Goal: Contribute content: Contribute content

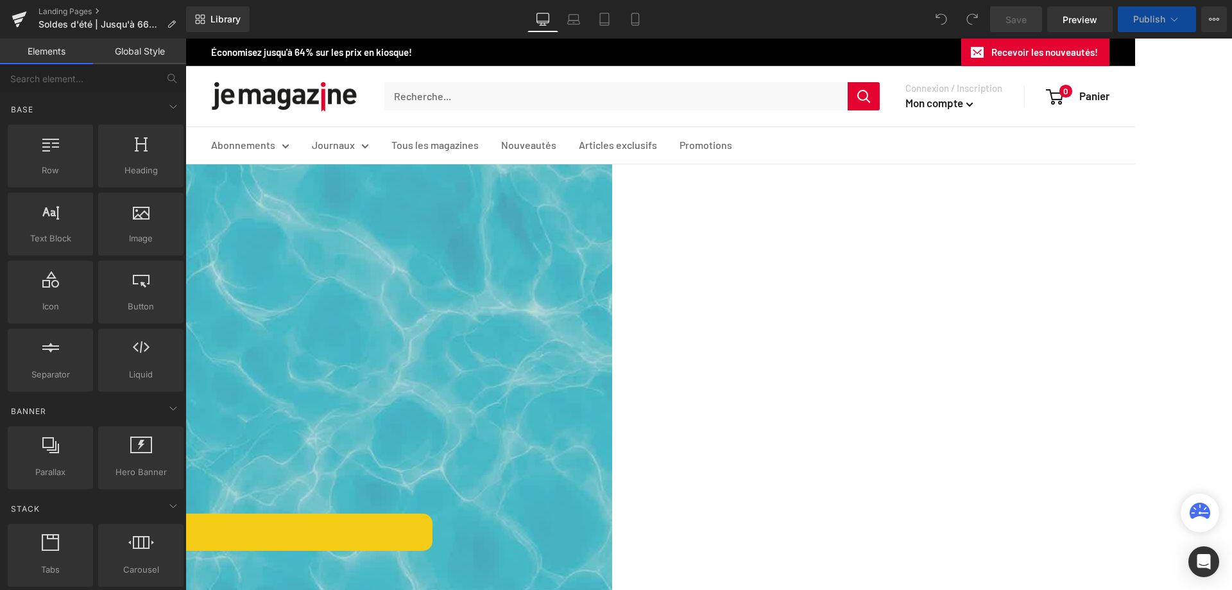
click at [185, 38] on icon at bounding box center [185, 38] width 0 height 0
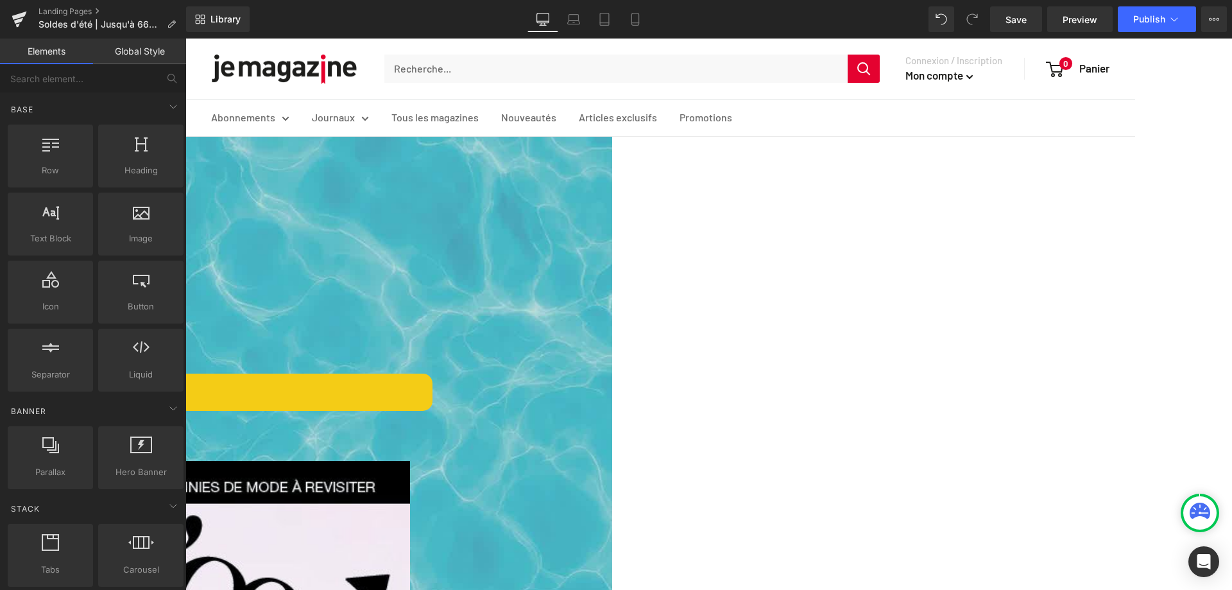
scroll to position [128, 0]
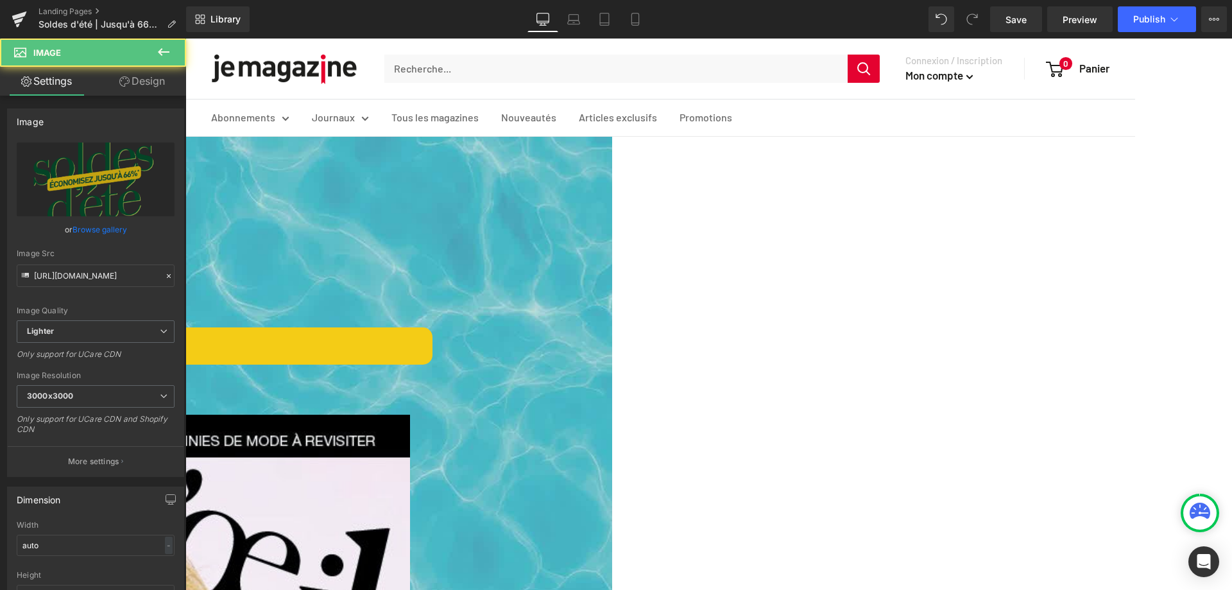
click at [185, 38] on span "Image" at bounding box center [185, 38] width 0 height 0
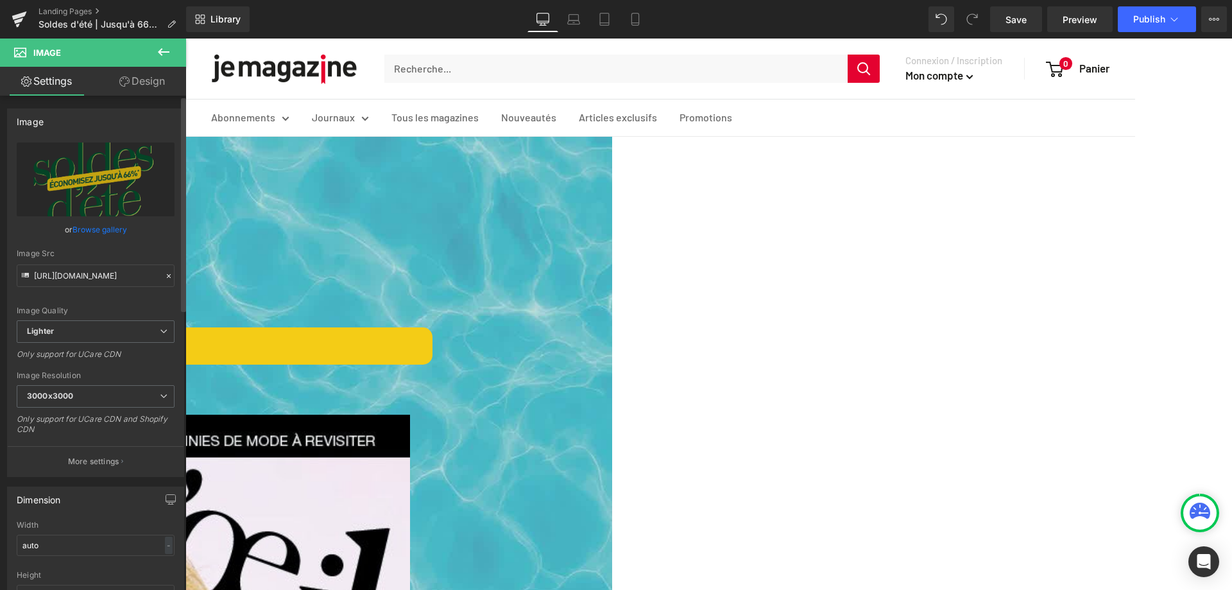
click at [102, 225] on link "Browse gallery" at bounding box center [99, 229] width 55 height 22
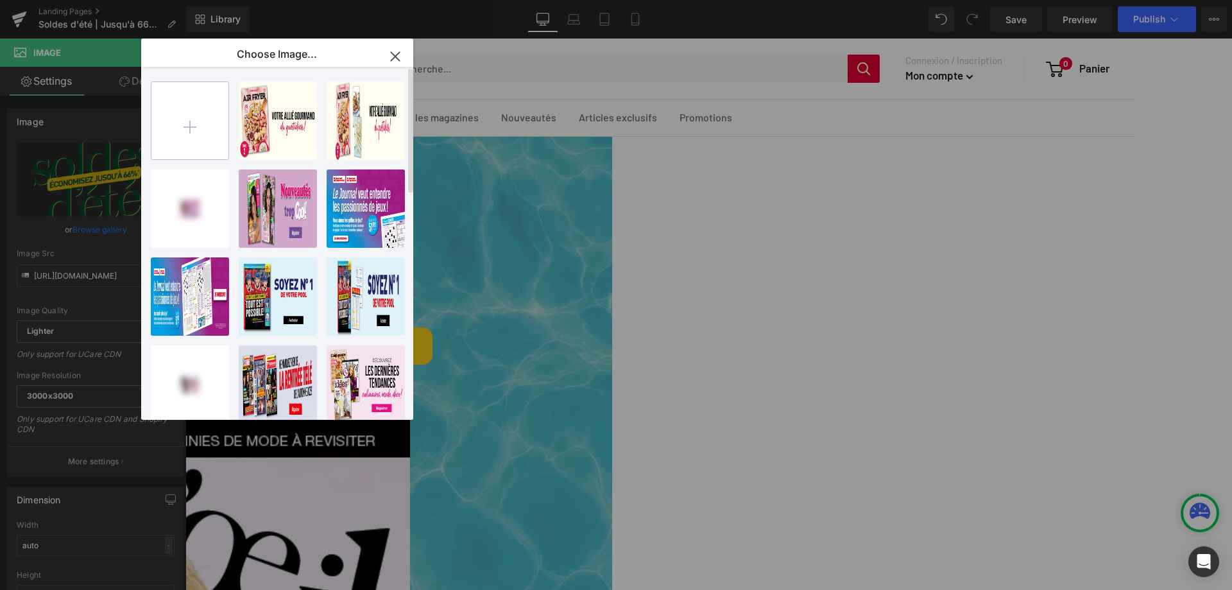
click at [194, 128] on input "file" at bounding box center [189, 120] width 77 height 77
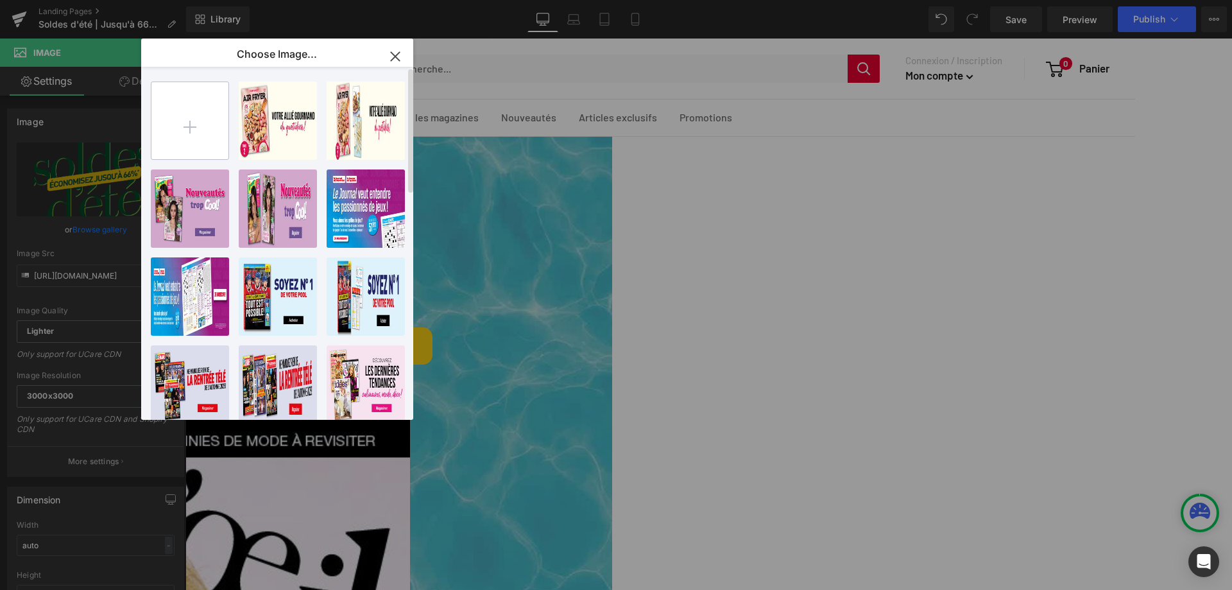
type input "C:\fakepath\A18854_JEMAG_Campagne_Automne2025_1600x400_FINAL.jpg"
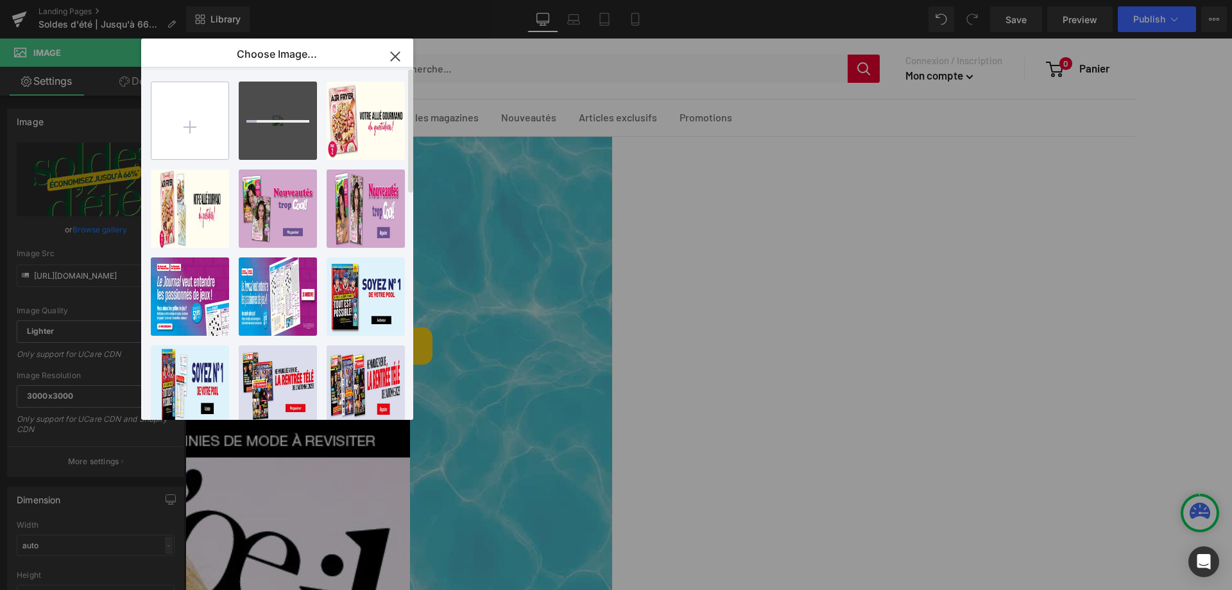
click at [189, 124] on input "file" at bounding box center [189, 120] width 77 height 77
type input "C:\fakepath\A18854_JEMAG_Campagne_Automne2025_735x400_FINAL.jpg"
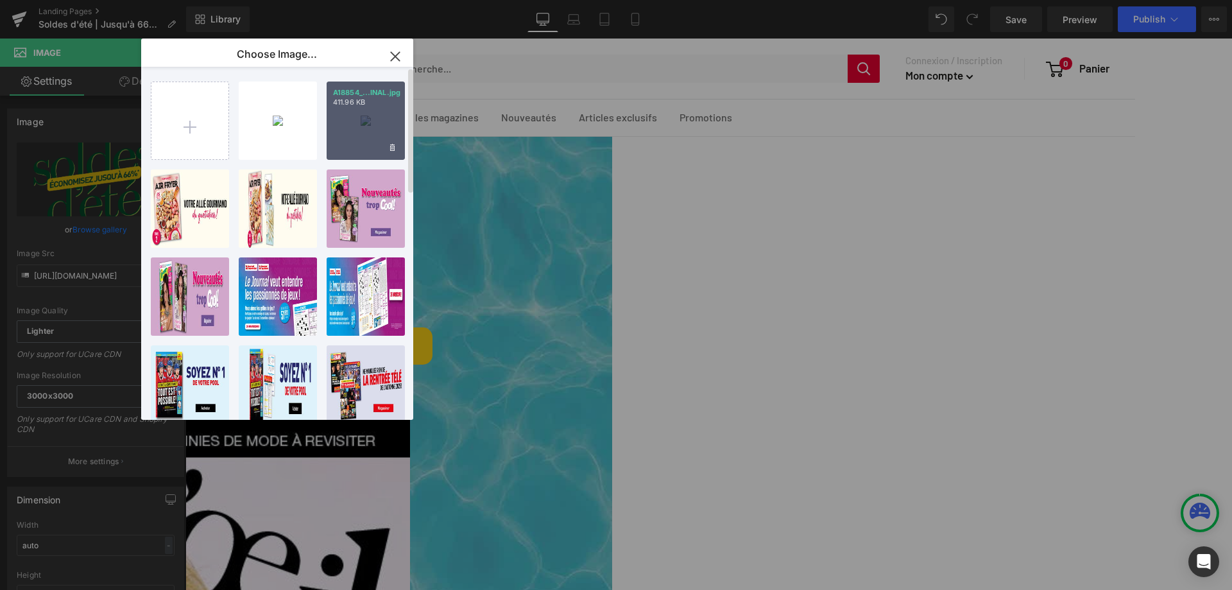
click at [368, 119] on div "A18854_...INAL.jpg 411.96 KB" at bounding box center [366, 120] width 78 height 78
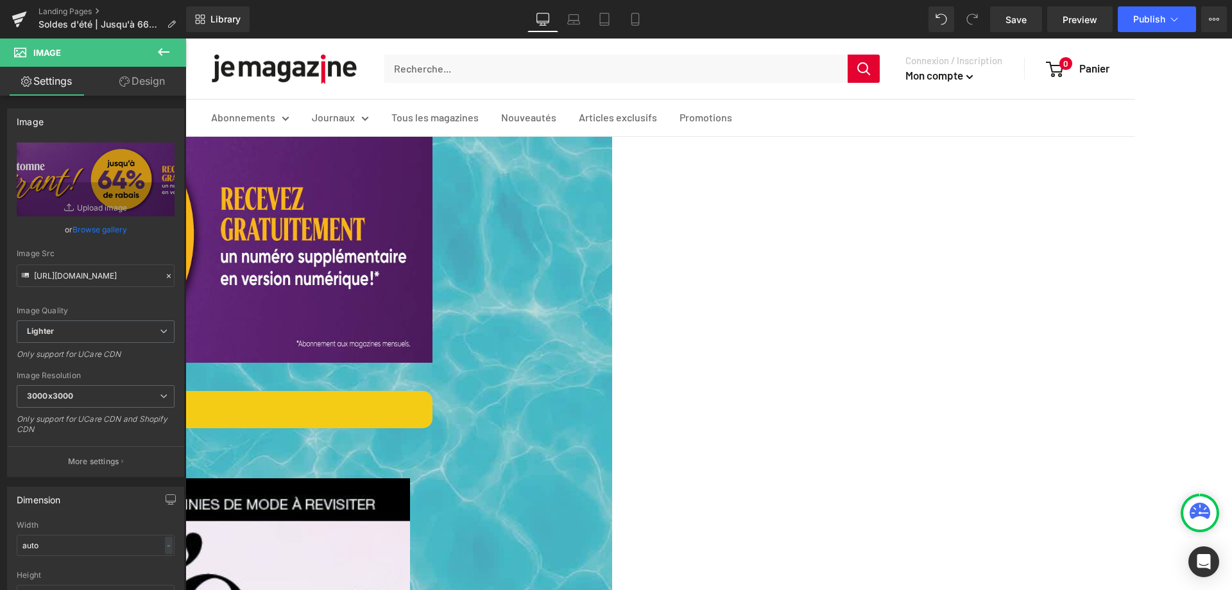
scroll to position [64, 0]
click at [185, 38] on span "Image" at bounding box center [185, 38] width 0 height 0
click at [138, 83] on link "Design" at bounding box center [142, 81] width 93 height 29
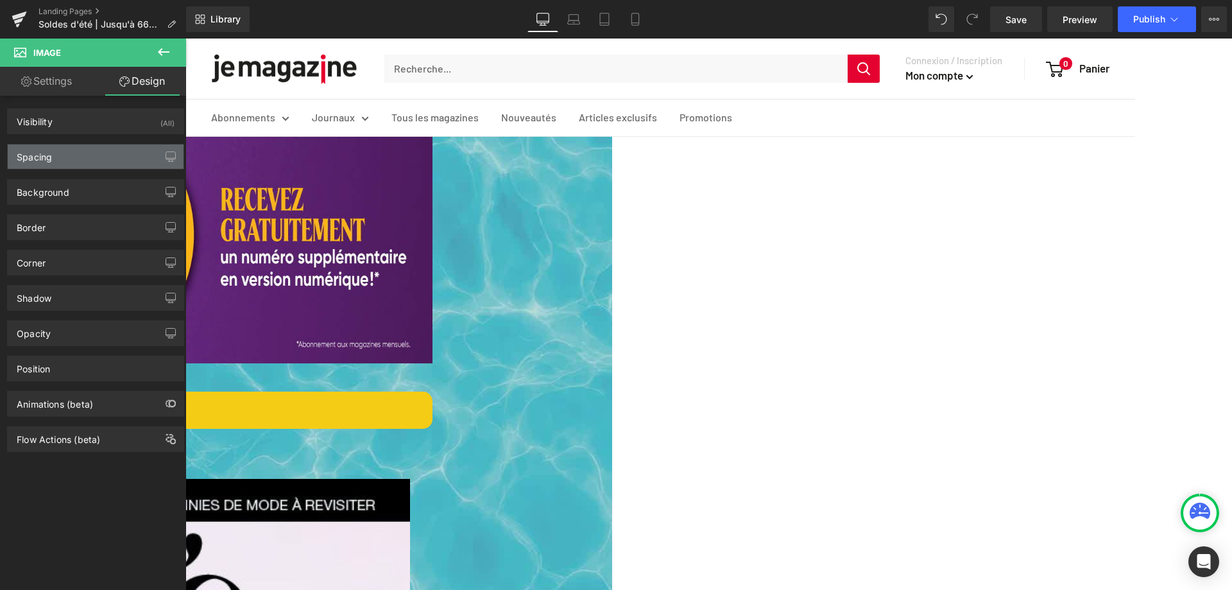
click at [82, 160] on div "Spacing" at bounding box center [96, 156] width 176 height 24
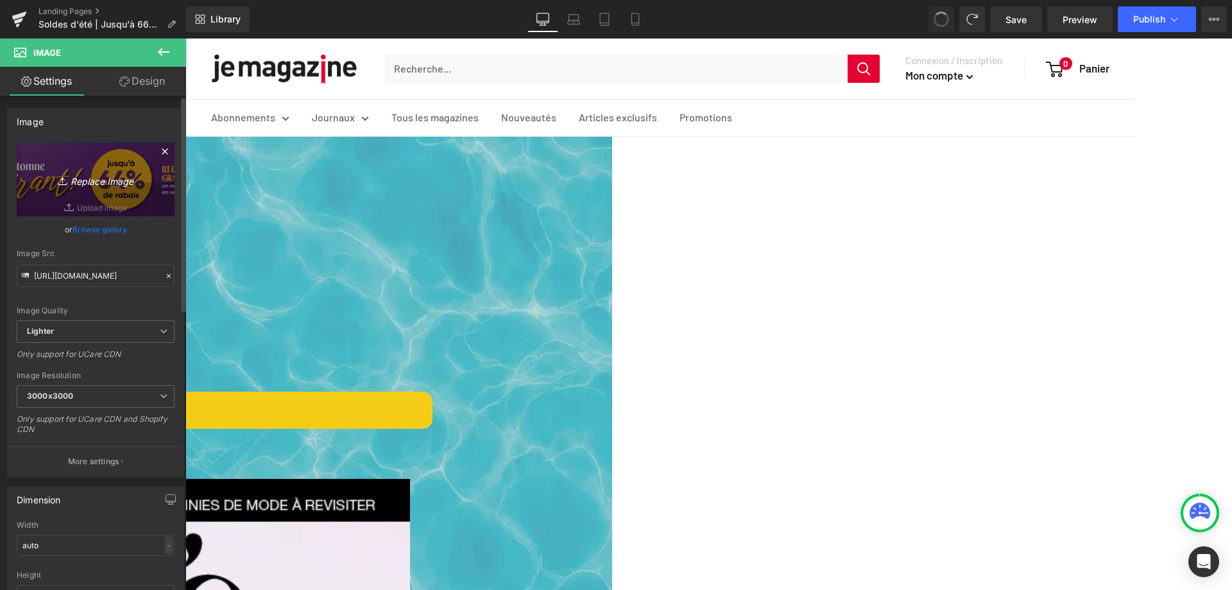
type input "[URL][DOMAIN_NAME]"
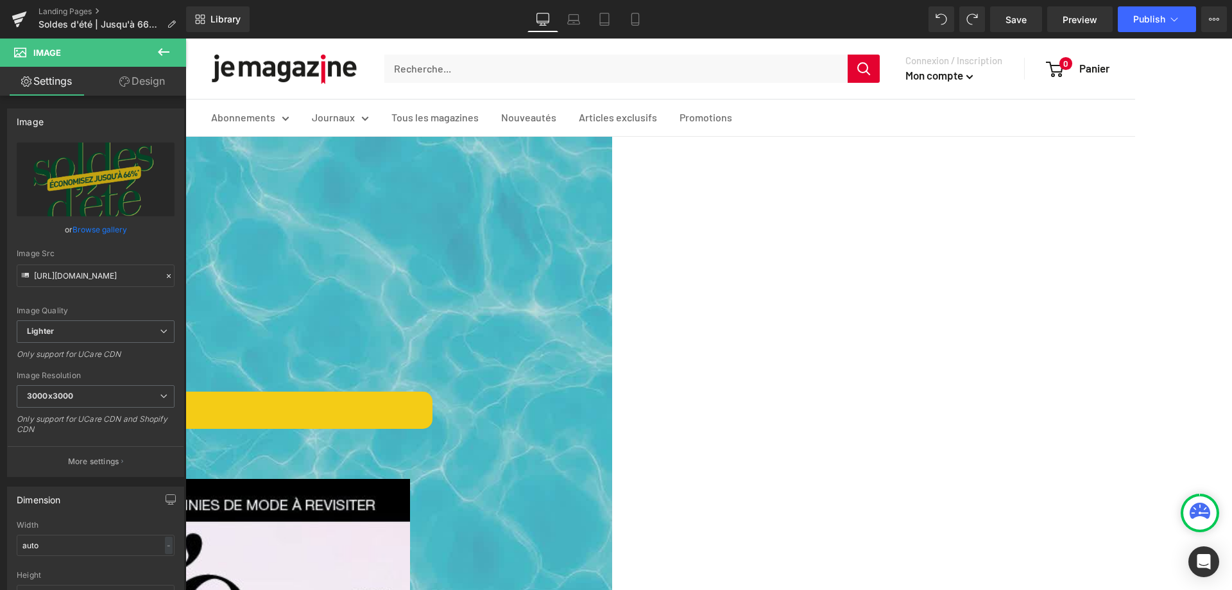
click at [432, 275] on div at bounding box center [48, 234] width 770 height 257
click at [185, 38] on span "Image" at bounding box center [185, 38] width 0 height 0
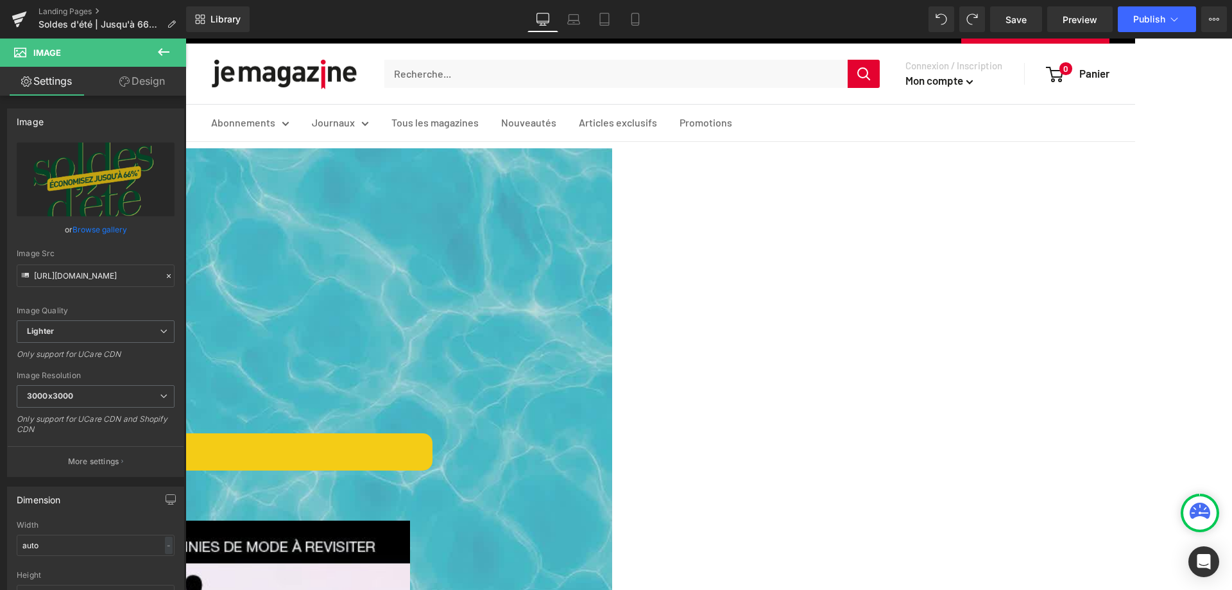
scroll to position [0, 0]
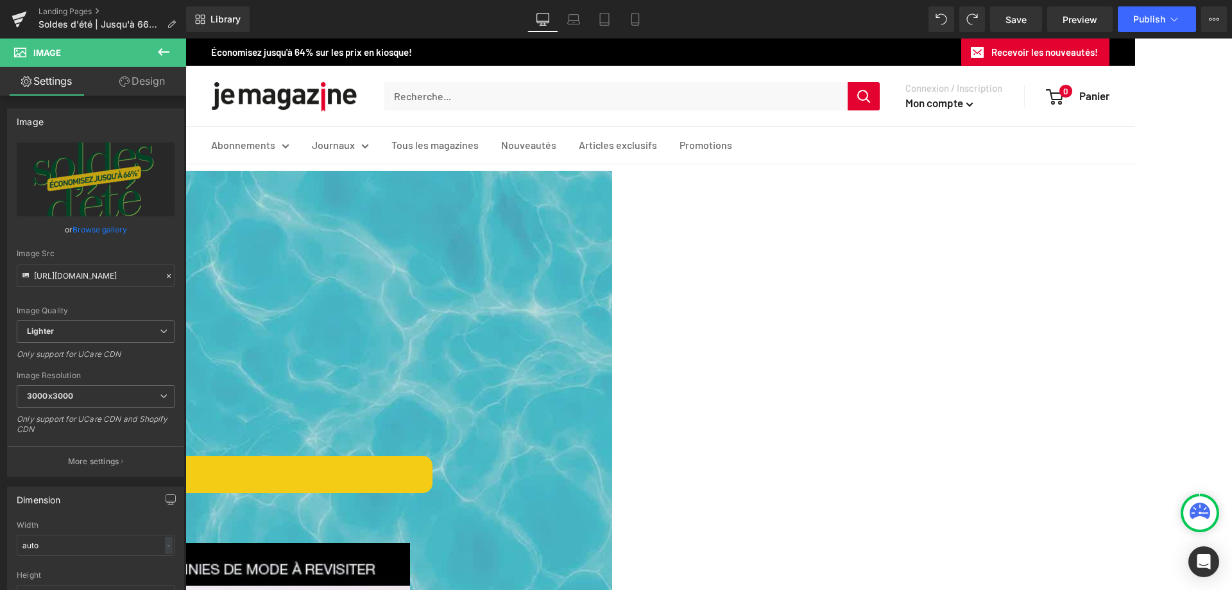
click at [185, 38] on span "Row" at bounding box center [185, 38] width 0 height 0
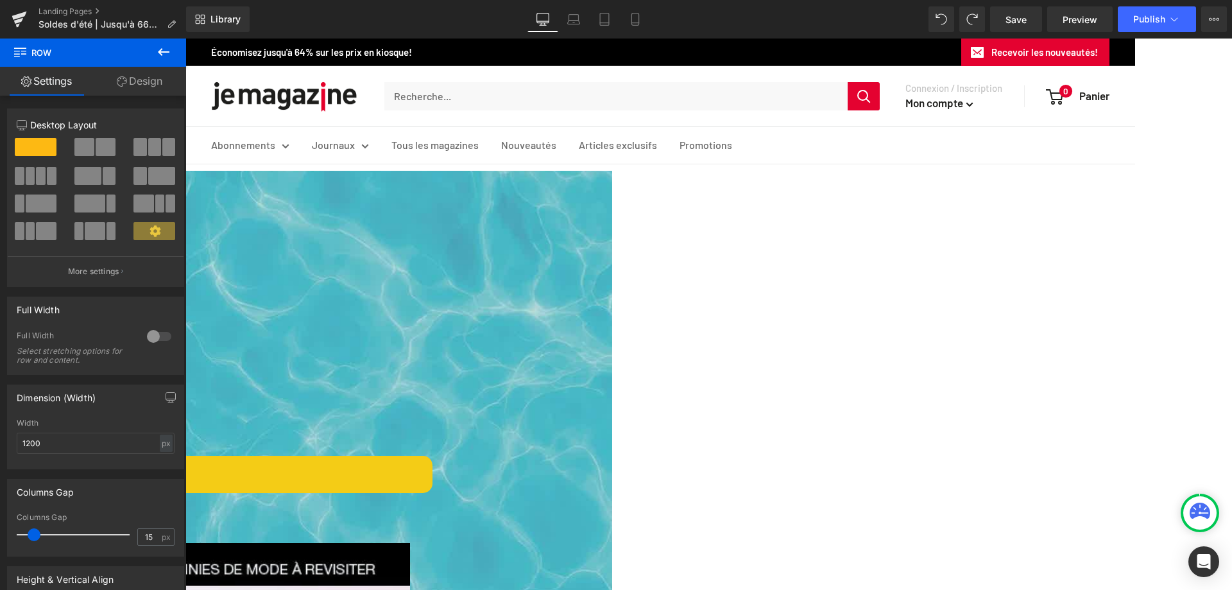
click at [135, 83] on link "Design" at bounding box center [139, 81] width 93 height 29
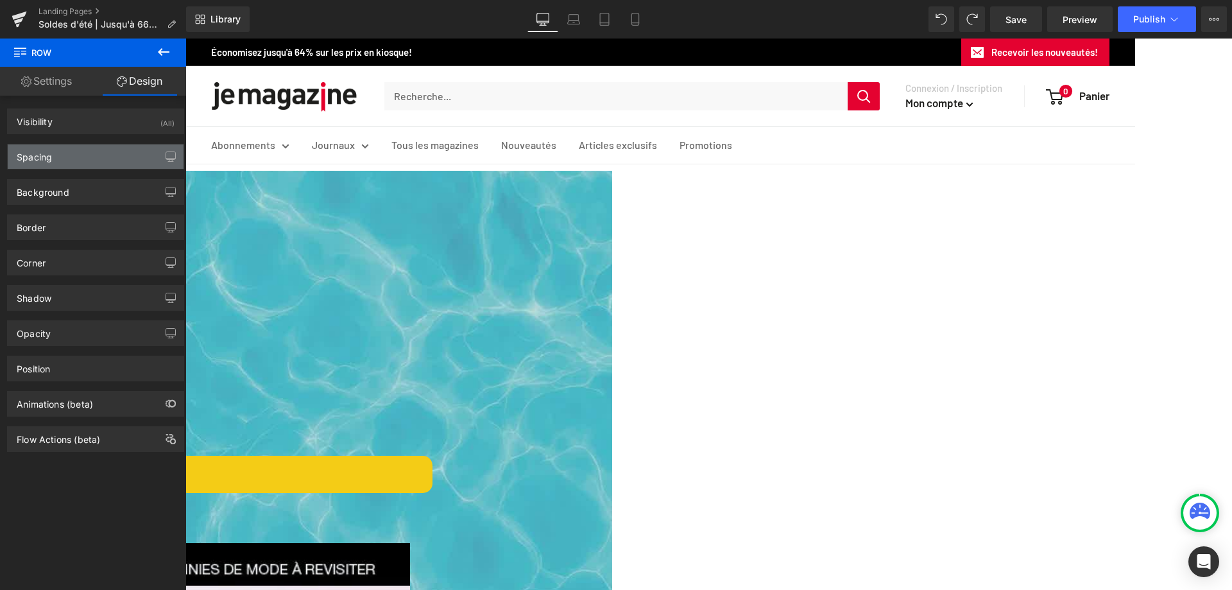
type input "0"
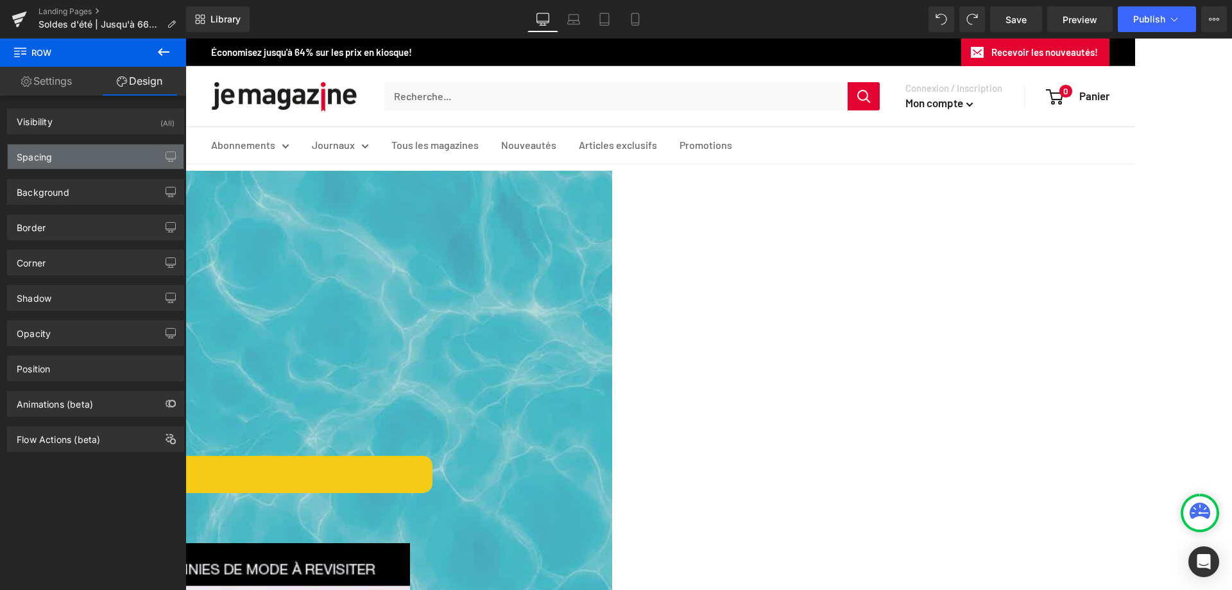
type input "0"
click at [89, 156] on div "Spacing" at bounding box center [96, 156] width 176 height 24
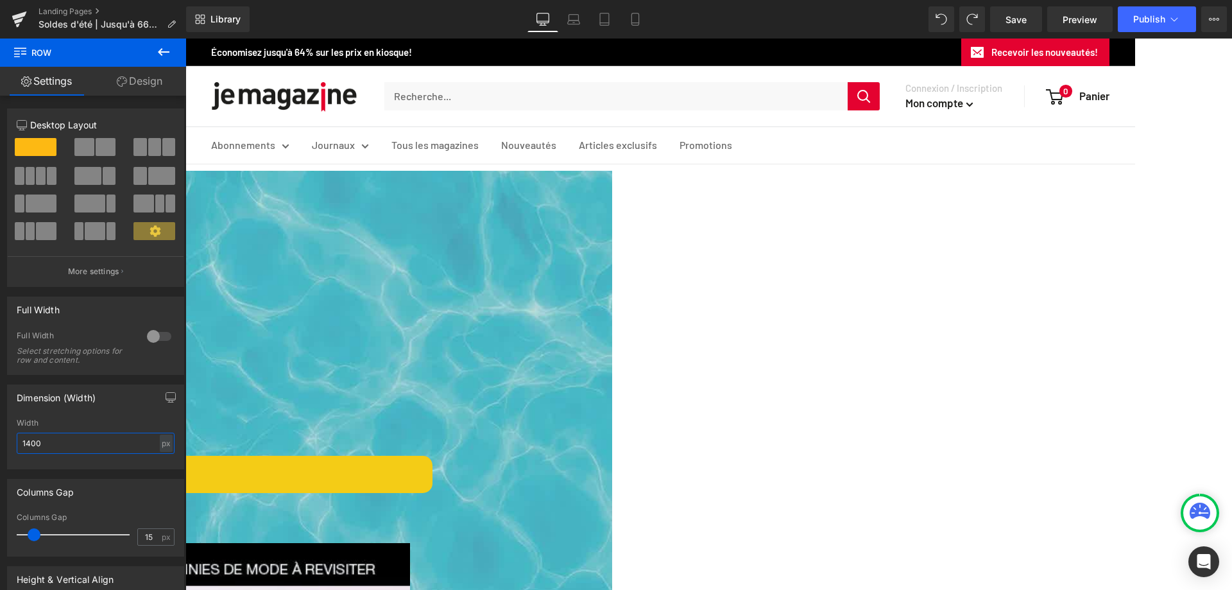
click at [73, 446] on input "1400" at bounding box center [96, 442] width 158 height 21
type input "1600"
click at [185, 38] on span "Image" at bounding box center [185, 38] width 0 height 0
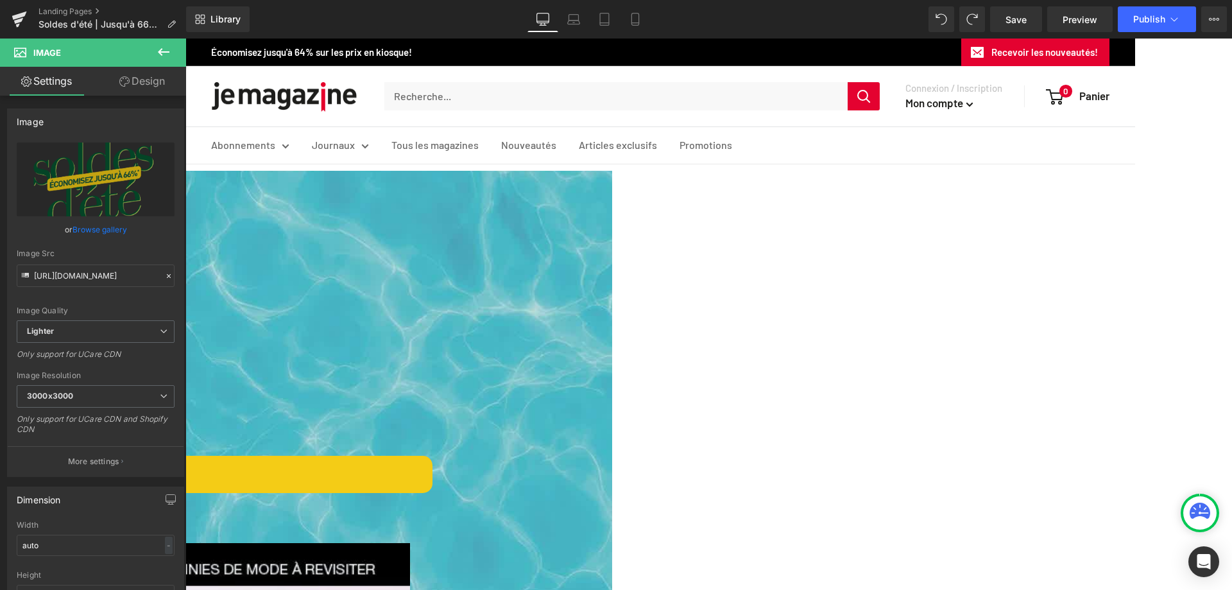
click at [103, 231] on link "Browse gallery" at bounding box center [99, 229] width 55 height 22
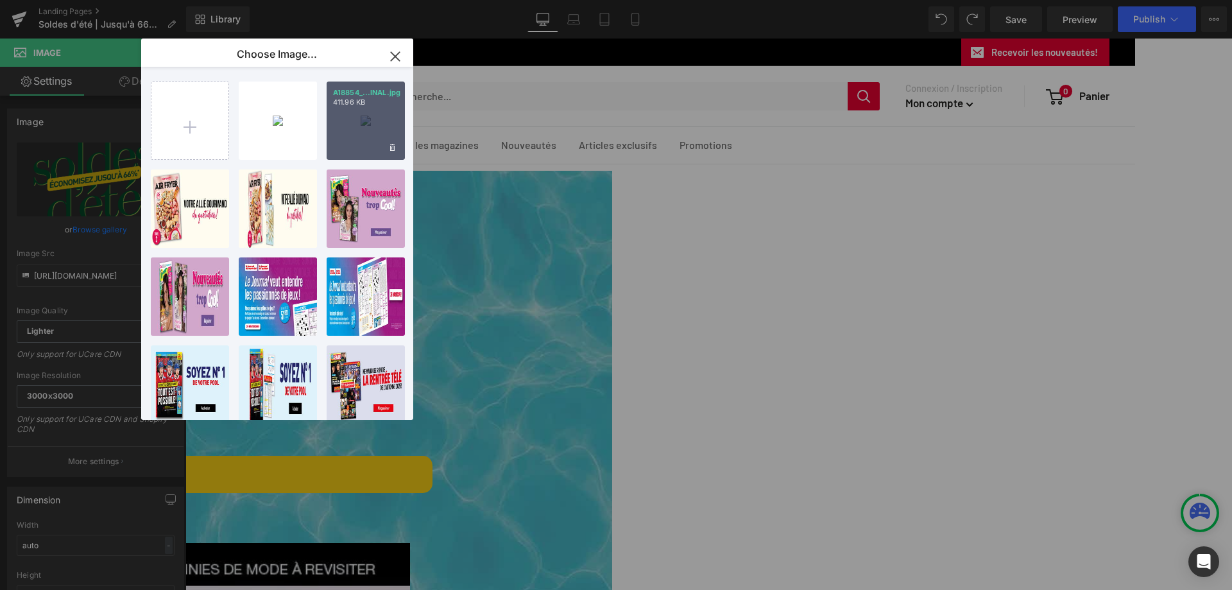
click at [360, 116] on div "A18854_...INAL.jpg 411.96 KB" at bounding box center [366, 120] width 78 height 78
type input "[URL][DOMAIN_NAME]"
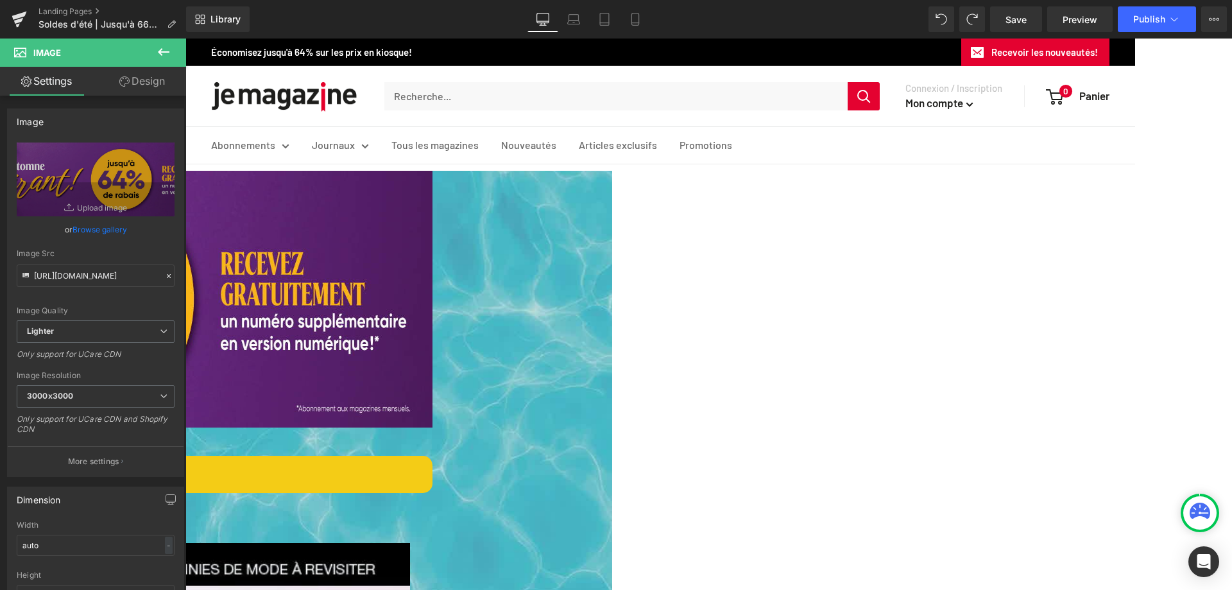
click at [185, 38] on span "Image" at bounding box center [185, 38] width 0 height 0
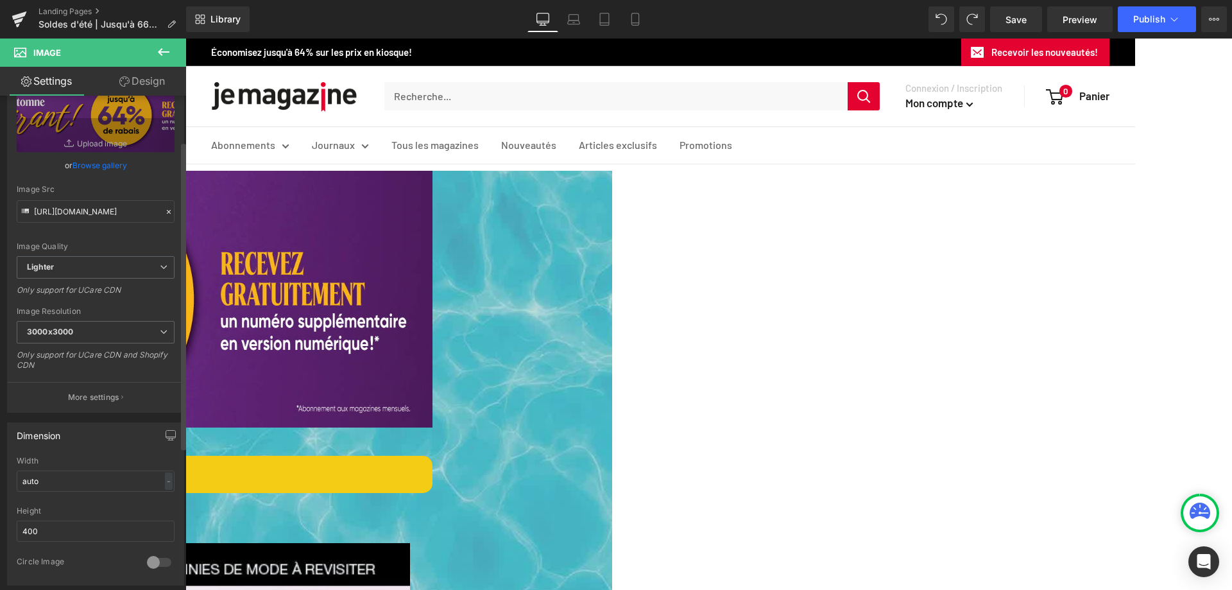
scroll to position [128, 0]
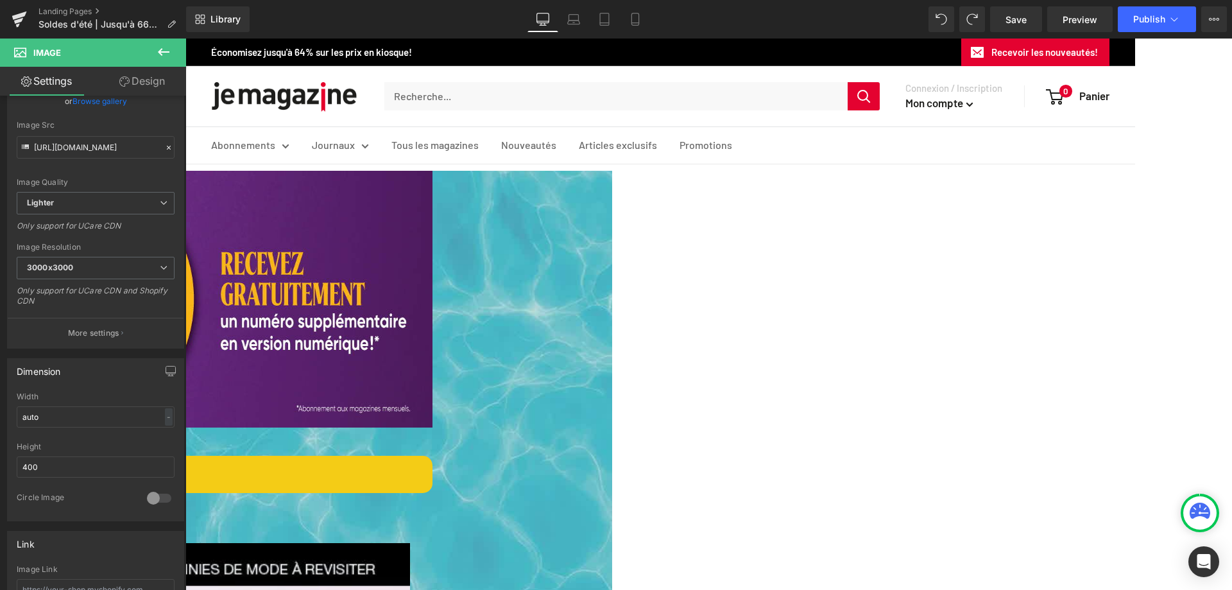
click at [185, 38] on span "Image" at bounding box center [185, 38] width 0 height 0
click at [185, 38] on span "Row" at bounding box center [185, 38] width 0 height 0
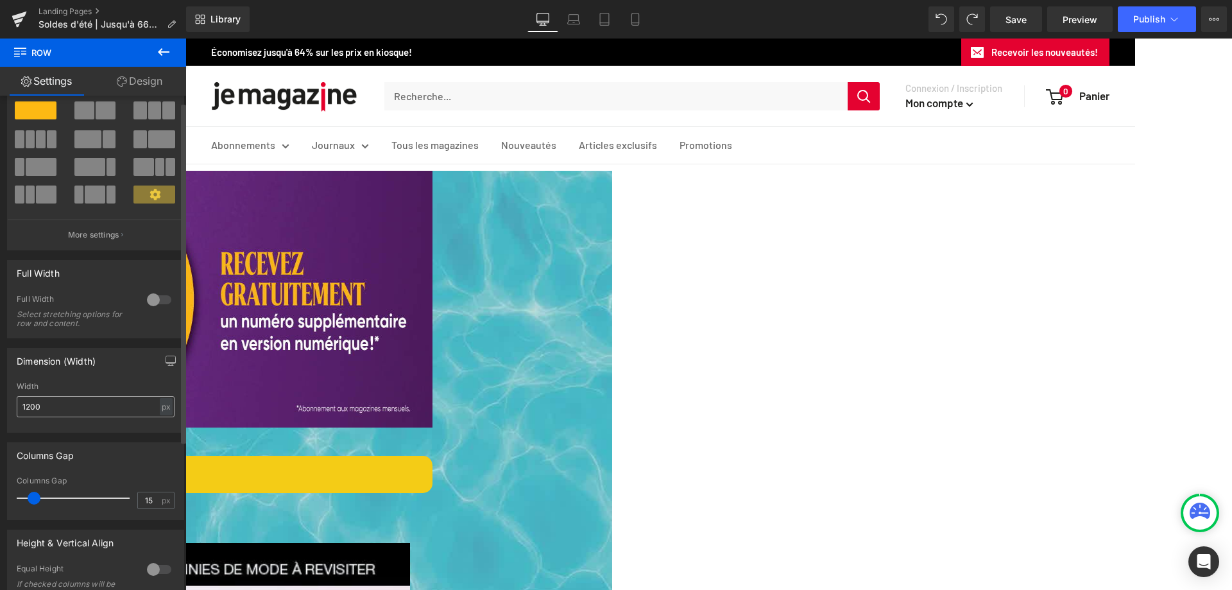
scroll to position [64, 0]
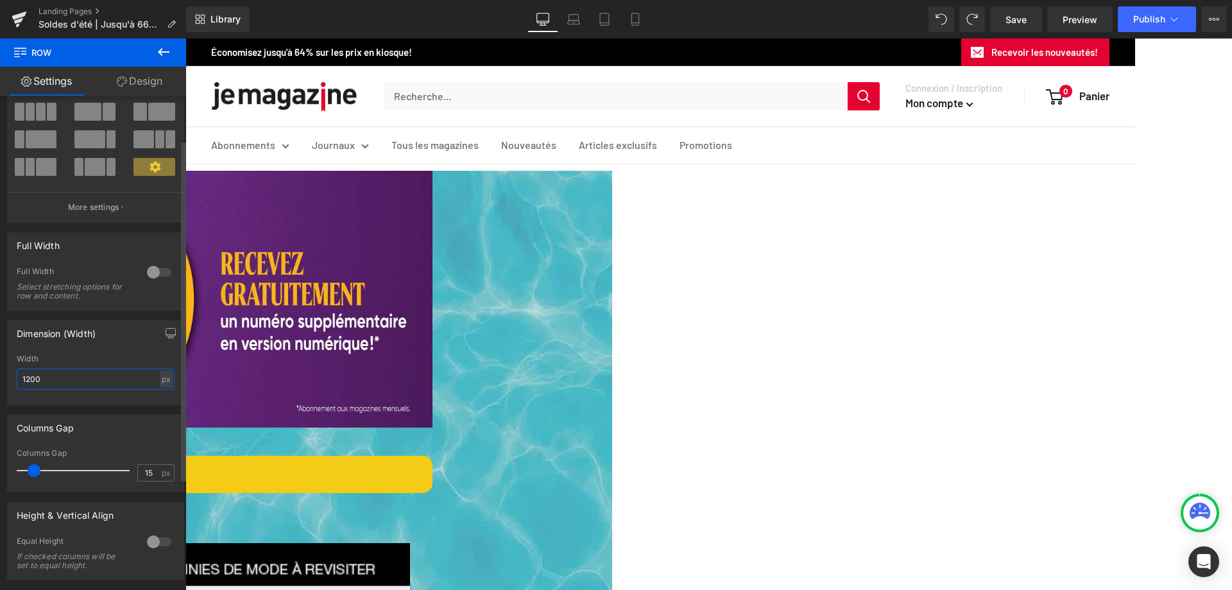
drag, startPoint x: 61, startPoint y: 385, endPoint x: 5, endPoint y: 380, distance: 56.0
click at [5, 380] on div "Dimension (Width) 1200px Width 1200 px % px" at bounding box center [96, 357] width 192 height 94
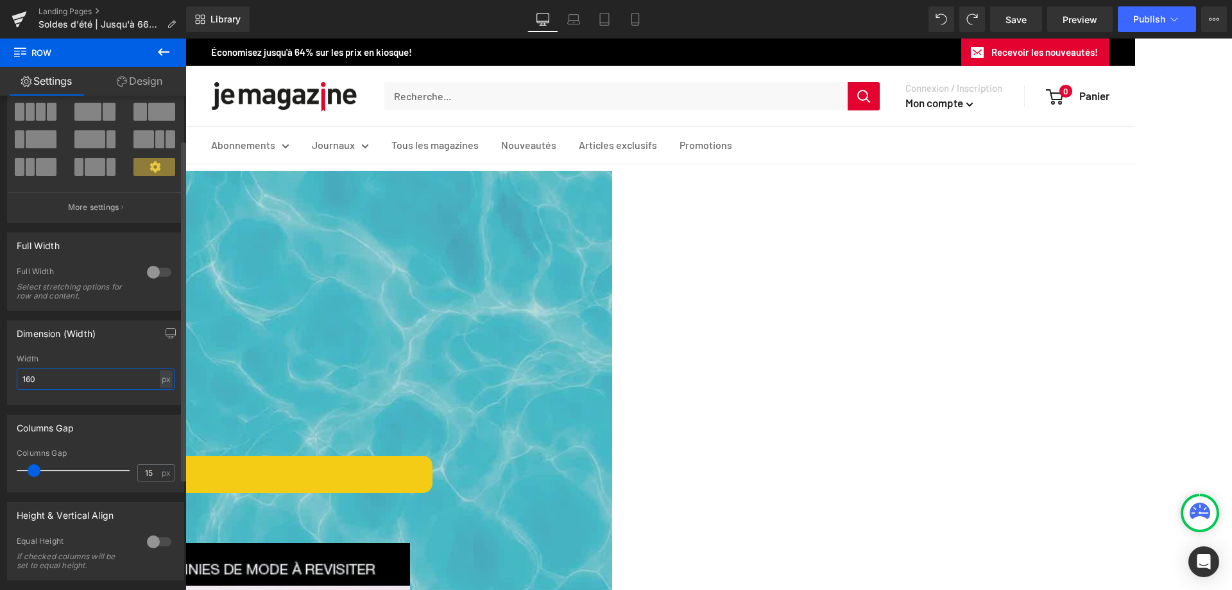
type input "1600"
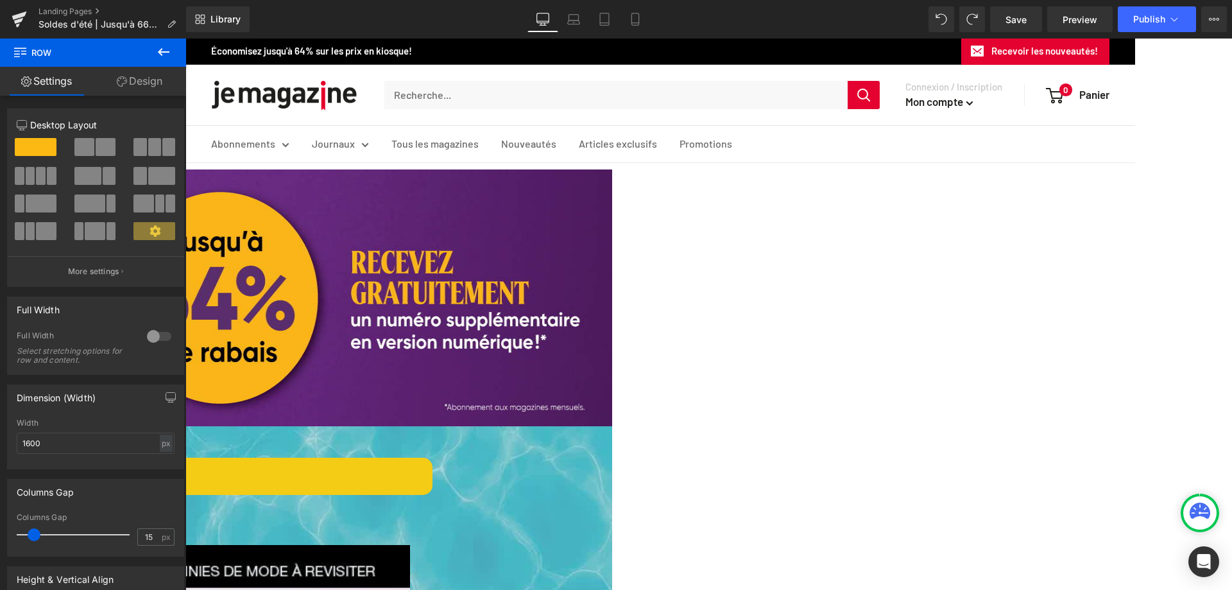
scroll to position [0, 0]
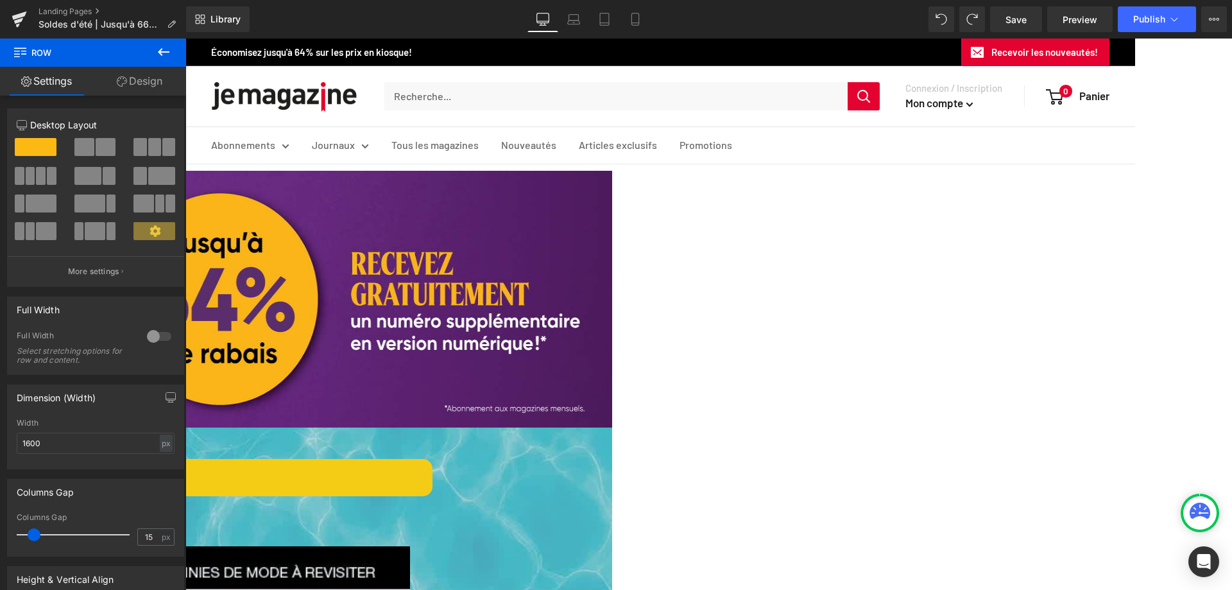
click at [185, 38] on span "Row" at bounding box center [185, 38] width 0 height 0
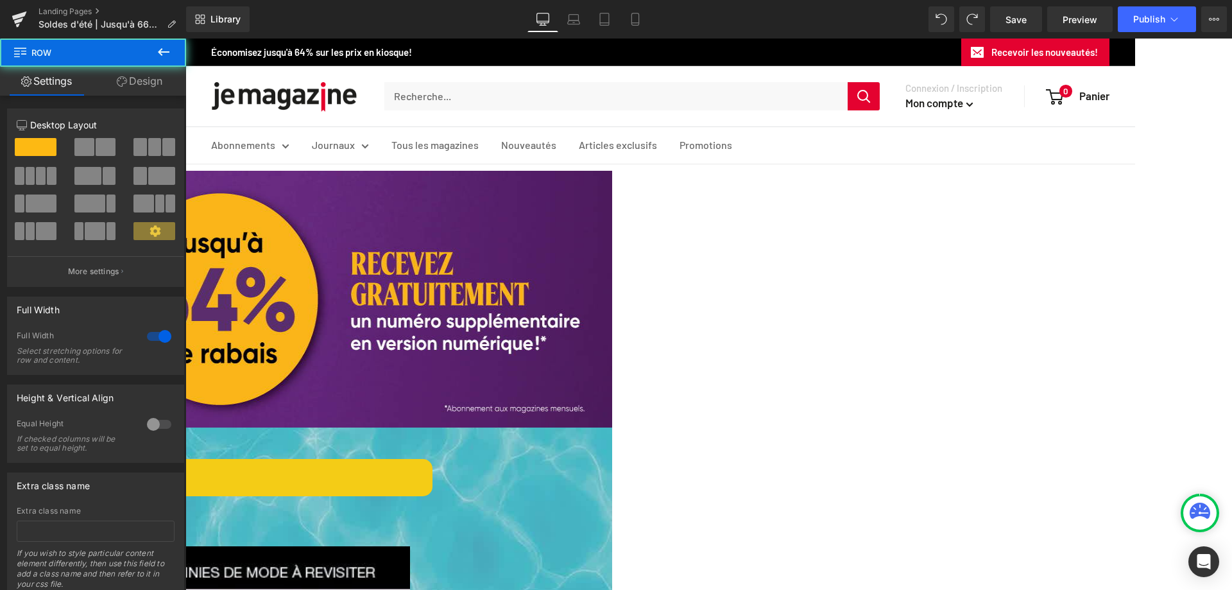
click at [151, 83] on link "Design" at bounding box center [139, 81] width 93 height 29
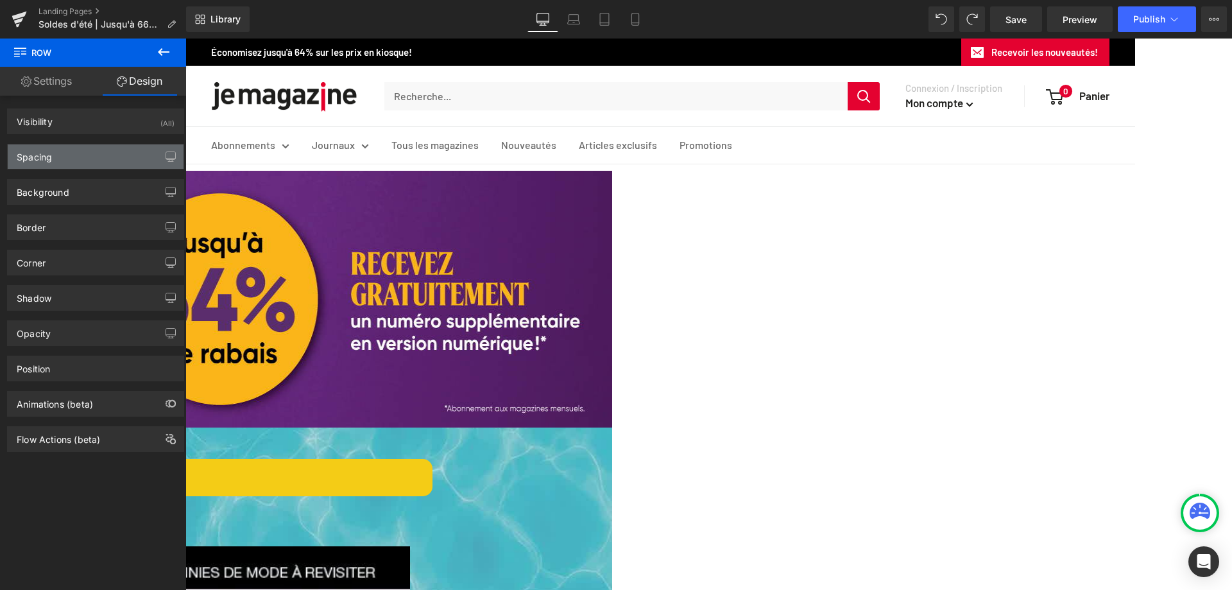
type input "[URL][DOMAIN_NAME]"
click at [100, 187] on div "Background" at bounding box center [96, 192] width 176 height 24
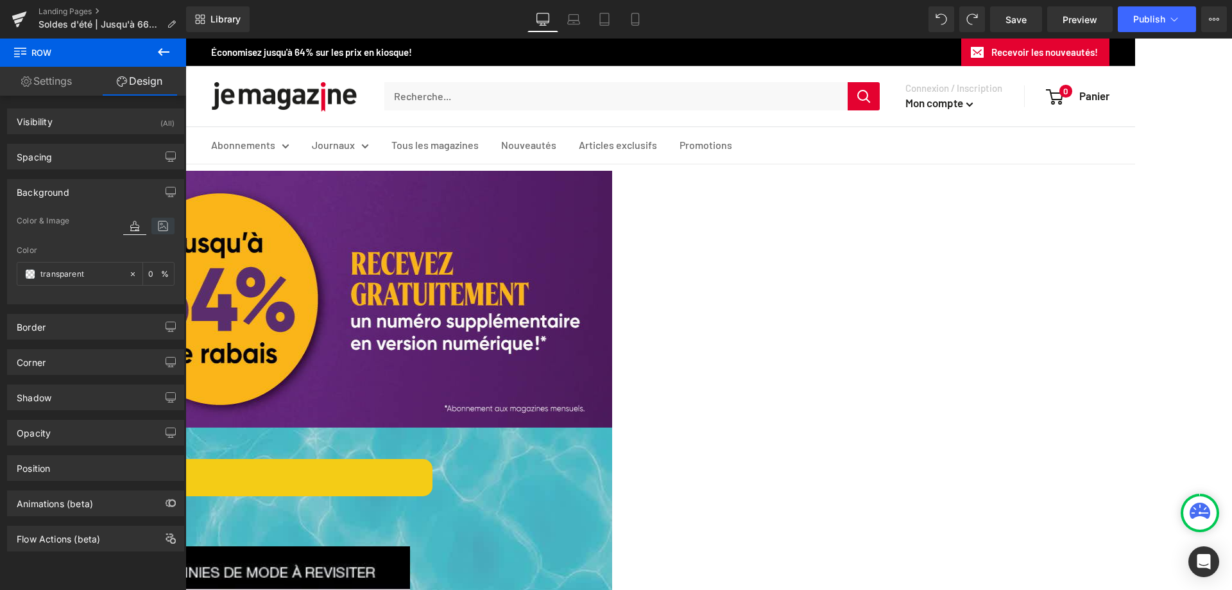
click at [162, 225] on icon at bounding box center [162, 225] width 23 height 17
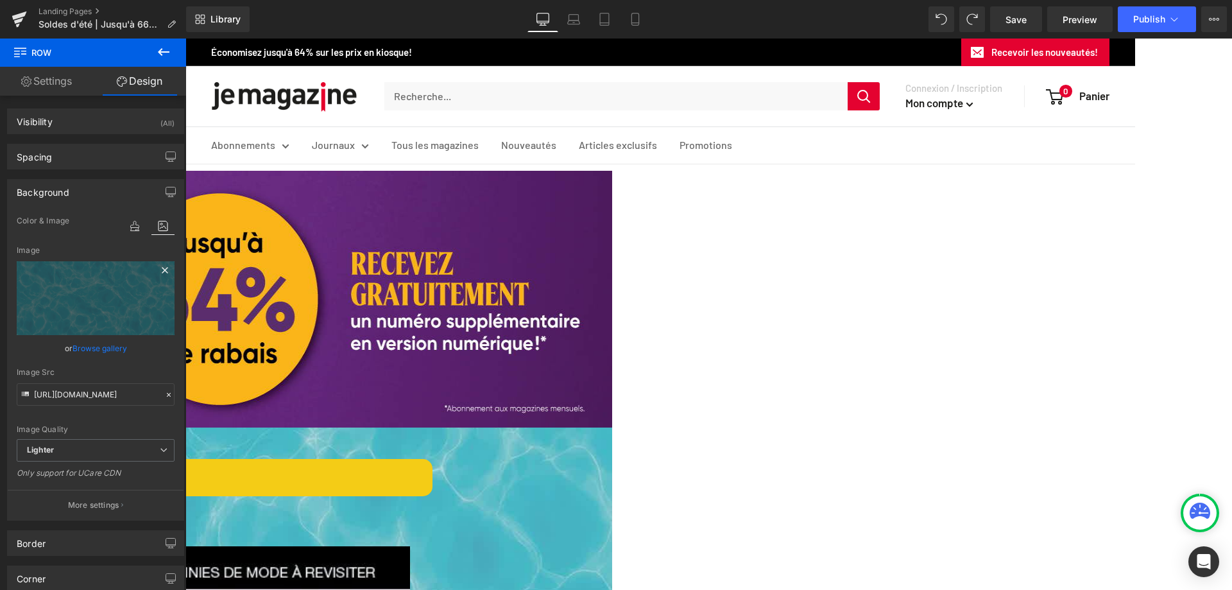
click at [157, 273] on icon at bounding box center [164, 269] width 15 height 15
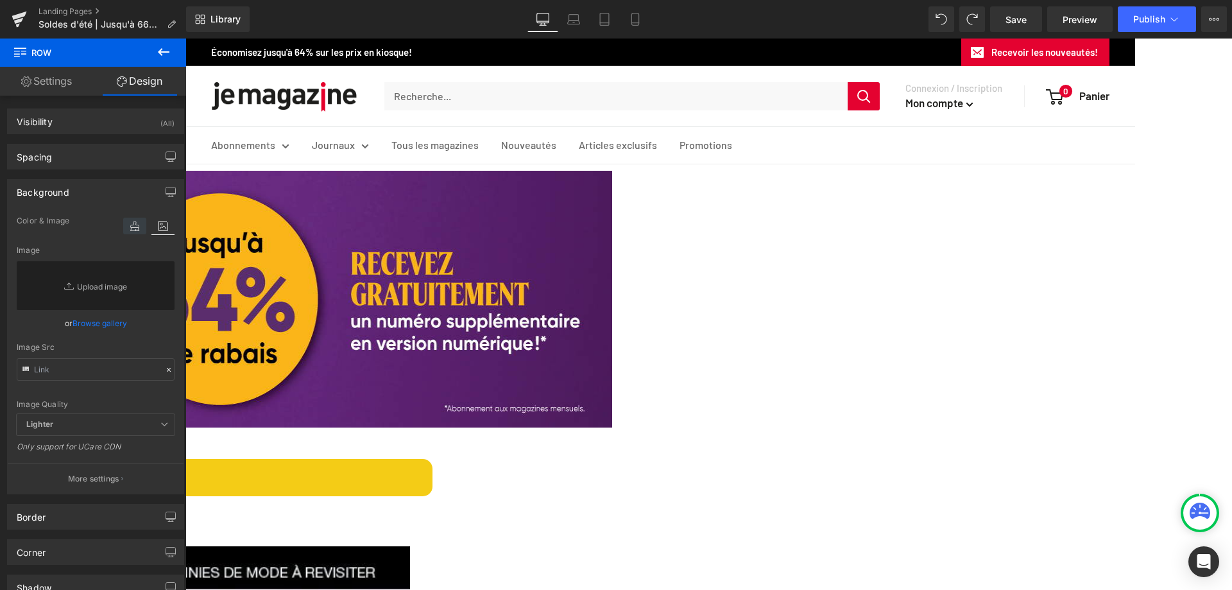
click at [130, 226] on icon at bounding box center [134, 225] width 23 height 17
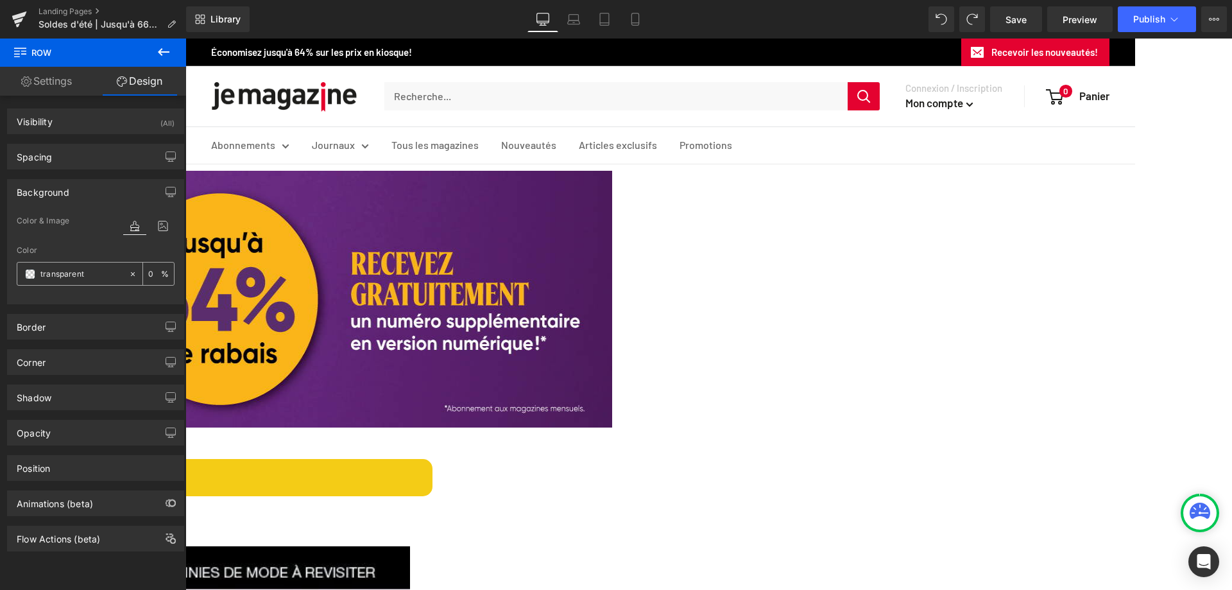
click at [98, 275] on input "transparent" at bounding box center [81, 274] width 82 height 14
drag, startPoint x: 98, startPoint y: 275, endPoint x: 62, endPoint y: 275, distance: 35.3
click at [62, 275] on input "transparent" at bounding box center [81, 274] width 82 height 14
click at [30, 276] on span at bounding box center [30, 274] width 10 height 10
click at [31, 275] on span at bounding box center [30, 274] width 10 height 10
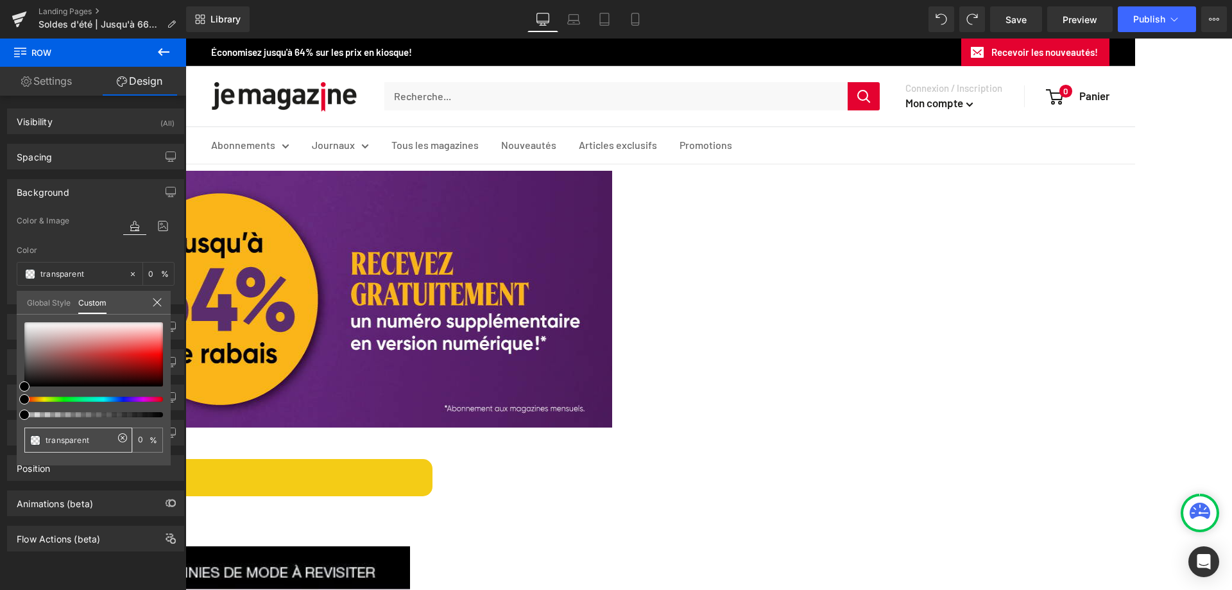
drag, startPoint x: 98, startPoint y: 439, endPoint x: 22, endPoint y: 441, distance: 75.7
click at [22, 441] on div "transparent 0 %" at bounding box center [94, 393] width 154 height 143
paste input "fab519"
type input "fab519"
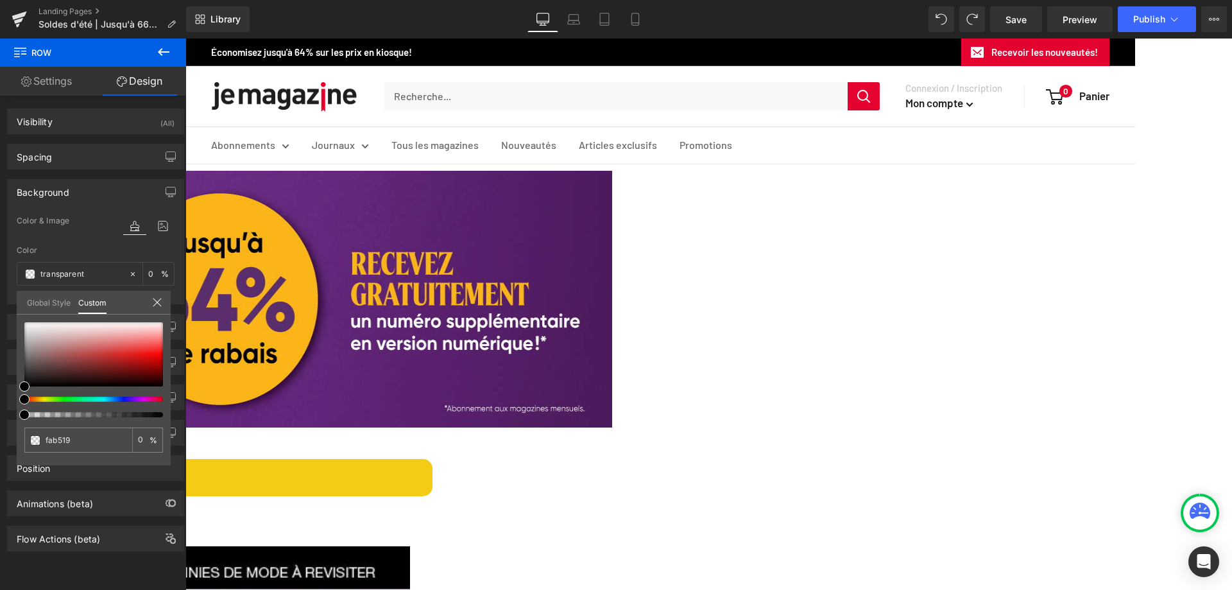
type input "100"
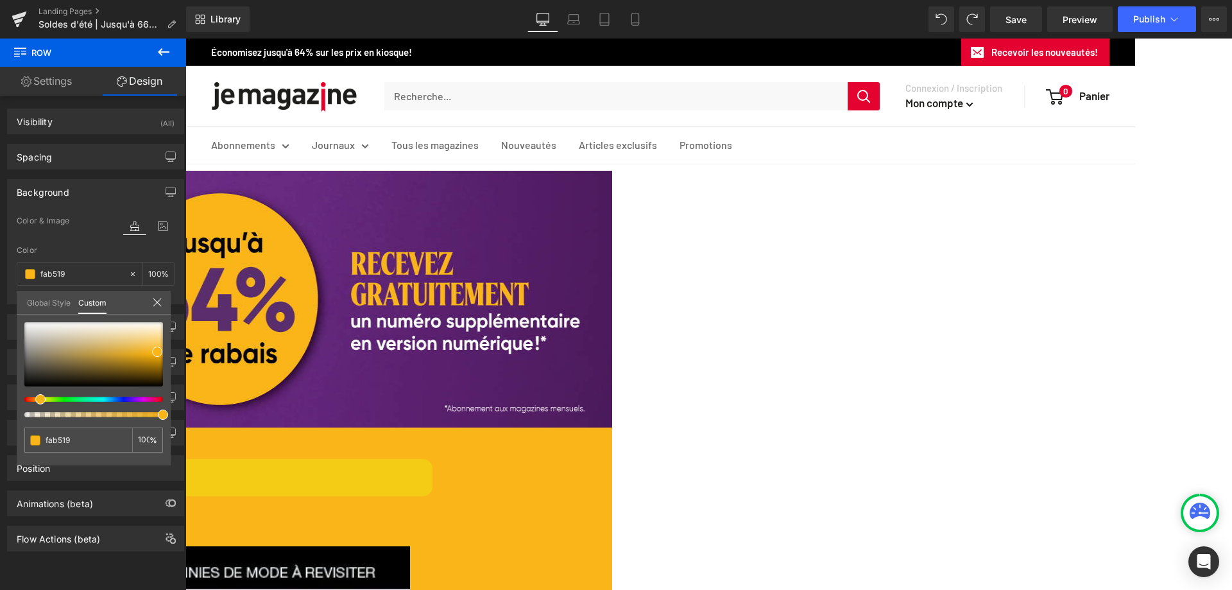
type input "fab519"
type input "#fab519"
type input "#fab81e"
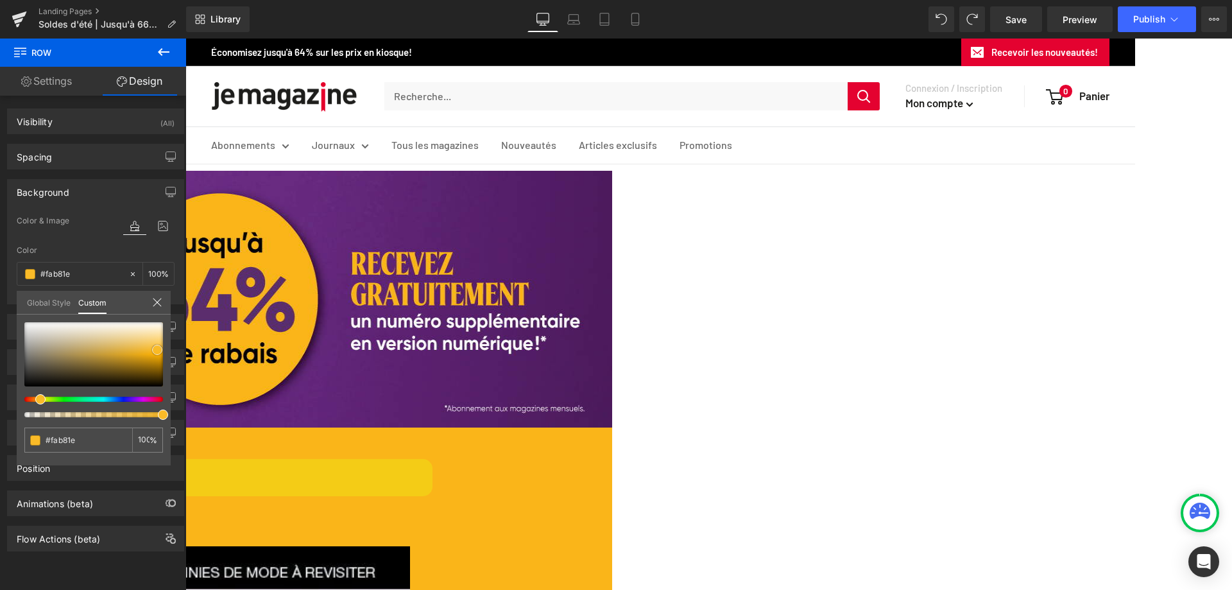
type input "#fabb28"
type input "#f9be33"
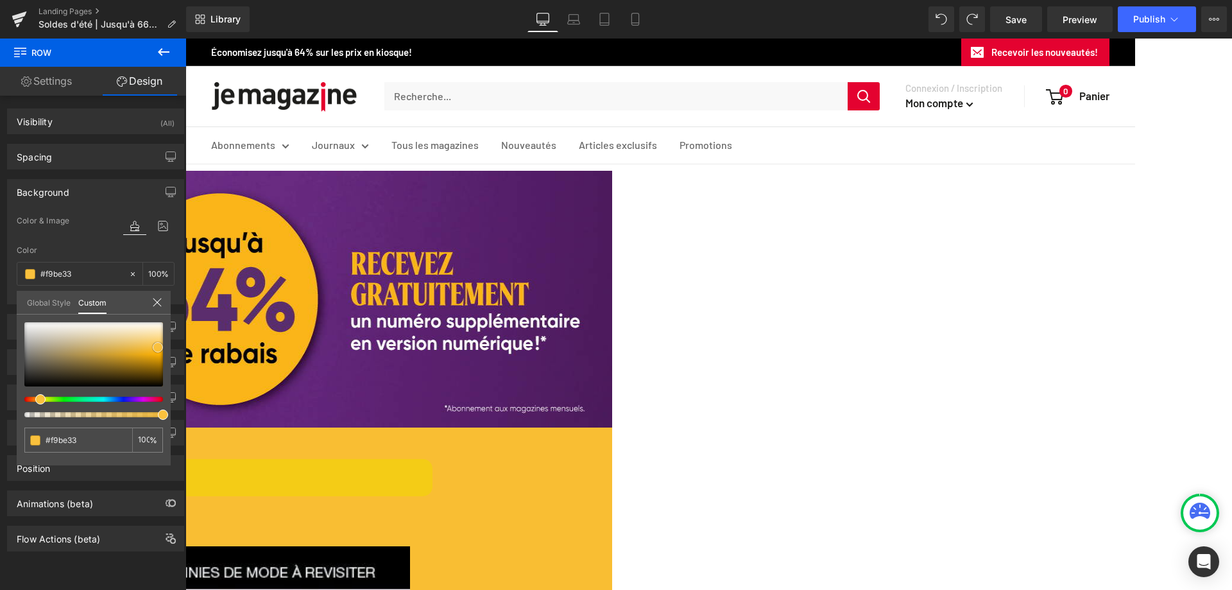
type input "#fbc341"
type input "#fcc64a"
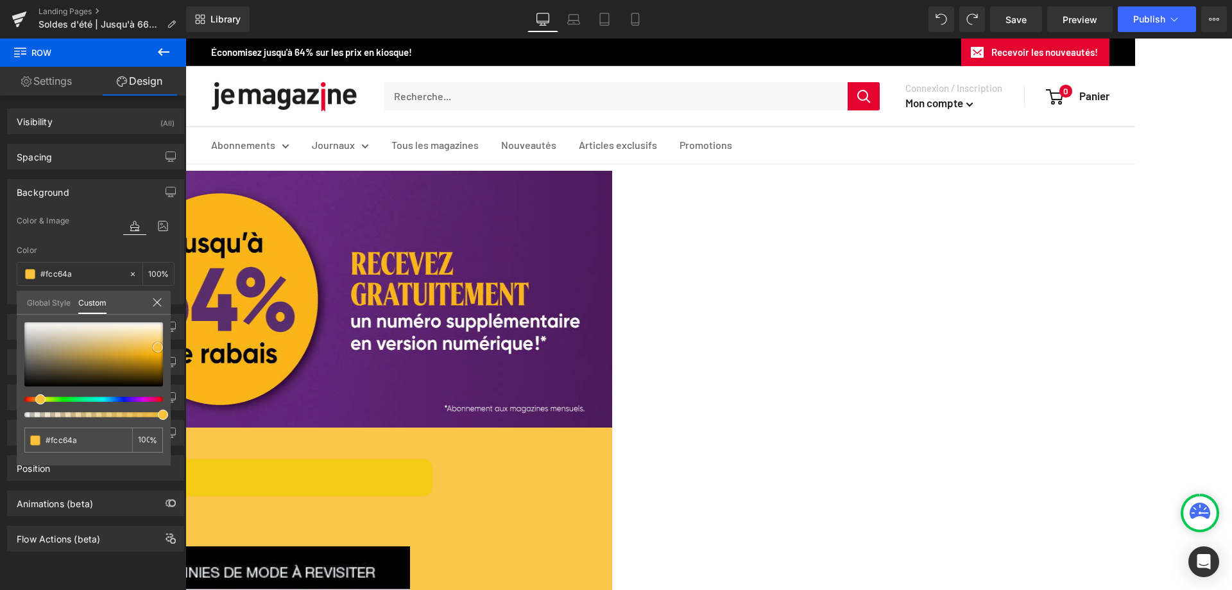
type input "#fcc954"
type input "#fccb59"
type input "#fbcb5a"
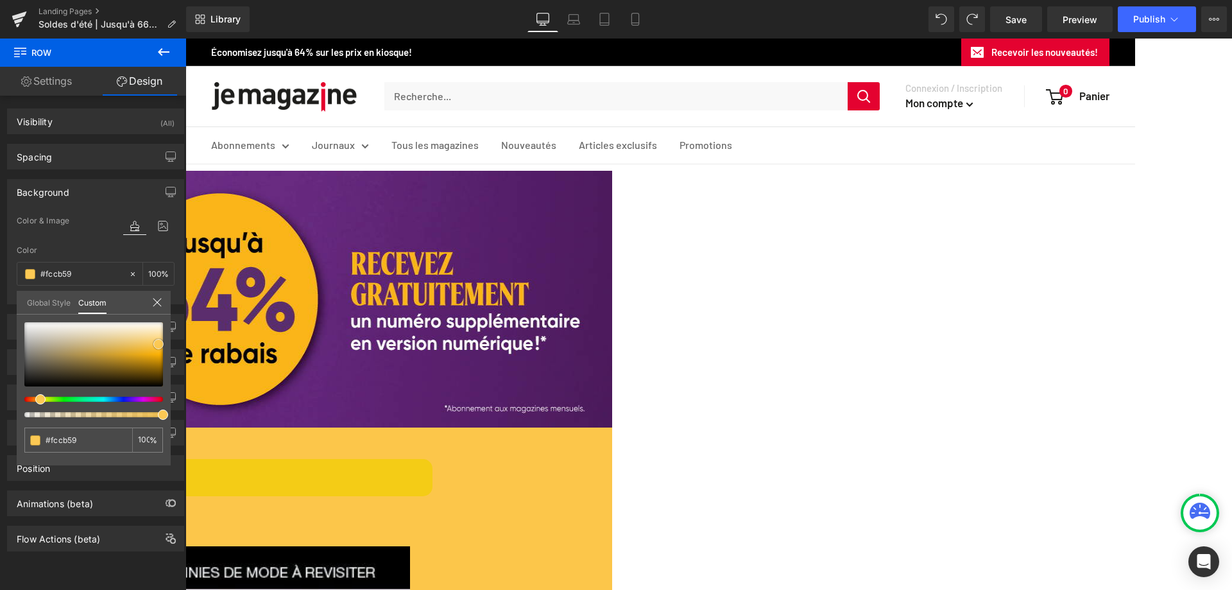
type input "#fbcb5a"
type input "#fbce64"
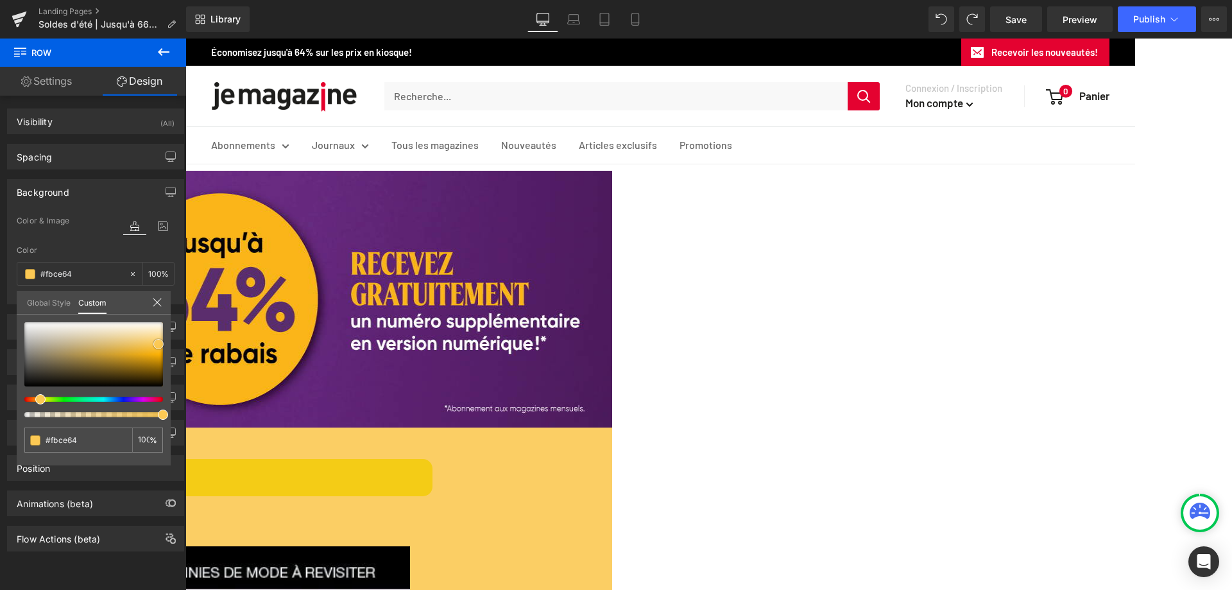
type input "#fbcf69"
type input "#fcd16e"
type input "#fcd478"
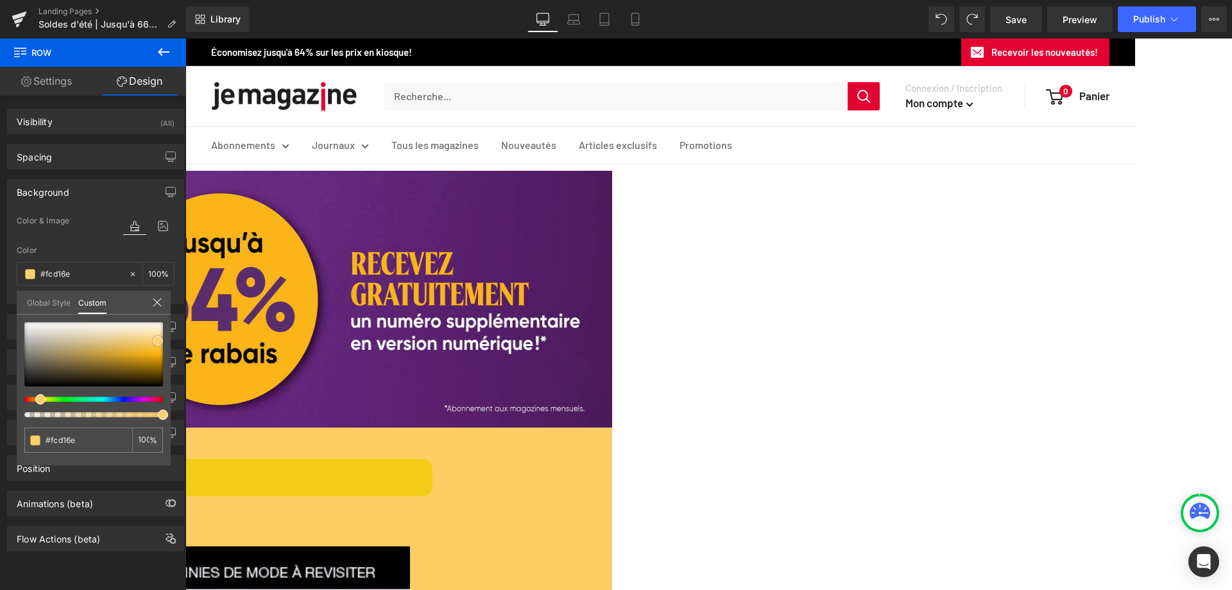
type input "#fcd478"
type input "#fcd67d"
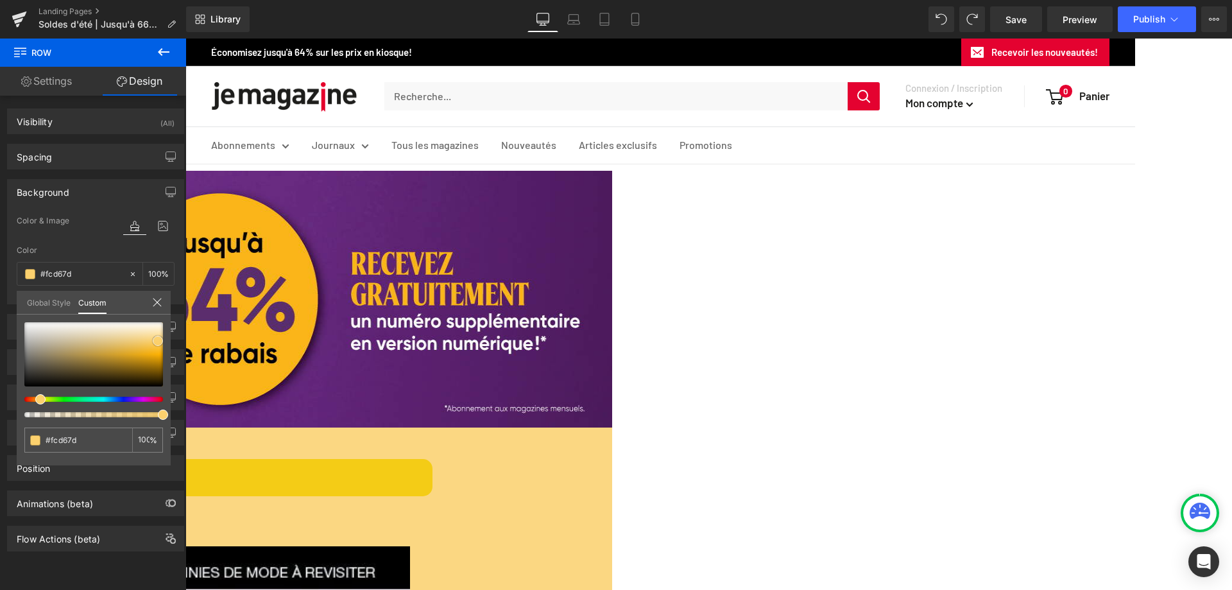
type input "#fbd782"
type input "#fbd987"
type input "#fcda8c"
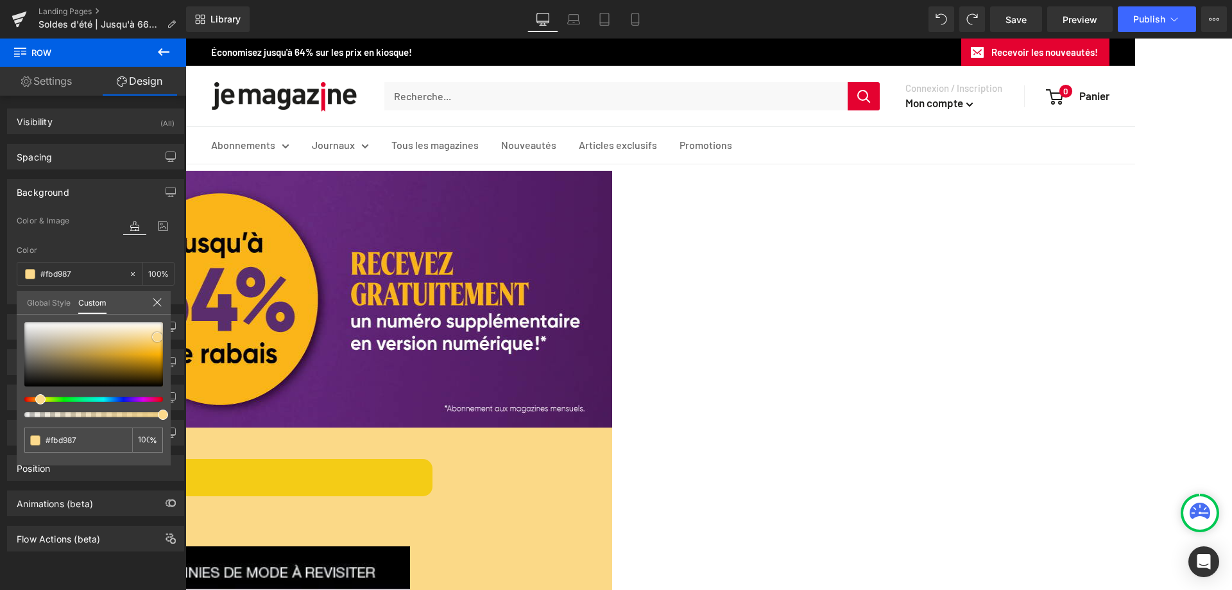
type input "#fcda8c"
drag, startPoint x: 157, startPoint y: 350, endPoint x: 157, endPoint y: 335, distance: 14.8
click at [157, 335] on span at bounding box center [157, 337] width 10 height 10
type input "transparent"
type input "0"
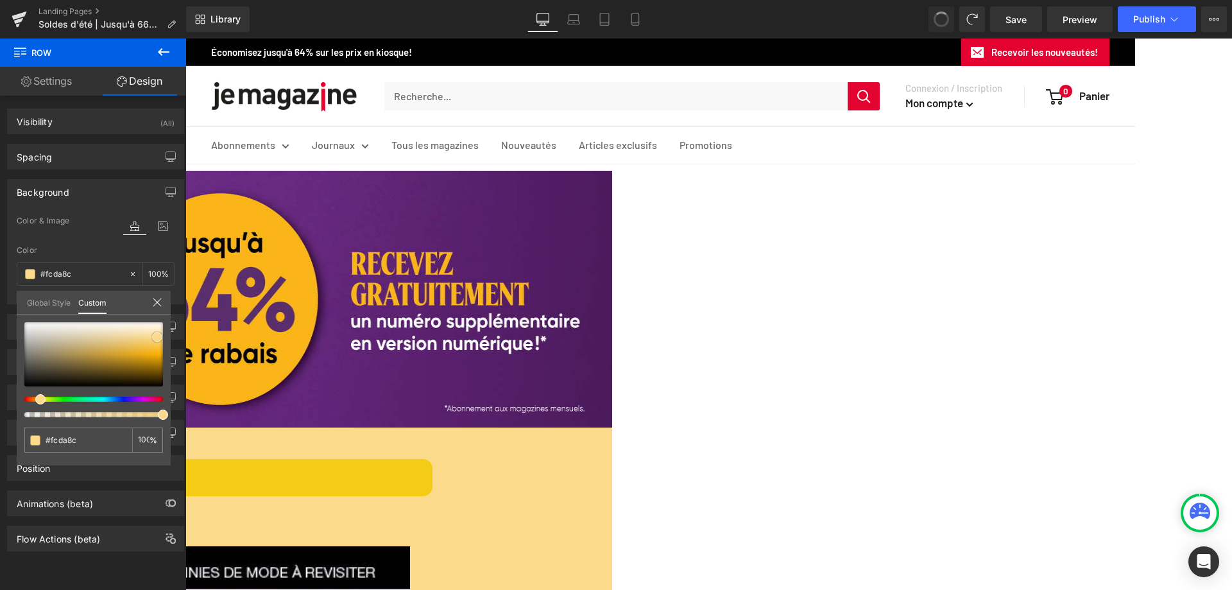
type input "transparent"
type input "0"
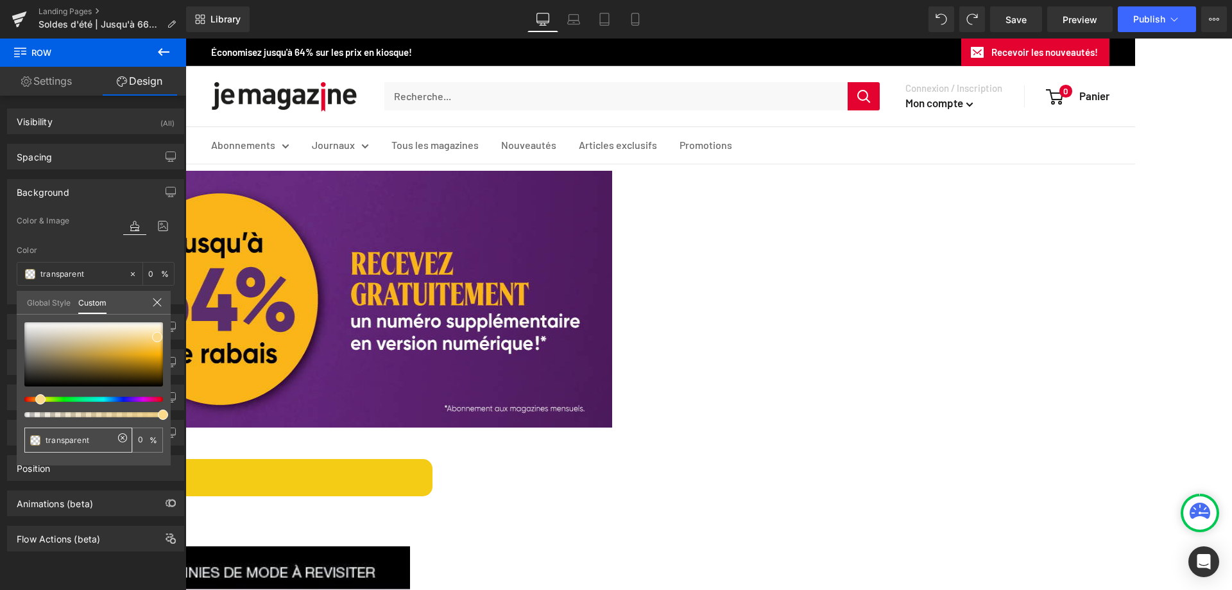
paste input "5c2171"
type input "5c2171"
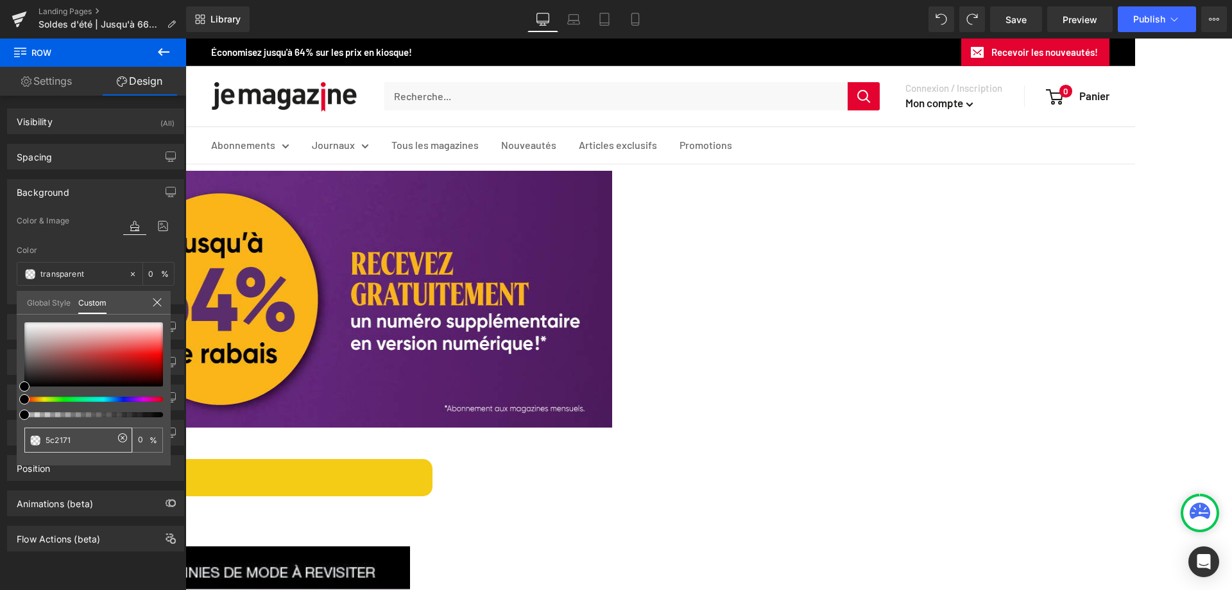
type input "5c2171"
type input "100"
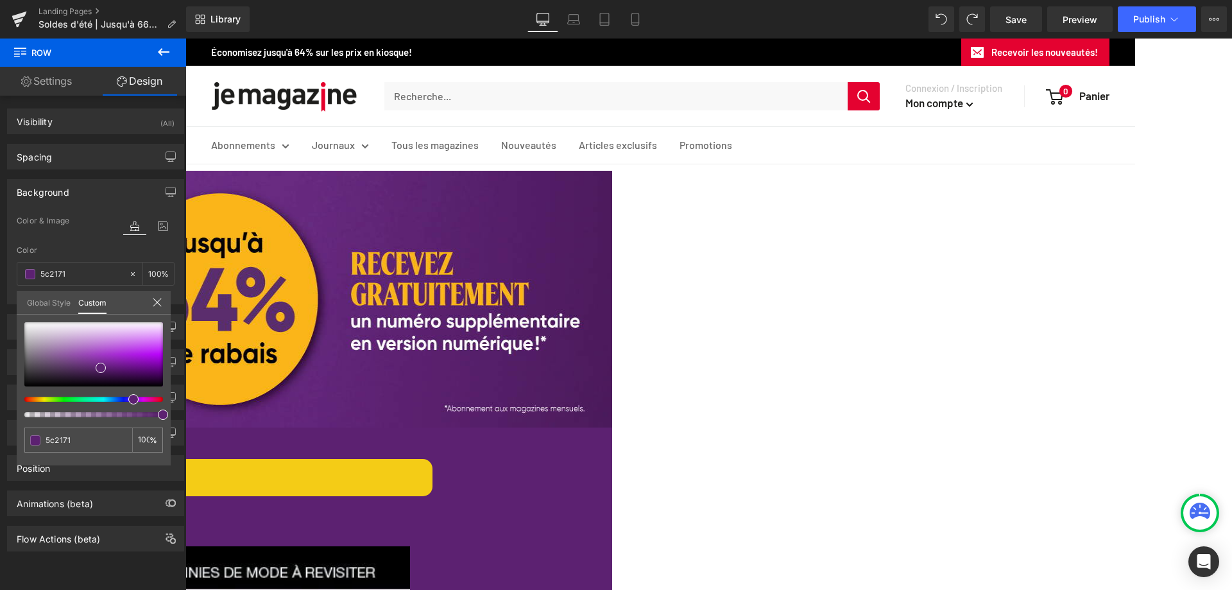
type input "5c2171"
type input "#5c2171"
paste input "793b8e"
type input "793b8e"
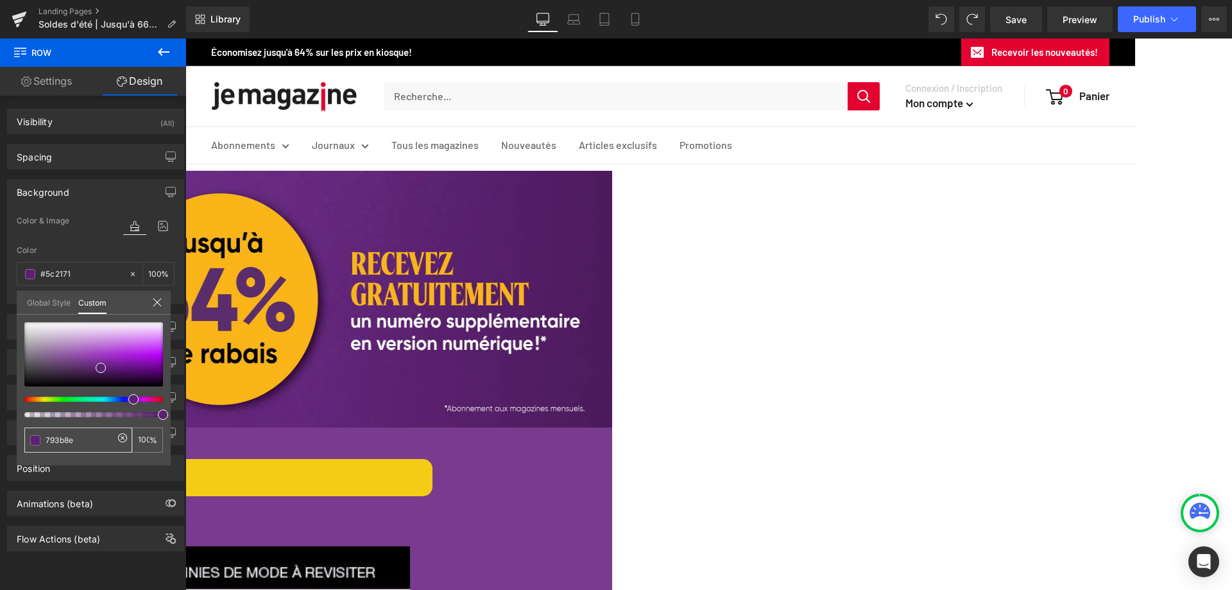
type input "793b8e"
type input "#793b8e"
paste input "66287d"
type input "66287d"
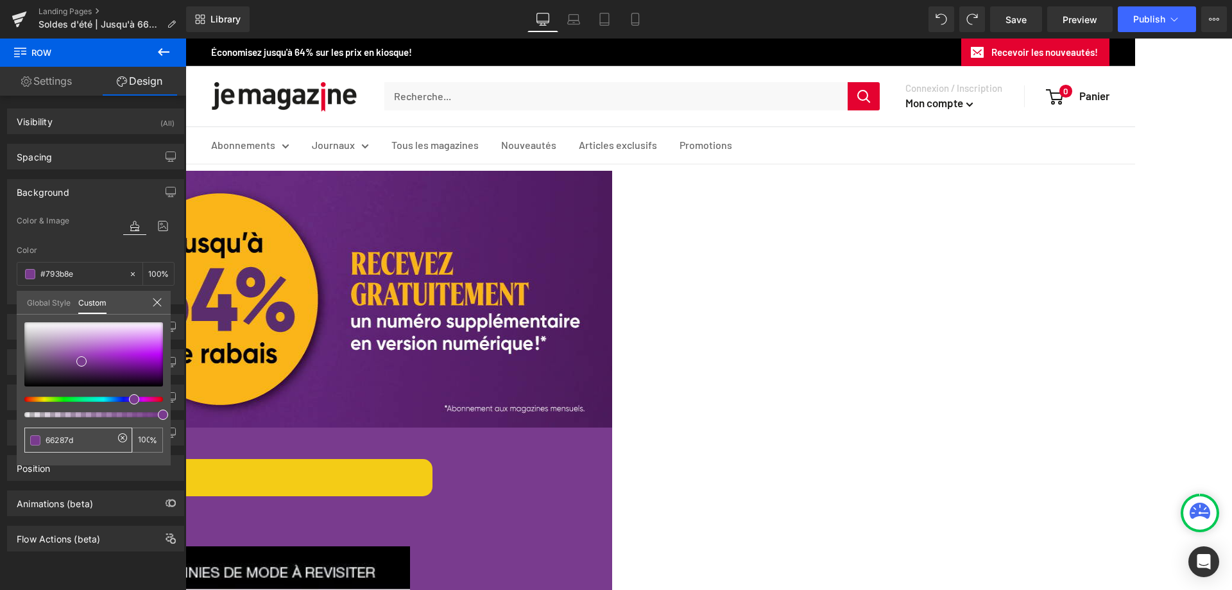
type input "66287d"
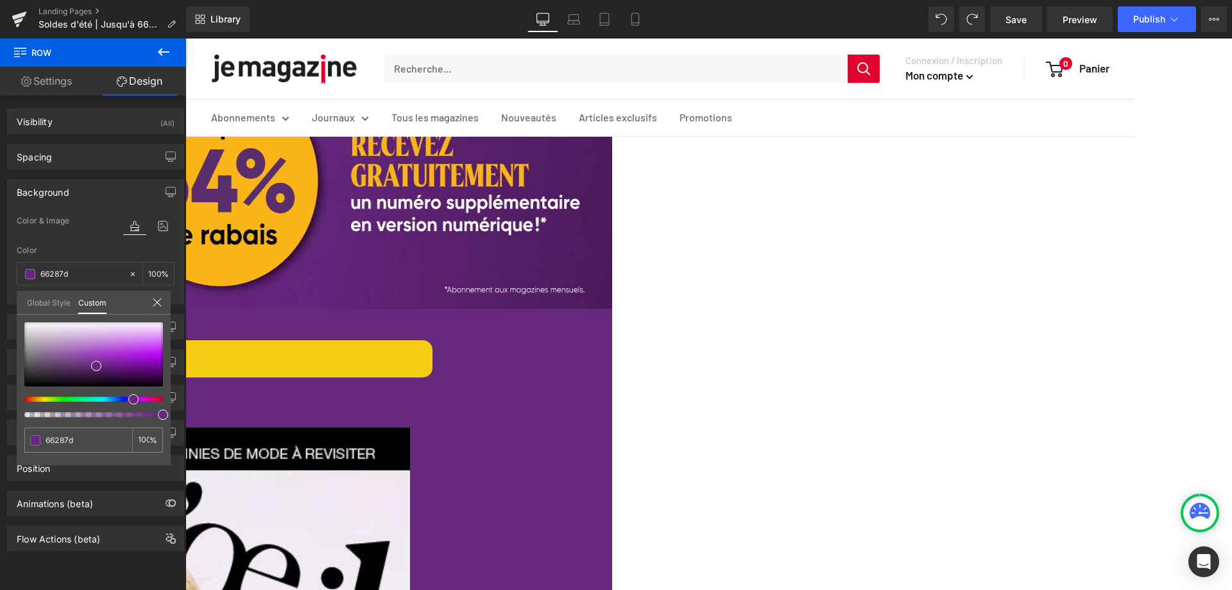
scroll to position [128, 0]
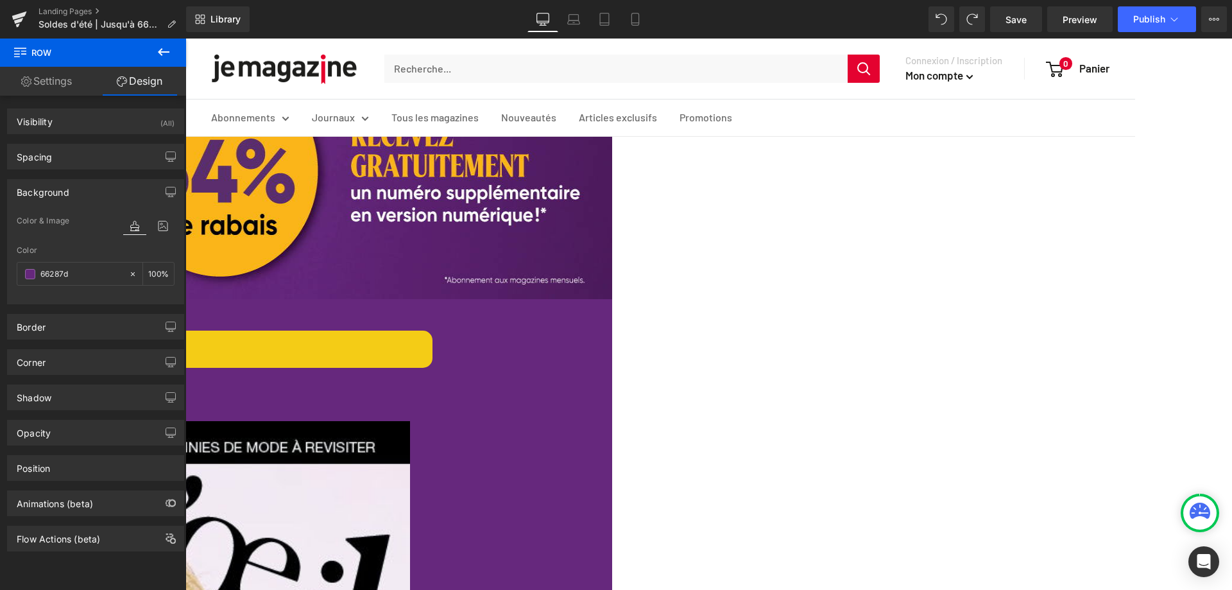
drag, startPoint x: 650, startPoint y: 338, endPoint x: 697, endPoint y: 340, distance: 46.2
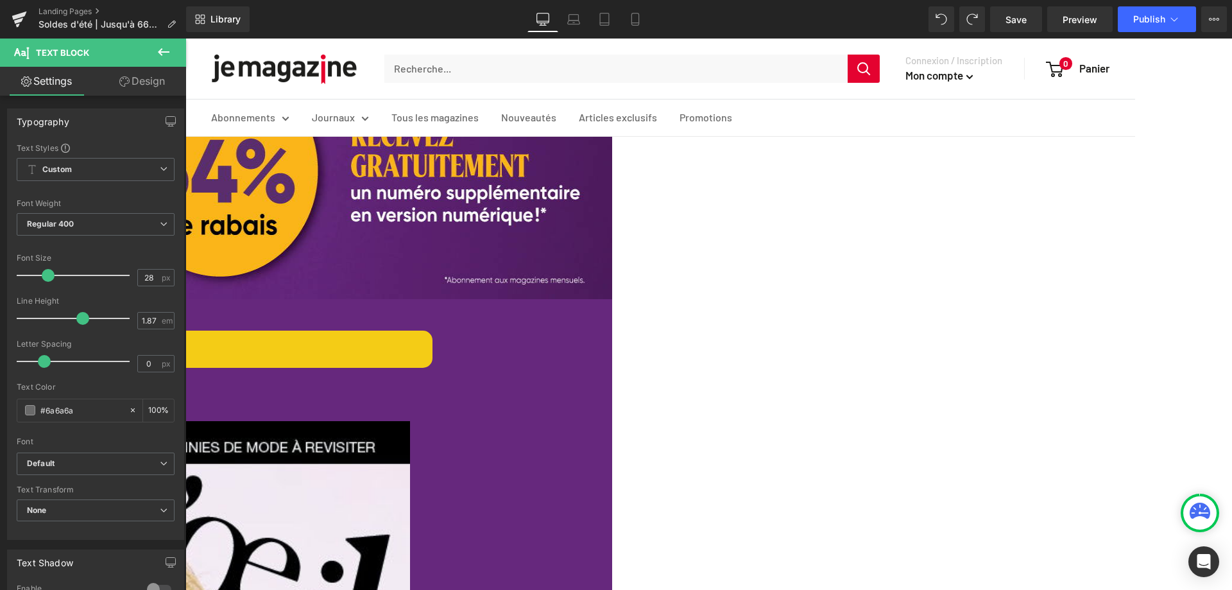
click at [157, 77] on link "Design" at bounding box center [142, 81] width 93 height 29
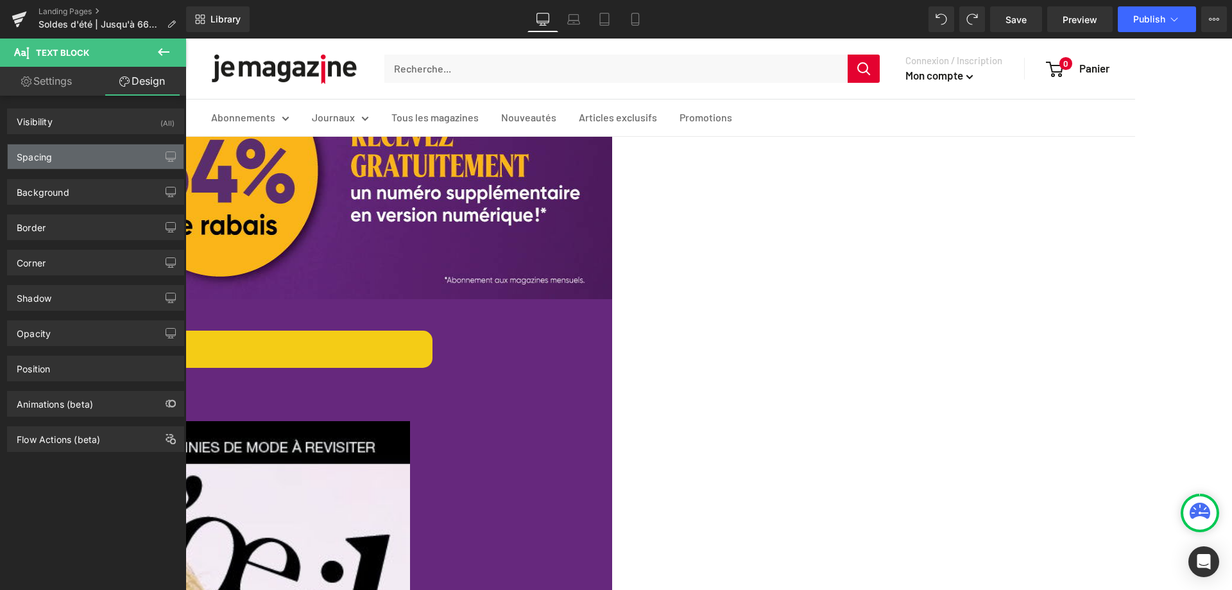
type input "#f4cc16"
type input "100"
click at [40, 191] on div "Background" at bounding box center [43, 189] width 53 height 18
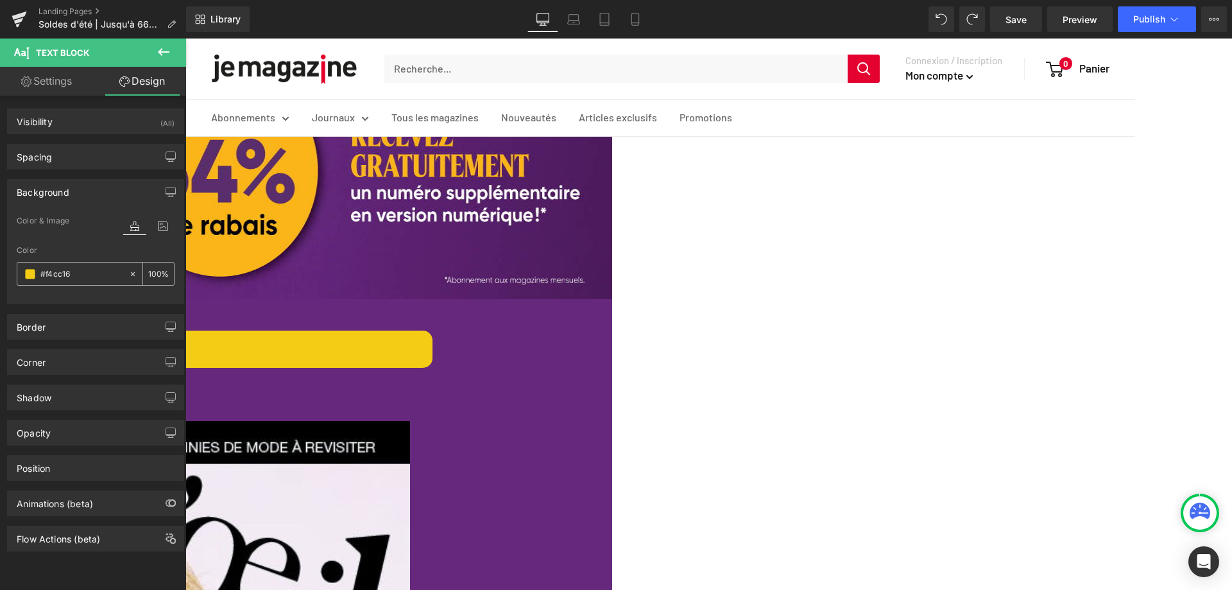
paste input "fab519"
type input "#fab519"
click at [185, 38] on icon at bounding box center [185, 38] width 0 height 0
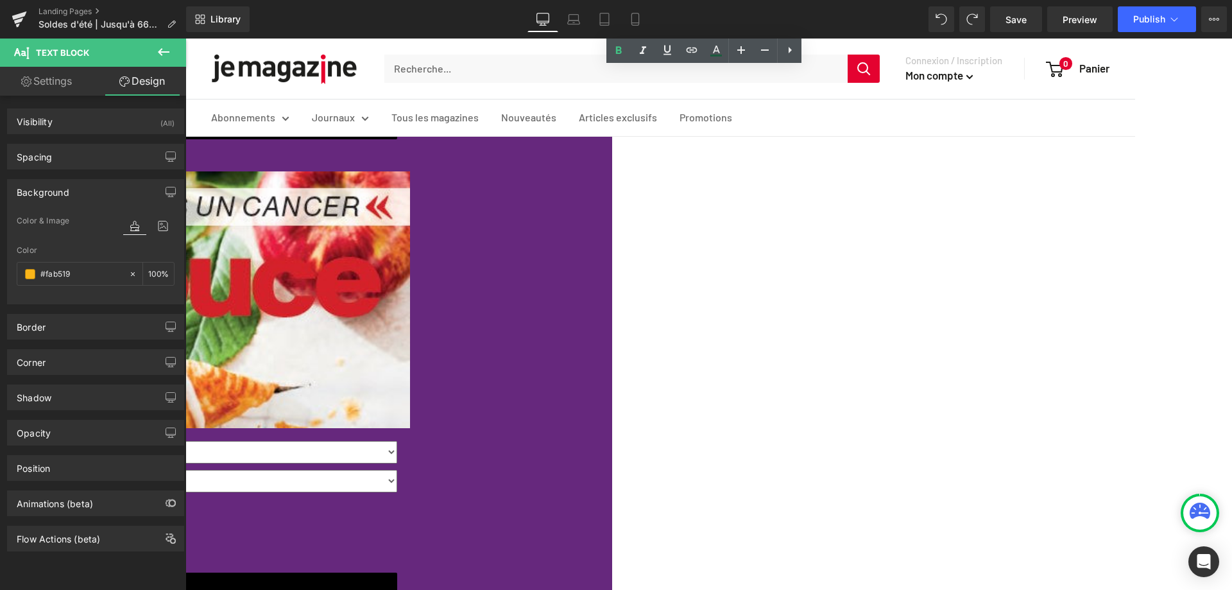
scroll to position [1283, 0]
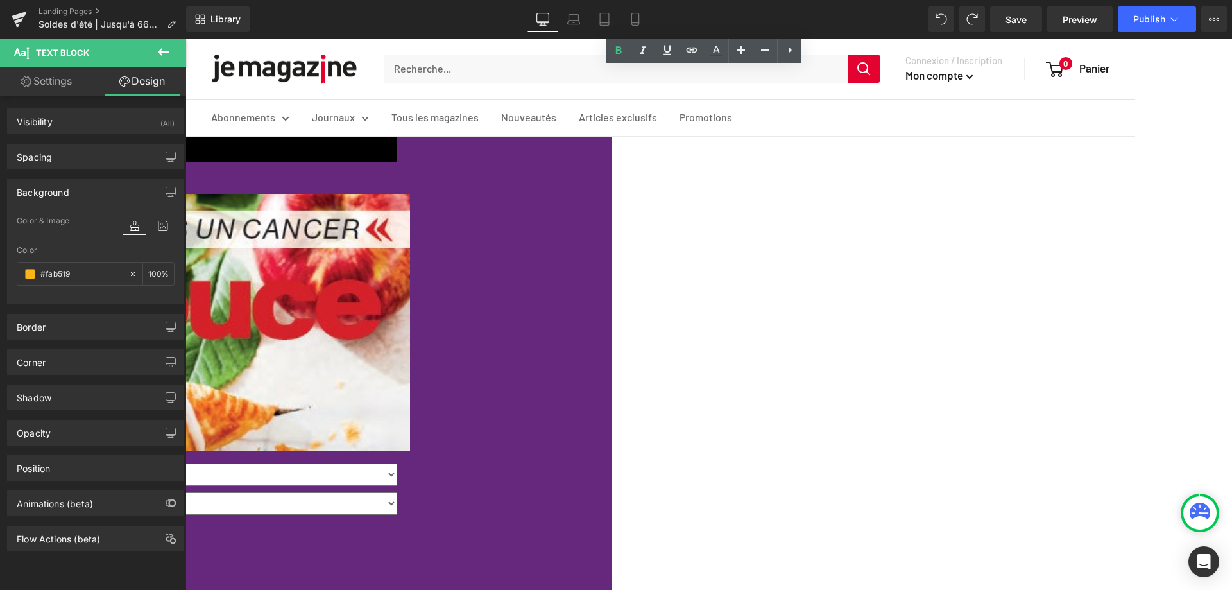
click at [185, 38] on span "Text Block" at bounding box center [185, 38] width 0 height 0
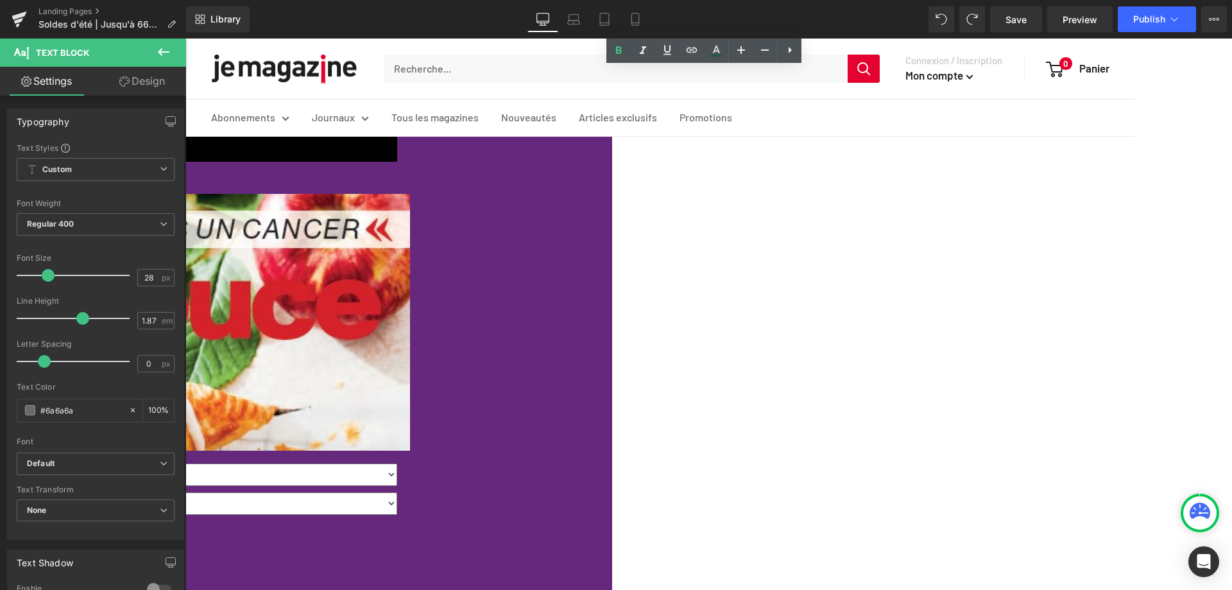
drag, startPoint x: 126, startPoint y: 80, endPoint x: 70, endPoint y: 199, distance: 132.6
click at [127, 80] on icon at bounding box center [124, 81] width 10 height 10
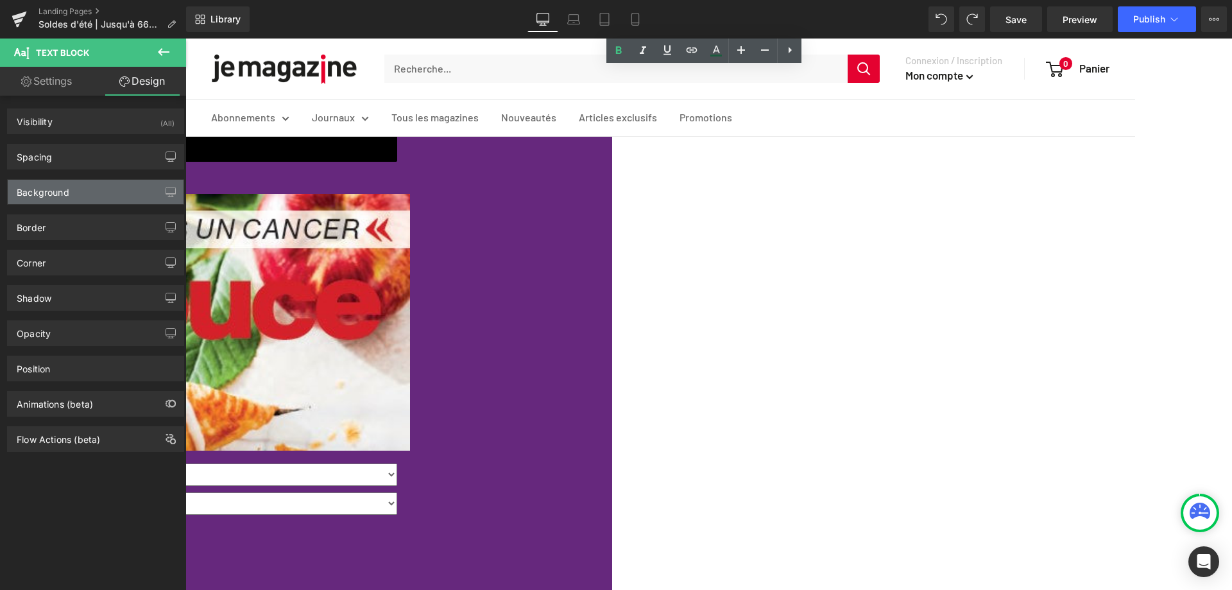
type input "#f4cc16"
type input "100"
click at [70, 196] on div "Background" at bounding box center [96, 192] width 176 height 24
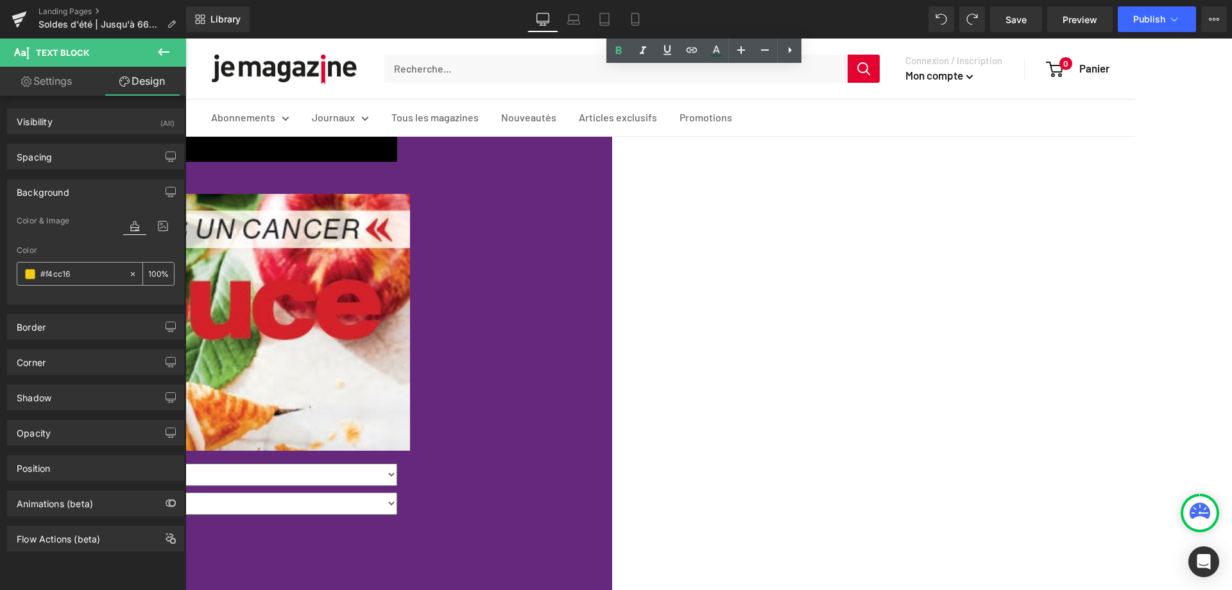
paste input "fab519"
type input "fab519"
click at [185, 38] on span "Text Block" at bounding box center [185, 38] width 0 height 0
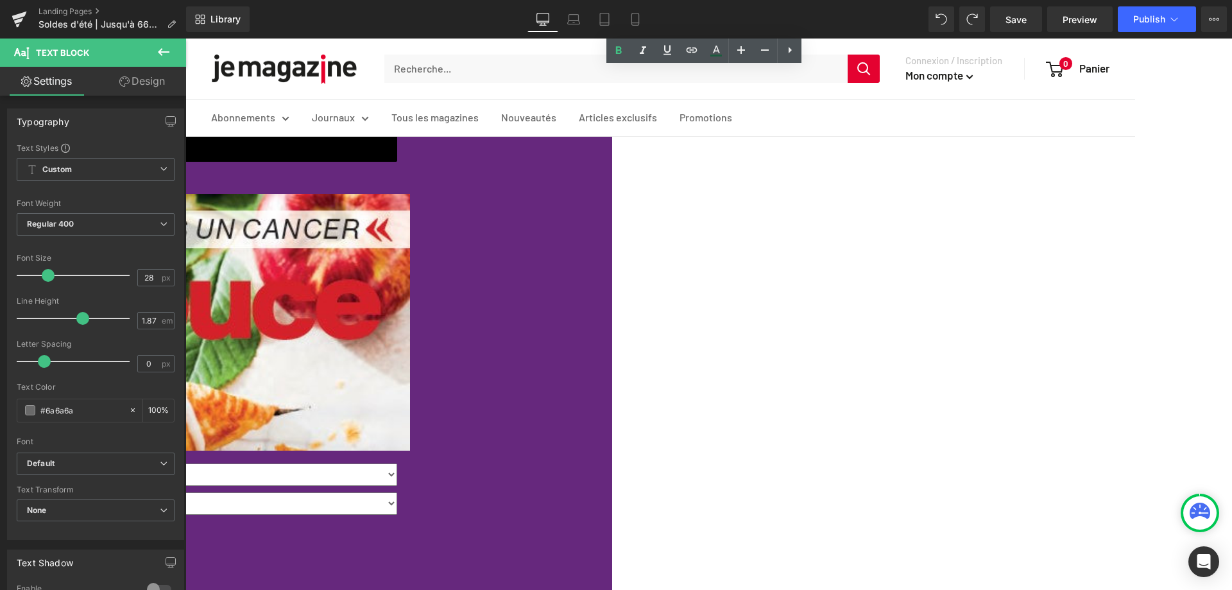
click at [137, 85] on link "Design" at bounding box center [142, 81] width 93 height 29
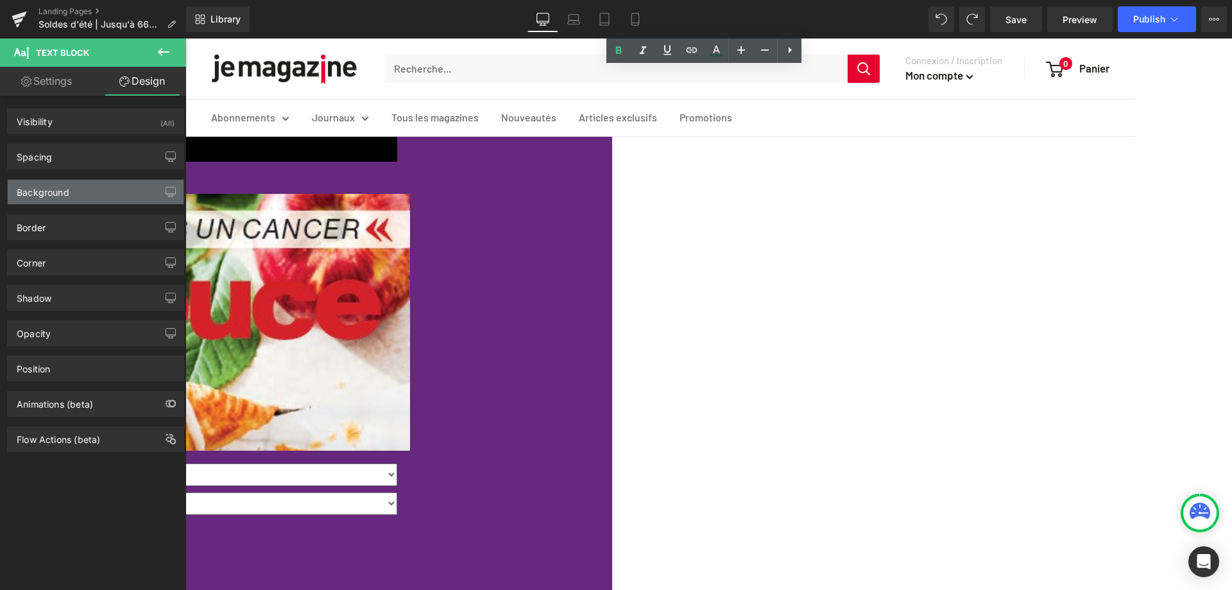
type input "#f4cc16"
type input "100"
click at [59, 202] on div "Background" at bounding box center [96, 192] width 176 height 24
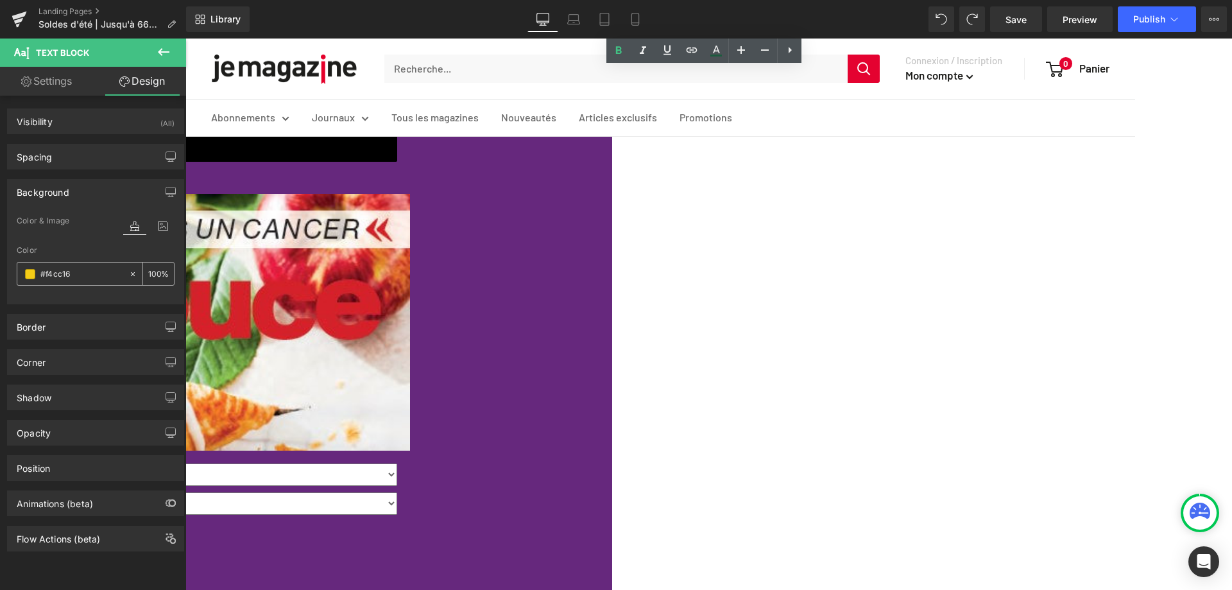
paste input "fab519"
type input "fab519"
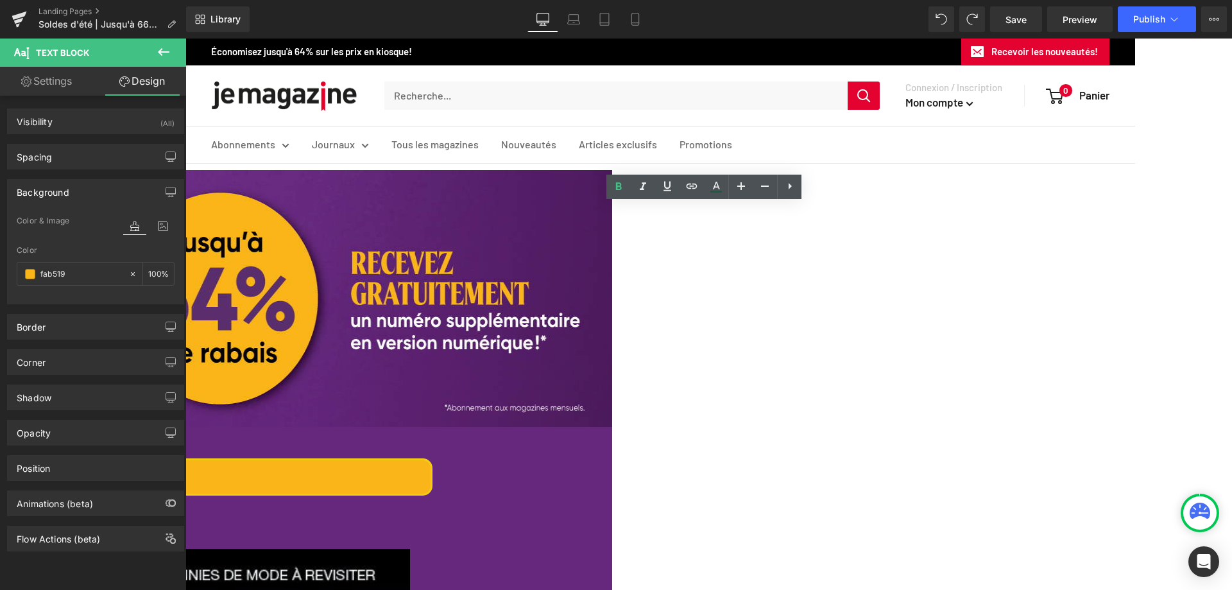
scroll to position [0, 0]
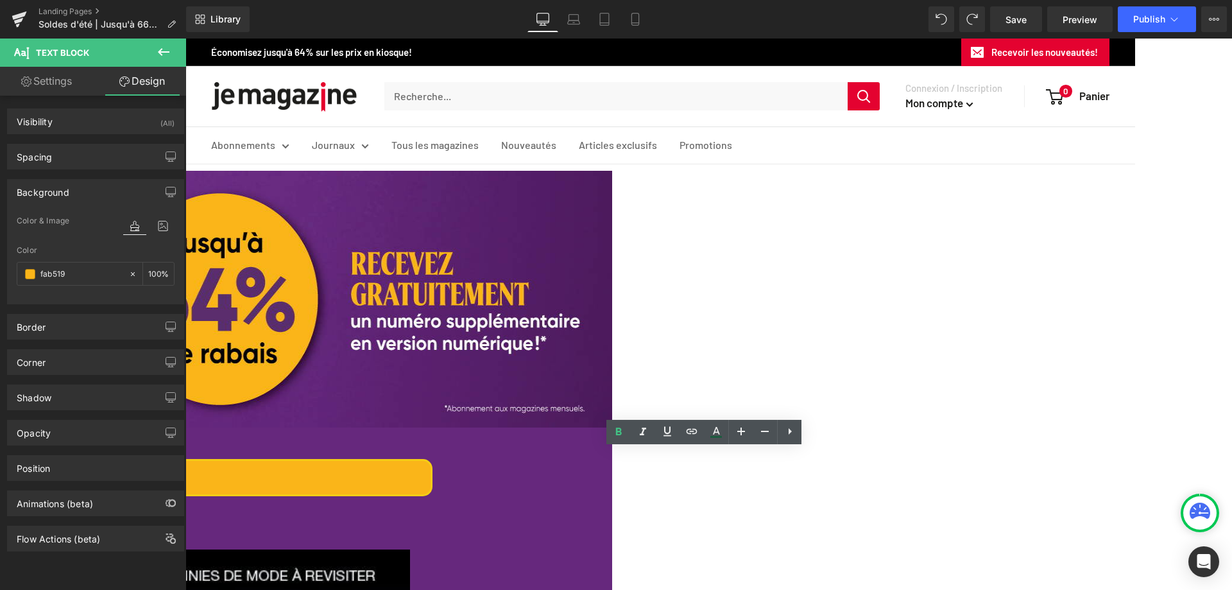
click at [185, 38] on span at bounding box center [185, 38] width 0 height 0
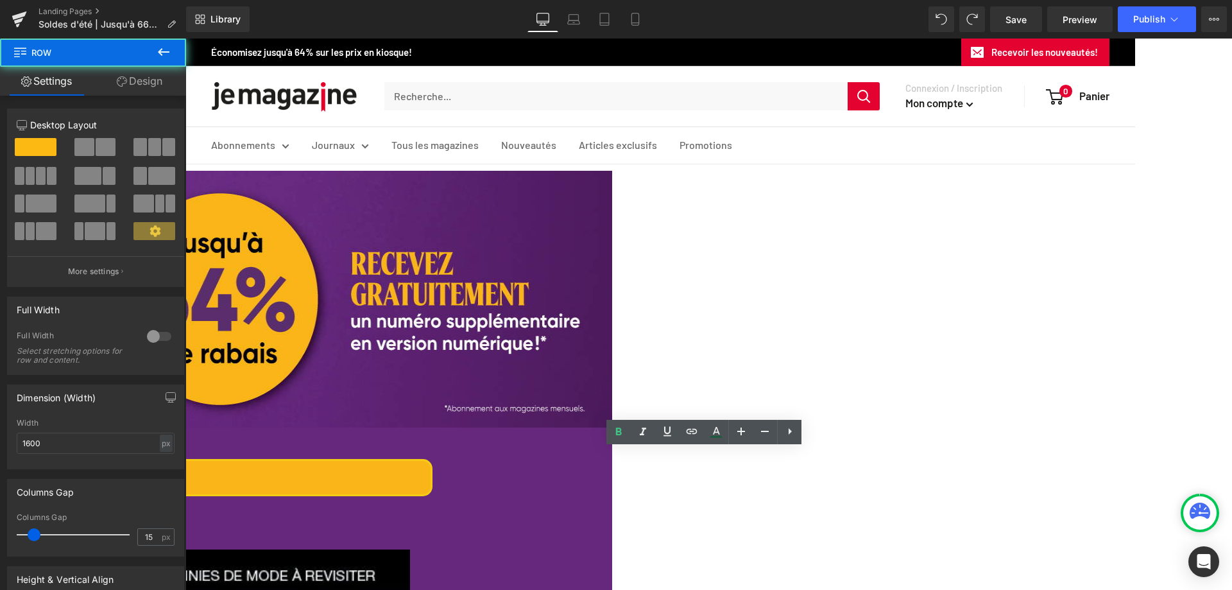
click at [185, 38] on span "Row" at bounding box center [185, 38] width 0 height 0
click at [159, 81] on link "Design" at bounding box center [139, 81] width 93 height 29
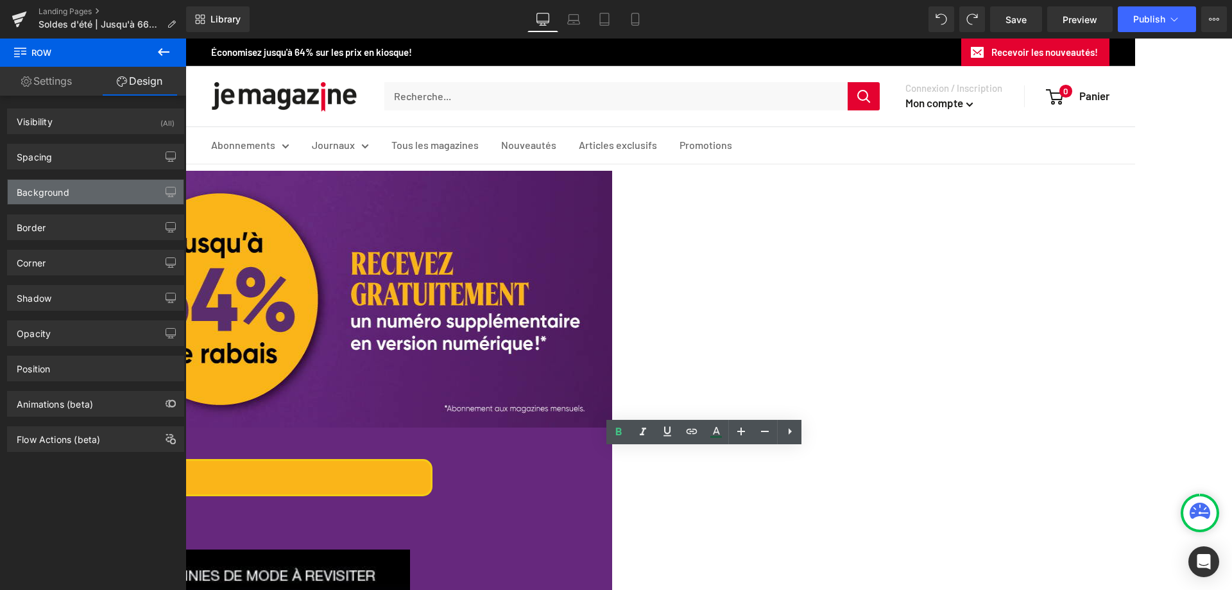
click at [66, 194] on div "Background" at bounding box center [43, 189] width 53 height 18
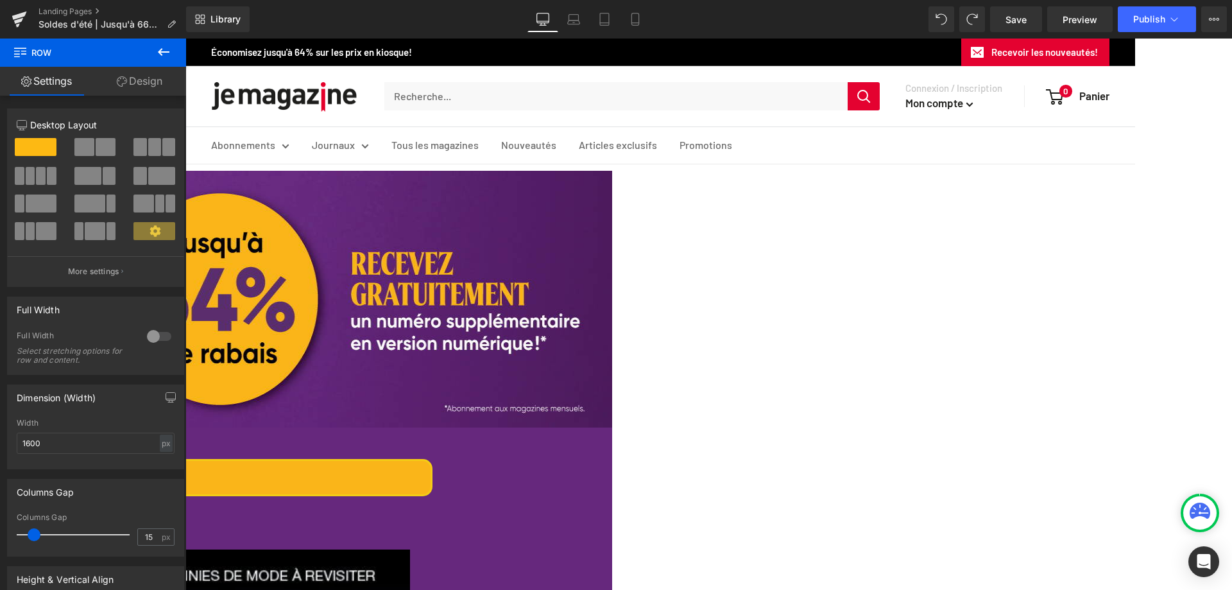
click at [185, 38] on span "Row" at bounding box center [185, 38] width 0 height 0
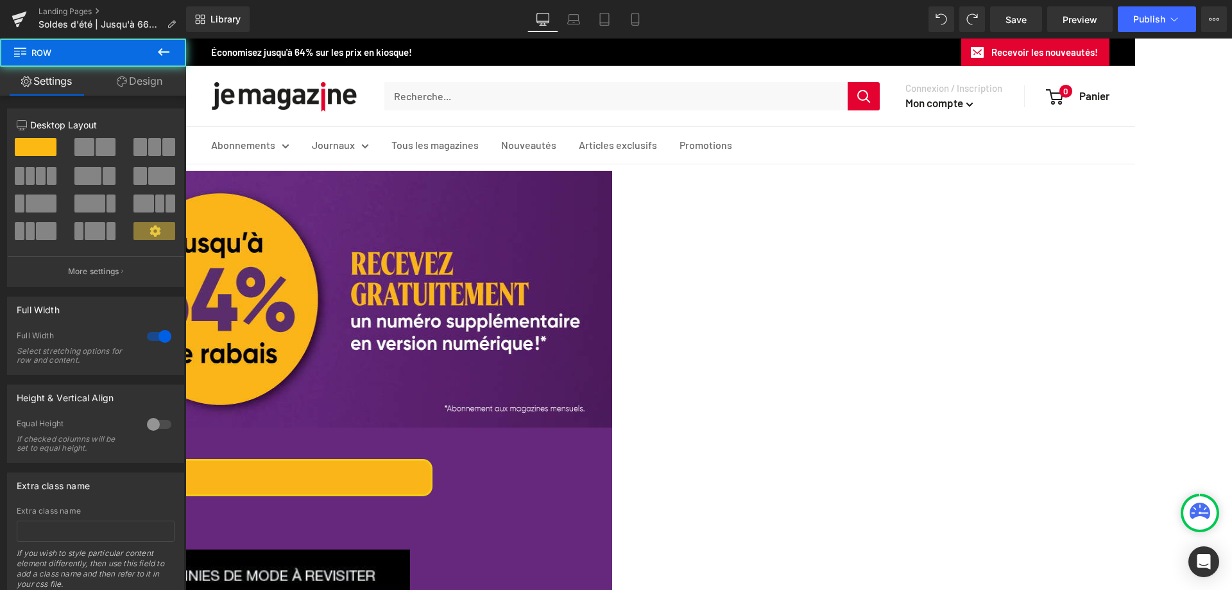
click at [150, 89] on link "Design" at bounding box center [139, 81] width 93 height 29
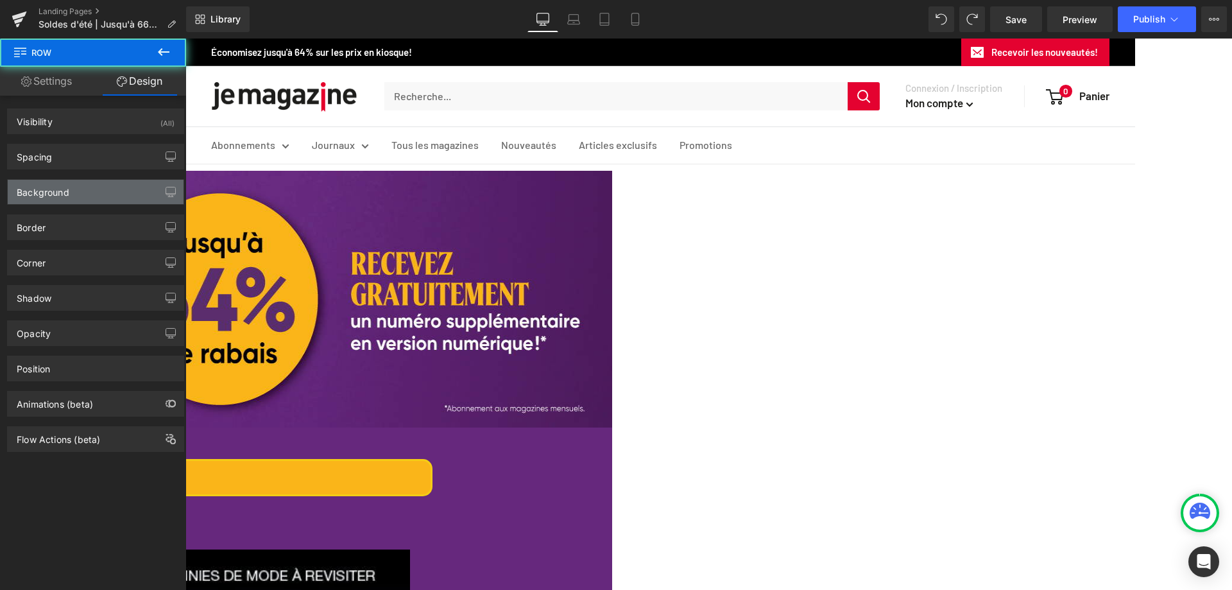
type input "#66287d"
type input "100"
click at [74, 191] on div "Background" at bounding box center [96, 192] width 176 height 24
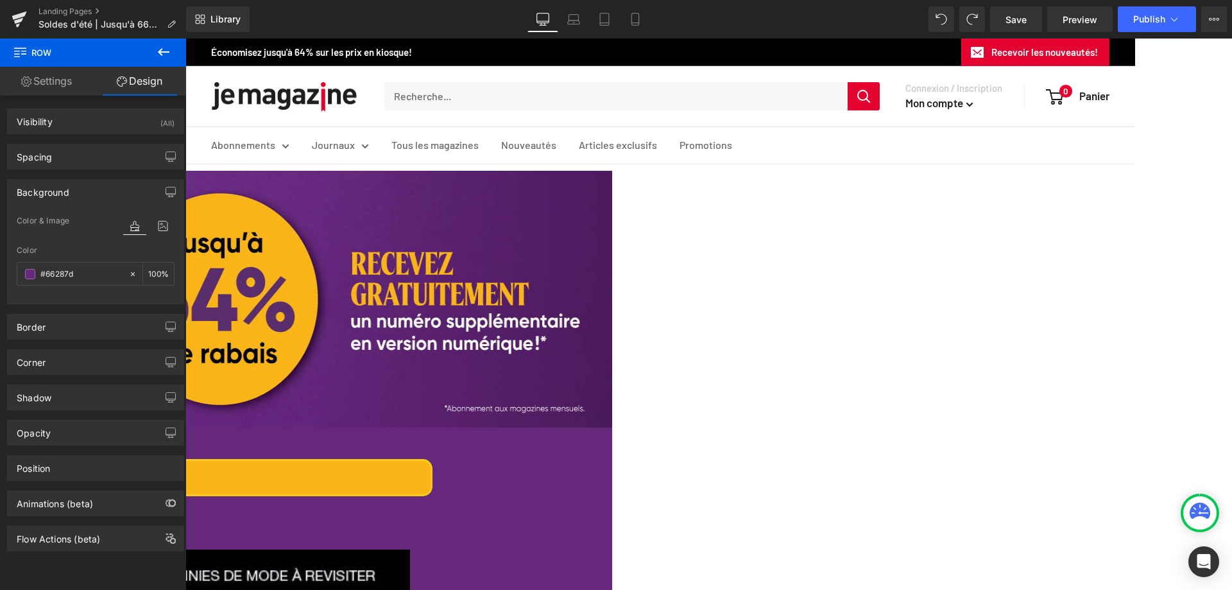
click at [185, 38] on span "Text Block" at bounding box center [185, 38] width 0 height 0
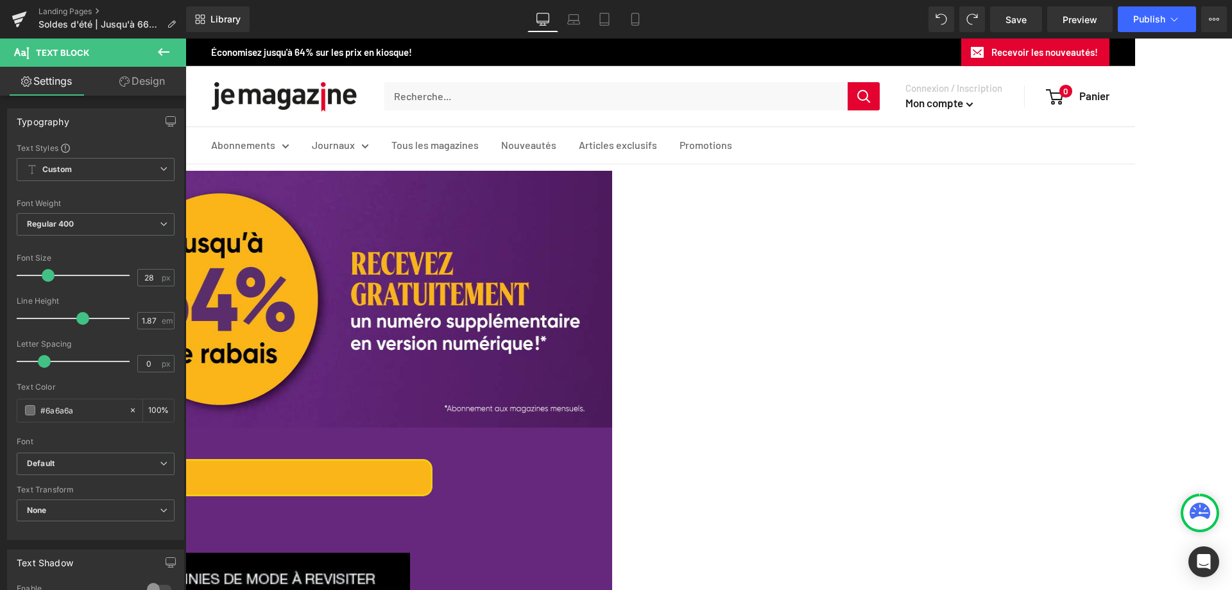
click at [185, 38] on link at bounding box center [185, 38] width 0 height 0
click at [714, 436] on icon at bounding box center [716, 437] width 12 height 2
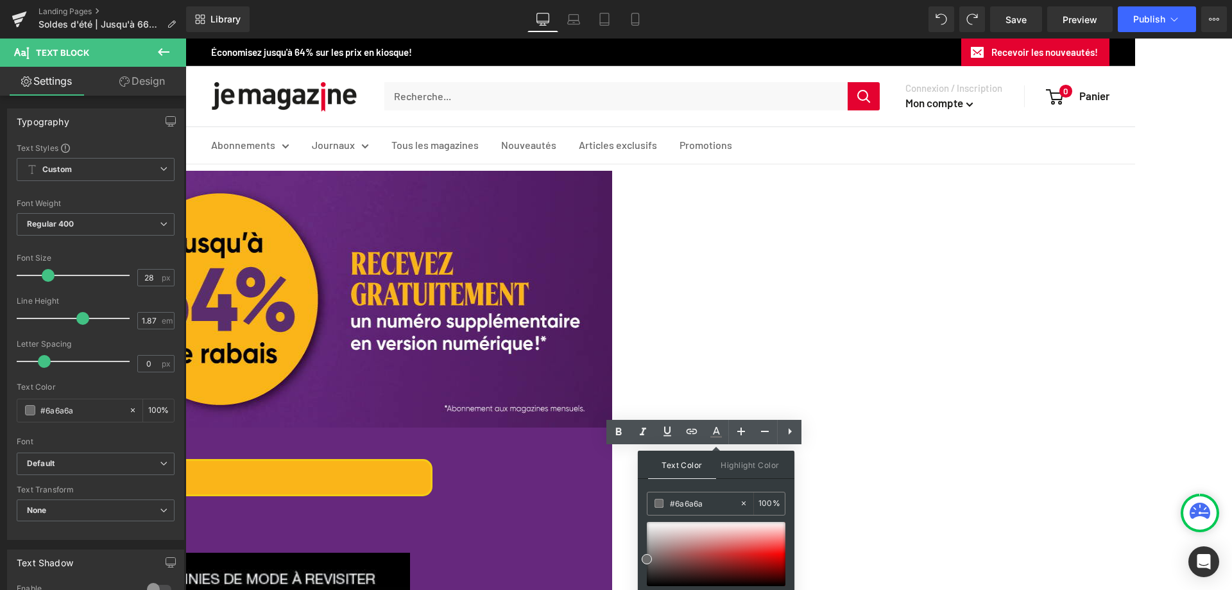
click at [430, 461] on p "Abonnement Magazines" at bounding box center [48, 477] width 766 height 33
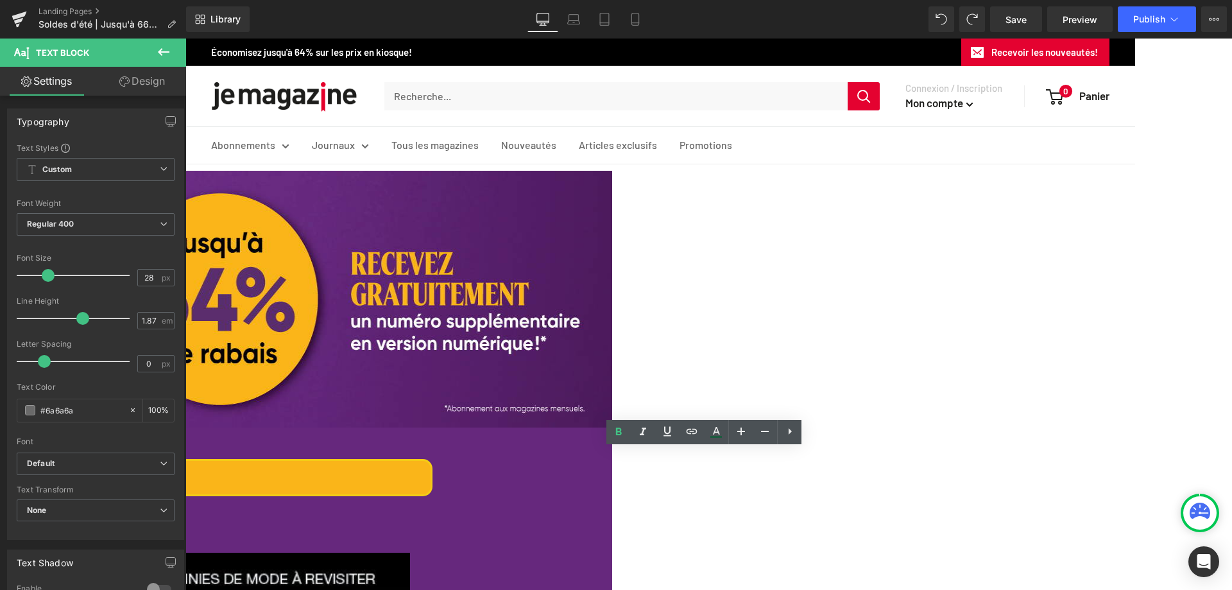
drag, startPoint x: 597, startPoint y: 470, endPoint x: 817, endPoint y: 480, distance: 220.9
click at [430, 480] on p "Abonnement Magazines" at bounding box center [48, 477] width 766 height 33
click at [717, 434] on icon at bounding box center [715, 431] width 15 height 15
type input "#1c5b3e"
type input "100"
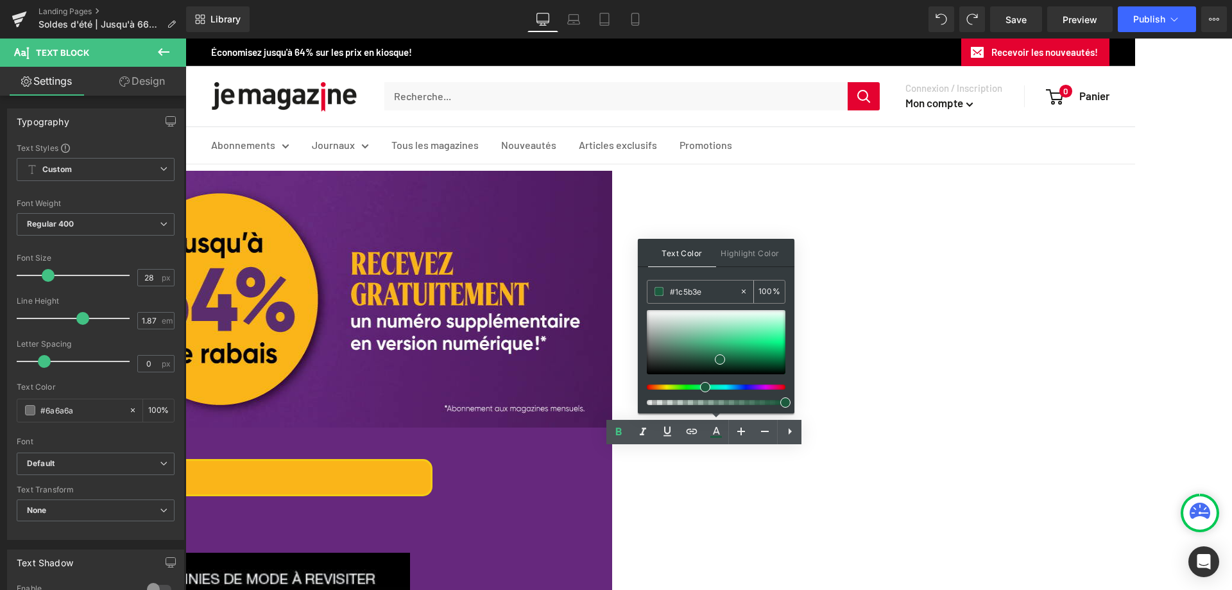
click at [705, 288] on input "#1c5b3e" at bounding box center [704, 291] width 69 height 14
drag, startPoint x: 702, startPoint y: 293, endPoint x: 643, endPoint y: 293, distance: 59.0
click at [643, 293] on div "Text Color Highlight Color rgba(28, 91, 62, 1) #1c5b3e 100 % transparent transp…" at bounding box center [716, 326] width 157 height 174
paste input "66287d"
click at [660, 289] on span at bounding box center [658, 291] width 9 height 9
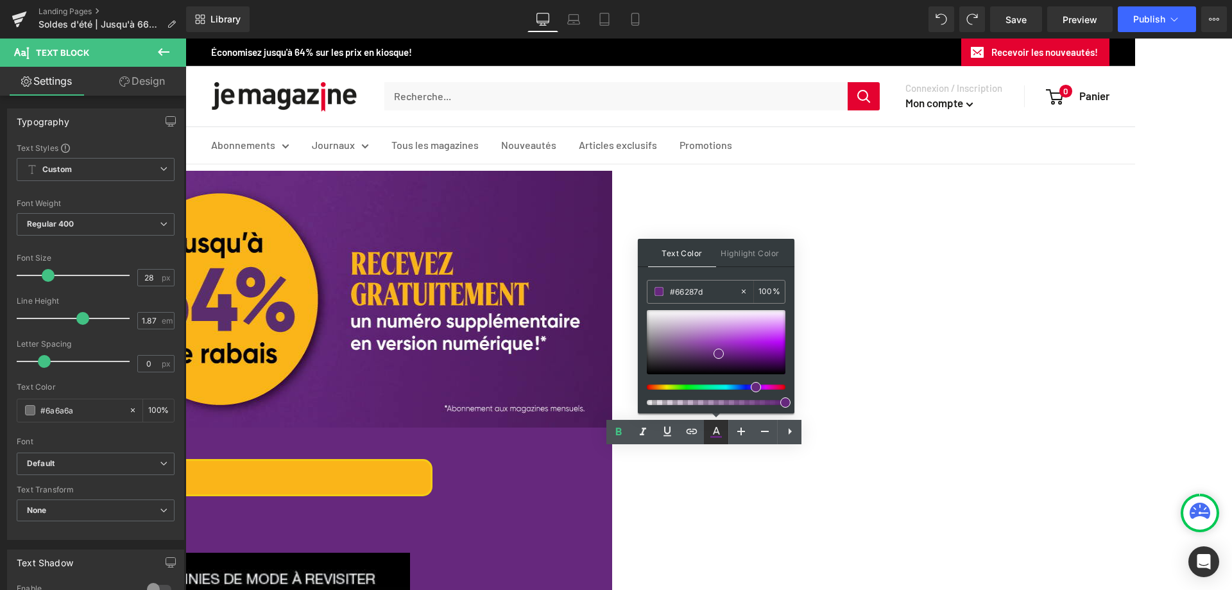
click at [716, 430] on icon at bounding box center [715, 431] width 15 height 15
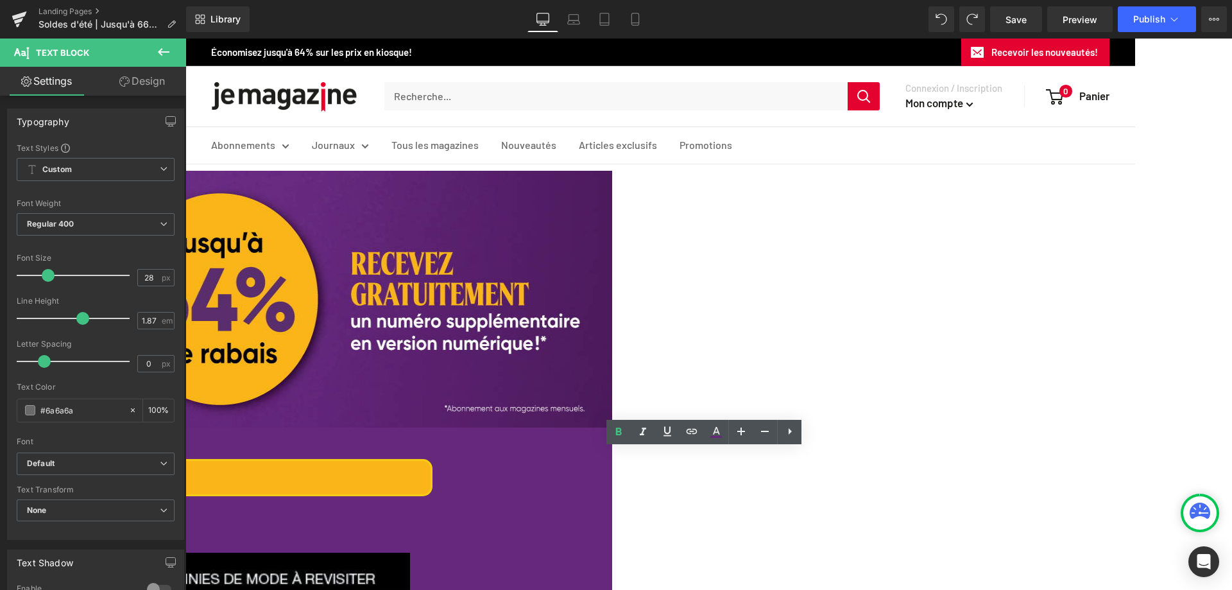
click at [432, 515] on p "Obtenez un cadeau gratuit avec tout abonnement à un magazine!" at bounding box center [48, 527] width 770 height 24
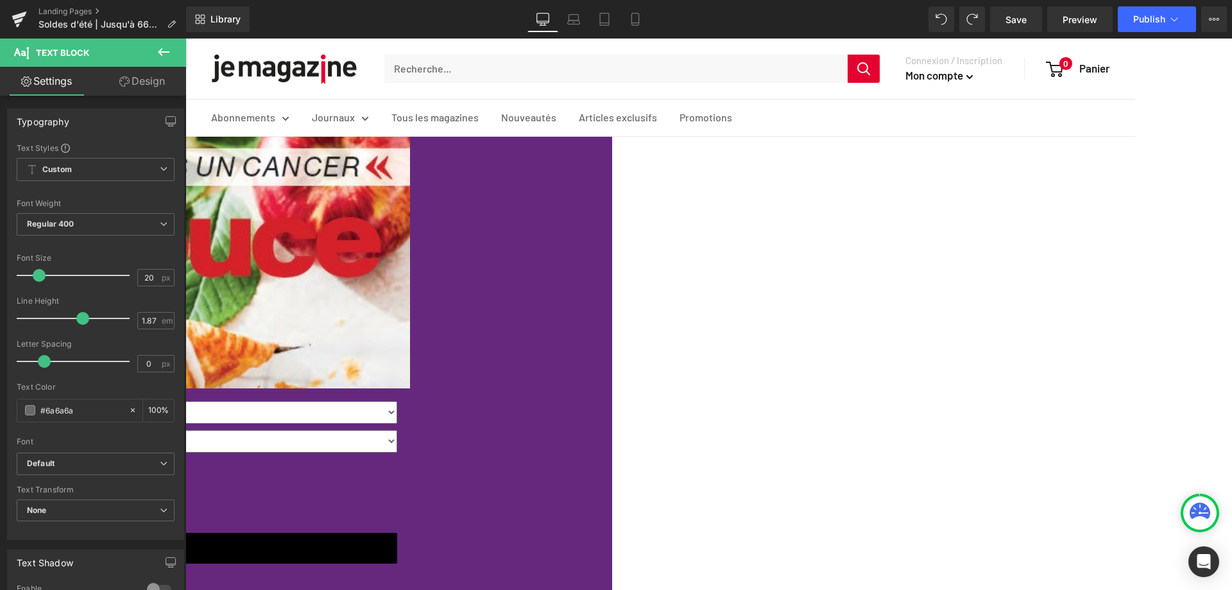
scroll to position [1347, 0]
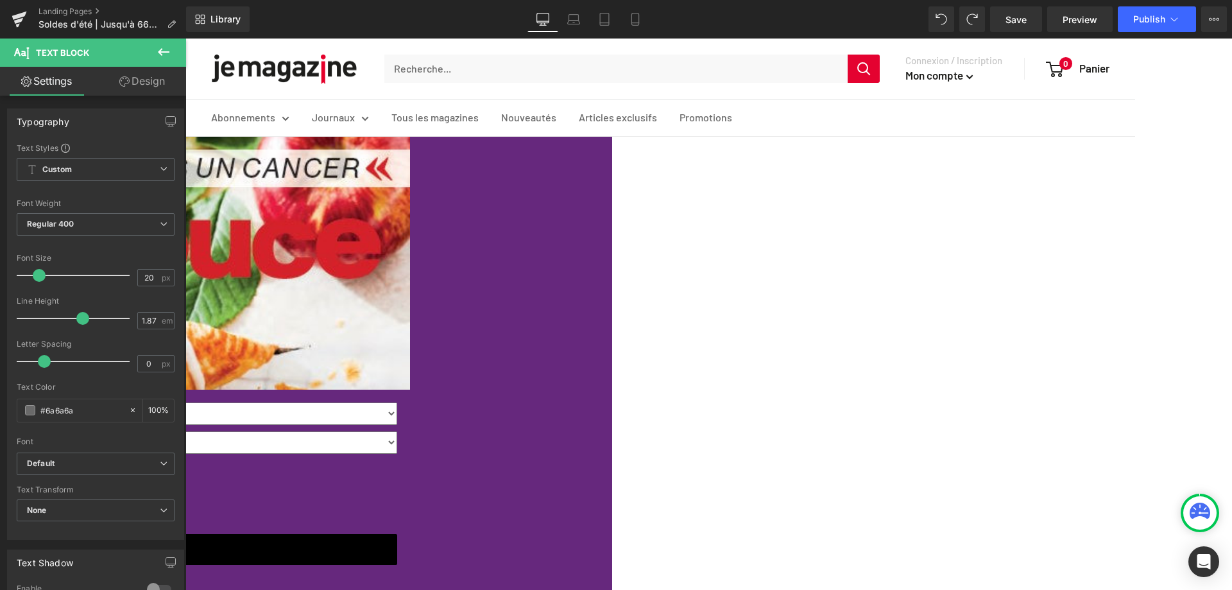
click at [716, 162] on icon at bounding box center [715, 159] width 15 height 15
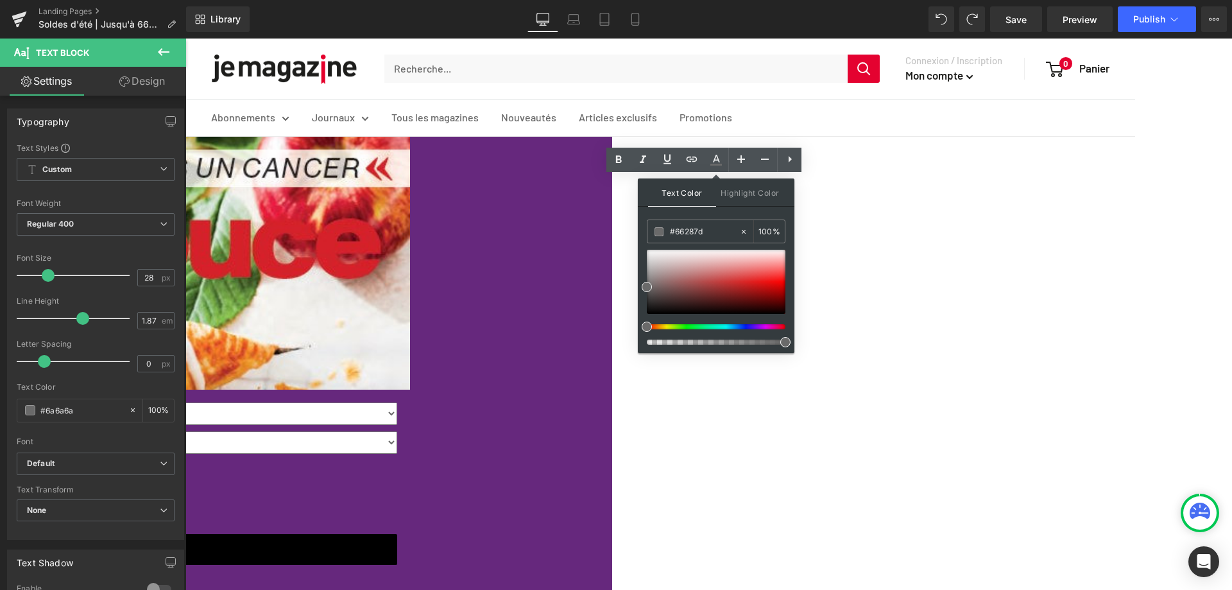
type input "#6a6a6a"
type input "100"
drag, startPoint x: 711, startPoint y: 229, endPoint x: 658, endPoint y: 228, distance: 53.9
click at [658, 228] on div "#6a6a6a" at bounding box center [693, 231] width 92 height 22
paste input "6287d"
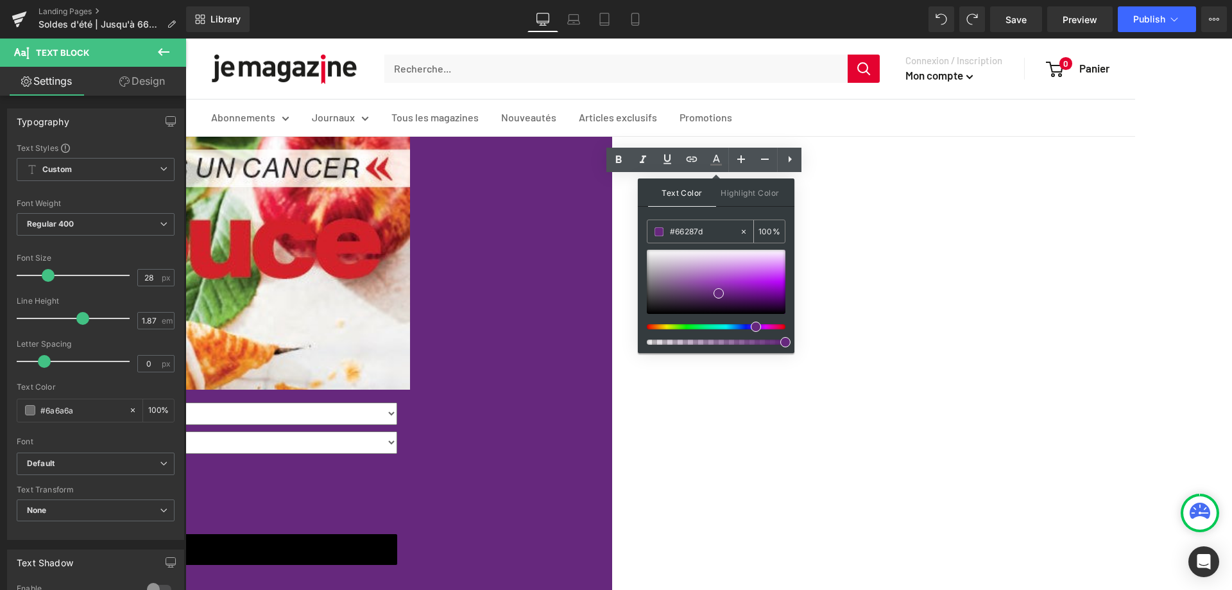
type input "#66287d"
click at [656, 230] on span at bounding box center [658, 231] width 9 height 9
click at [711, 160] on icon at bounding box center [715, 159] width 15 height 15
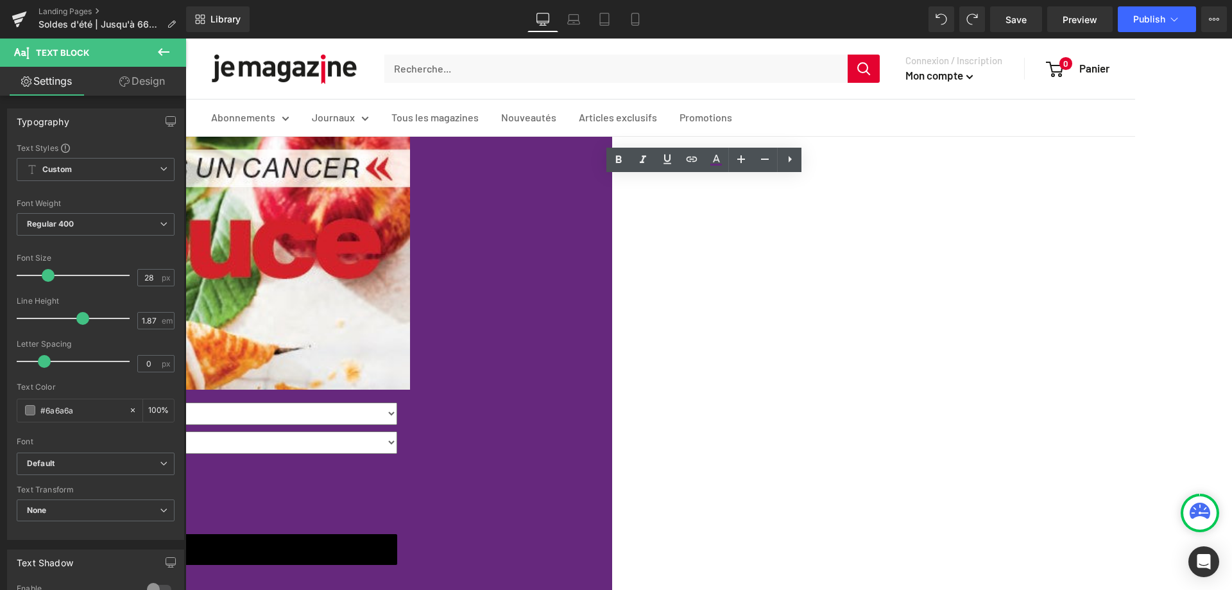
click at [185, 38] on span "Text Block" at bounding box center [185, 38] width 0 height 0
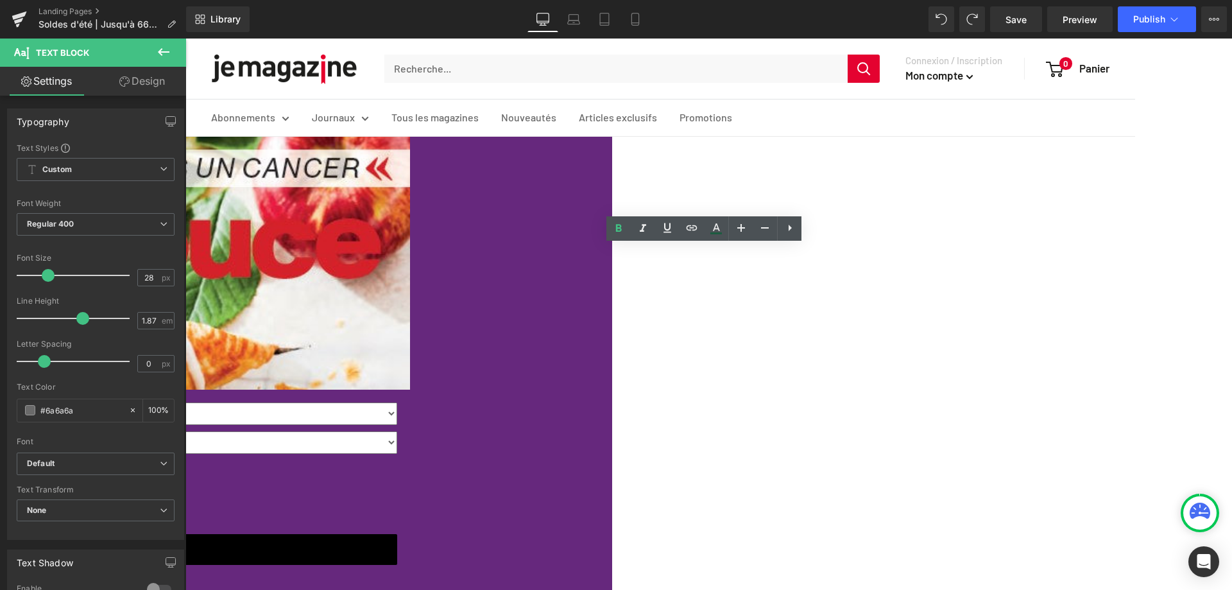
drag, startPoint x: 641, startPoint y: 265, endPoint x: 778, endPoint y: 264, distance: 137.3
click at [721, 229] on icon at bounding box center [715, 228] width 15 height 15
type input "#1c5b40"
type input "100"
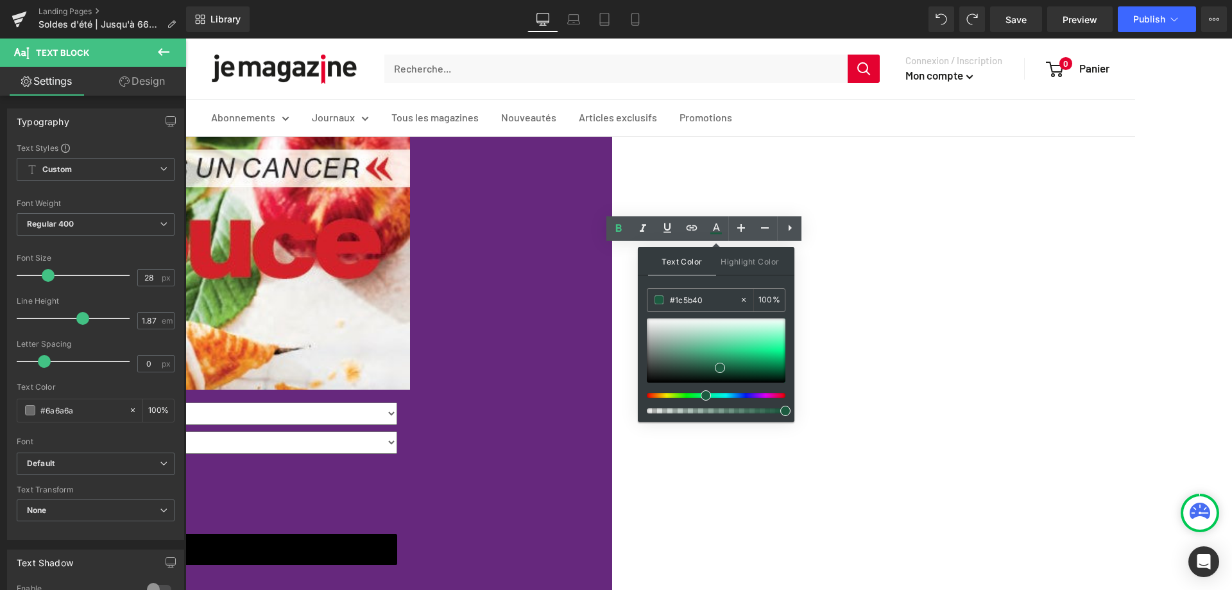
drag, startPoint x: 703, startPoint y: 298, endPoint x: 643, endPoint y: 300, distance: 59.7
click at [643, 300] on div "Text Color Highlight Color rgba(28, 91, 64, 1) #1c5b40 100 % transparent transp…" at bounding box center [716, 334] width 157 height 174
paste input "66287d"
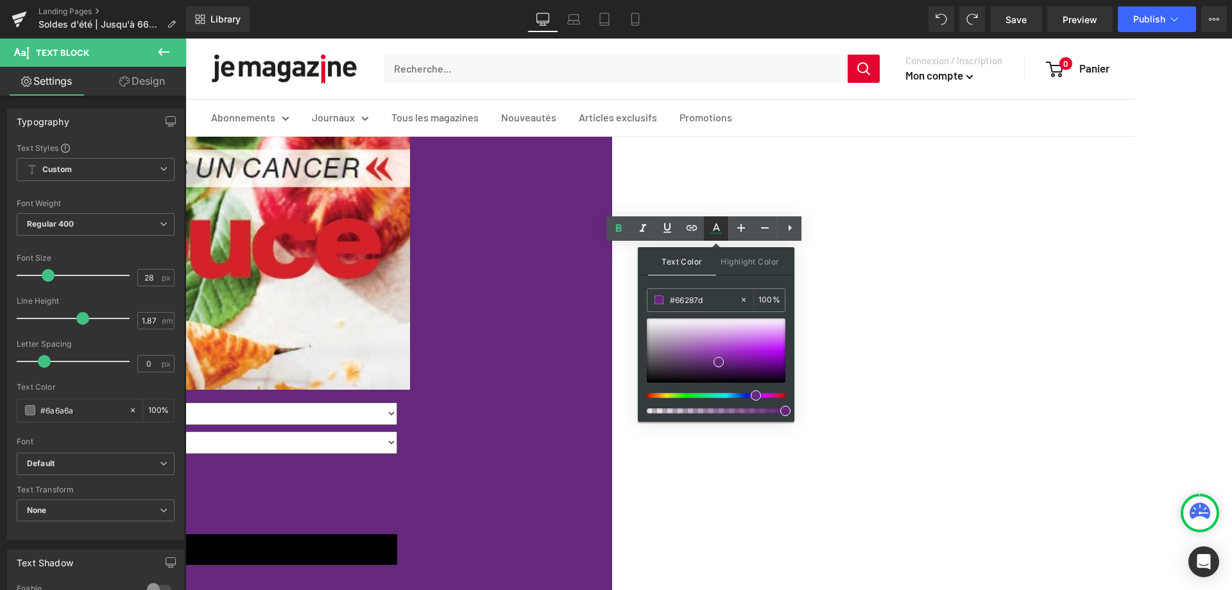
type input "#66287d"
click at [715, 232] on icon at bounding box center [716, 233] width 12 height 2
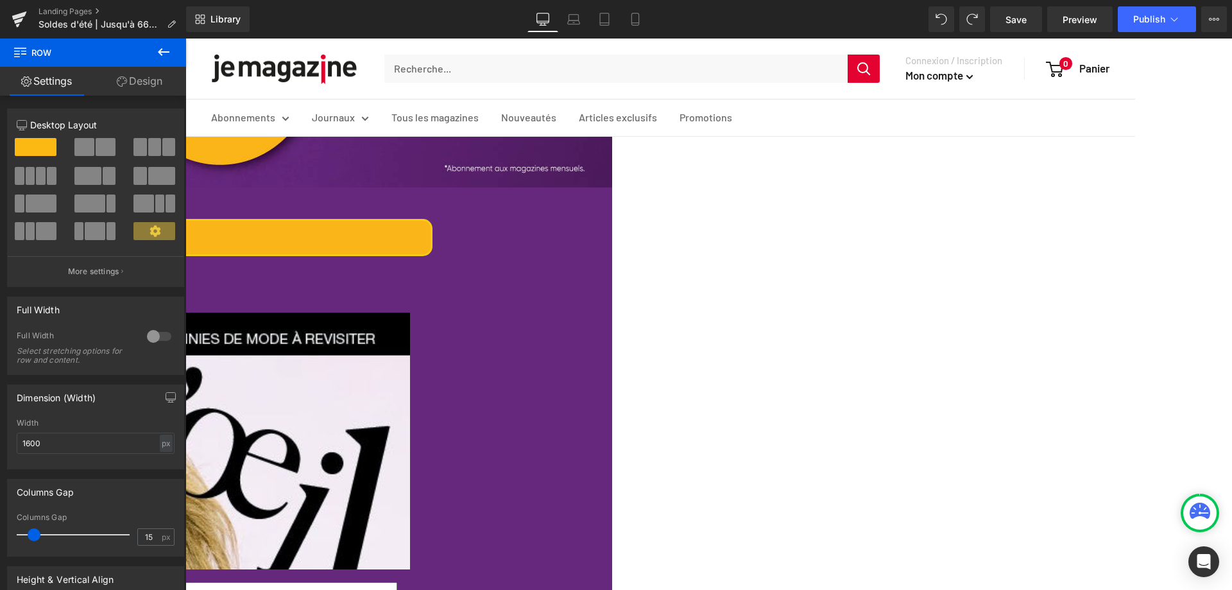
scroll to position [257, 0]
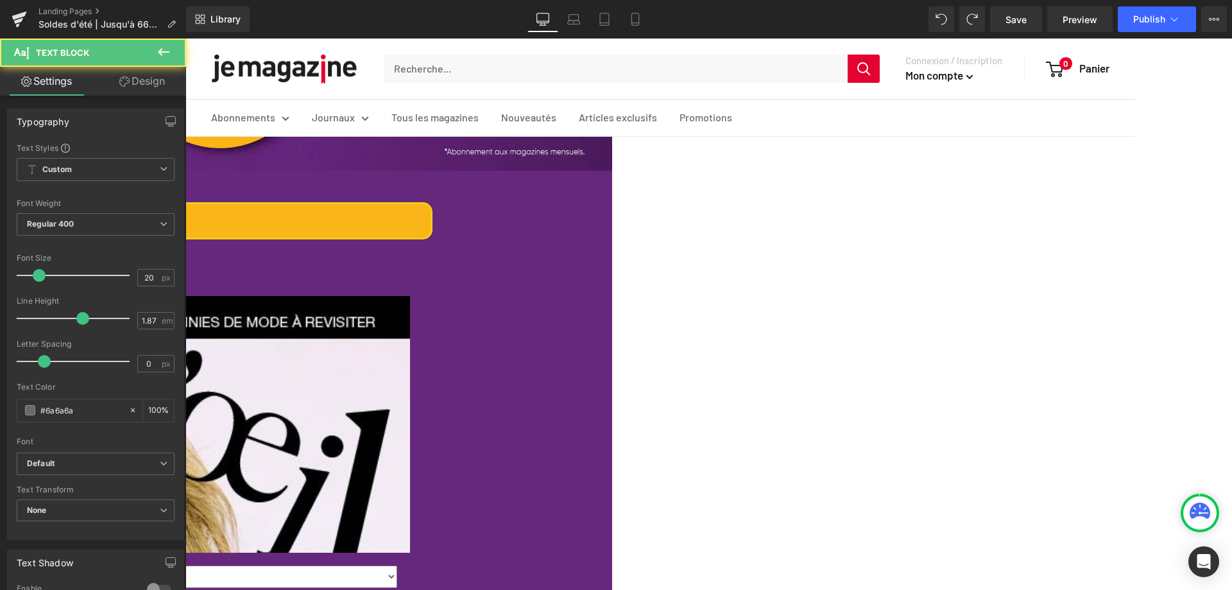
drag, startPoint x: 505, startPoint y: 253, endPoint x: 878, endPoint y: 257, distance: 372.7
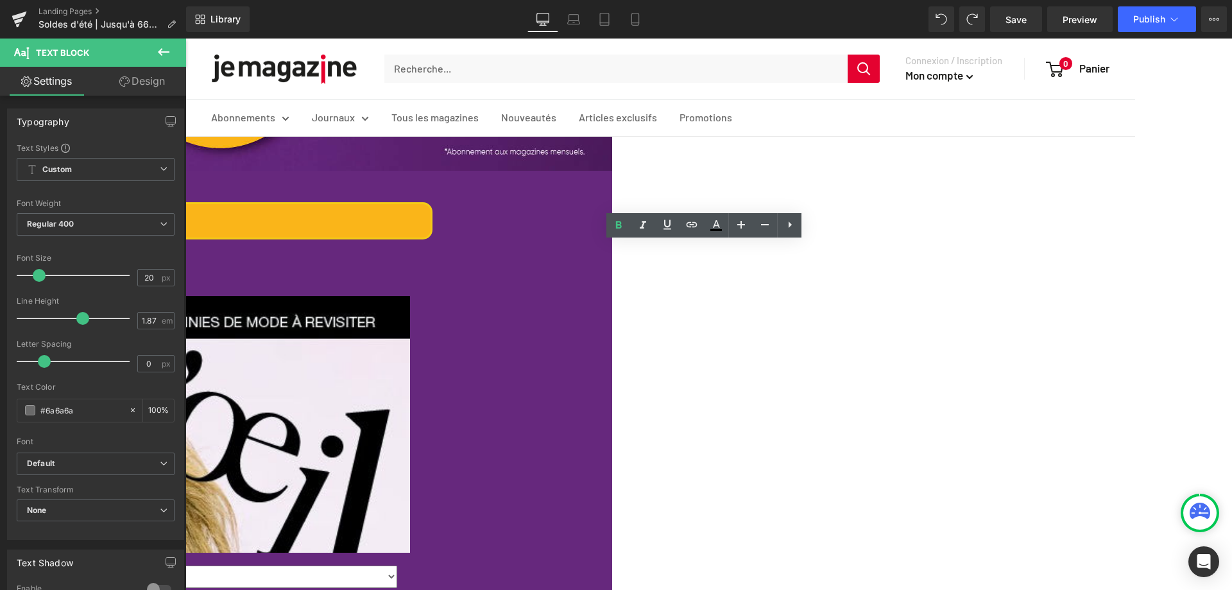
click at [432, 259] on p "Obtenez un cadeau gratuit avec tout abonnement à un magazine!" at bounding box center [48, 271] width 770 height 24
drag, startPoint x: 846, startPoint y: 254, endPoint x: 492, endPoint y: 251, distance: 354.1
click at [432, 259] on p "Obtenez un cadeau gratuit avec tout abonnement à un magazine!" at bounding box center [48, 271] width 770 height 24
click at [711, 231] on icon at bounding box center [716, 230] width 12 height 2
type input "#000000"
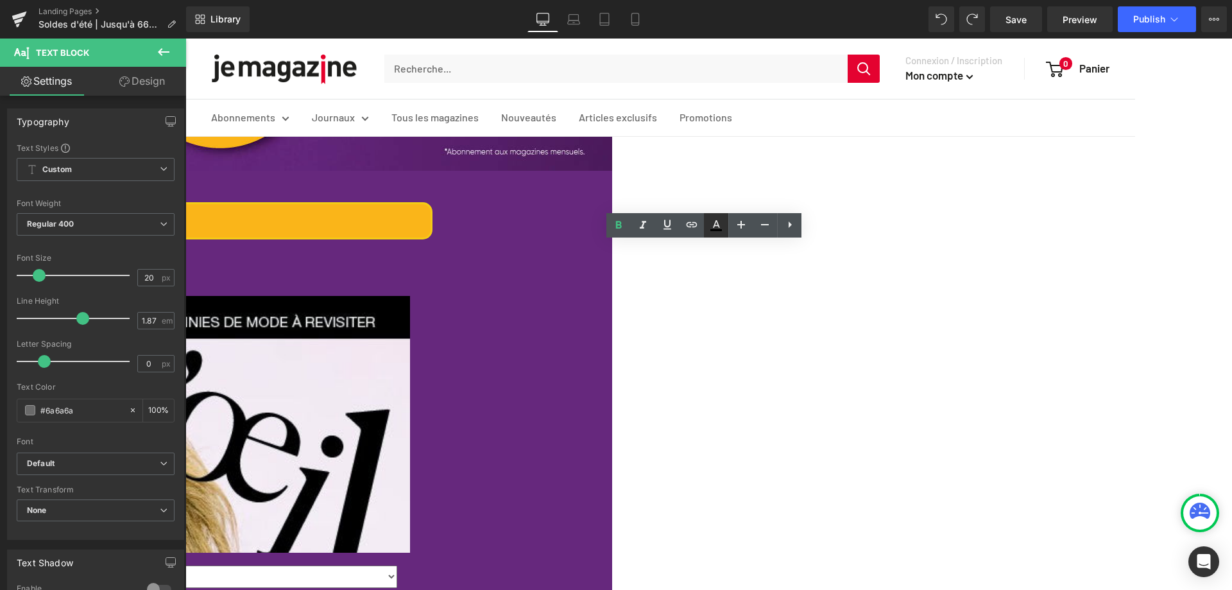
type input "100"
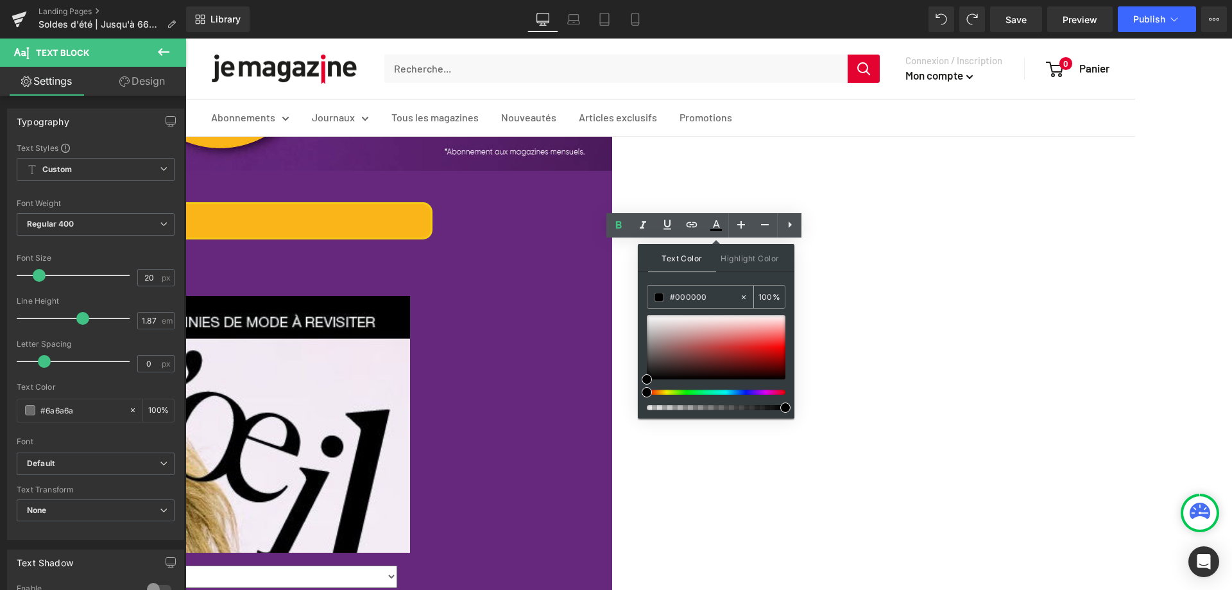
drag, startPoint x: 708, startPoint y: 298, endPoint x: 655, endPoint y: 299, distance: 52.6
click at [655, 299] on div "#000000" at bounding box center [693, 296] width 92 height 22
paste input "fab519"
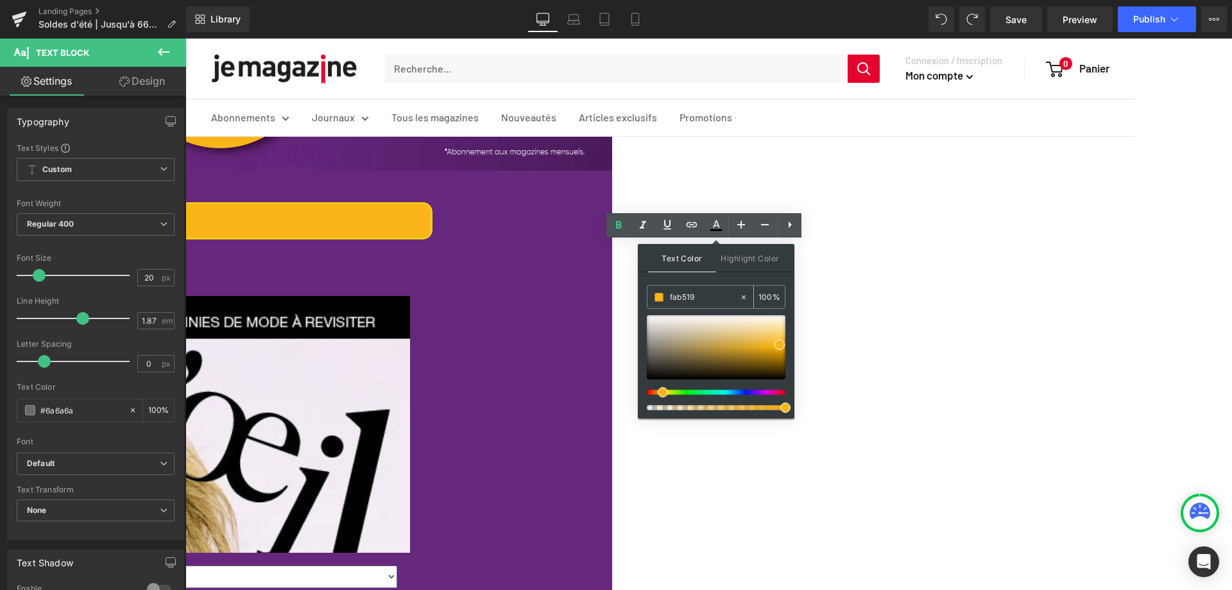
type input "#fab519"
click at [657, 298] on span at bounding box center [658, 297] width 9 height 9
click at [717, 228] on icon at bounding box center [715, 224] width 15 height 15
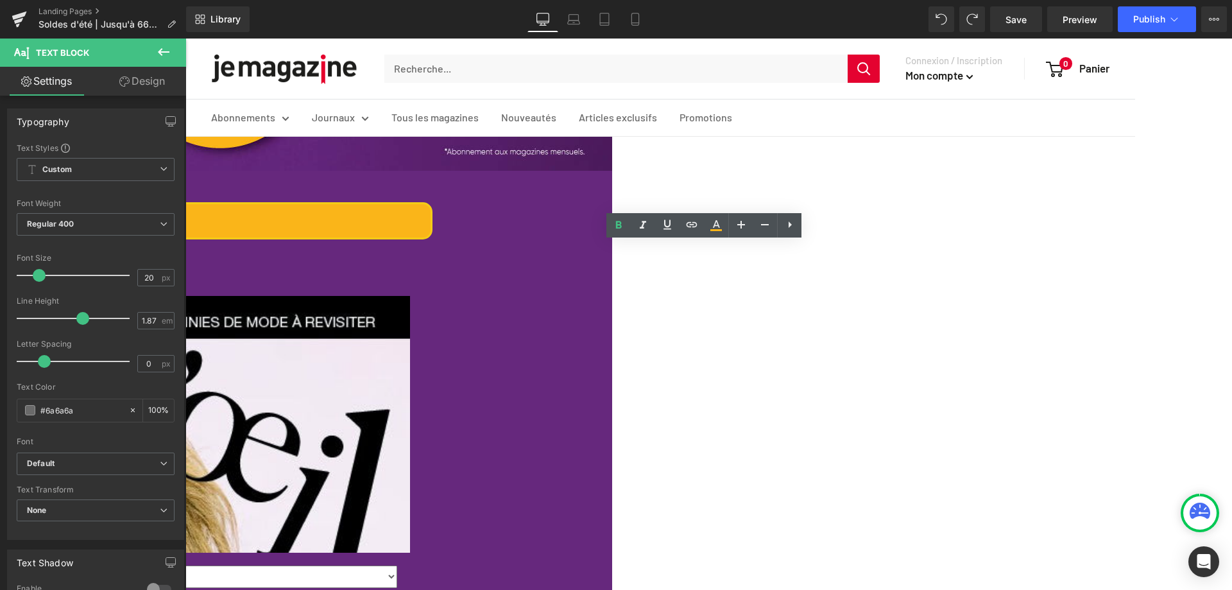
drag, startPoint x: 1196, startPoint y: 265, endPoint x: 1175, endPoint y: 269, distance: 21.5
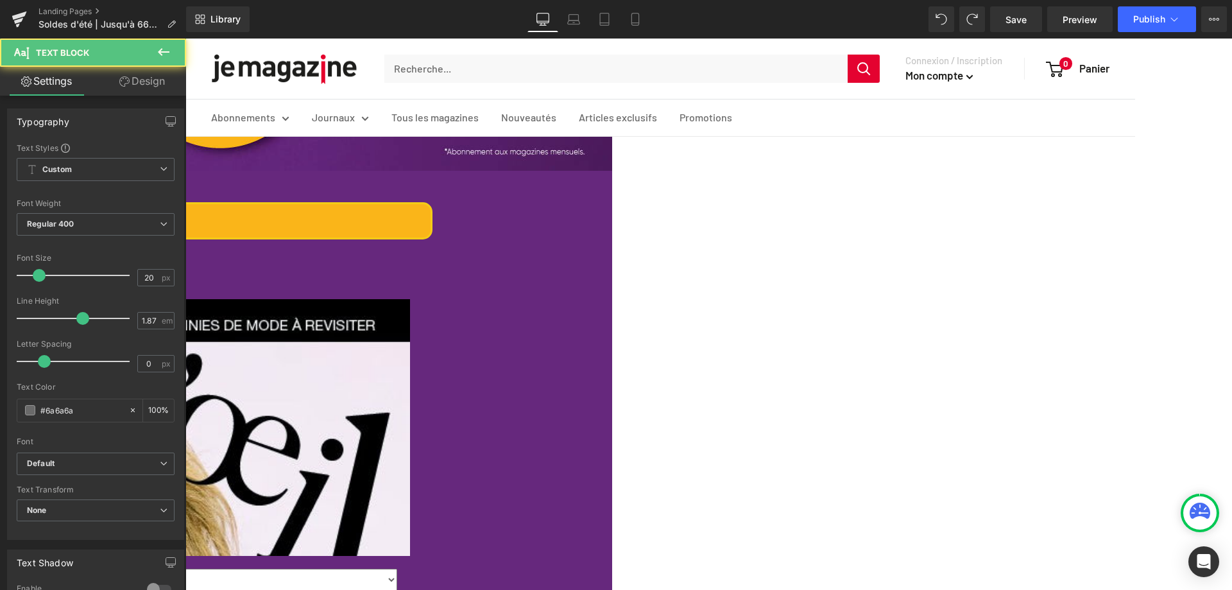
drag, startPoint x: 505, startPoint y: 252, endPoint x: 822, endPoint y: 253, distance: 316.9
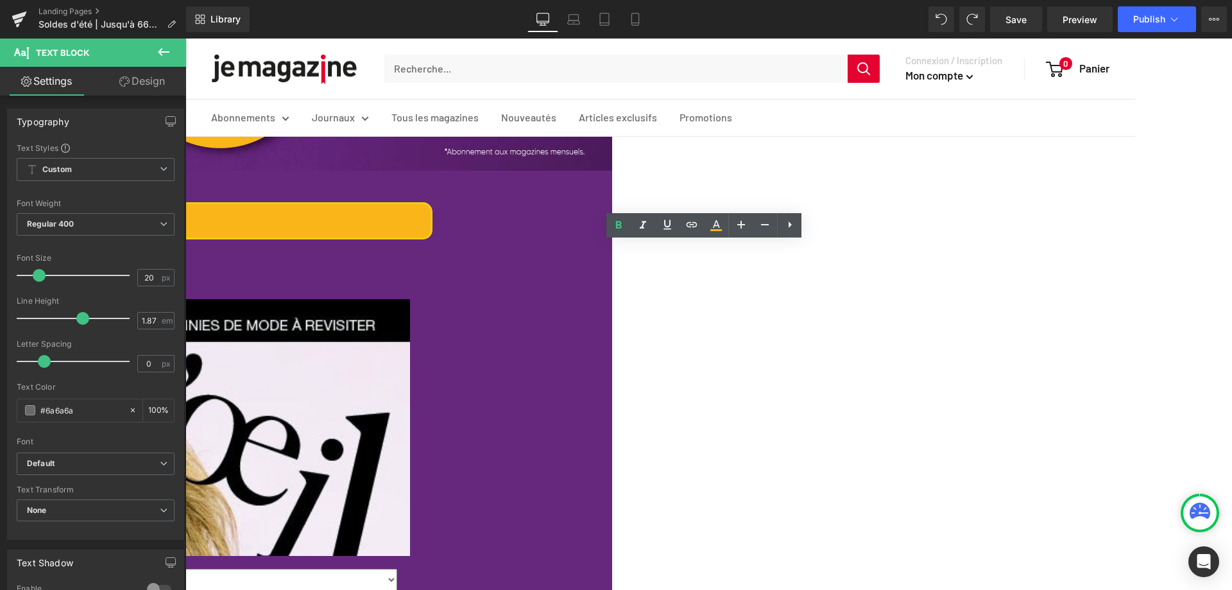
click at [432, 259] on p "Obtenez un cadeau gratuit avec tout abonnement à un magazine!" at bounding box center [48, 271] width 770 height 24
drag, startPoint x: 912, startPoint y: 255, endPoint x: 509, endPoint y: 251, distance: 403.5
click at [432, 259] on p "Obtenez un cadeau gratuit avec tout abonnement à un magazine!" at bounding box center [48, 271] width 770 height 24
click at [720, 226] on icon at bounding box center [715, 224] width 15 height 15
type input "100"
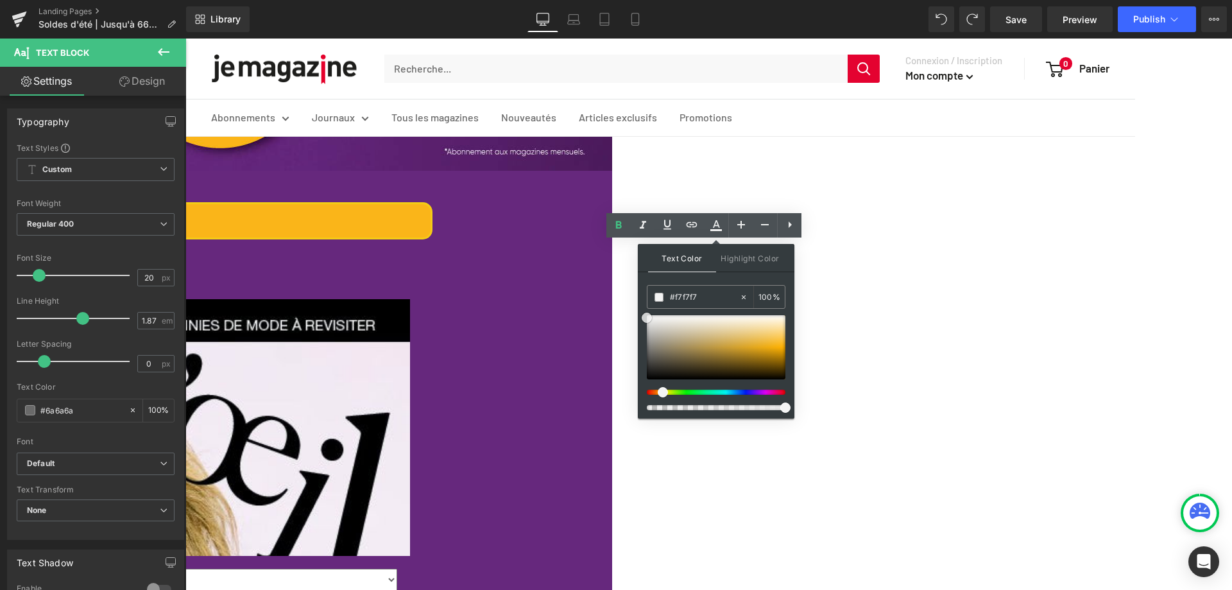
type input "#f9f9f9"
drag, startPoint x: 963, startPoint y: 380, endPoint x: 633, endPoint y: 310, distance: 337.0
click at [717, 225] on icon at bounding box center [716, 224] width 7 height 8
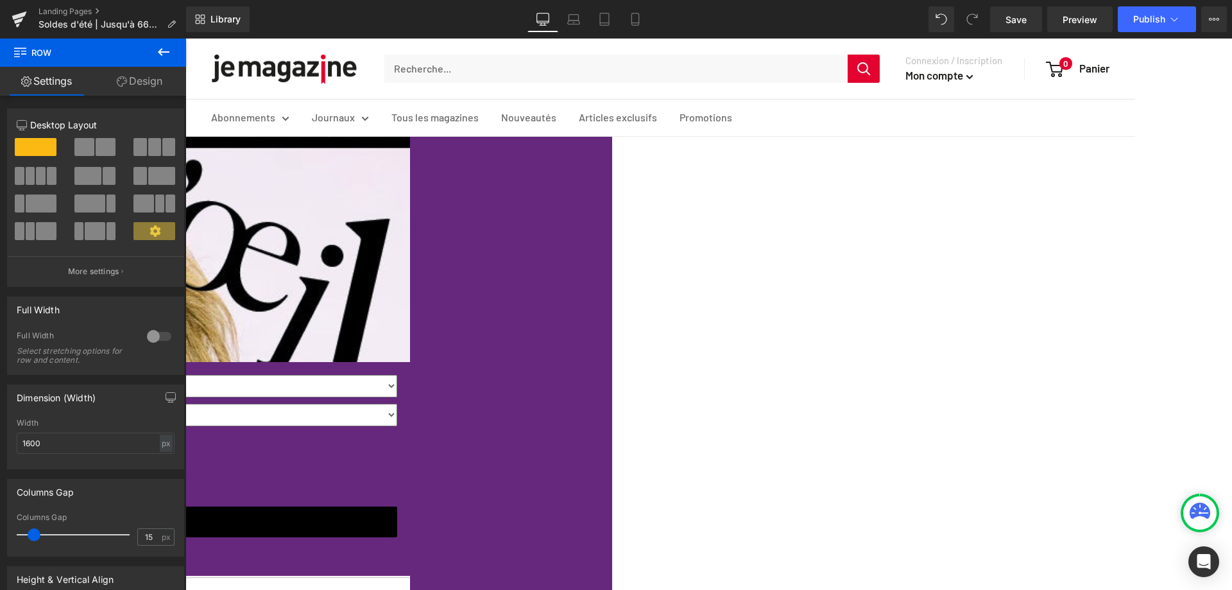
scroll to position [449, 0]
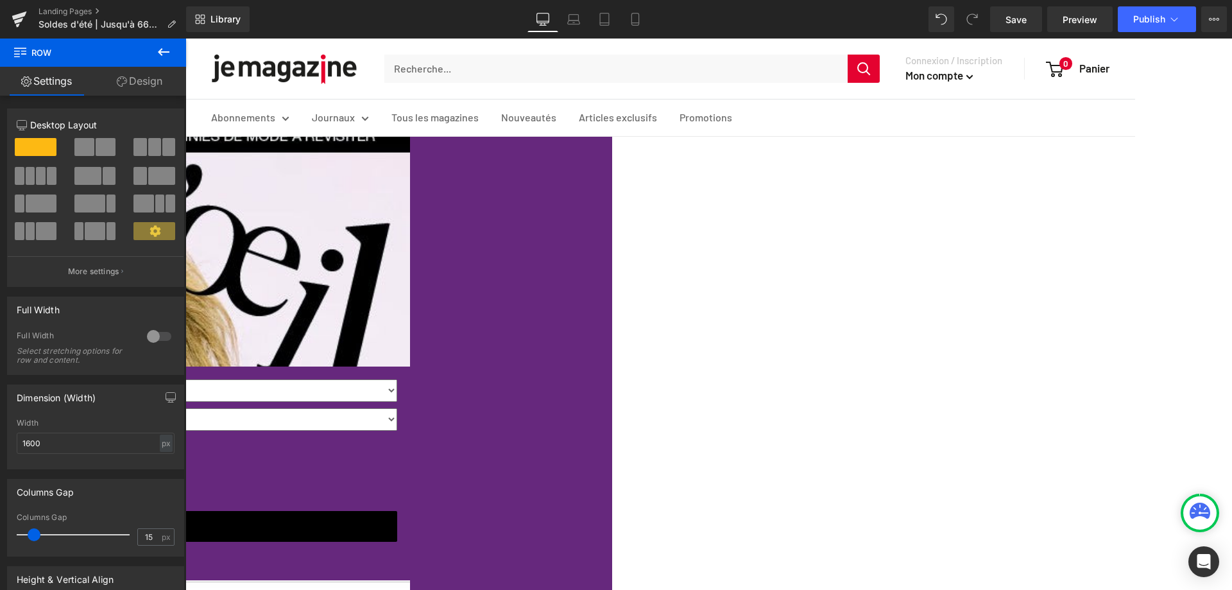
drag, startPoint x: 442, startPoint y: 466, endPoint x: 473, endPoint y: 466, distance: 31.4
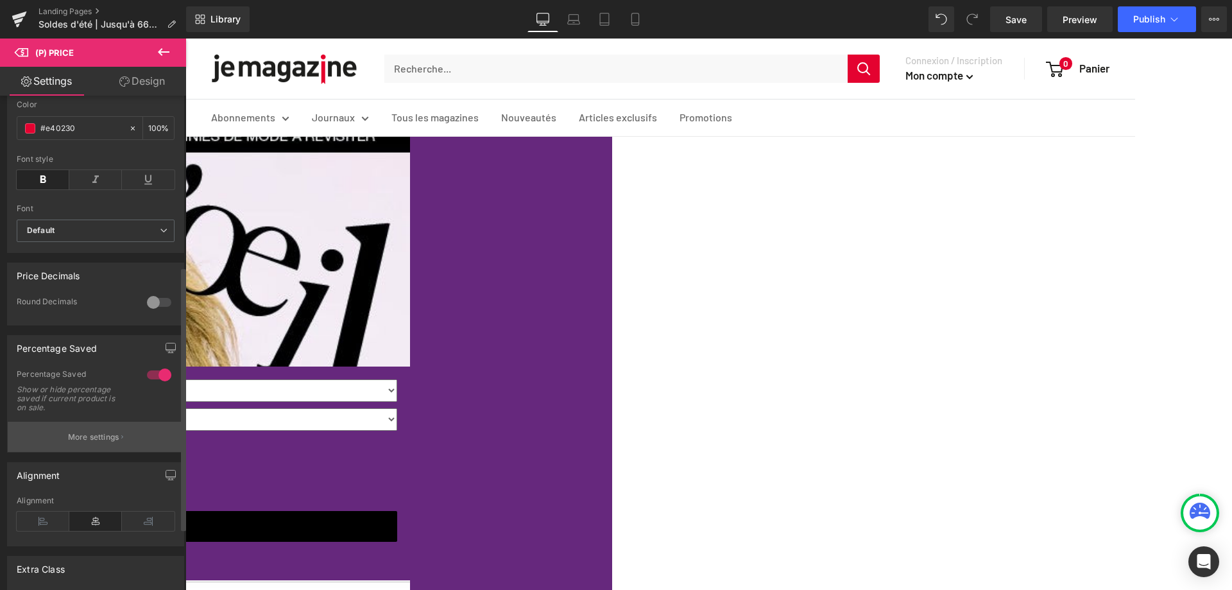
scroll to position [321, 0]
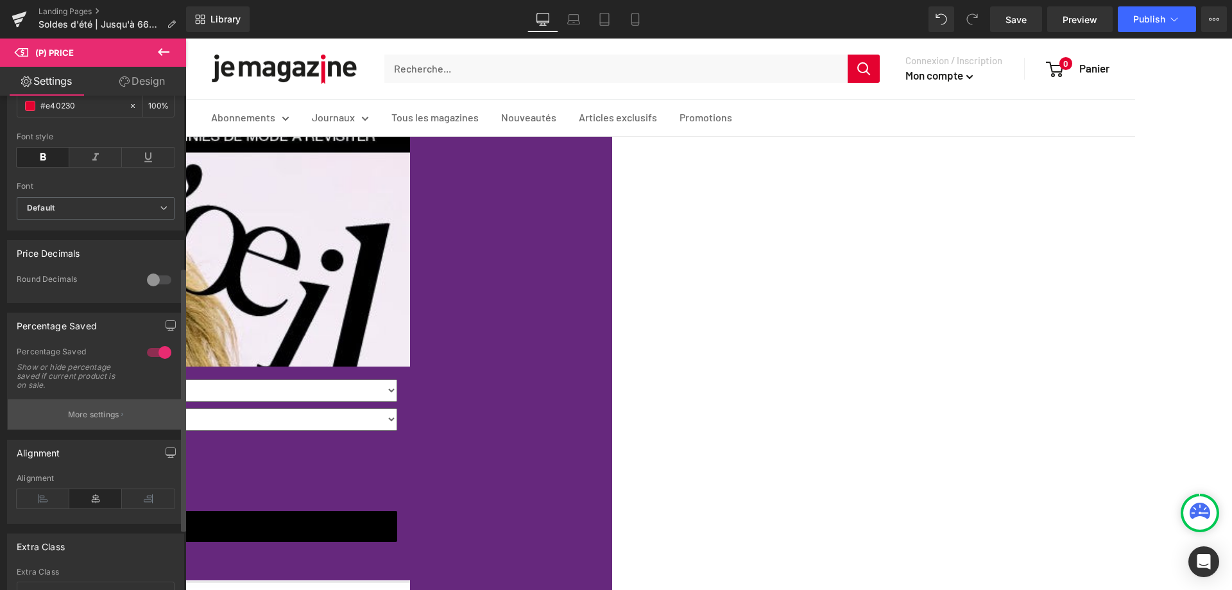
click at [105, 429] on button "More settings" at bounding box center [96, 414] width 176 height 30
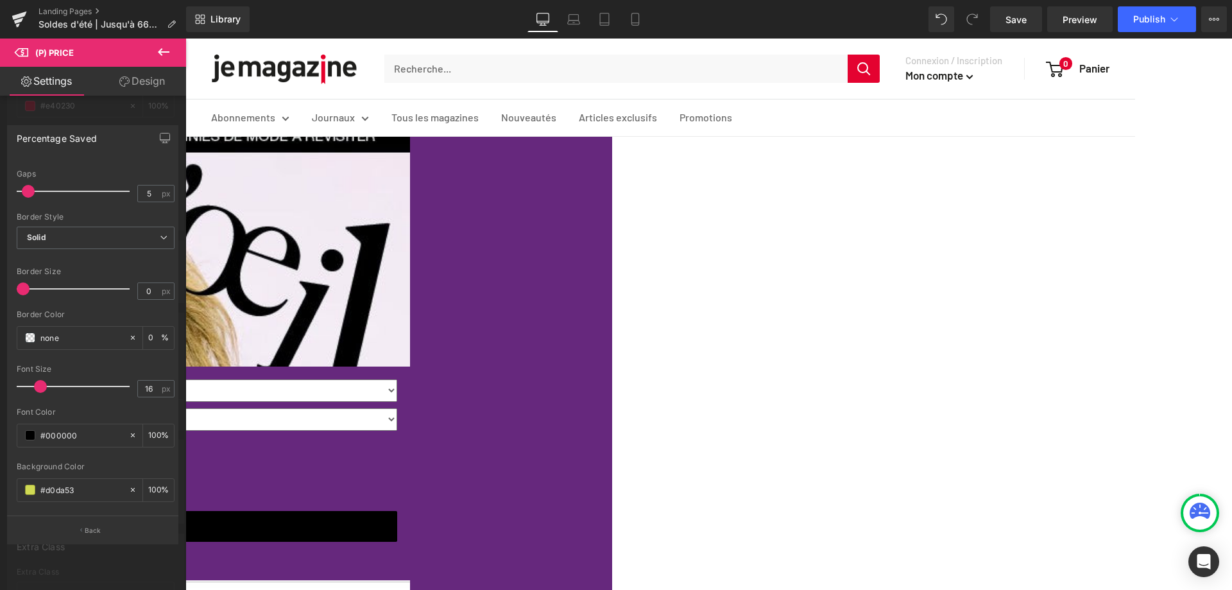
scroll to position [257, 0]
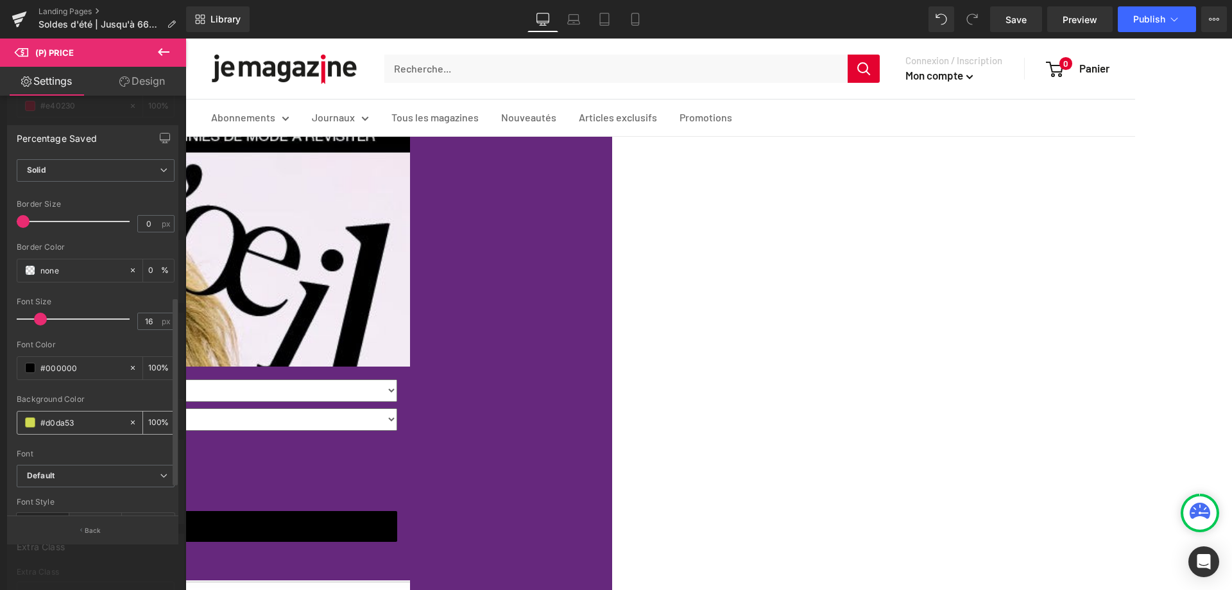
drag, startPoint x: 93, startPoint y: 425, endPoint x: 35, endPoint y: 424, distance: 58.4
click at [38, 425] on div "#d0da53" at bounding box center [72, 422] width 111 height 22
paste input "ef7619"
type input "ef7619"
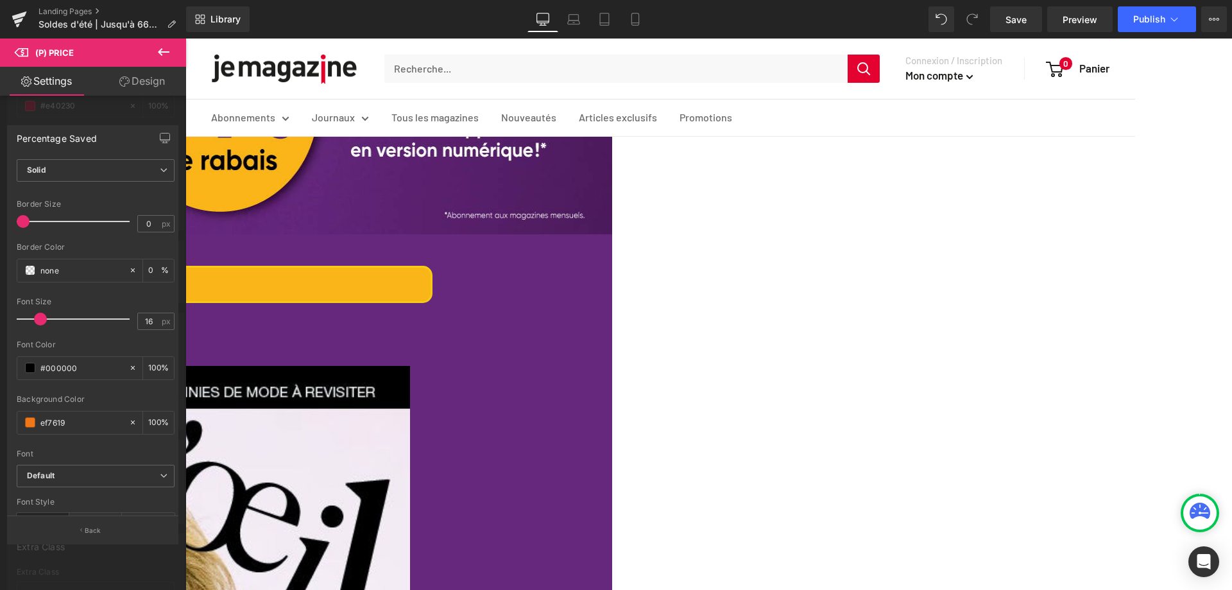
scroll to position [192, 0]
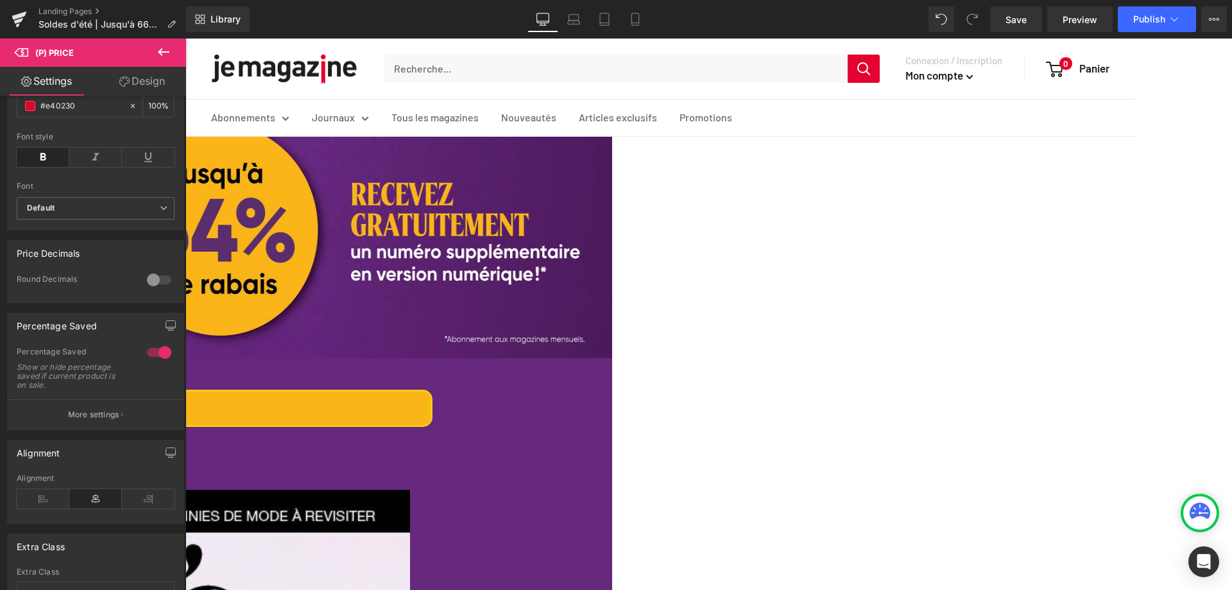
scroll to position [64, 0]
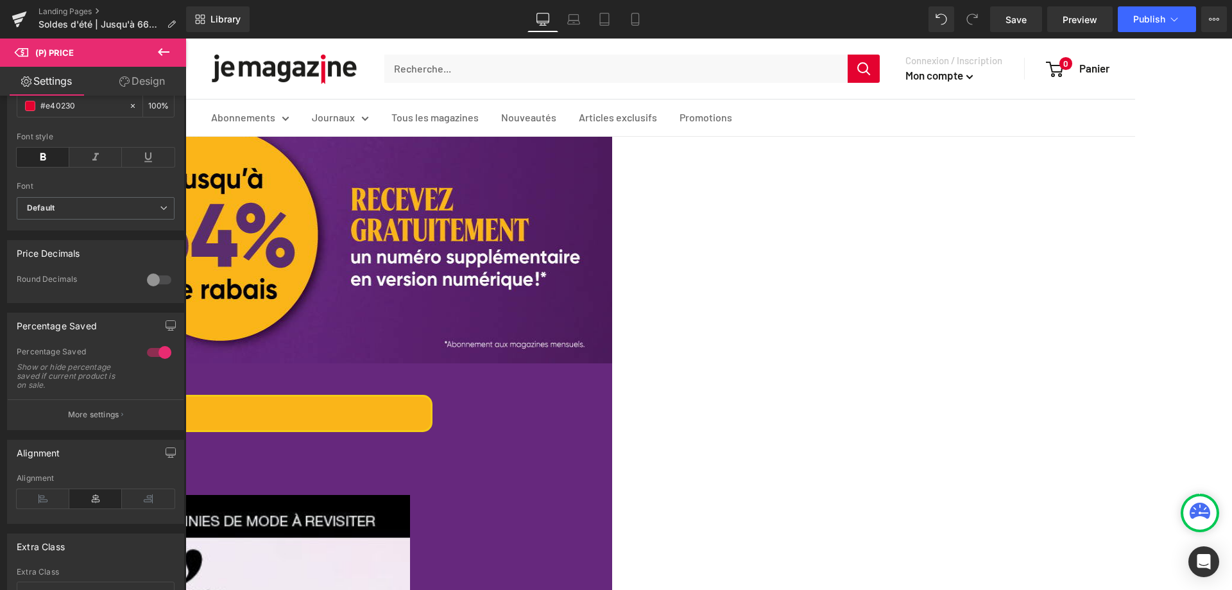
click at [142, 75] on link "Design" at bounding box center [142, 81] width 93 height 29
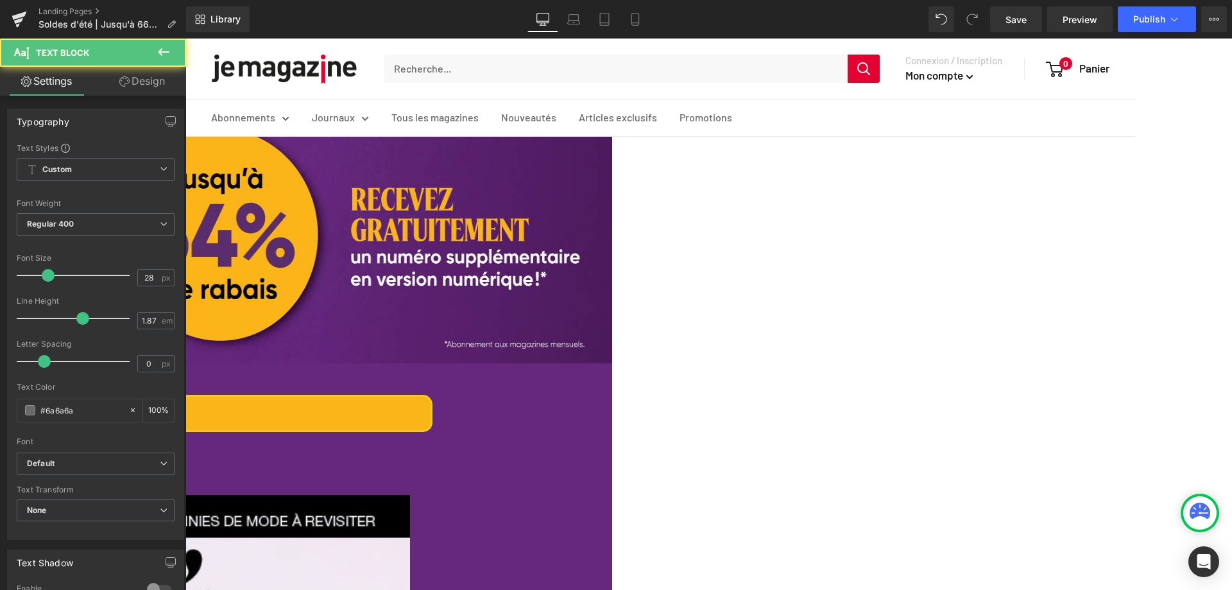
click at [430, 415] on p "Abonnement Magazines" at bounding box center [48, 412] width 766 height 33
click at [135, 75] on link "Design" at bounding box center [142, 81] width 93 height 29
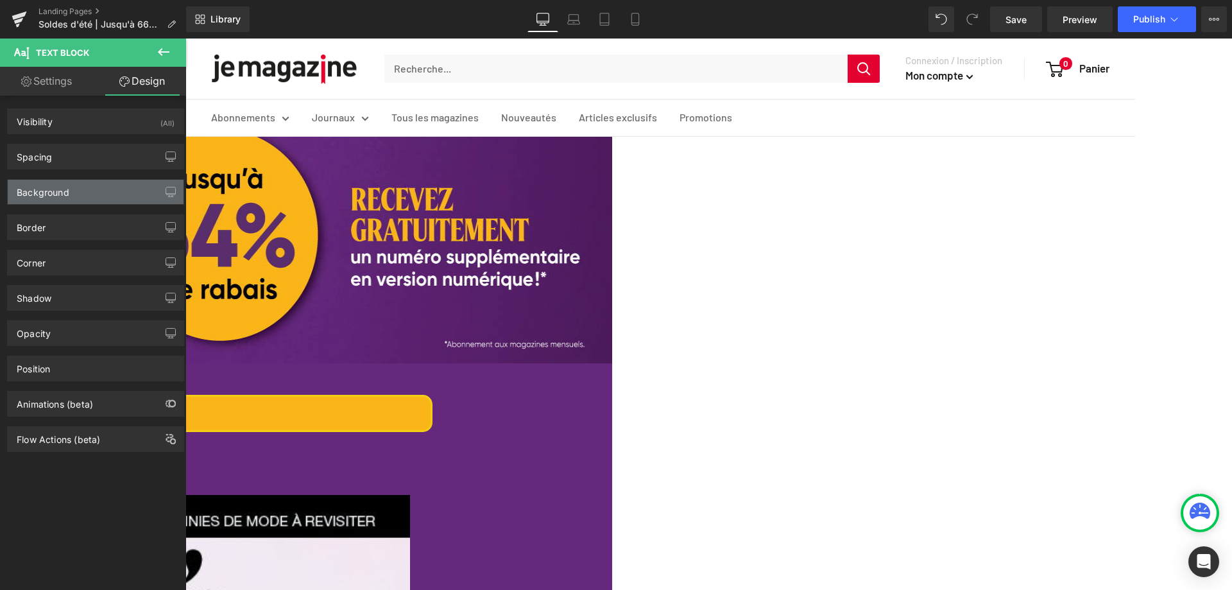
click at [64, 189] on div "Background" at bounding box center [43, 189] width 53 height 18
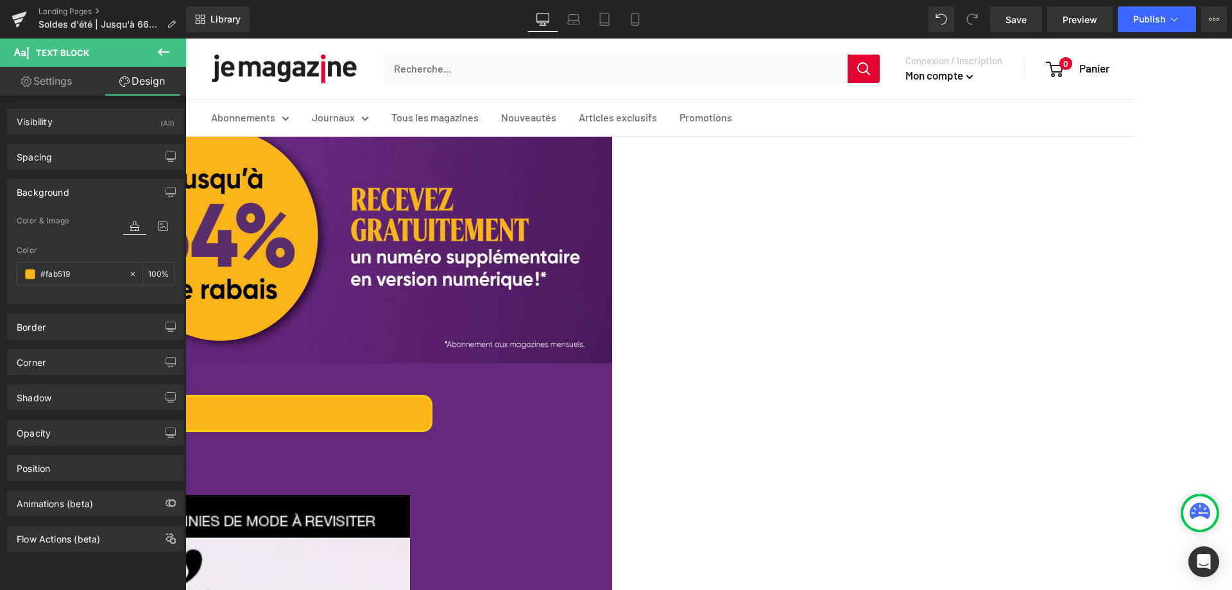
type input "#fab519"
type input "100"
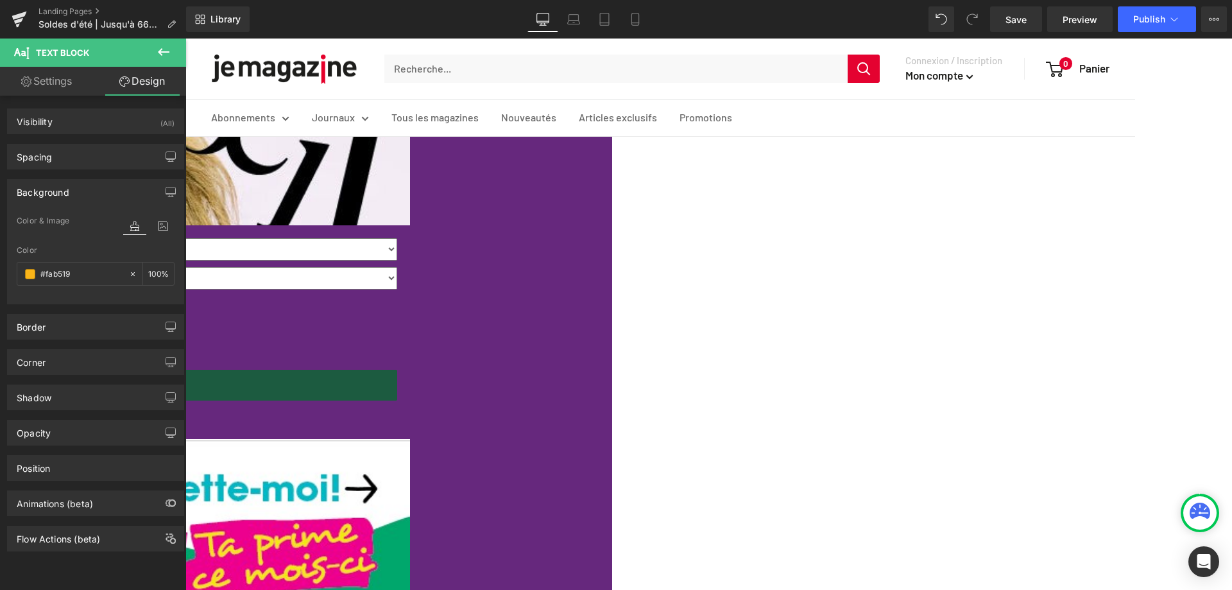
scroll to position [577, 0]
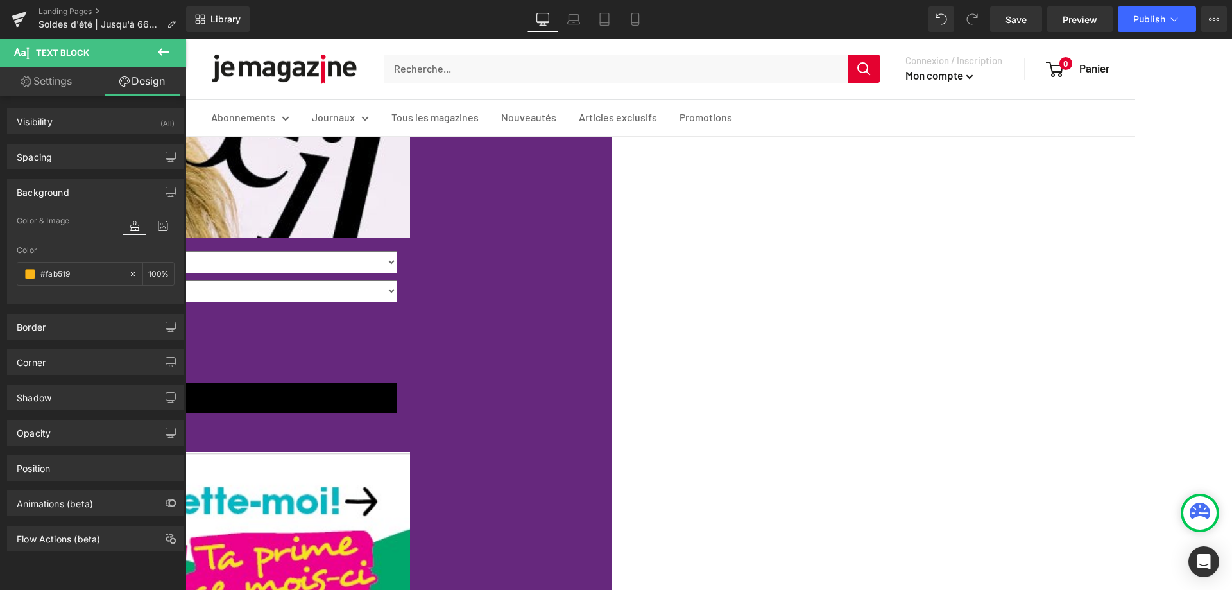
click at [397, 314] on div "24.95$ 55.93$ (P) Price" at bounding box center [47, 321] width 699 height 24
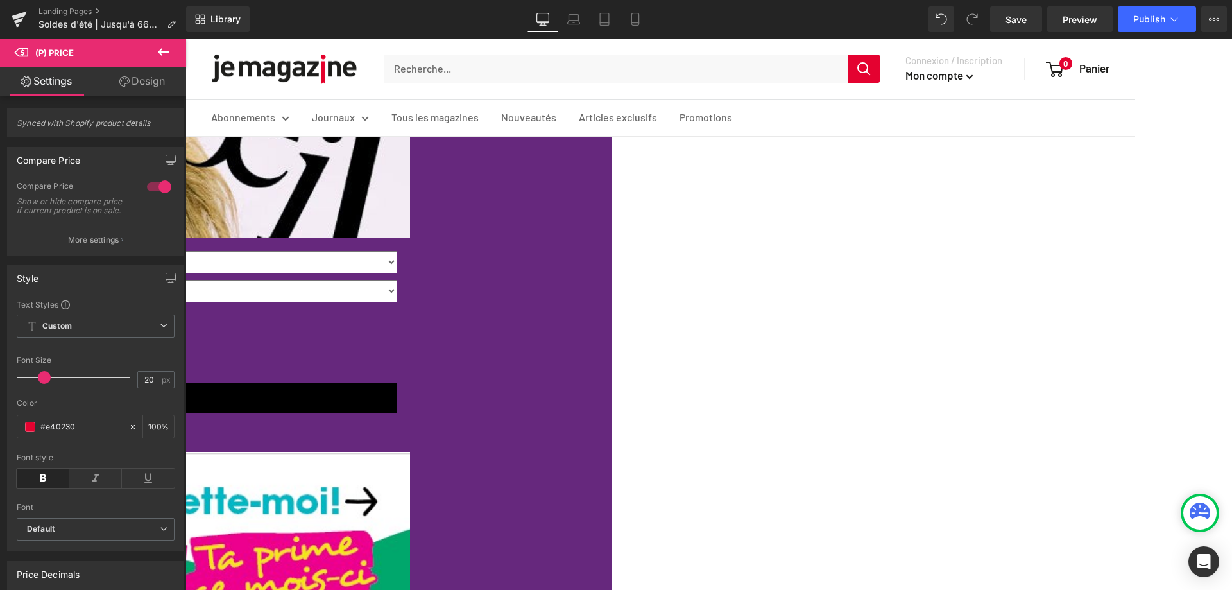
click at [185, 38] on span "(P) Price" at bounding box center [185, 38] width 0 height 0
drag, startPoint x: 80, startPoint y: 435, endPoint x: 36, endPoint y: 434, distance: 43.6
click at [36, 434] on div "#e40230" at bounding box center [72, 426] width 111 height 22
paste input "fab519"
type input "#fab519"
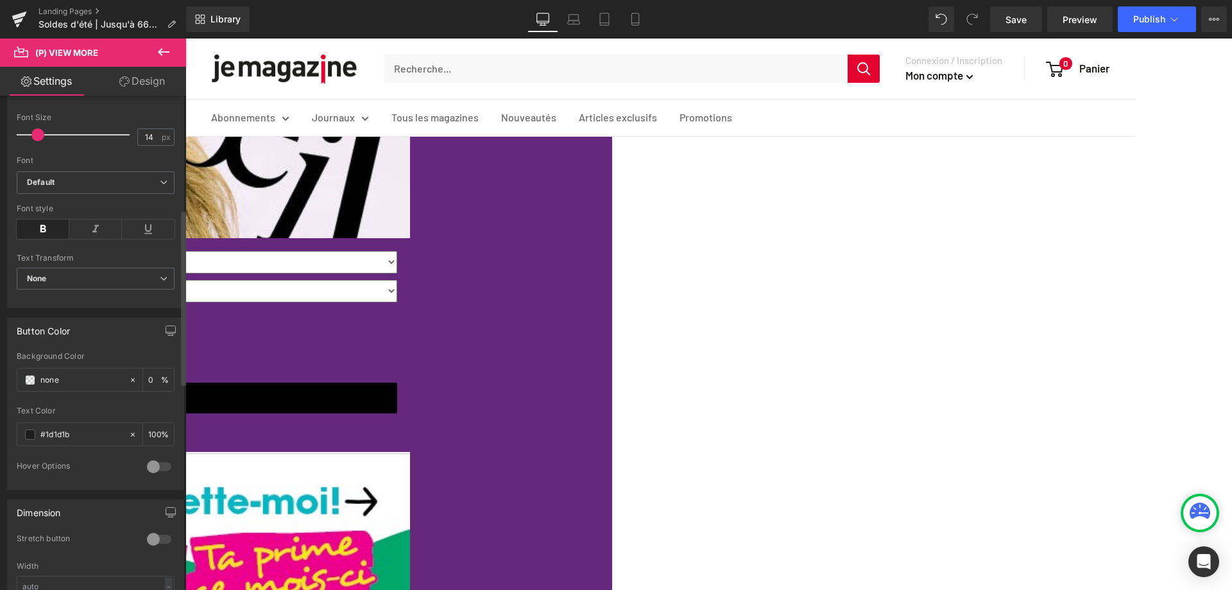
scroll to position [321, 0]
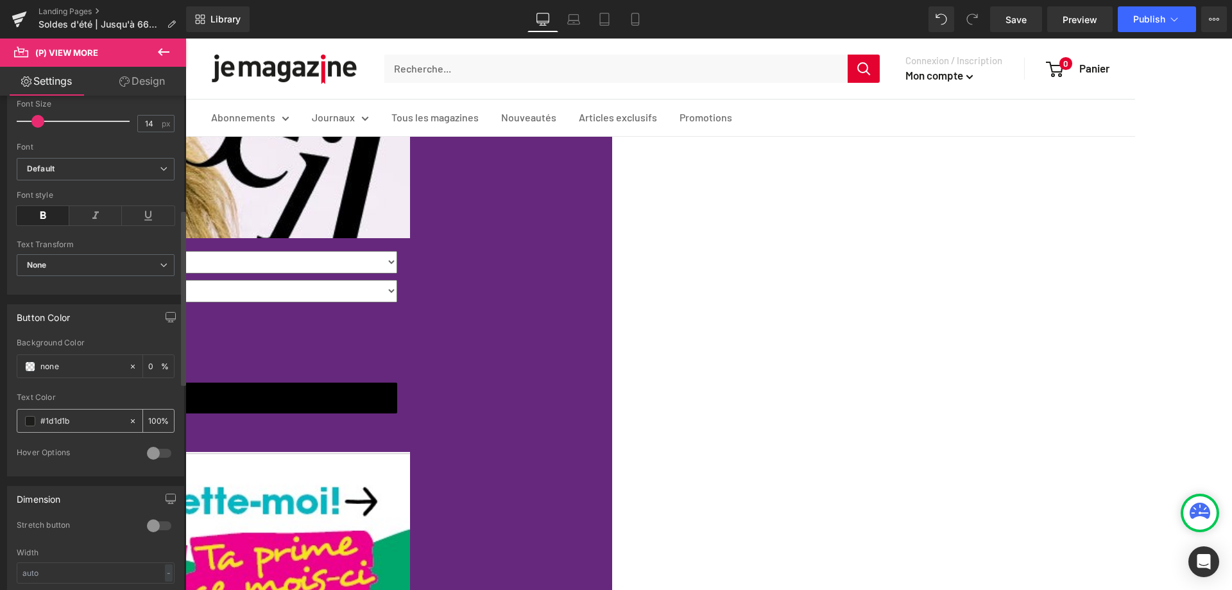
drag, startPoint x: 76, startPoint y: 420, endPoint x: 30, endPoint y: 416, distance: 45.8
click at [30, 416] on div "#1d1d1b" at bounding box center [72, 420] width 111 height 22
click at [30, 420] on span at bounding box center [30, 421] width 10 height 10
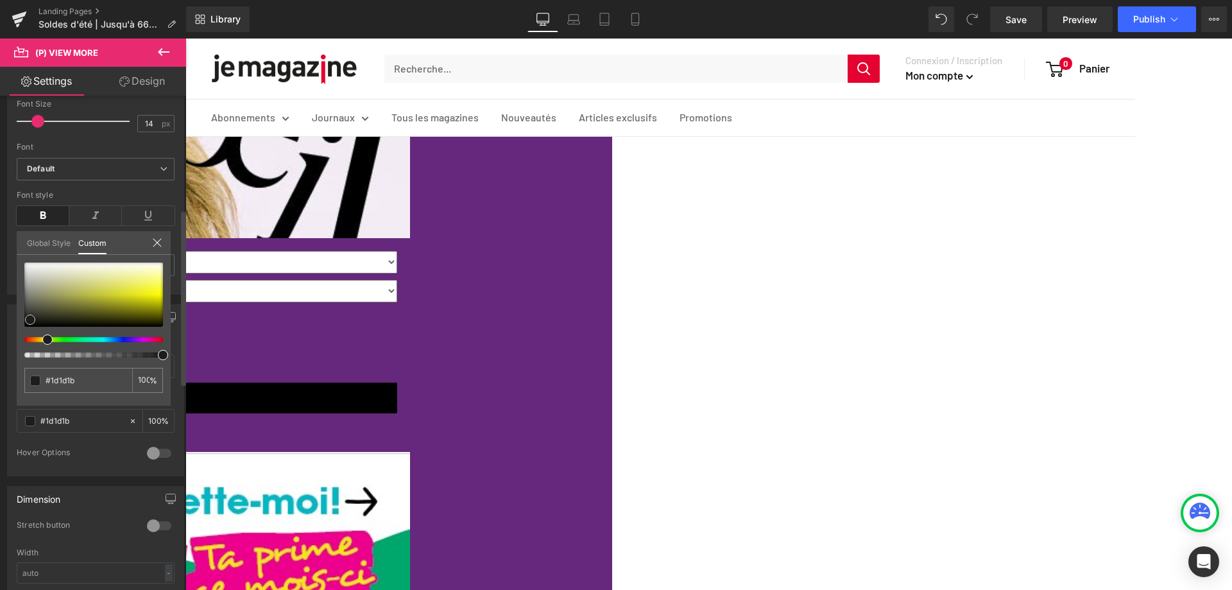
type input "#a9a97e"
type input "#e5e5e5"
type input "#f7f7f7"
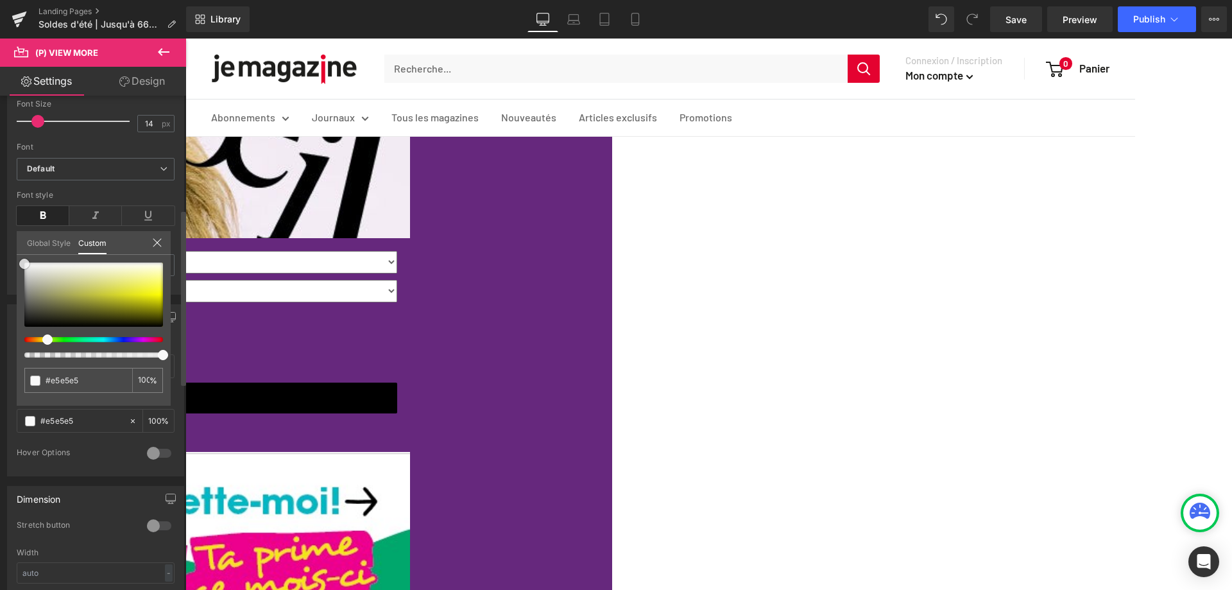
type input "#f7f7f7"
drag, startPoint x: 19, startPoint y: 267, endPoint x: 17, endPoint y: 259, distance: 8.6
click at [17, 259] on div "#f7f7f7 100 %" at bounding box center [94, 262] width 154 height 15
type input "#ffffff"
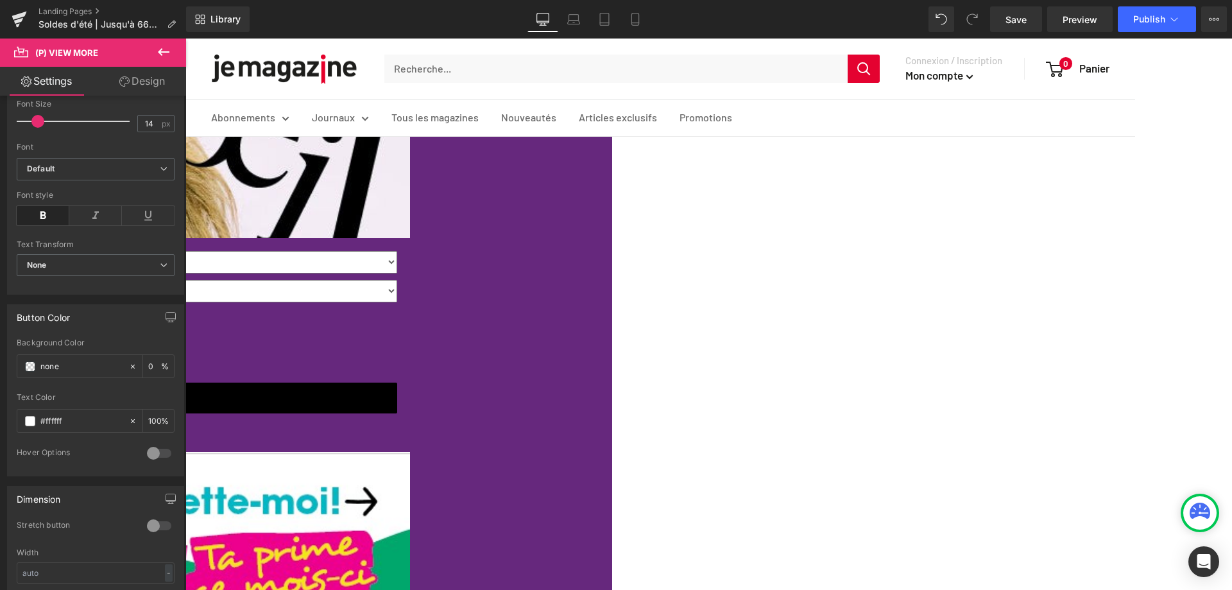
click at [397, 314] on div "24.95$ 55.93$ (P) Price" at bounding box center [47, 321] width 699 height 24
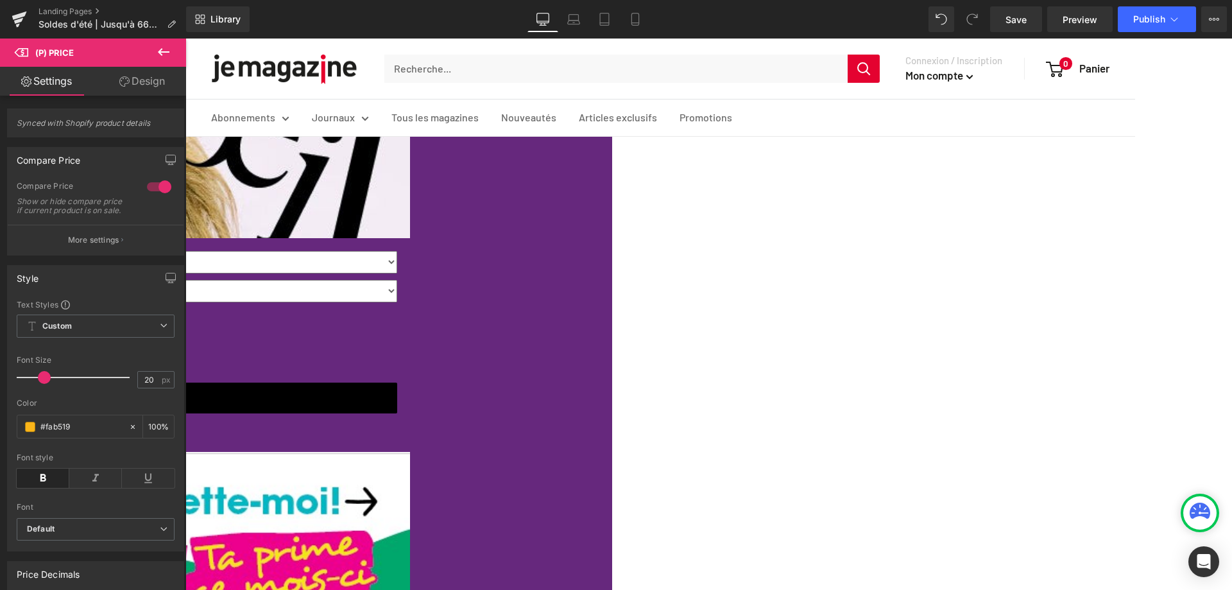
click at [185, 38] on span "(P) Price" at bounding box center [185, 38] width 0 height 0
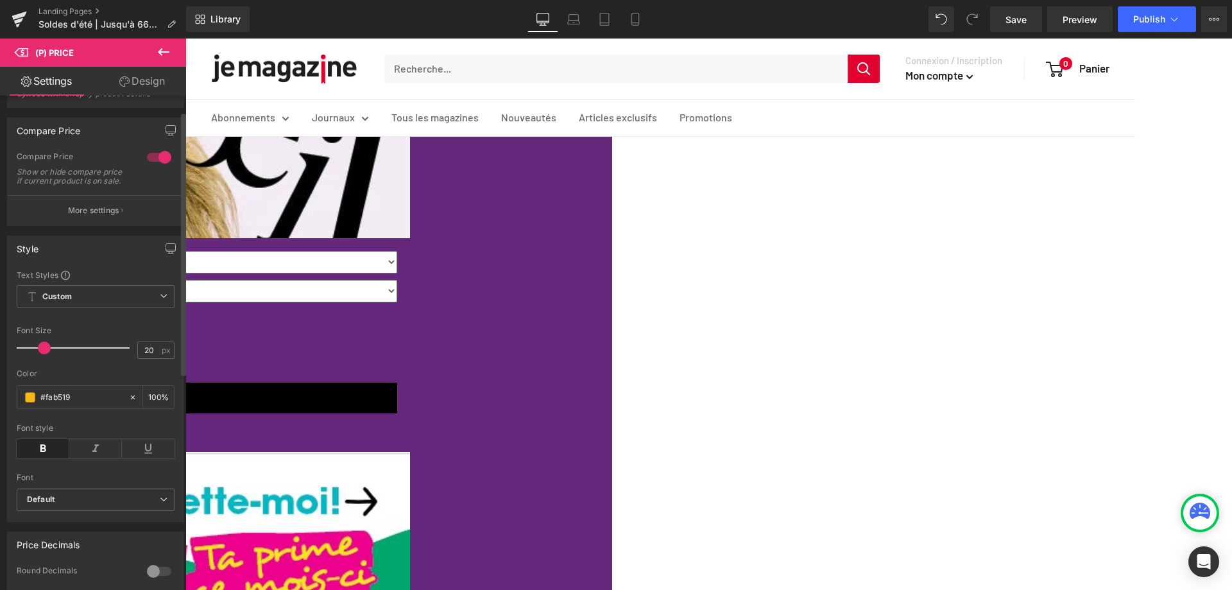
scroll to position [0, 0]
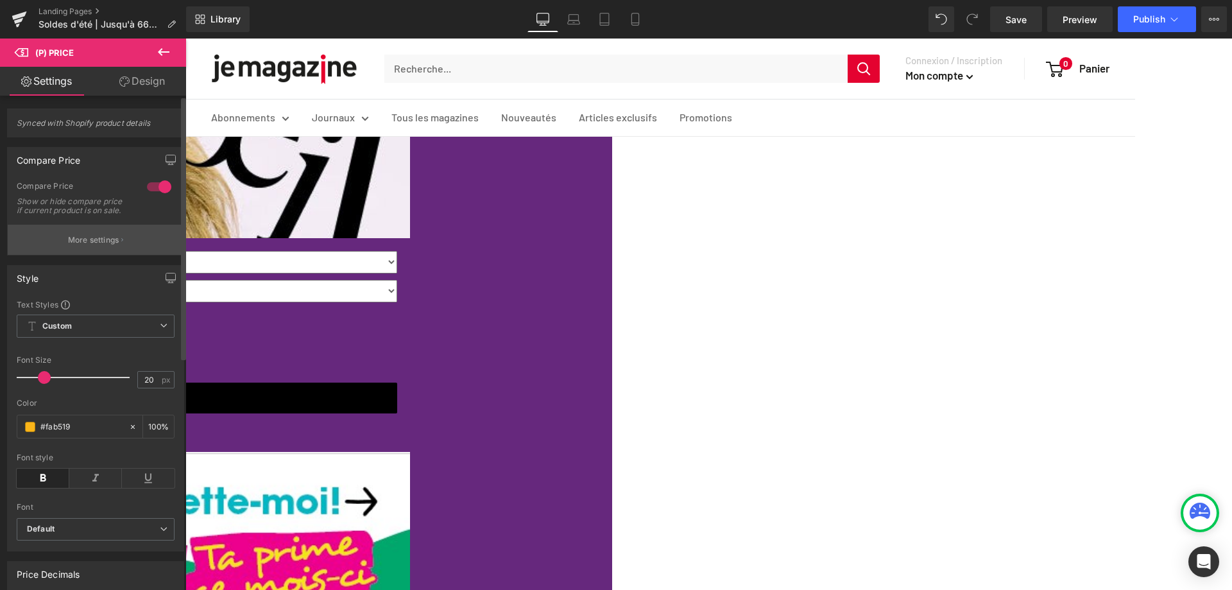
click at [110, 246] on p "More settings" at bounding box center [93, 240] width 51 height 12
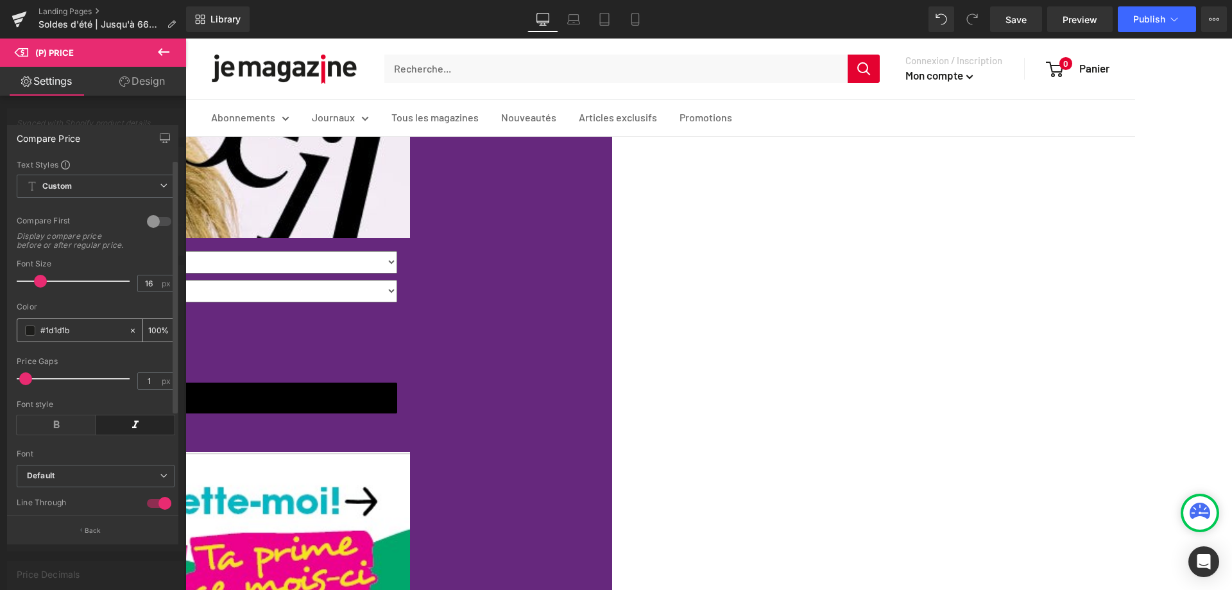
click at [26, 335] on span at bounding box center [30, 330] width 10 height 10
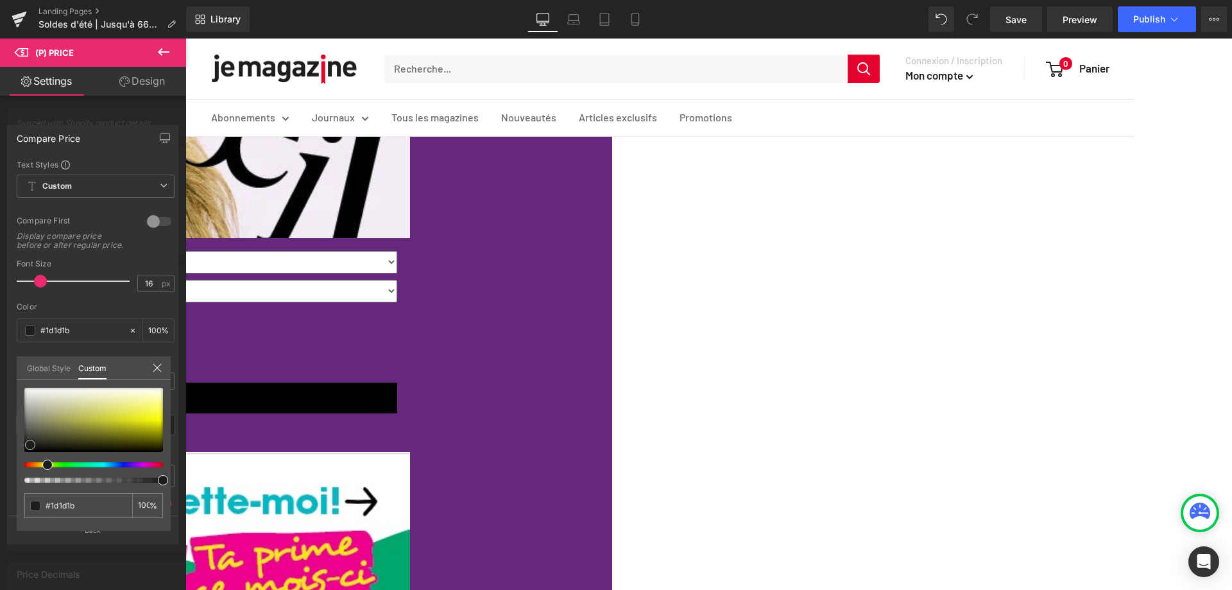
type input "#d5d5d1"
drag, startPoint x: 33, startPoint y: 398, endPoint x: 21, endPoint y: 382, distance: 20.7
click at [21, 382] on div "#d5d5d1 100 %" at bounding box center [94, 387] width 154 height 15
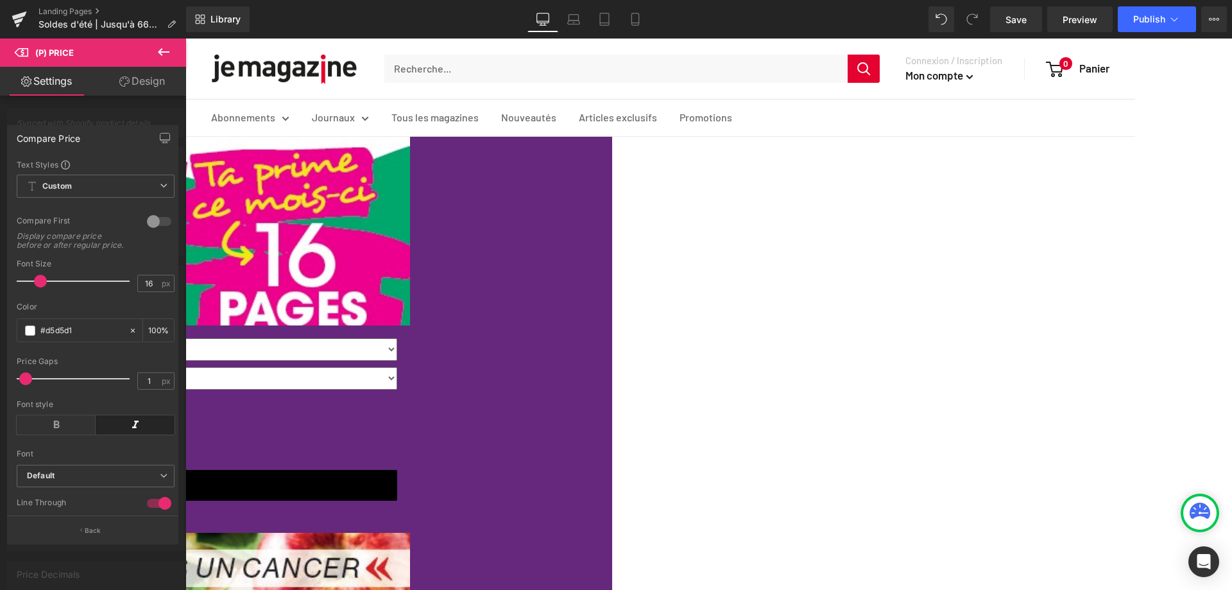
scroll to position [962, 0]
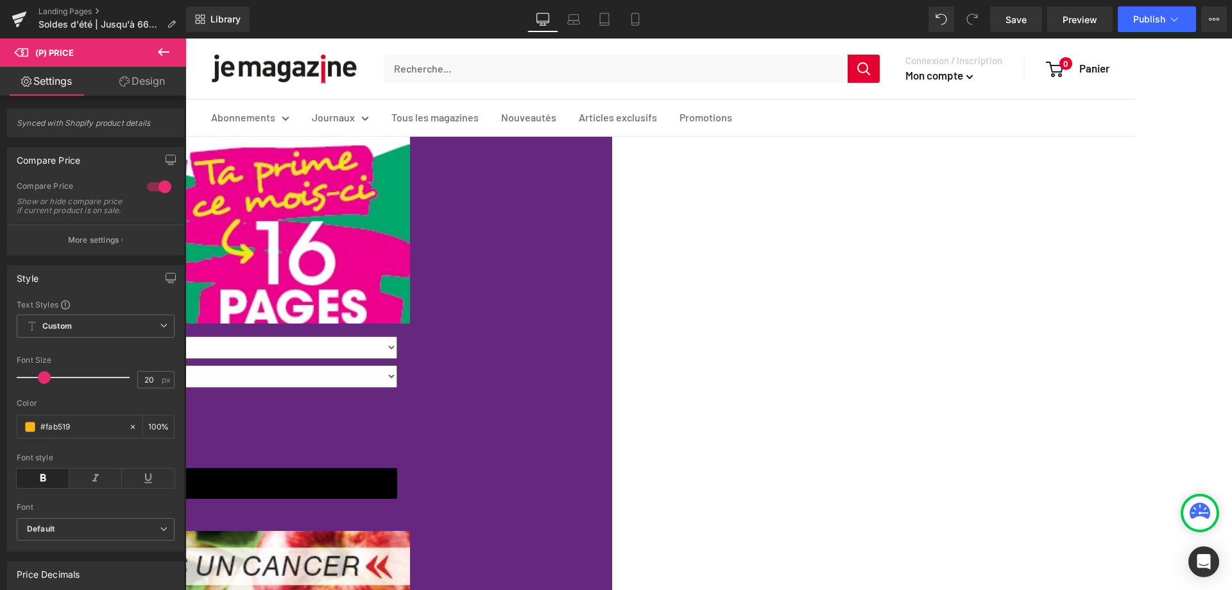
click at [185, 38] on span "(P) Price" at bounding box center [185, 38] width 0 height 0
drag, startPoint x: 72, startPoint y: 434, endPoint x: 26, endPoint y: 434, distance: 46.2
click at [26, 434] on div "#e40230" at bounding box center [72, 426] width 111 height 22
paste input "fab519"
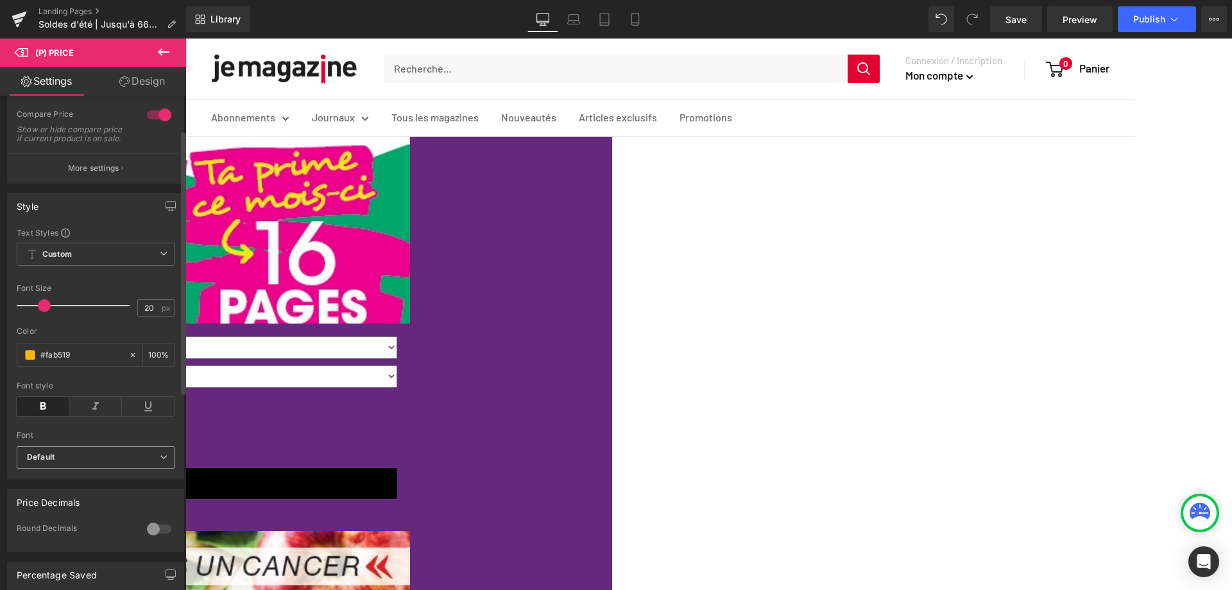
scroll to position [64, 0]
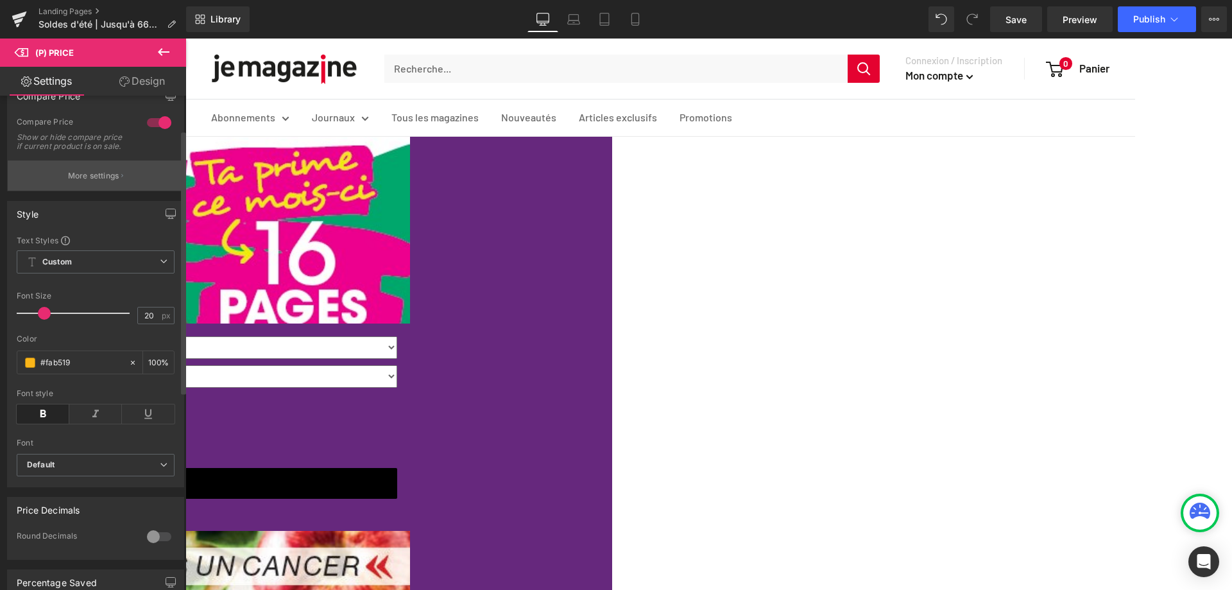
type input "#fab519"
click at [123, 185] on button "More settings" at bounding box center [96, 175] width 176 height 30
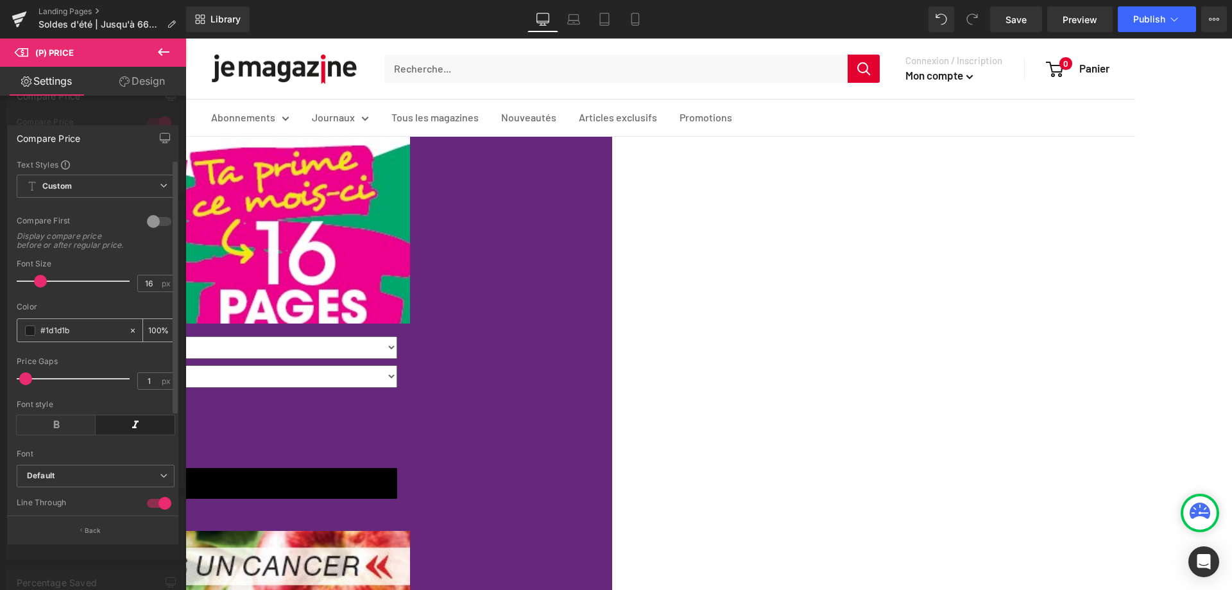
click at [26, 335] on span at bounding box center [30, 330] width 10 height 10
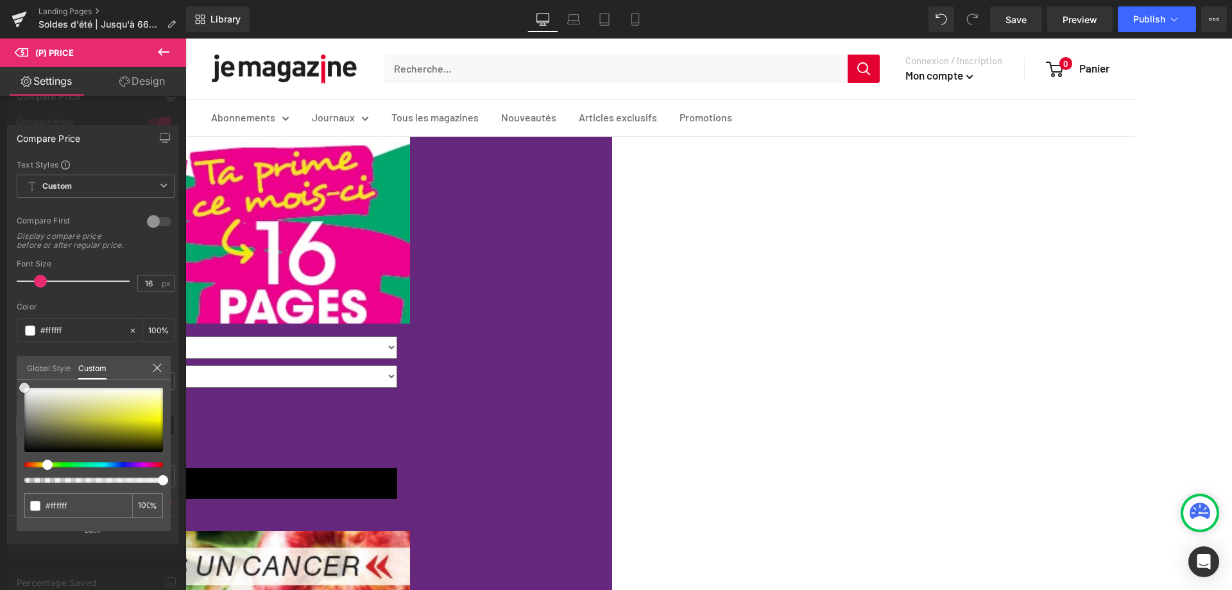
drag, startPoint x: 37, startPoint y: 395, endPoint x: 22, endPoint y: 368, distance: 31.3
click at [16, 382] on div "Compare Price Text Styles Custom Custom Setup Global Style Custom Setup Global …" at bounding box center [93, 328] width 186 height 427
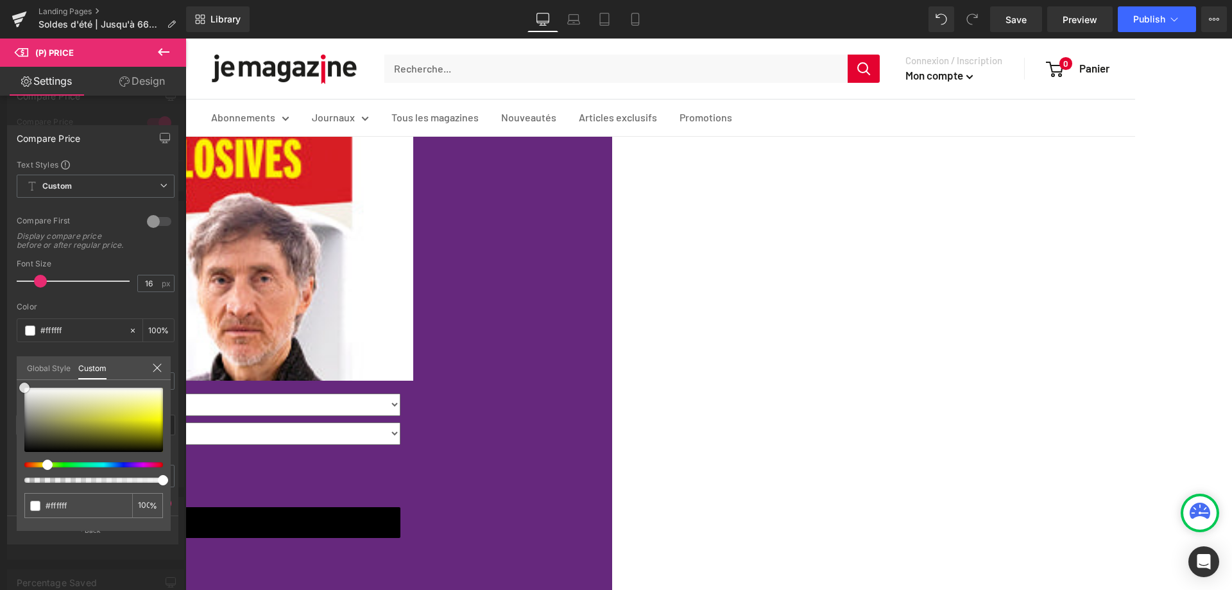
scroll to position [3528, 0]
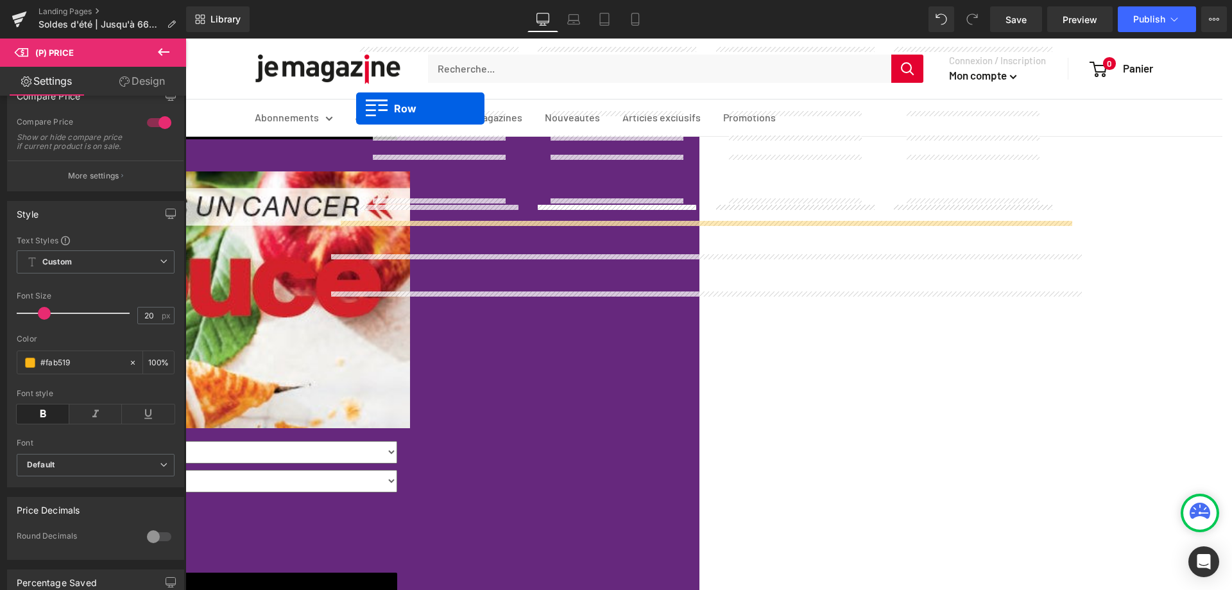
scroll to position [1270, 0]
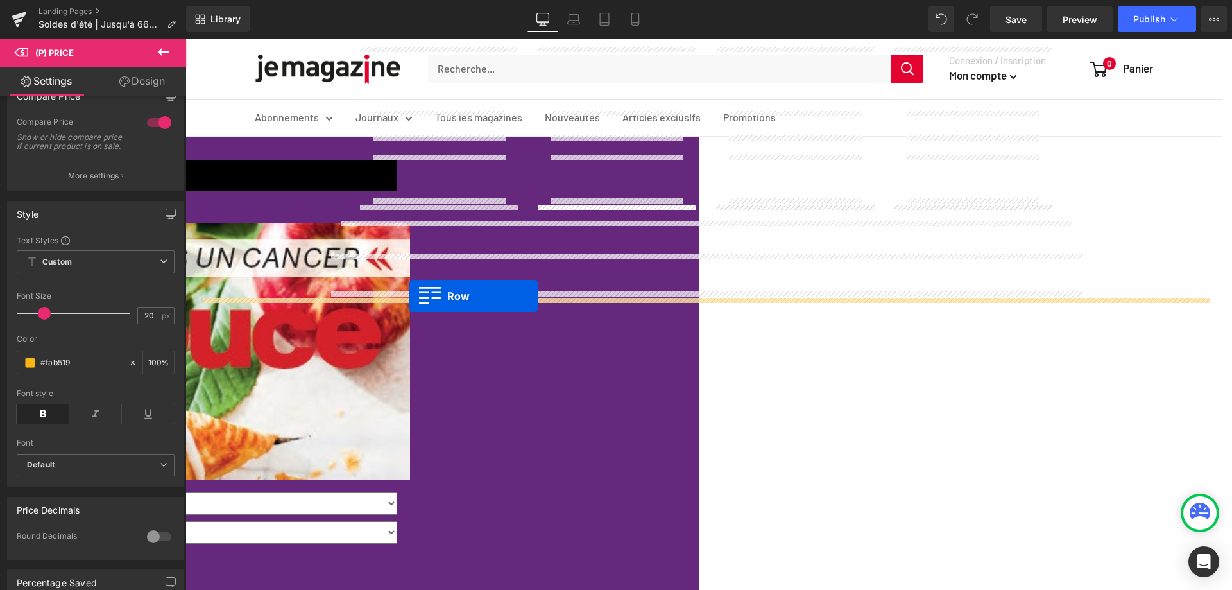
drag, startPoint x: 262, startPoint y: 213, endPoint x: 409, endPoint y: 296, distance: 168.6
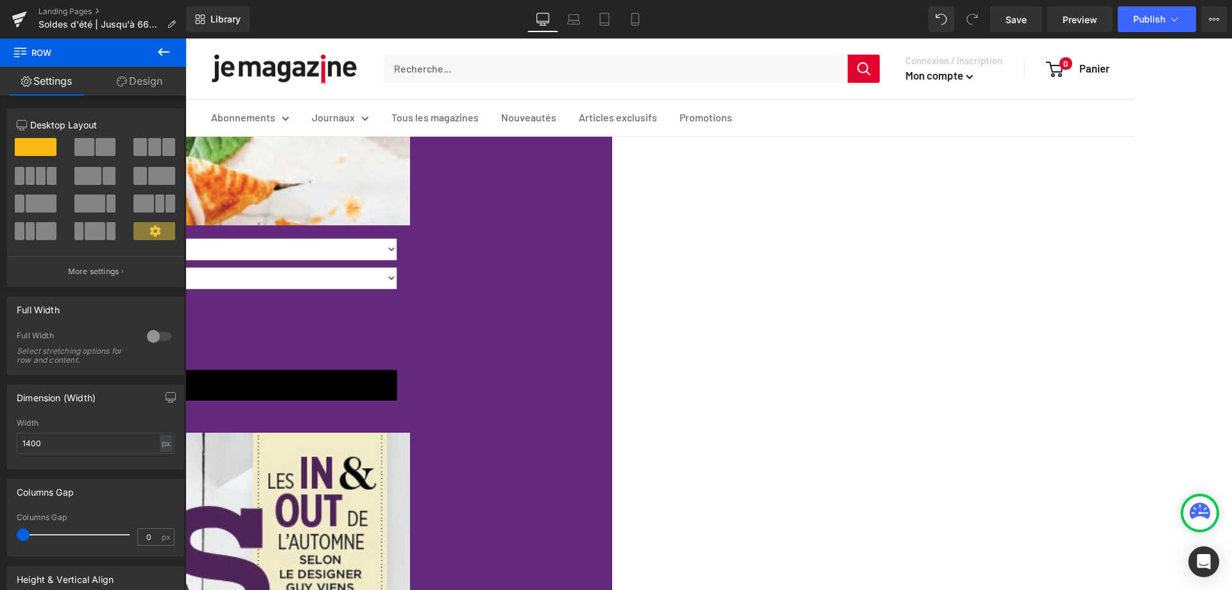
scroll to position [1527, 0]
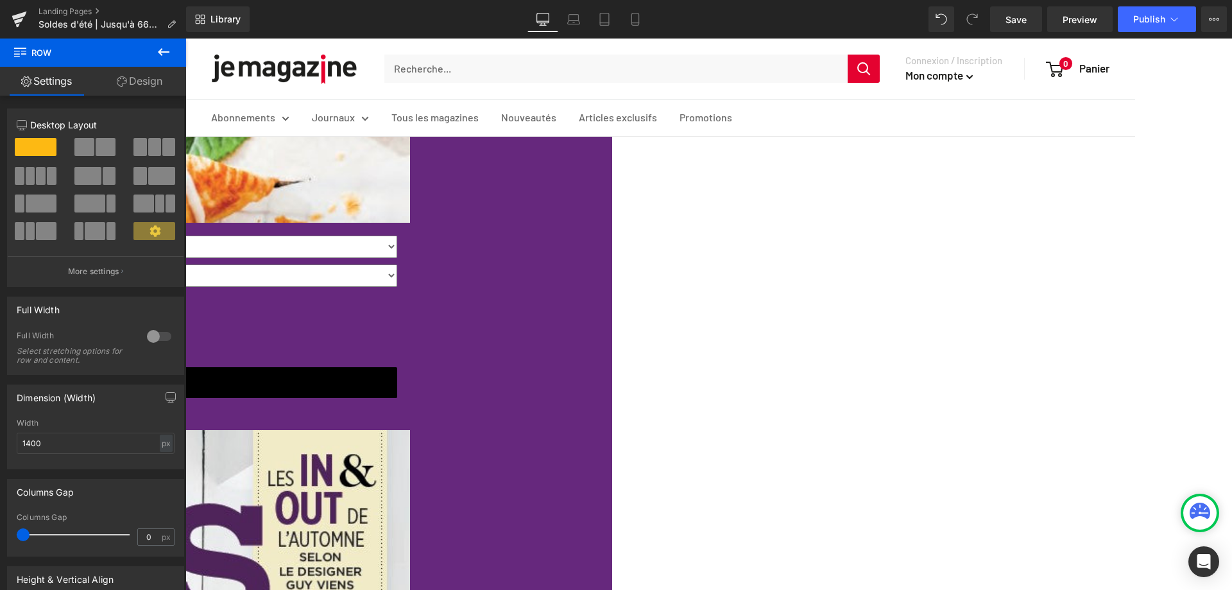
click at [185, 38] on span "Image" at bounding box center [185, 38] width 0 height 0
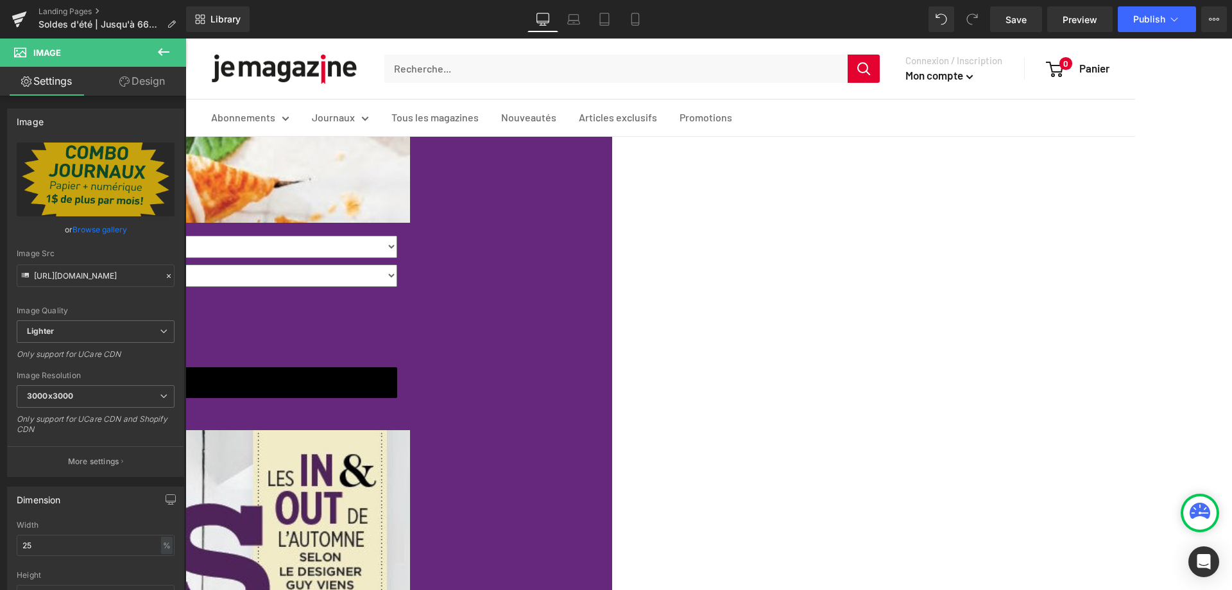
click at [185, 38] on icon at bounding box center [185, 38] width 0 height 0
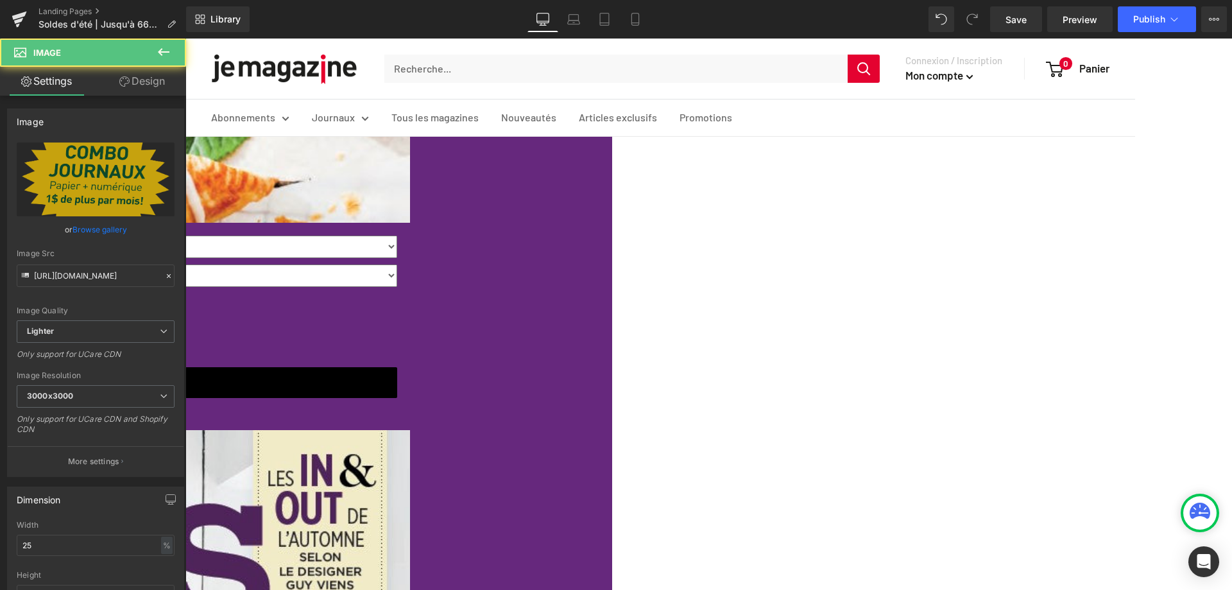
click at [185, 38] on icon at bounding box center [185, 38] width 0 height 0
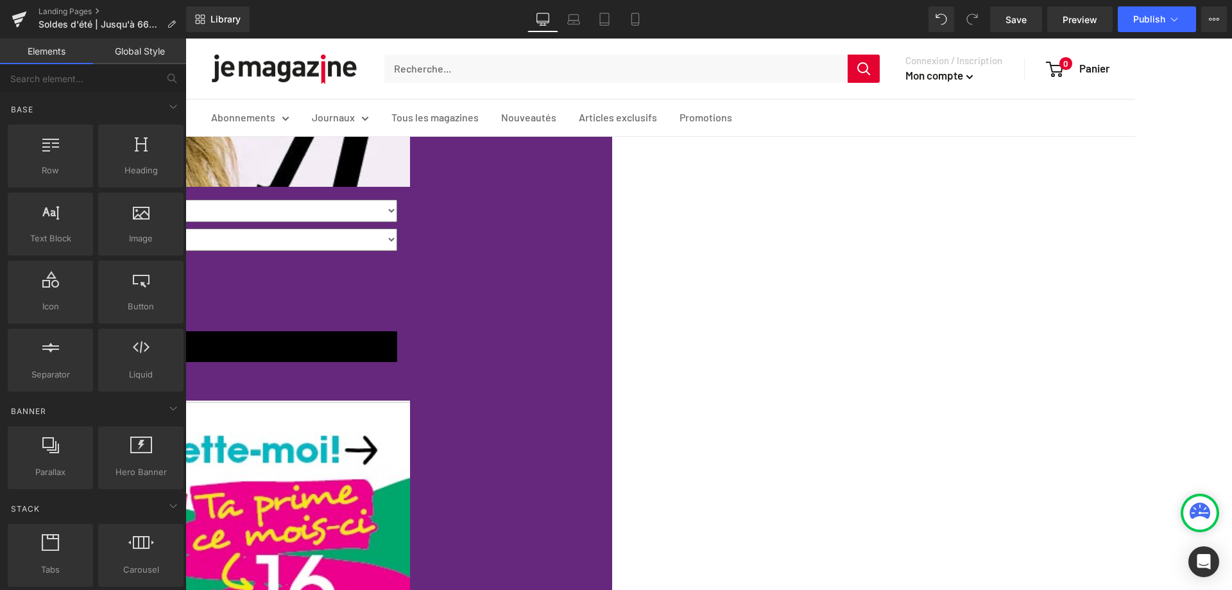
scroll to position [564, 0]
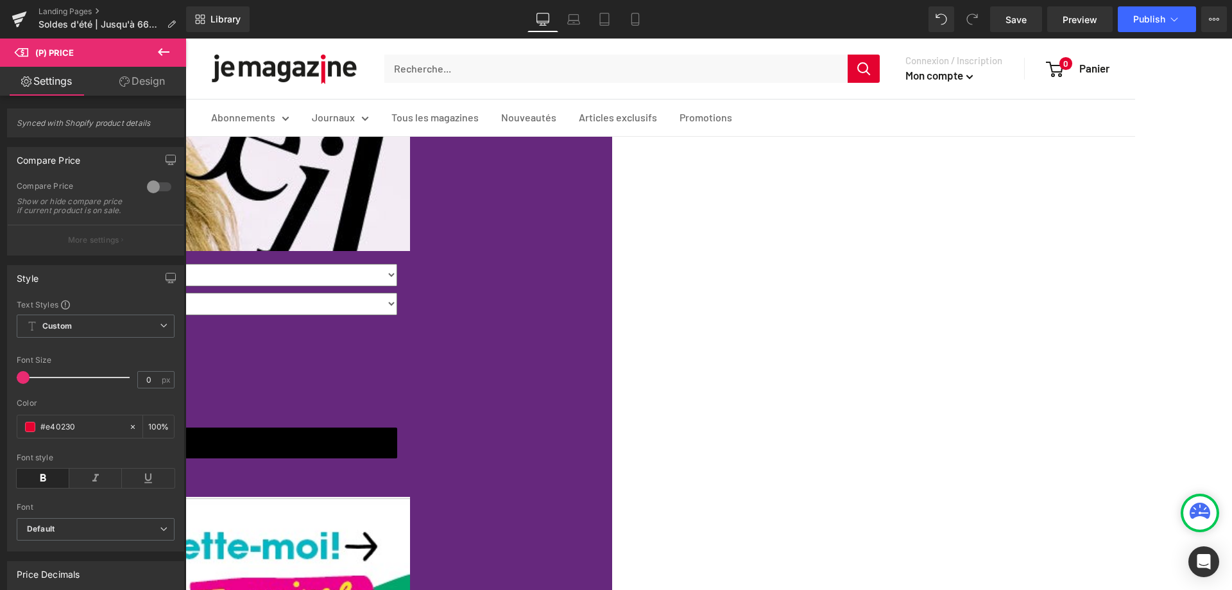
click at [185, 38] on span "(P) Price" at bounding box center [185, 38] width 0 height 0
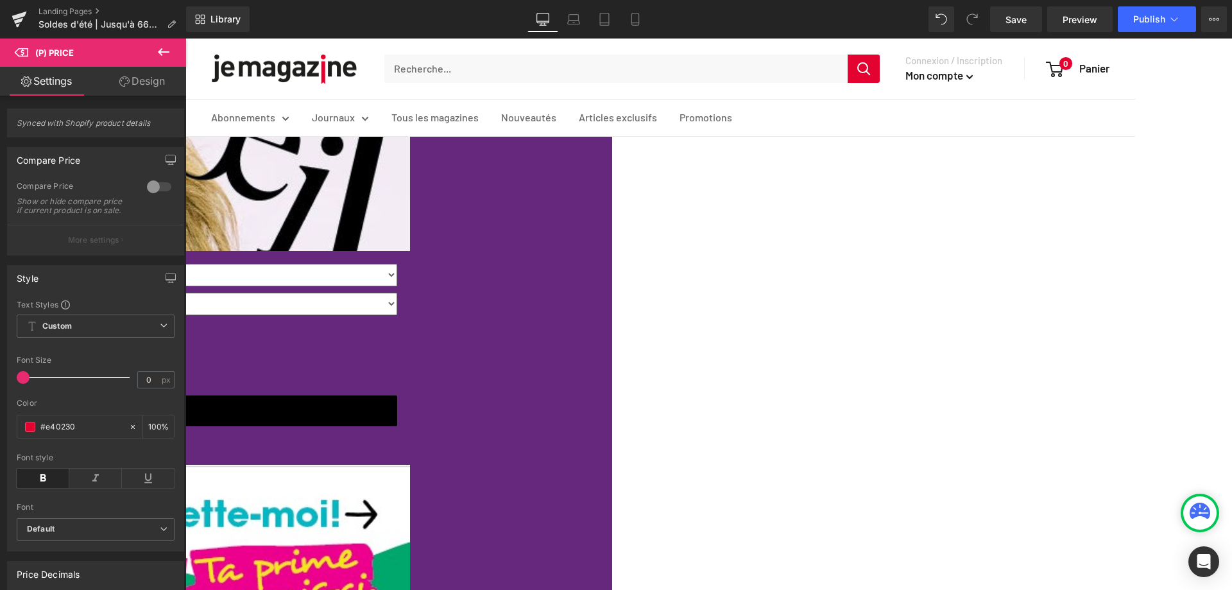
click at [185, 38] on span "(P) Price" at bounding box center [185, 38] width 0 height 0
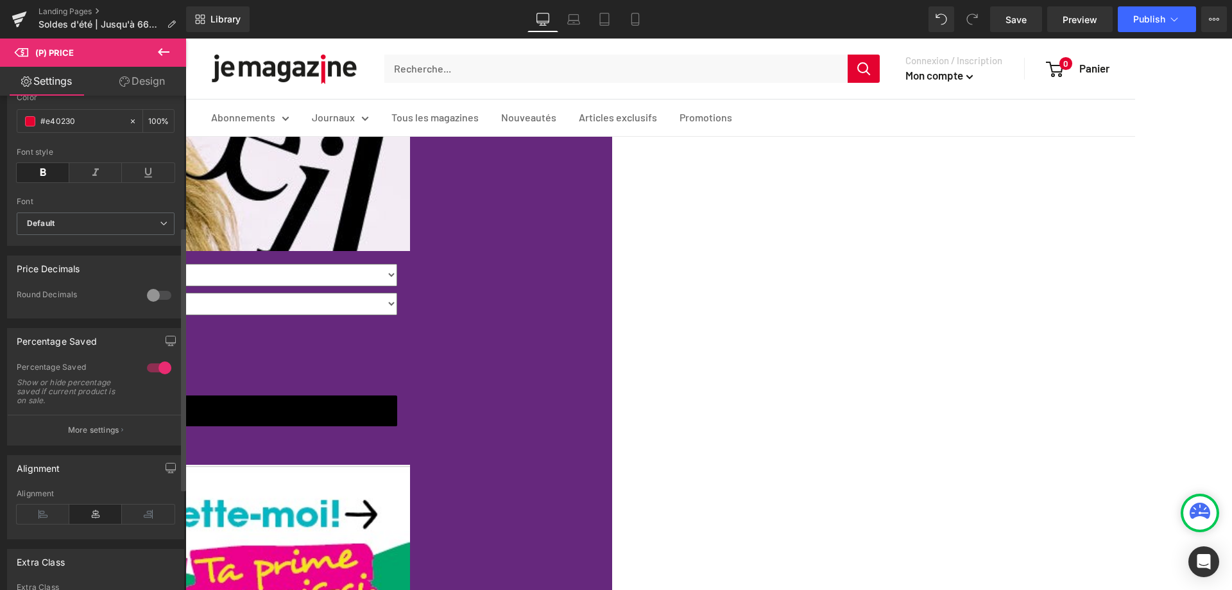
scroll to position [321, 0]
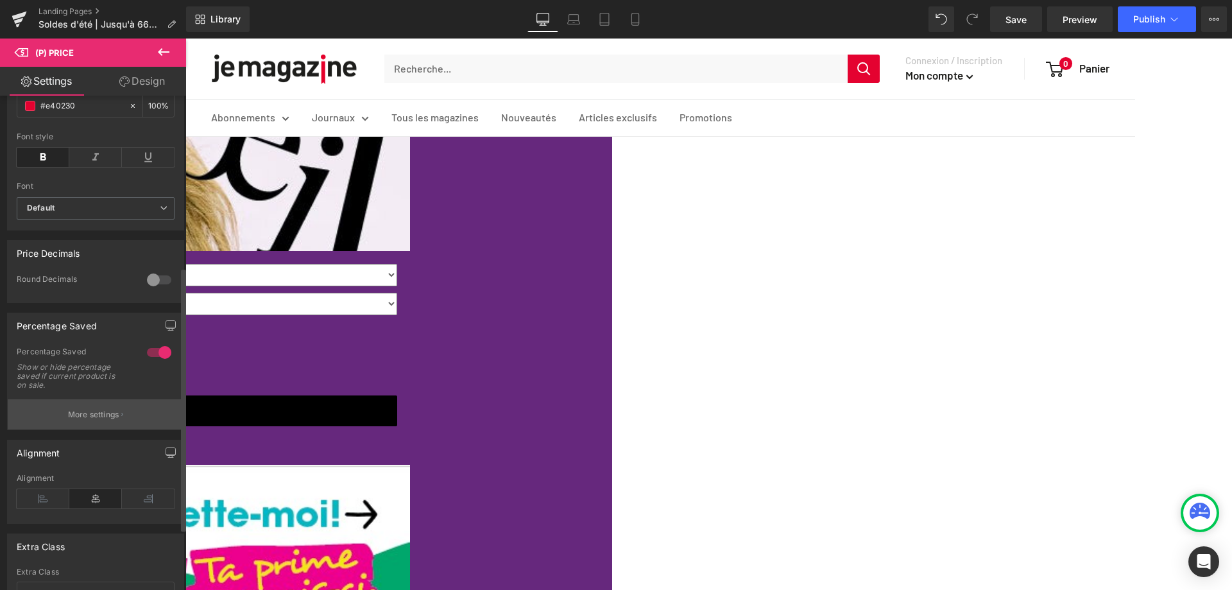
click at [100, 420] on p "More settings" at bounding box center [93, 415] width 51 height 12
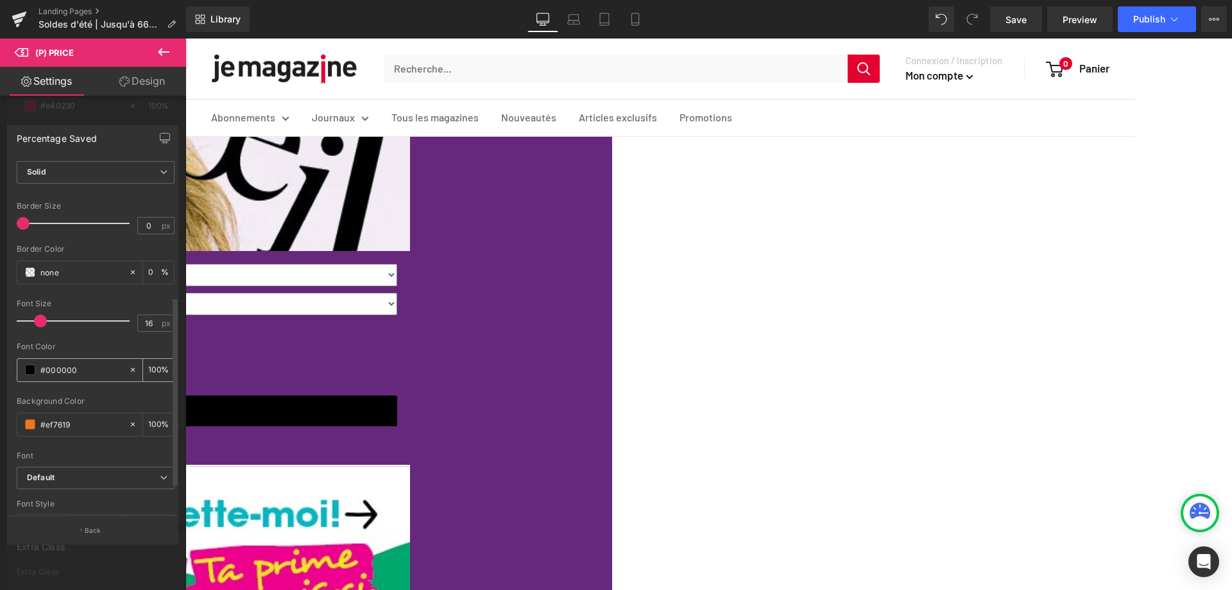
scroll to position [257, 0]
drag, startPoint x: 78, startPoint y: 422, endPoint x: -3, endPoint y: 420, distance: 81.5
click at [0, 420] on html "(P) Price You are previewing how the will restyle your page. You can not edit E…" at bounding box center [616, 295] width 1232 height 590
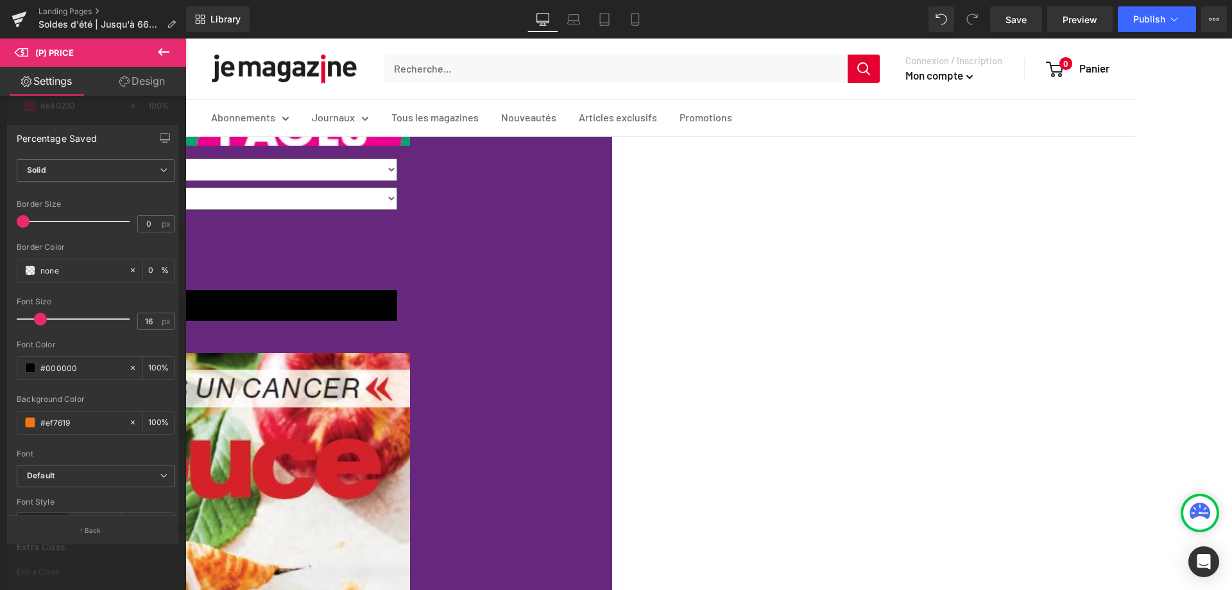
scroll to position [1142, 0]
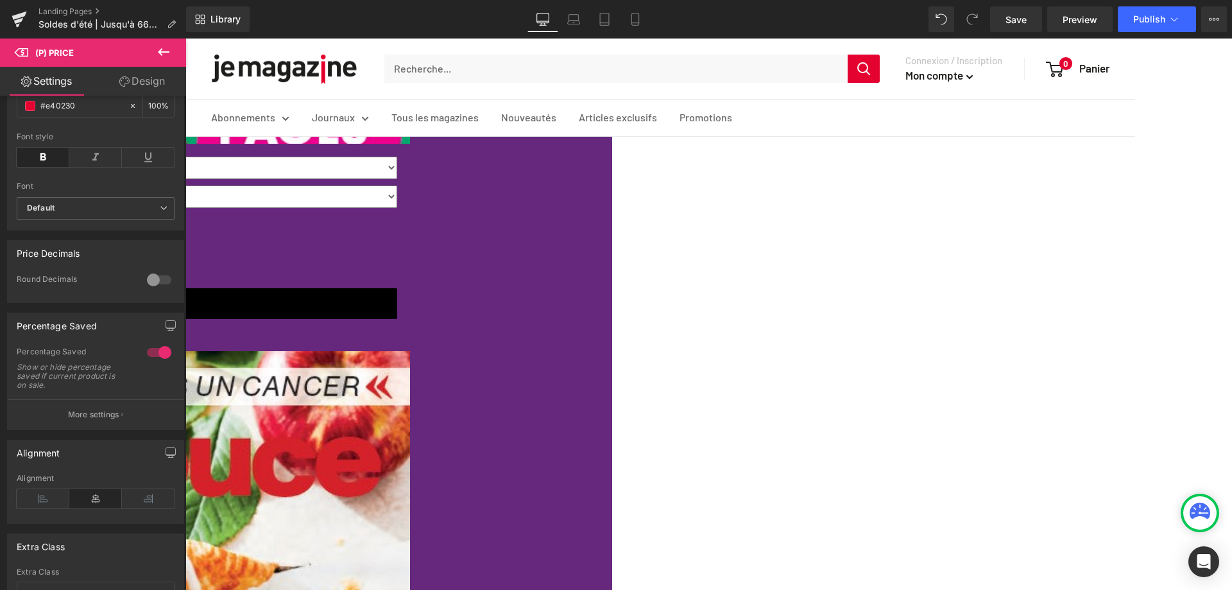
click at [185, 38] on span "(P) Price" at bounding box center [185, 38] width 0 height 0
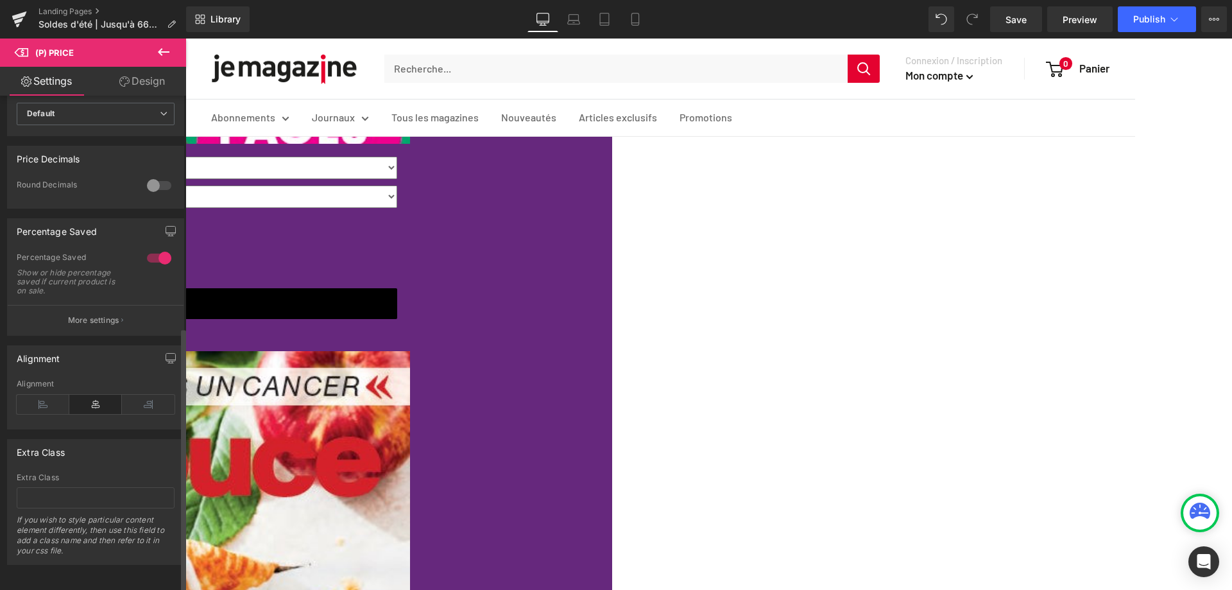
scroll to position [435, 0]
click at [80, 314] on p "More settings" at bounding box center [93, 319] width 51 height 12
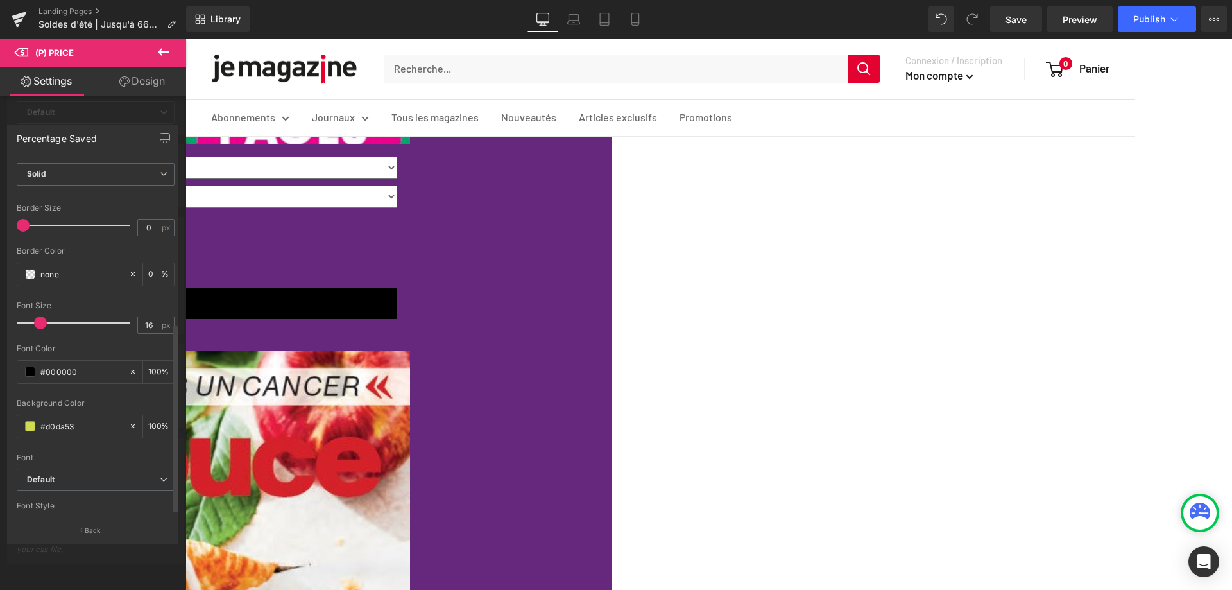
scroll to position [310, 0]
drag, startPoint x: 73, startPoint y: 367, endPoint x: 8, endPoint y: 369, distance: 64.8
click at [8, 369] on div "Text Styles Custom Custom Setup Global Style Custom Setup Global Style Économis…" at bounding box center [96, 337] width 176 height 357
paste input "ef7619"
type input "#ef7619"
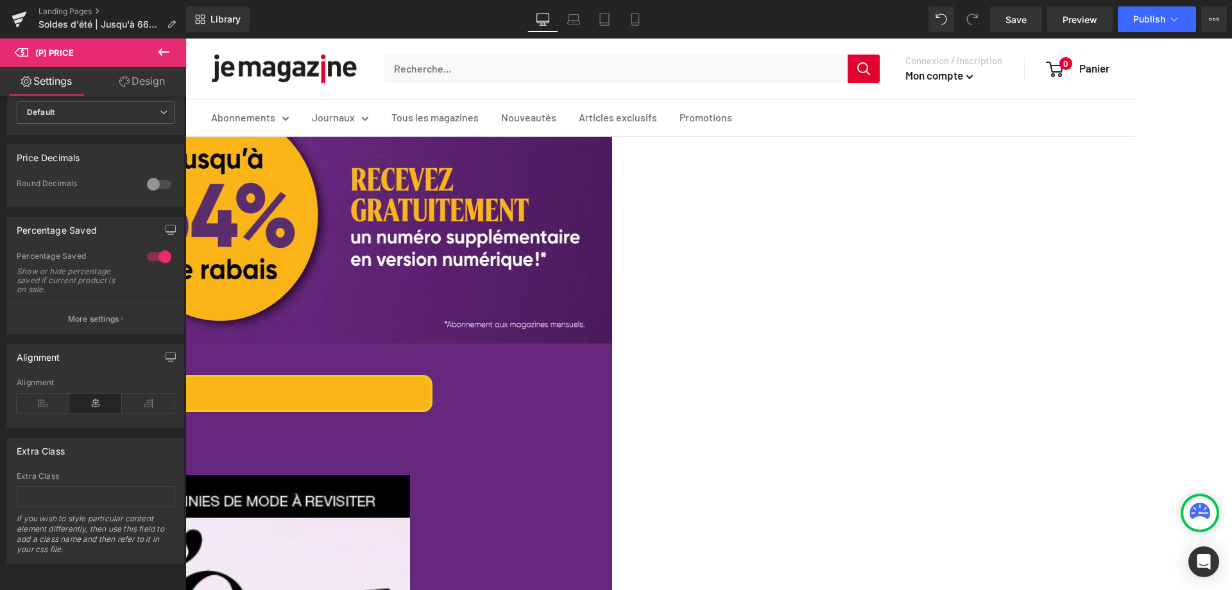
scroll to position [0, 0]
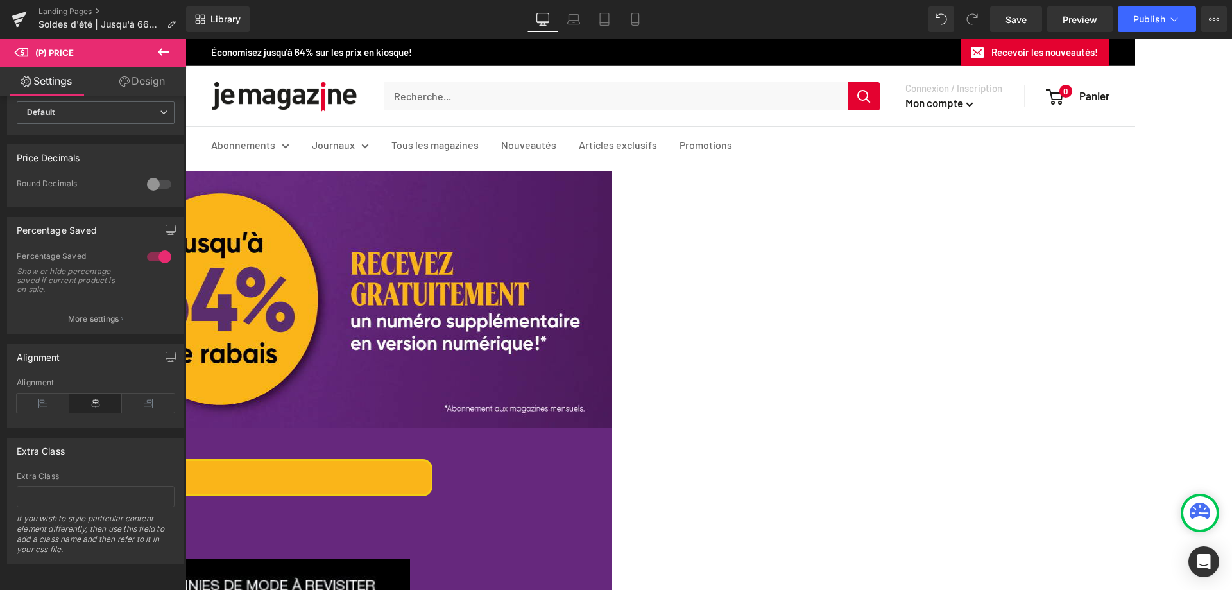
click at [185, 38] on span "Row" at bounding box center [185, 38] width 0 height 0
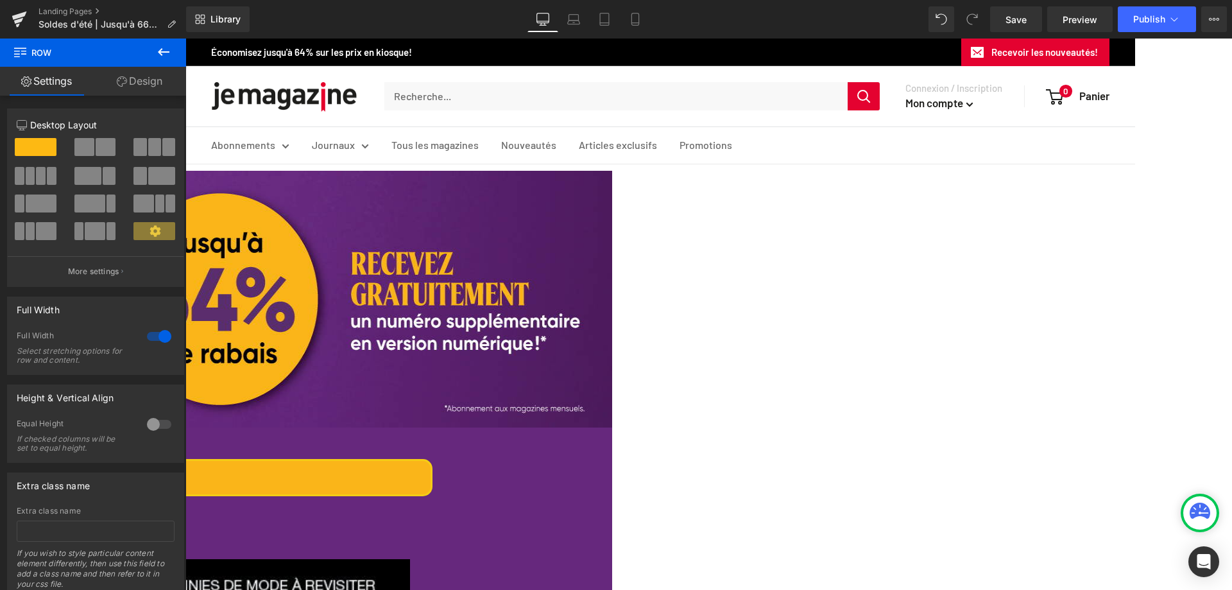
click at [148, 82] on link "Design" at bounding box center [139, 81] width 93 height 29
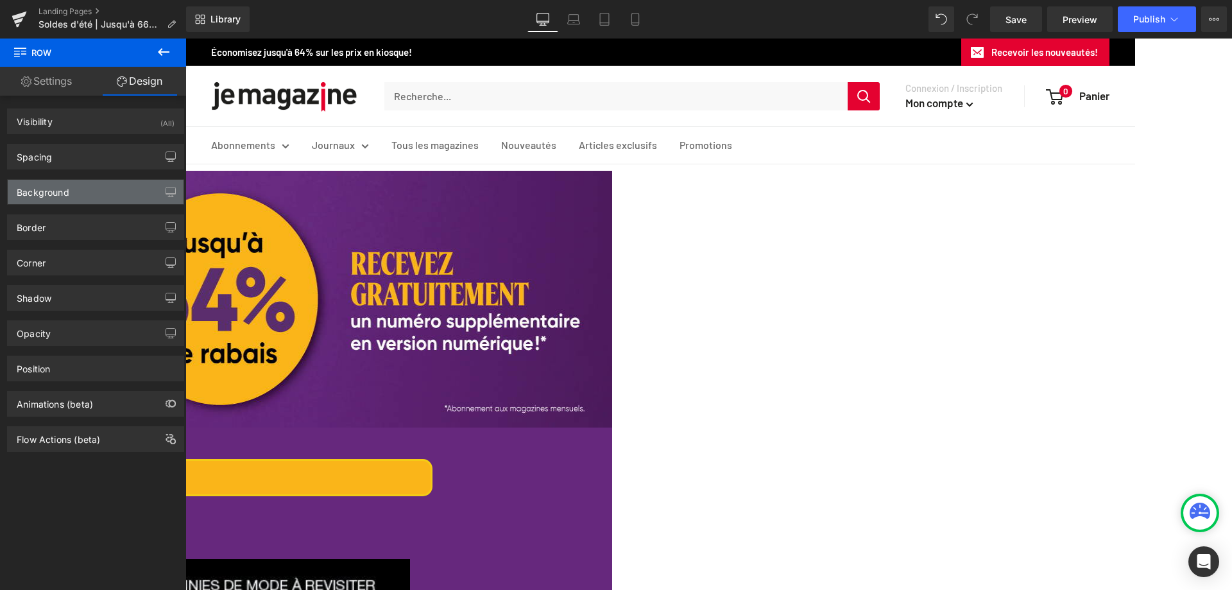
click at [92, 191] on div "Background" at bounding box center [96, 192] width 176 height 24
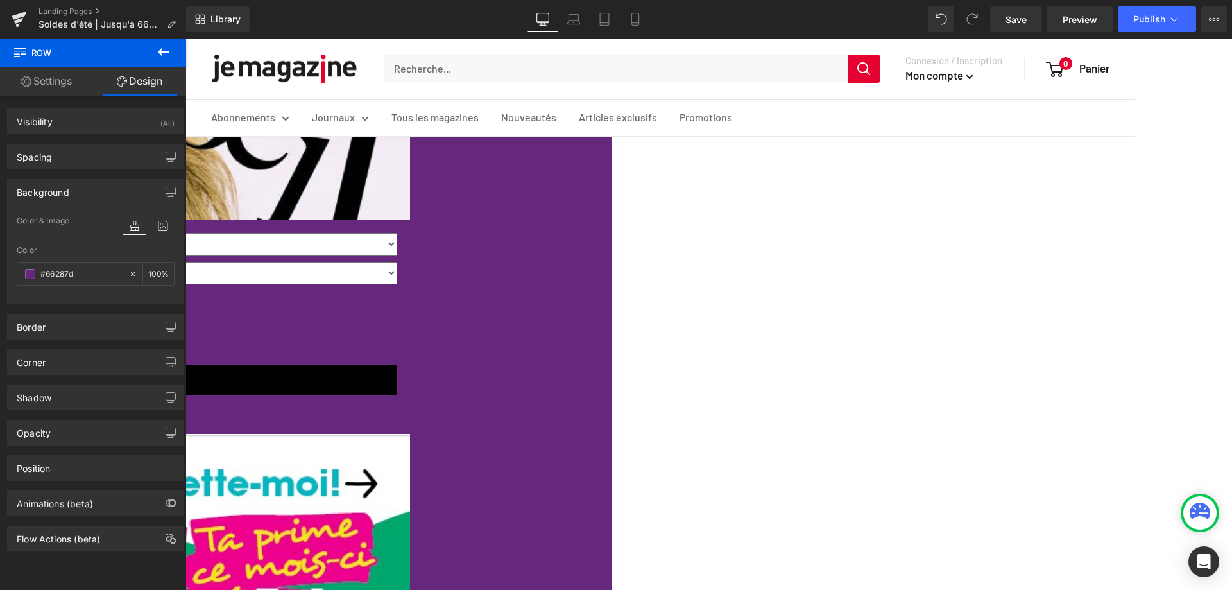
scroll to position [641, 0]
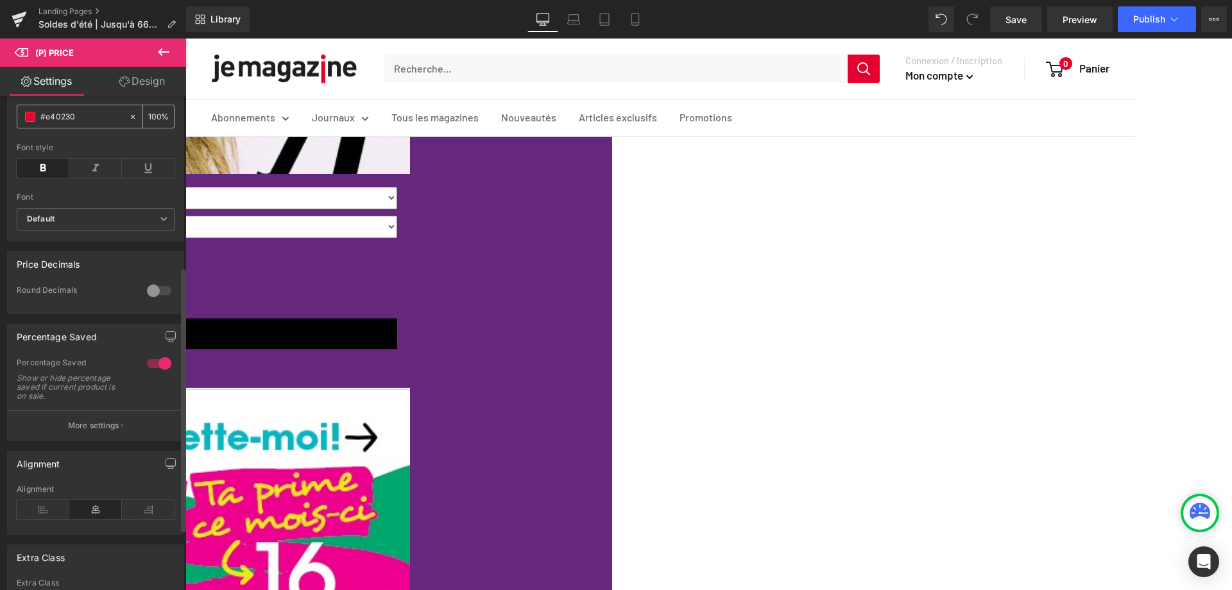
scroll to position [321, 0]
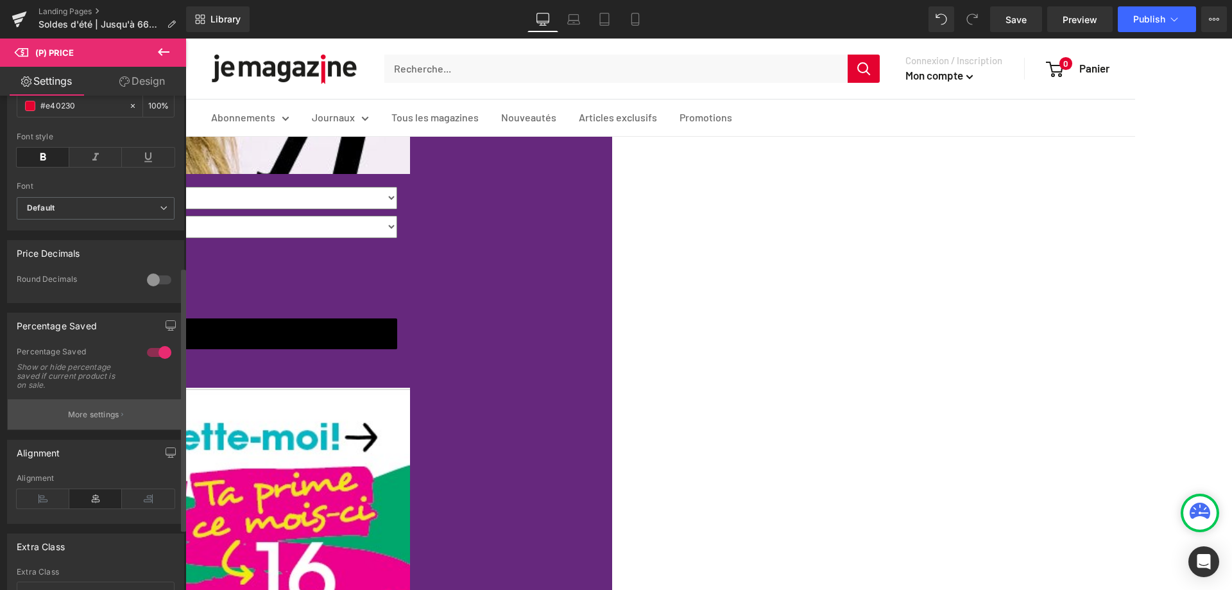
click at [98, 420] on p "More settings" at bounding box center [93, 415] width 51 height 12
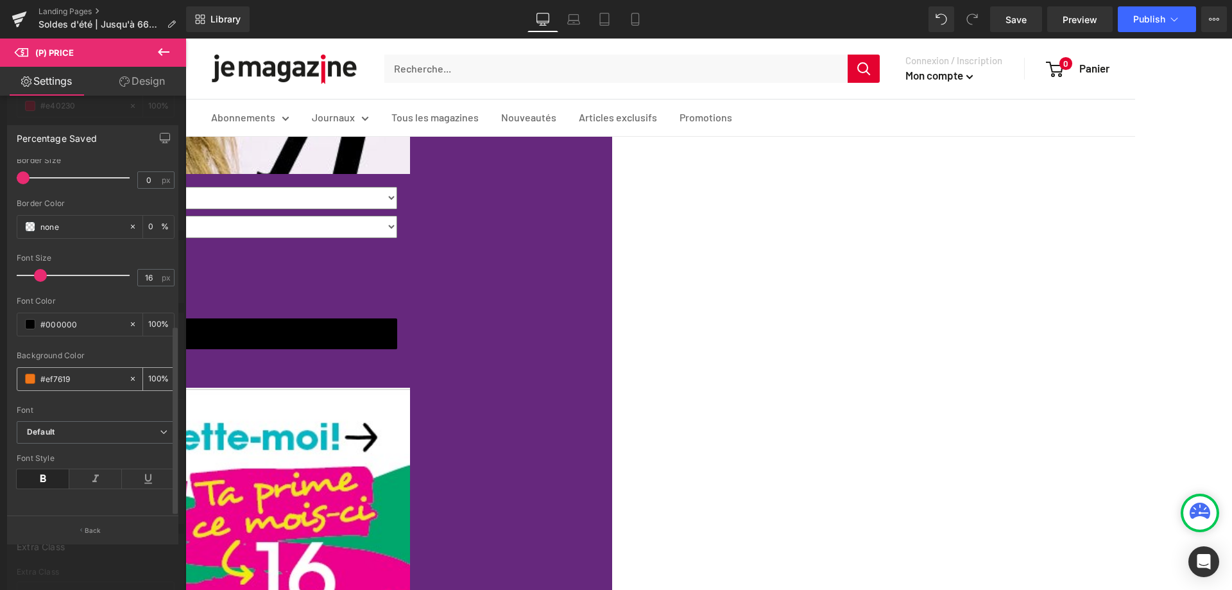
scroll to position [310, 0]
drag, startPoint x: 31, startPoint y: 311, endPoint x: 12, endPoint y: 311, distance: 19.2
click at [12, 311] on div "Text Styles Custom Custom Setup Global Style Custom Setup Global Style Économis…" at bounding box center [96, 337] width 176 height 357
paste input "66287d"
type input "#66287d"
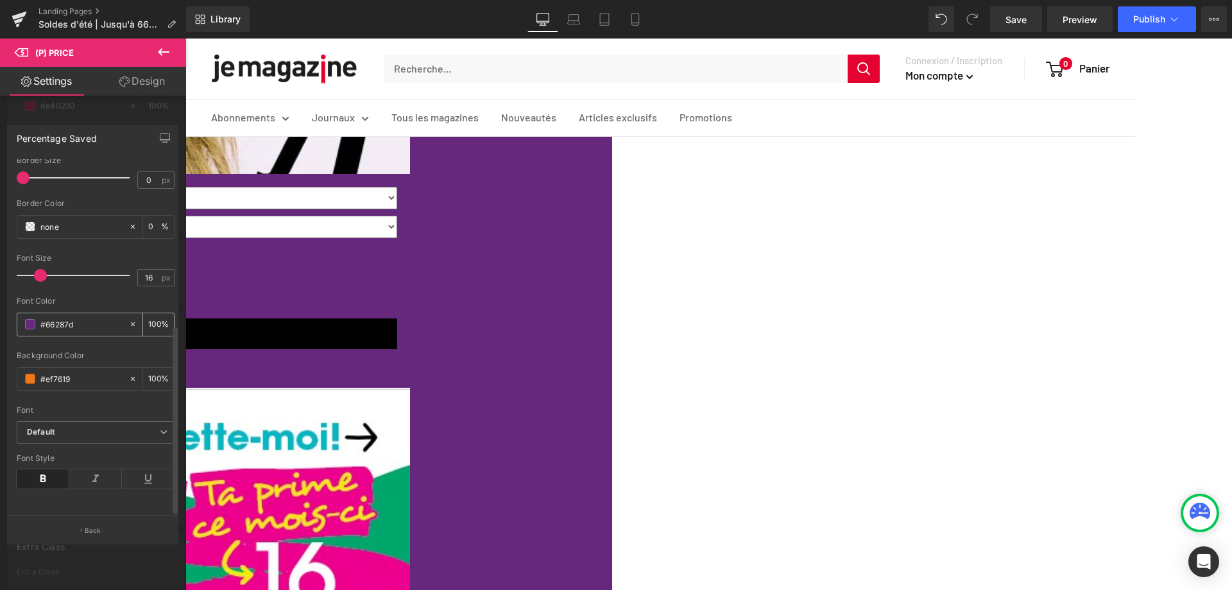
click at [22, 315] on div "#66287d" at bounding box center [72, 324] width 111 height 22
click at [28, 319] on span at bounding box center [30, 324] width 10 height 10
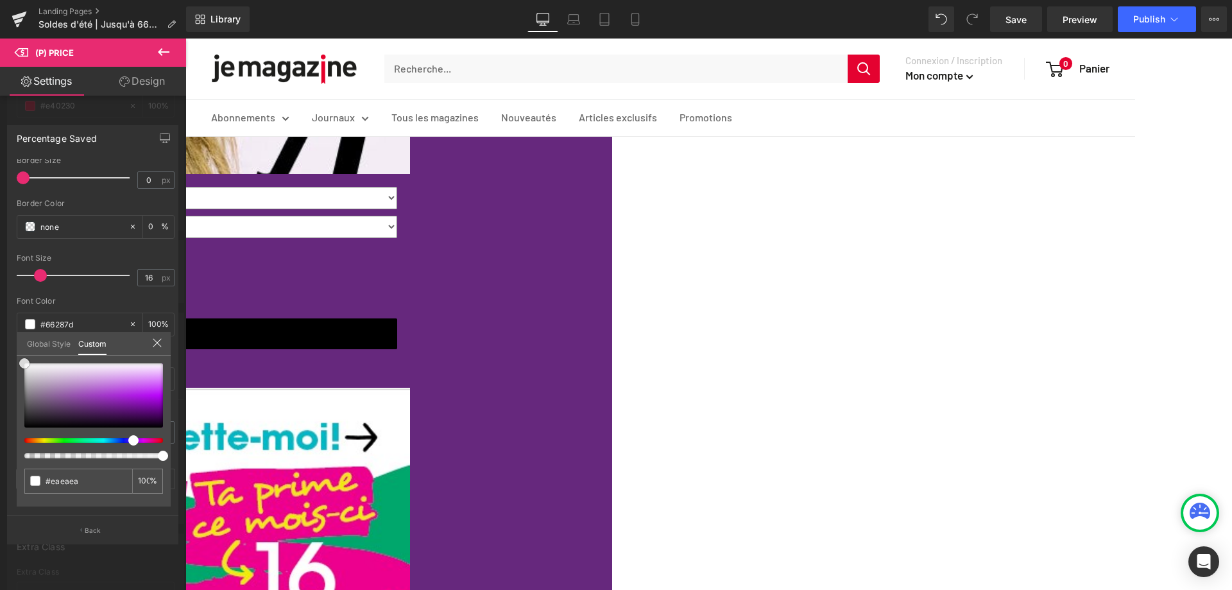
drag, startPoint x: 8, startPoint y: 373, endPoint x: 7, endPoint y: 354, distance: 19.3
click at [7, 354] on div "Percentage Saved Text Styles Custom Custom Setup Global Style Custom Setup Glob…" at bounding box center [93, 328] width 186 height 427
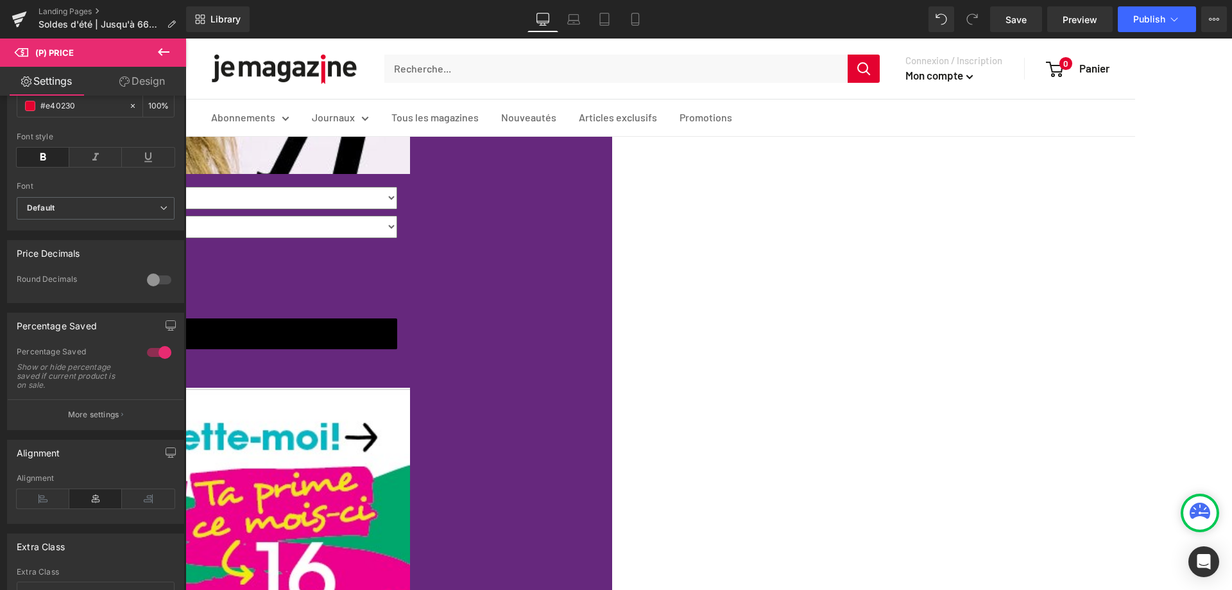
click at [185, 38] on span "(P) Price" at bounding box center [185, 38] width 0 height 0
click at [94, 420] on p "More settings" at bounding box center [93, 415] width 51 height 12
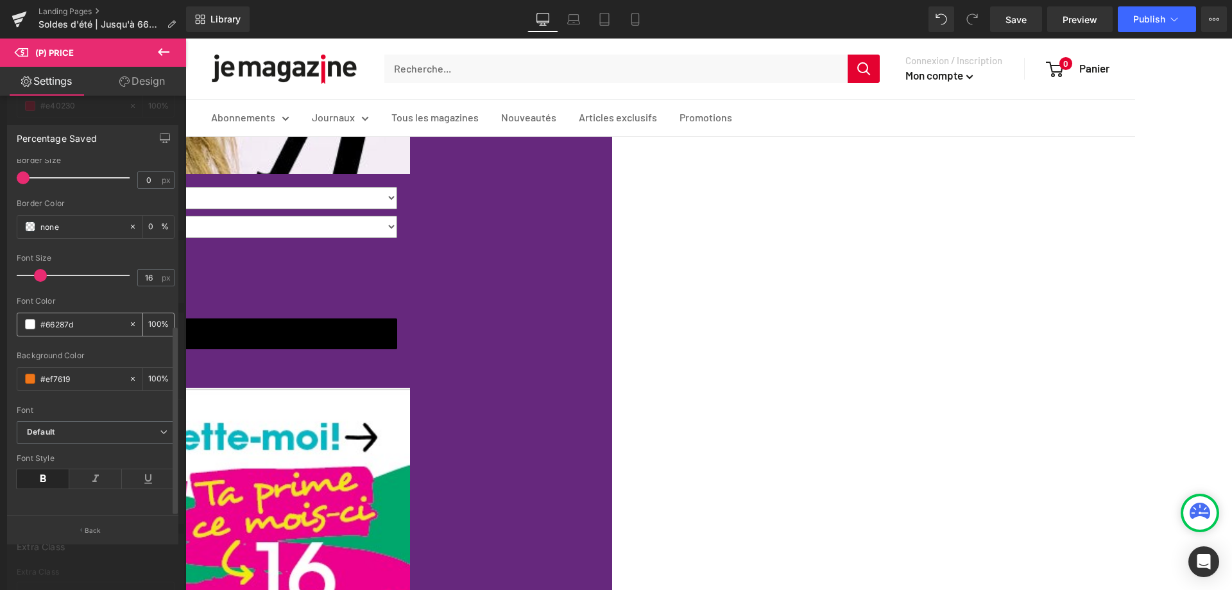
click at [24, 316] on div "#66287d" at bounding box center [72, 324] width 111 height 22
click at [29, 319] on span at bounding box center [30, 324] width 10 height 10
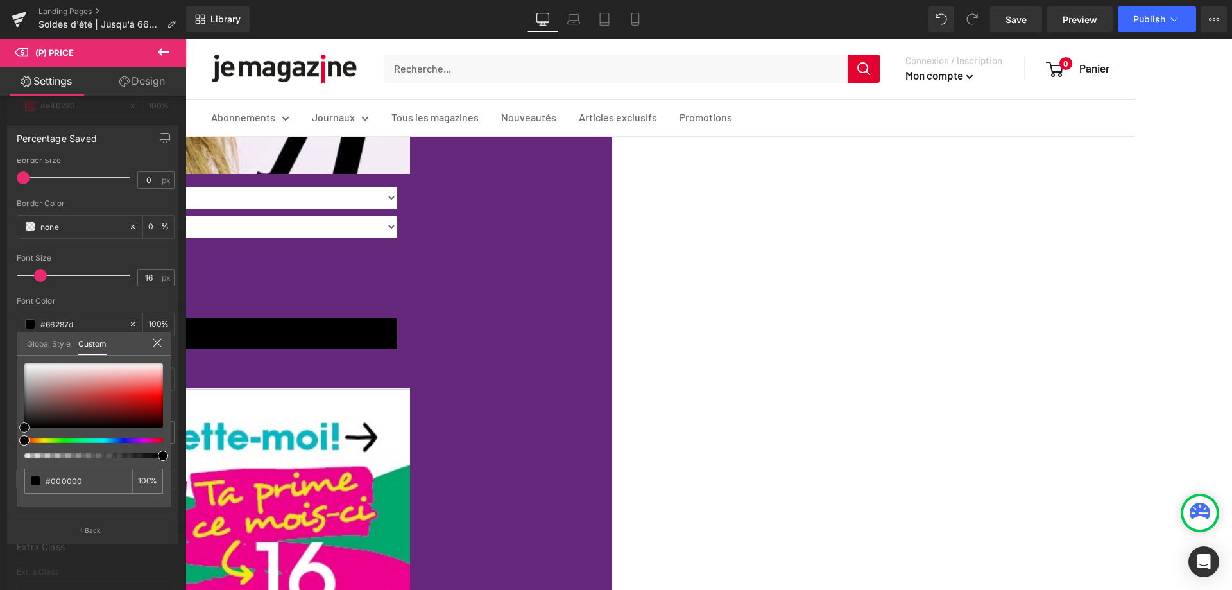
drag, startPoint x: 24, startPoint y: 365, endPoint x: 11, endPoint y: 441, distance: 77.4
click at [11, 441] on div "Percentage Saved Text Styles Custom Custom Setup Global Style Custom Setup Glob…" at bounding box center [93, 328] width 186 height 427
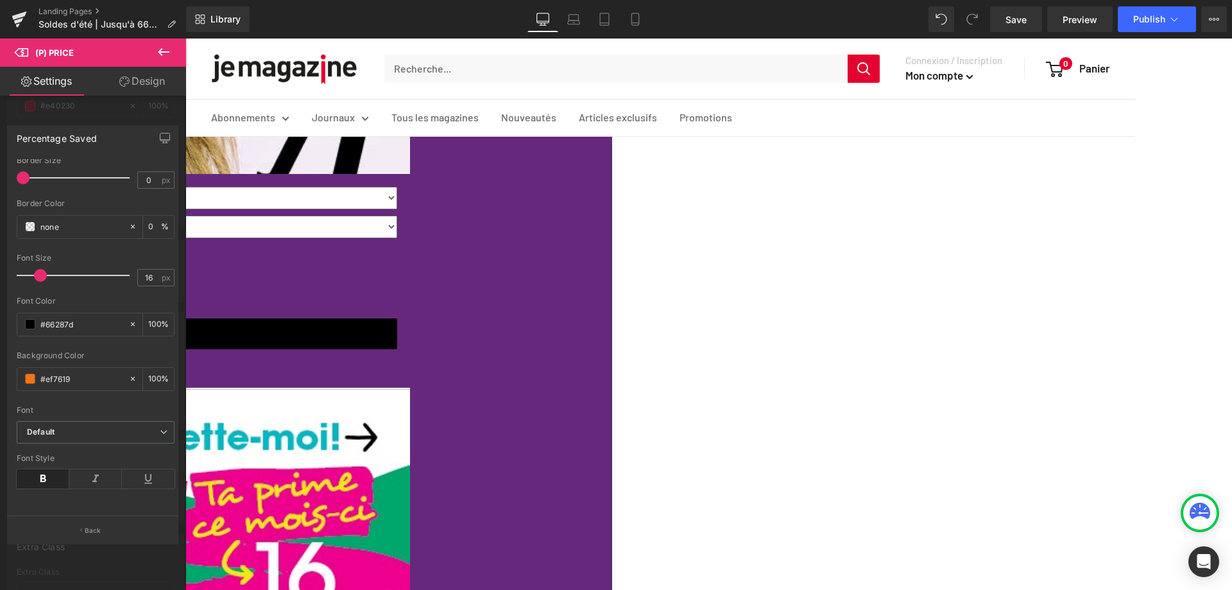
scroll to position [1090, 0]
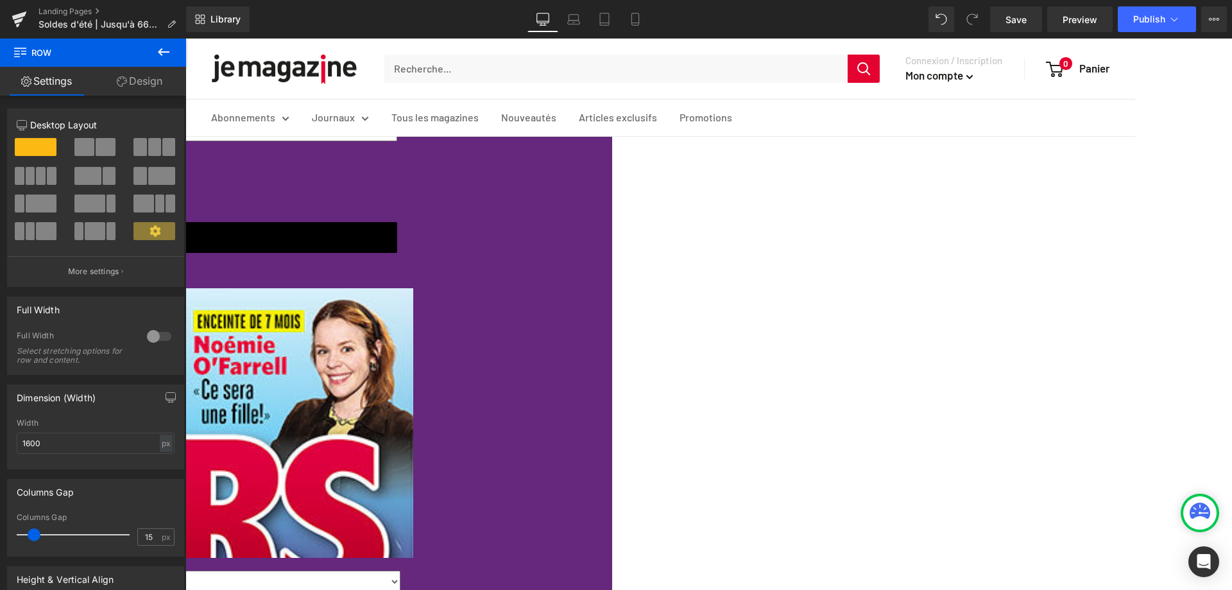
scroll to position [2053, 0]
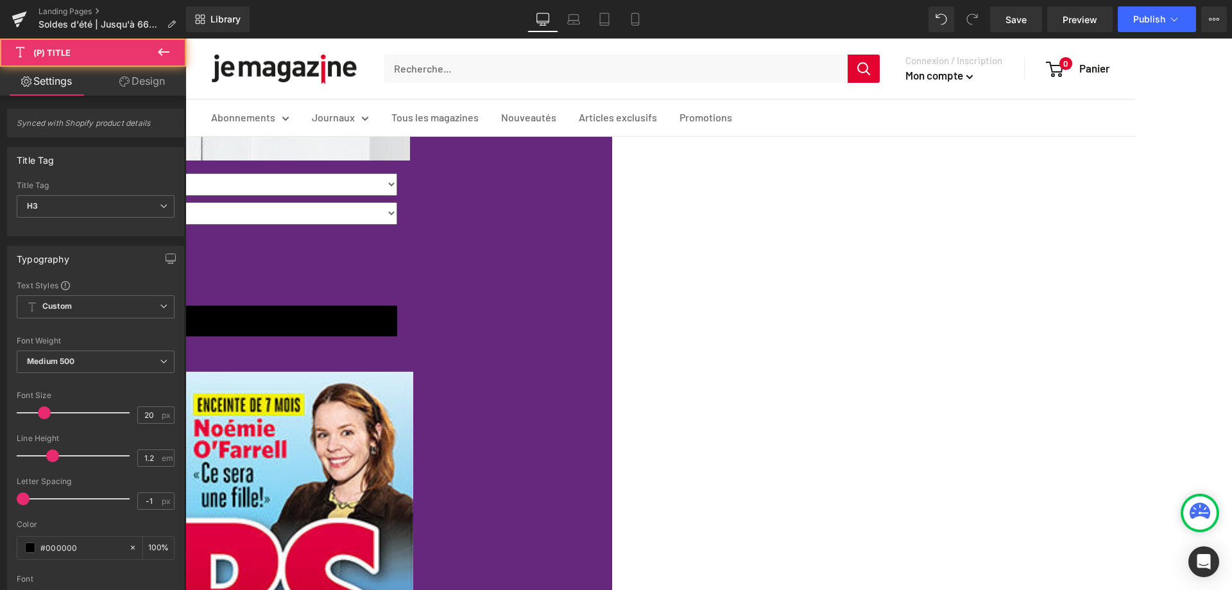
click at [185, 38] on span "(P) Title" at bounding box center [185, 38] width 0 height 0
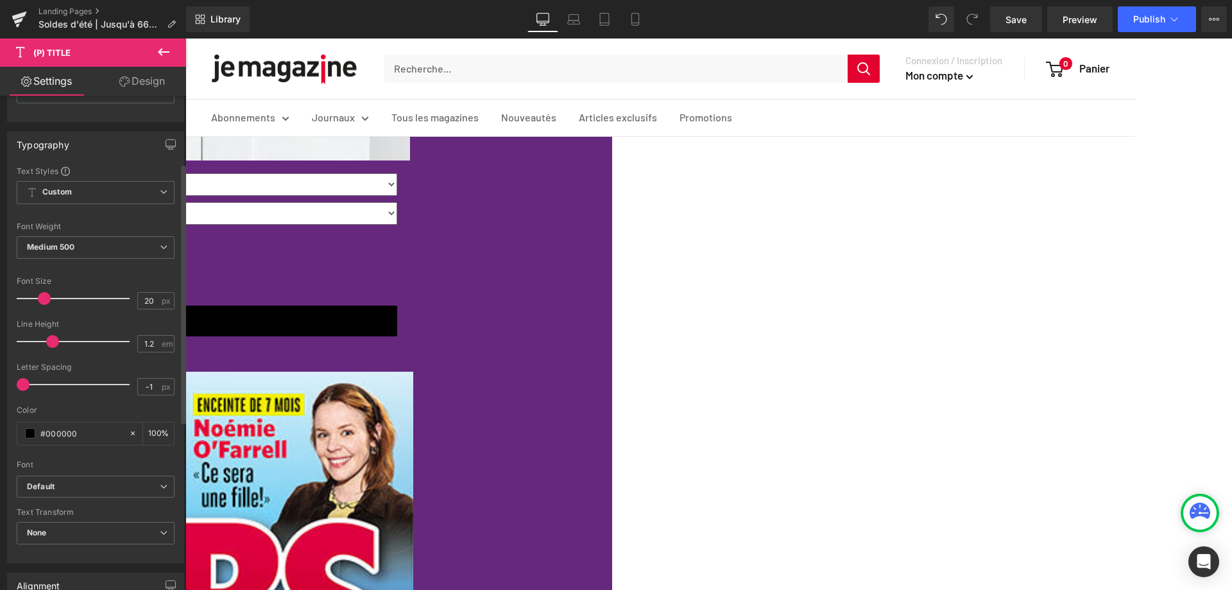
scroll to position [128, 0]
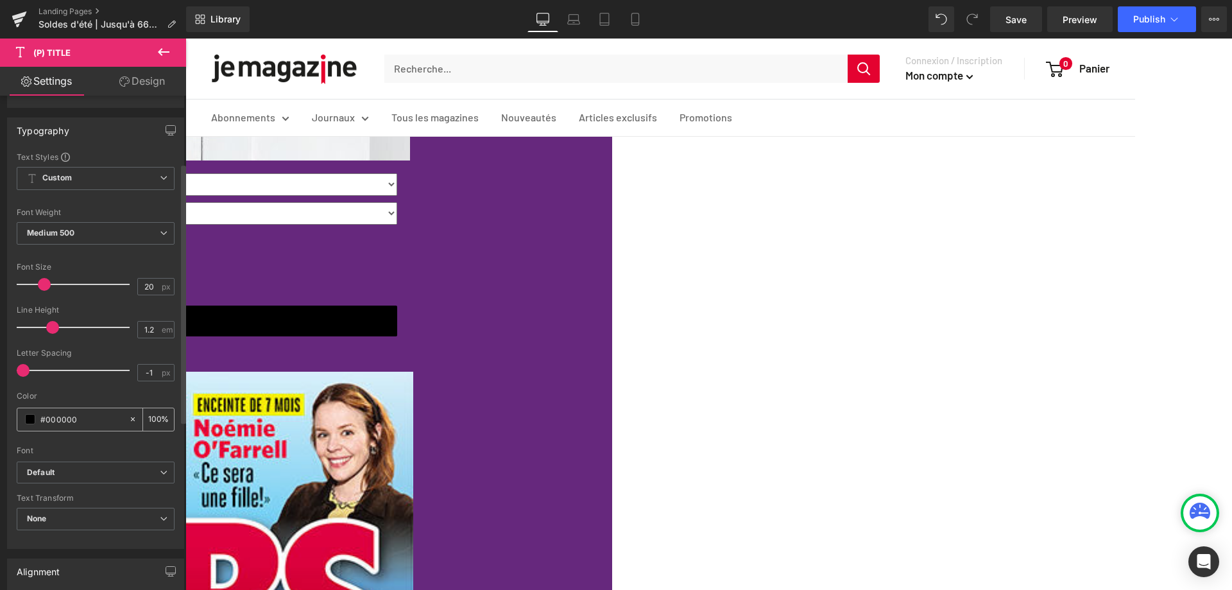
click at [29, 418] on span at bounding box center [30, 419] width 10 height 10
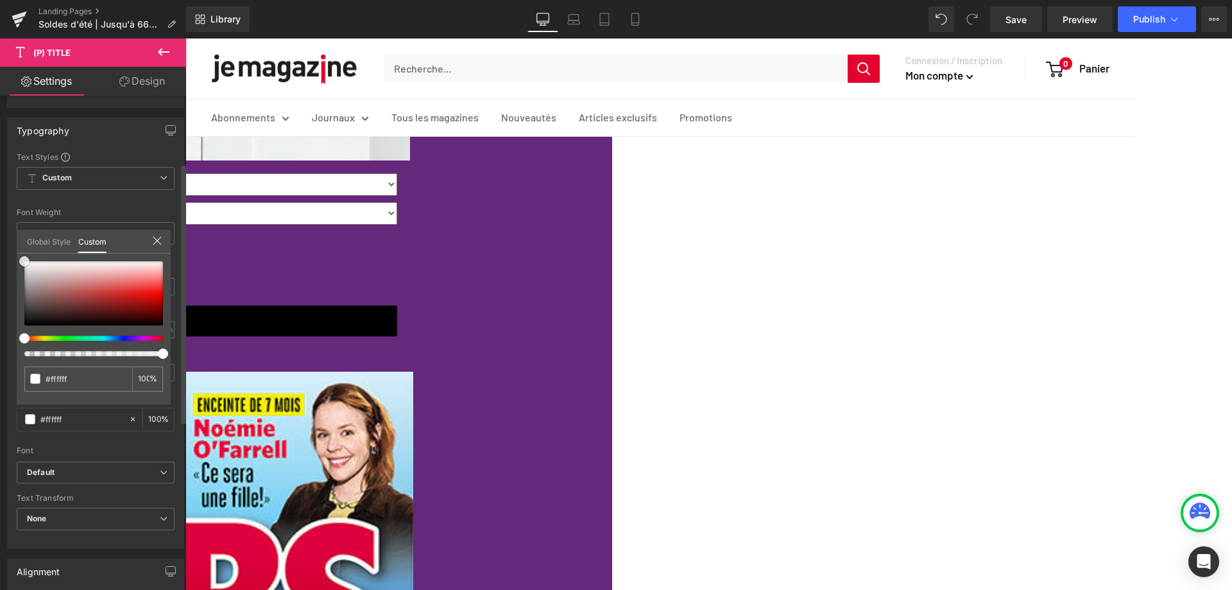
drag, startPoint x: 28, startPoint y: 323, endPoint x: 4, endPoint y: 248, distance: 78.9
click at [4, 248] on div "Typography Text Styles Custom Custom Setup Global Style Custom Setup Global Sty…" at bounding box center [96, 328] width 192 height 441
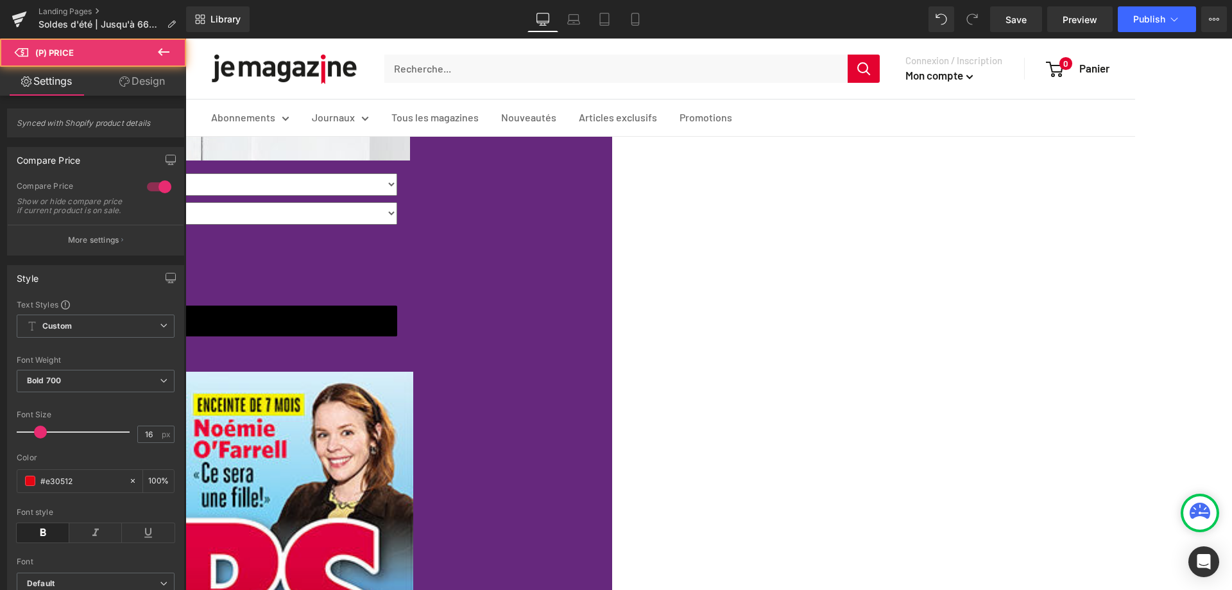
click at [185, 38] on span "(P) Price" at bounding box center [185, 38] width 0 height 0
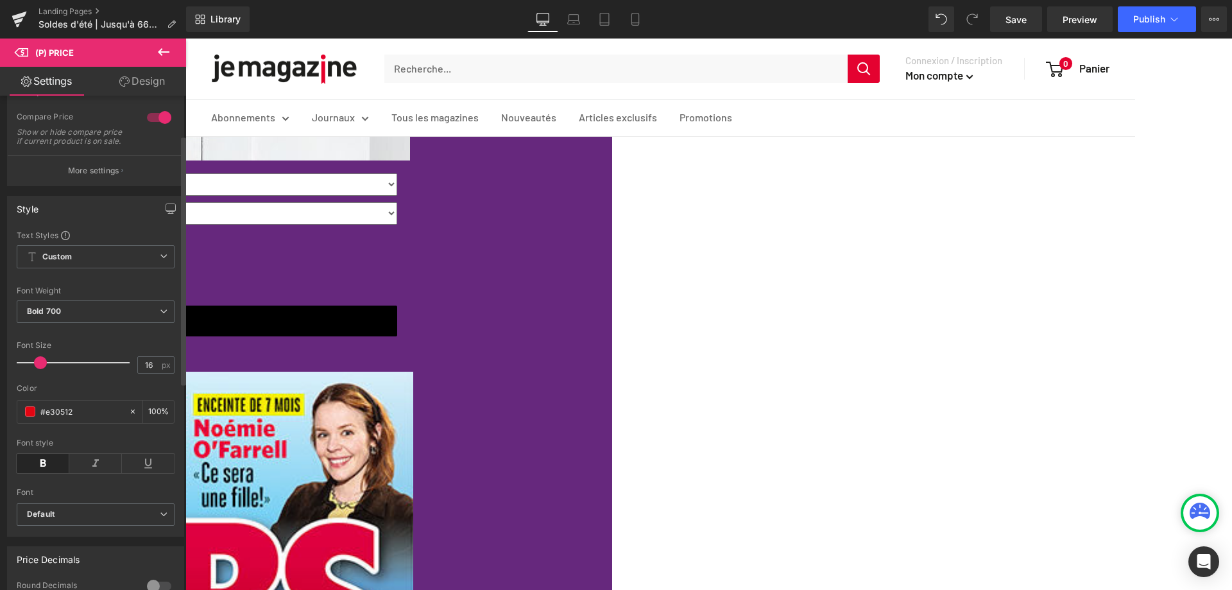
scroll to position [40, 0]
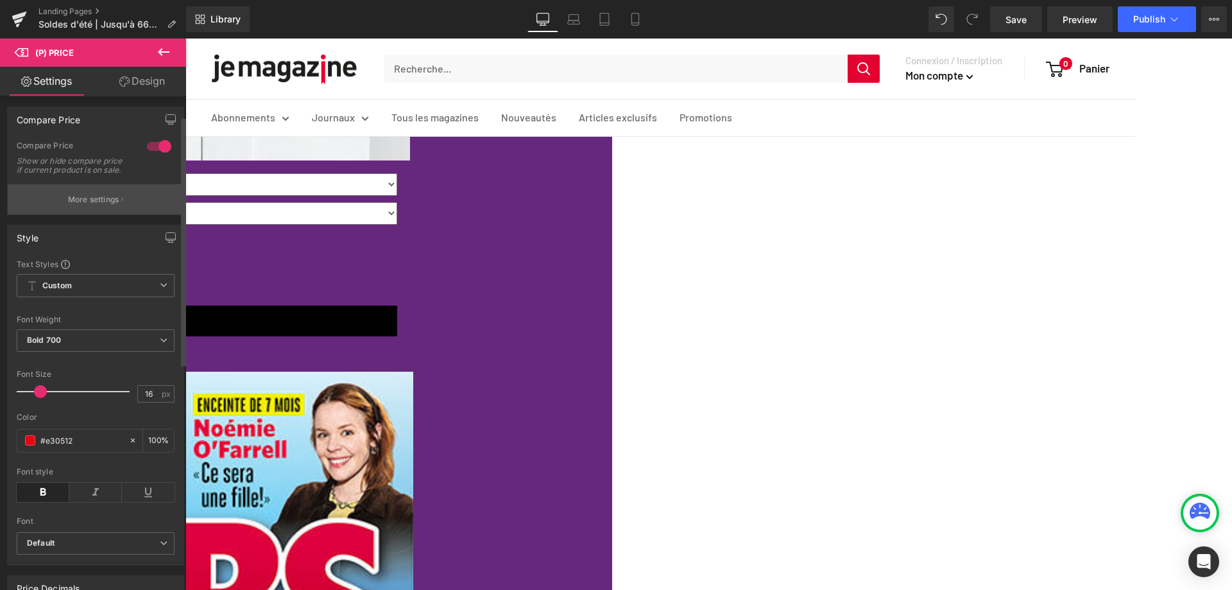
click at [122, 214] on button "More settings" at bounding box center [96, 199] width 176 height 30
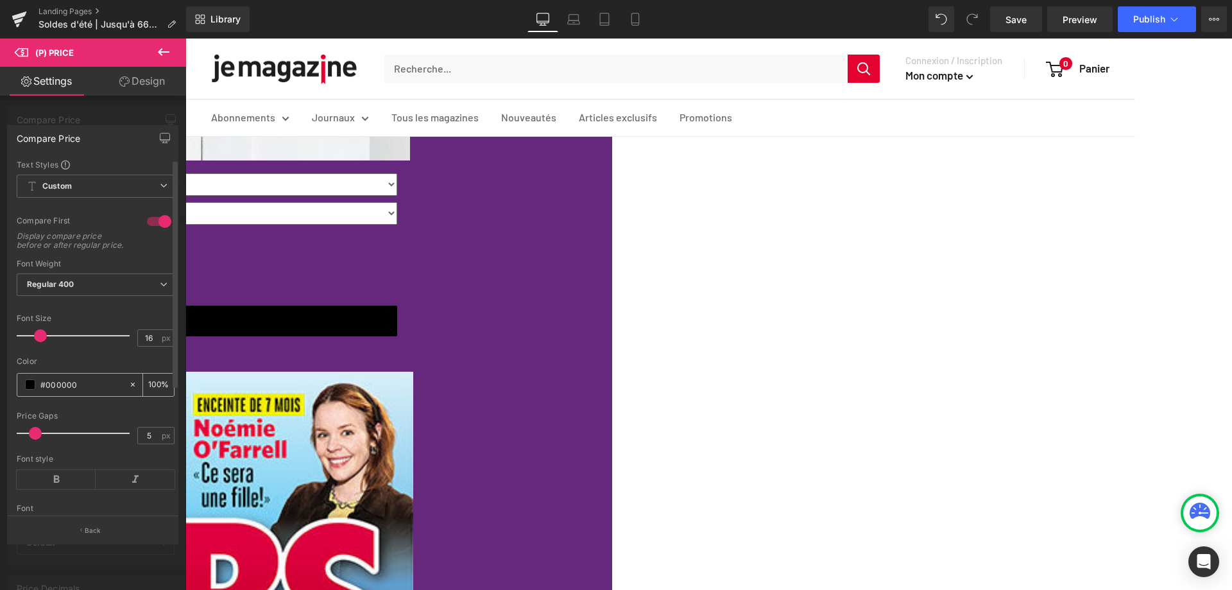
click at [29, 389] on span at bounding box center [30, 384] width 10 height 10
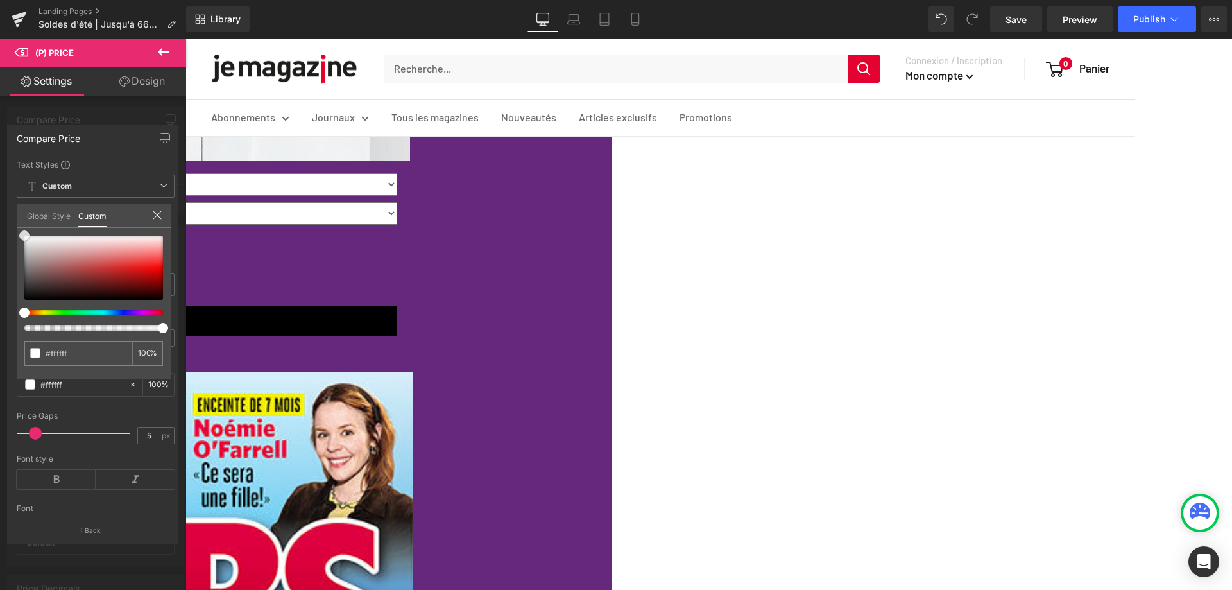
drag, startPoint x: 37, startPoint y: 264, endPoint x: 16, endPoint y: 224, distance: 45.3
click at [16, 225] on div "Compare Price Text Styles Custom Custom Setup Global Style Custom Setup Global …" at bounding box center [93, 328] width 186 height 427
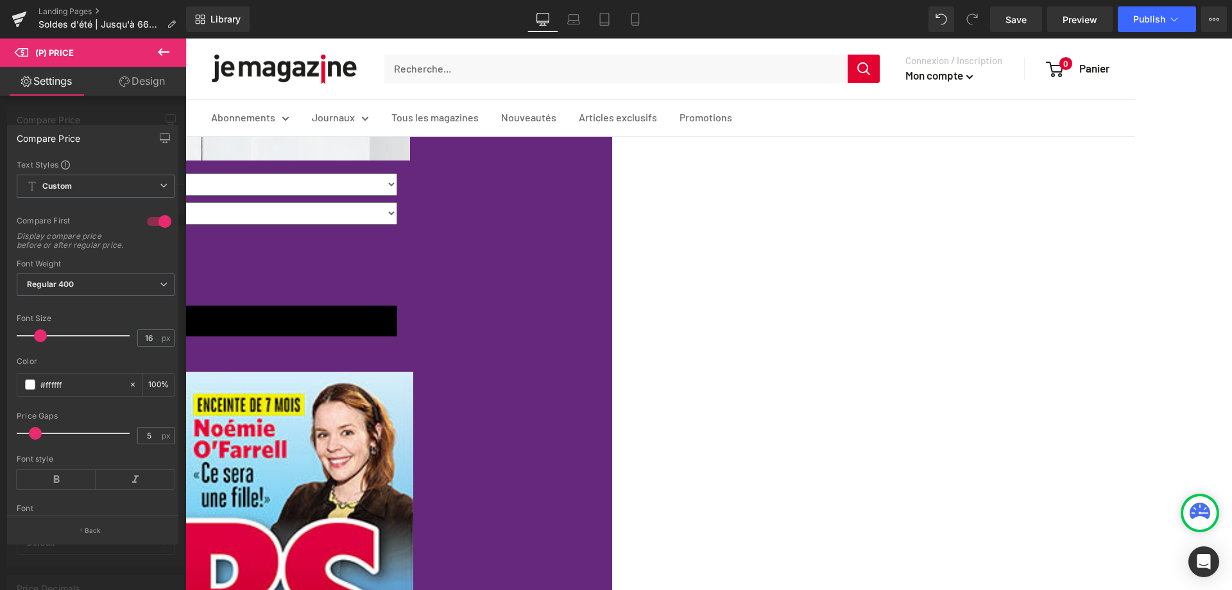
scroll to position [1989, 0]
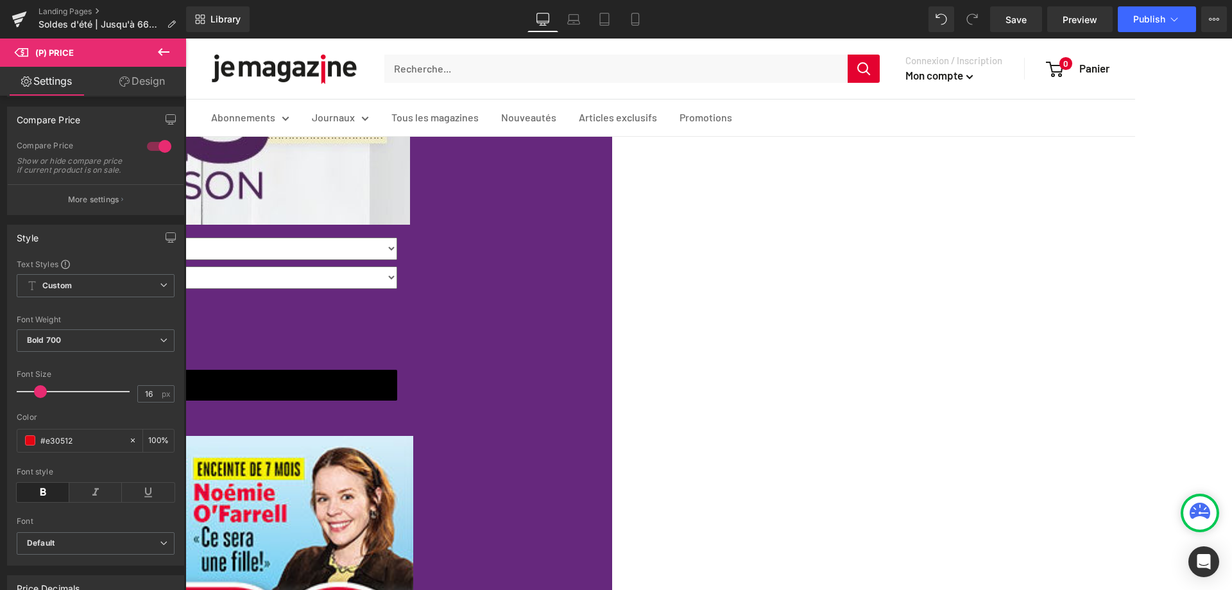
click at [135, 81] on link "Design" at bounding box center [142, 81] width 93 height 29
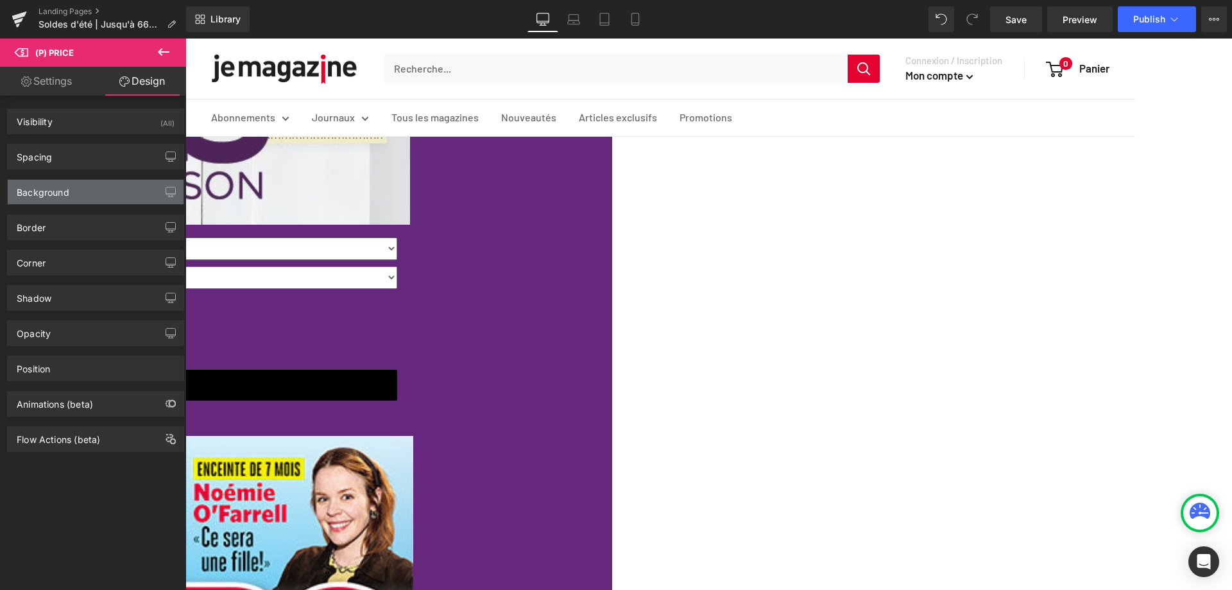
click at [39, 196] on div "Background" at bounding box center [43, 189] width 53 height 18
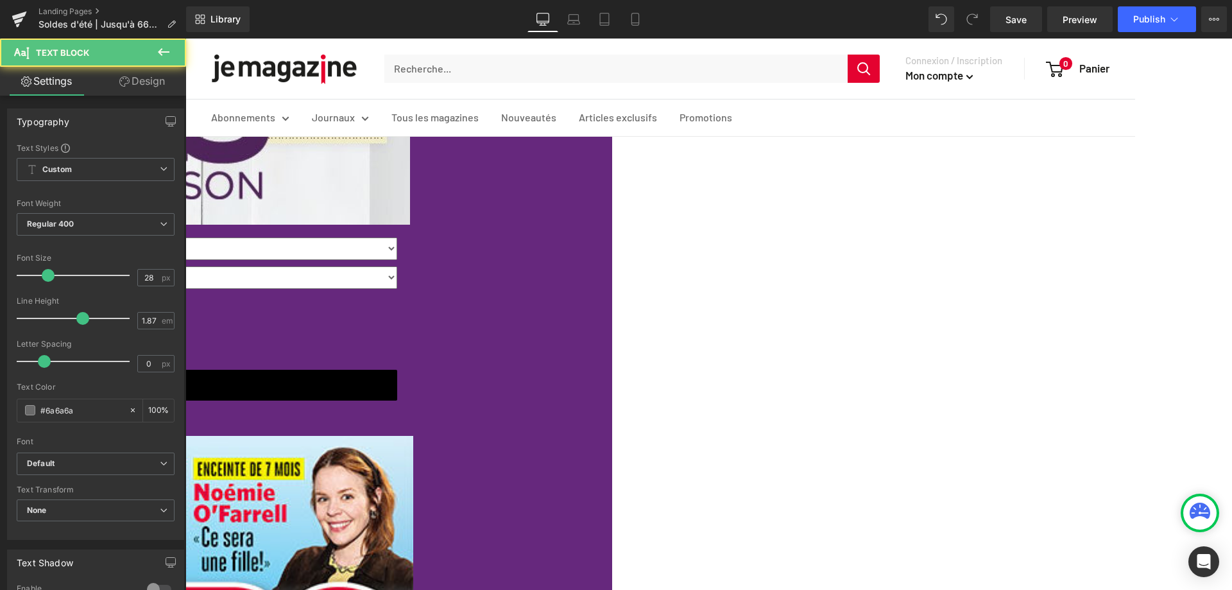
click at [158, 76] on link "Design" at bounding box center [142, 81] width 93 height 29
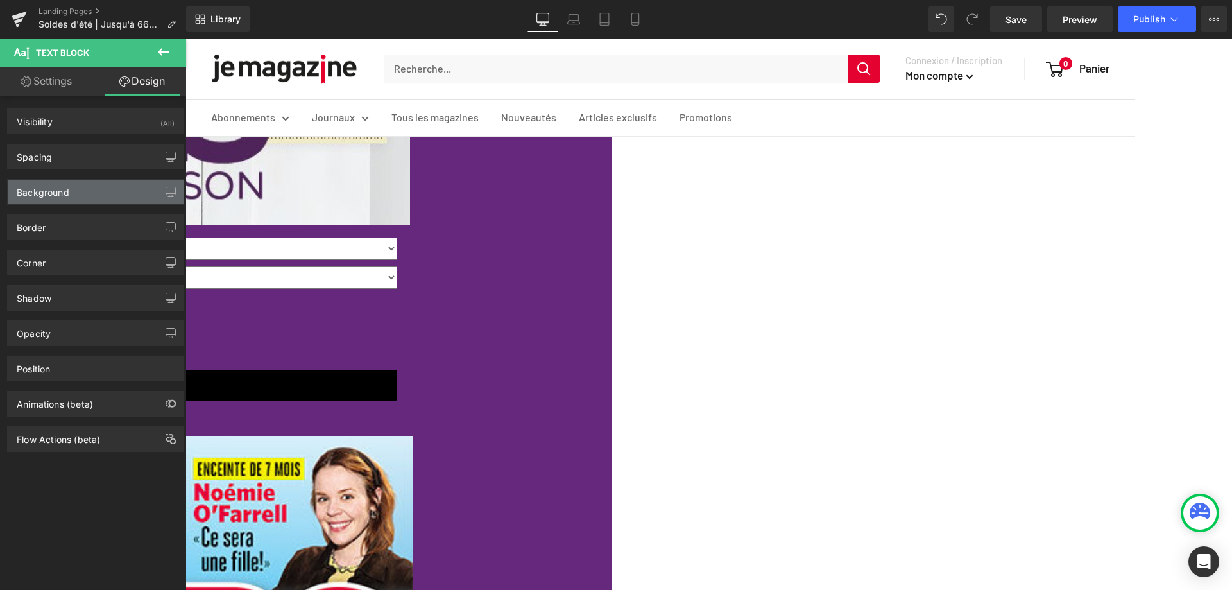
click at [65, 190] on div "Background" at bounding box center [43, 189] width 53 height 18
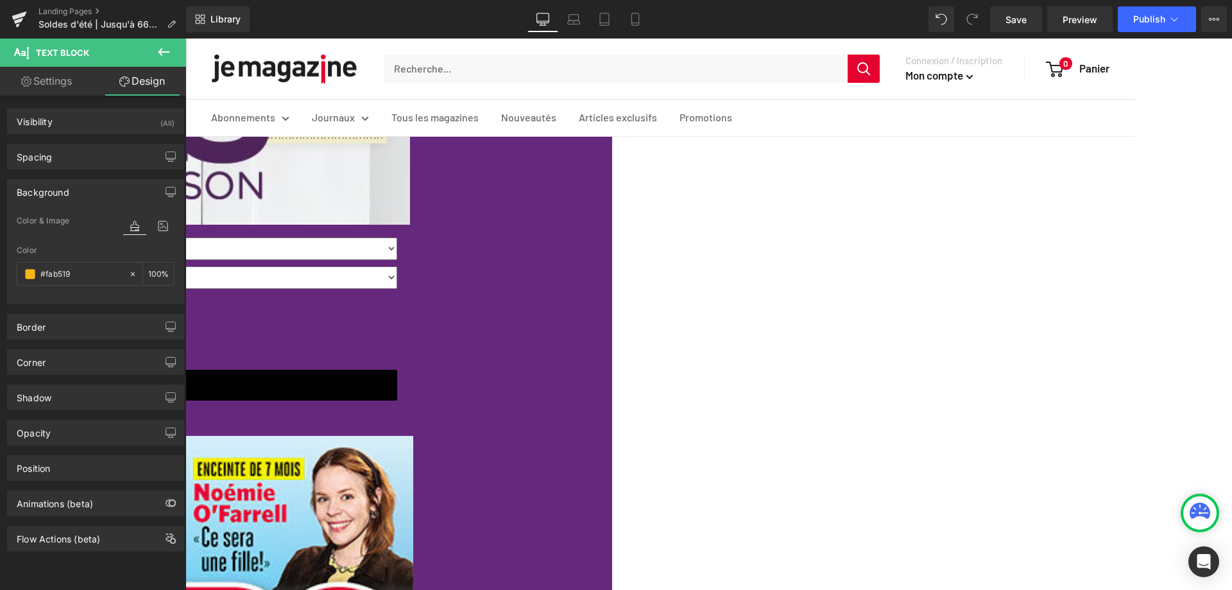
click at [185, 38] on span "(P) Price" at bounding box center [185, 38] width 0 height 0
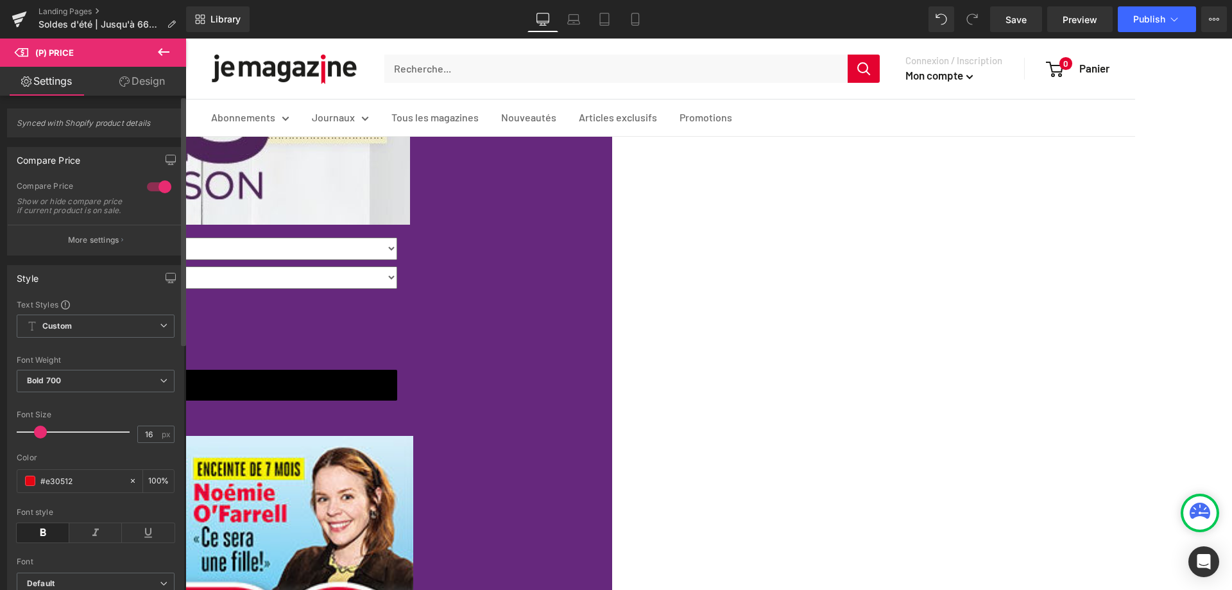
drag, startPoint x: 74, startPoint y: 489, endPoint x: 16, endPoint y: 488, distance: 58.4
click at [16, 488] on div "Text Styles Custom Custom Setup Global Style Custom Setup Global Style Thin 100…" at bounding box center [96, 452] width 176 height 306
paste input "fab519"
type input "#fab519"
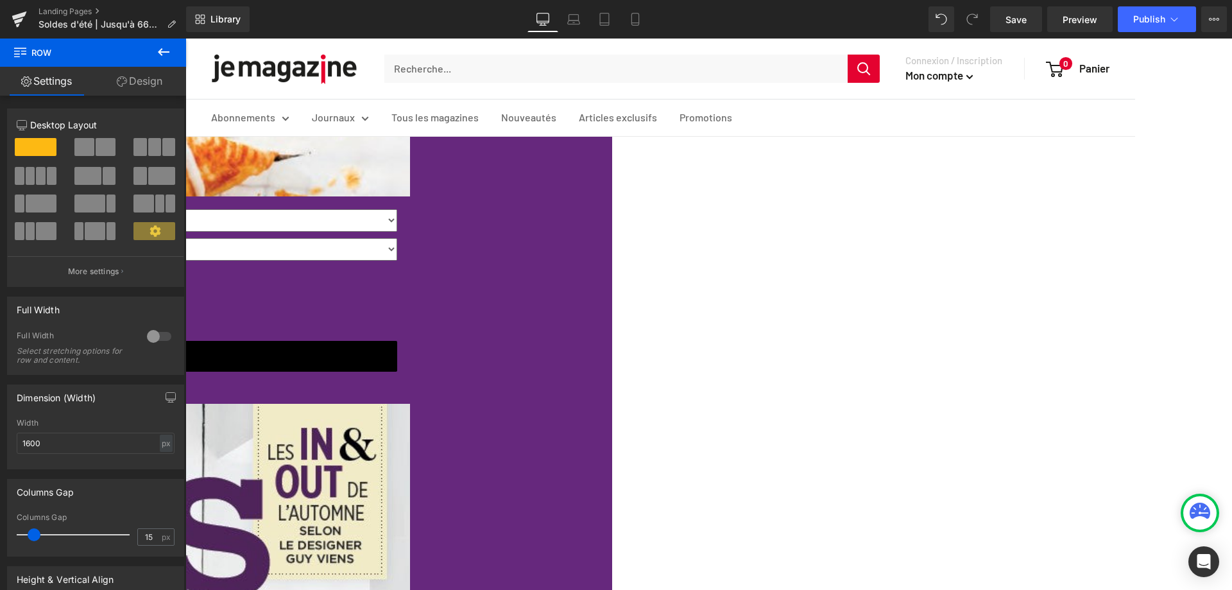
scroll to position [1475, 0]
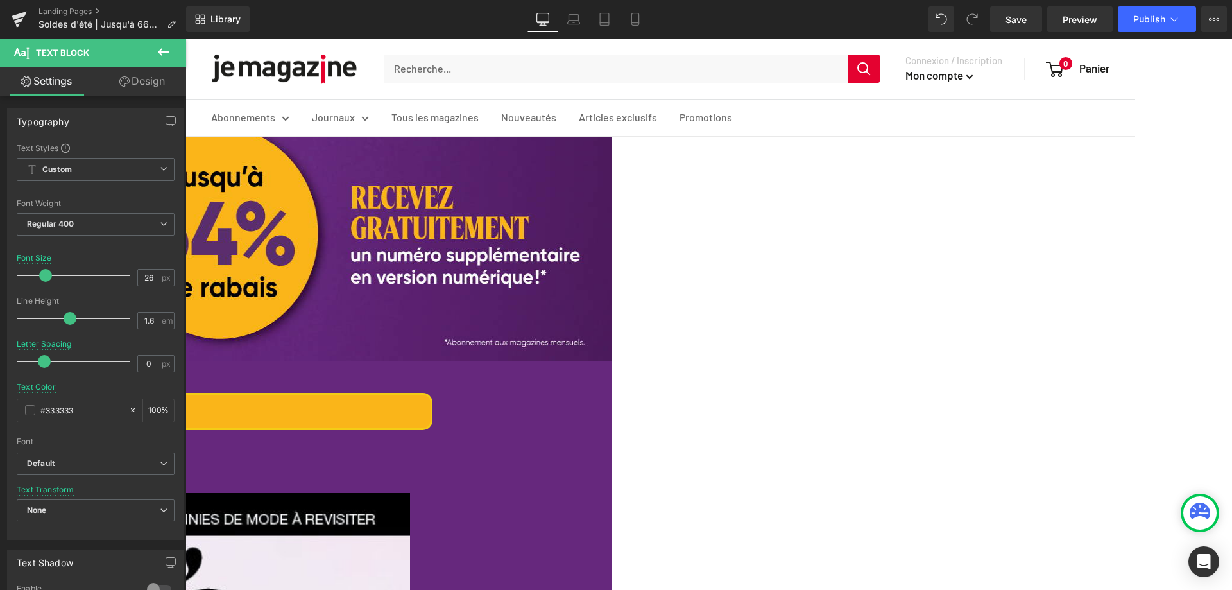
scroll to position [64, 0]
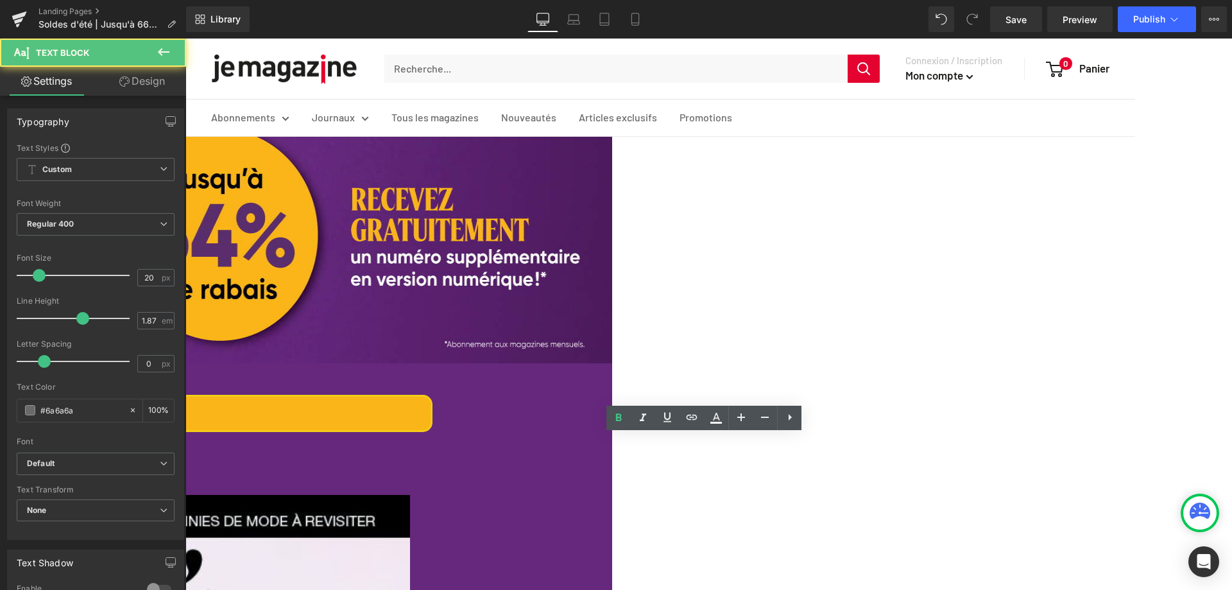
drag, startPoint x: 545, startPoint y: 445, endPoint x: 608, endPoint y: 446, distance: 63.5
click at [432, 451] on p "Obtenez un cadeau gratuit avec tout abonnement à un magazine!" at bounding box center [48, 463] width 770 height 24
drag, startPoint x: 928, startPoint y: 445, endPoint x: 453, endPoint y: 466, distance: 475.1
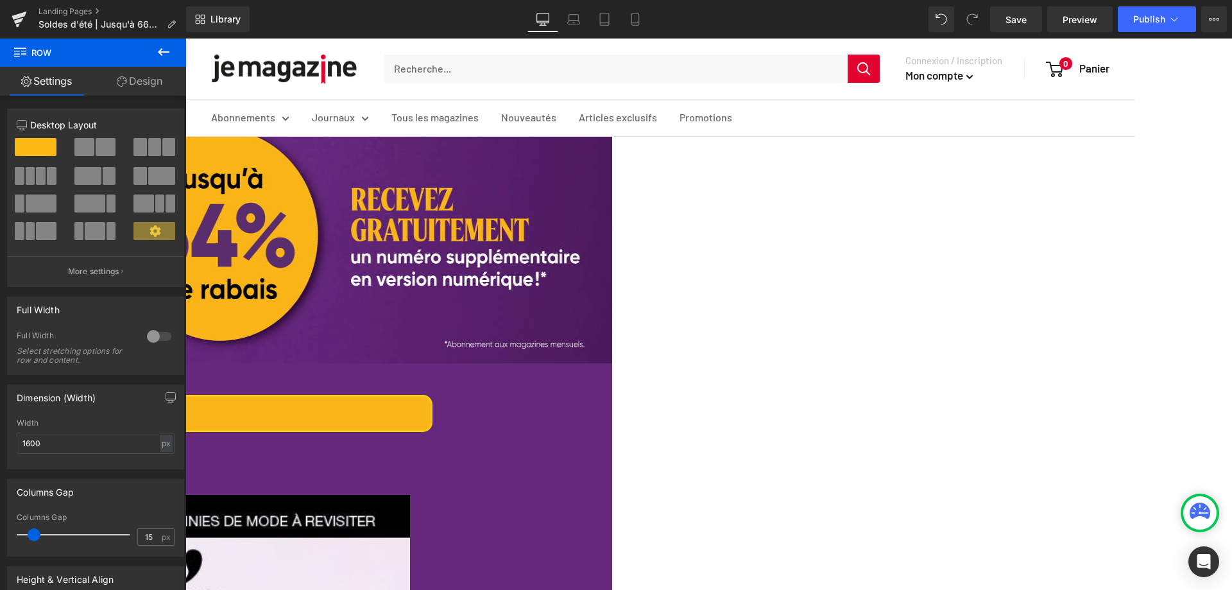
click at [185, 38] on span "Text Block" at bounding box center [185, 38] width 0 height 0
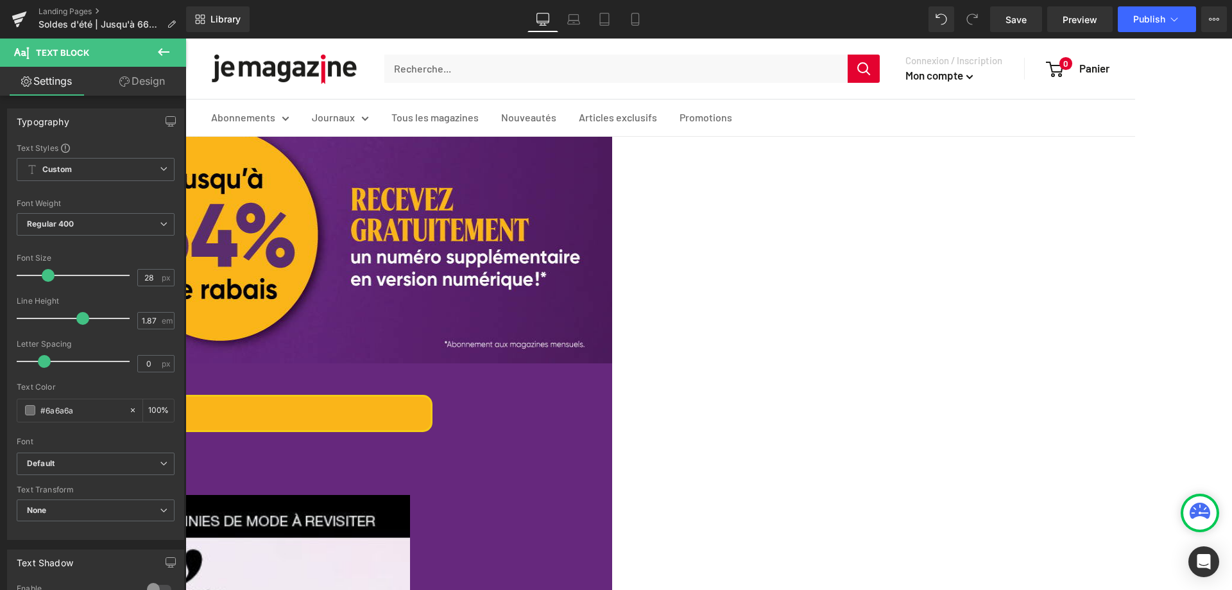
click at [140, 94] on link "Design" at bounding box center [142, 81] width 93 height 29
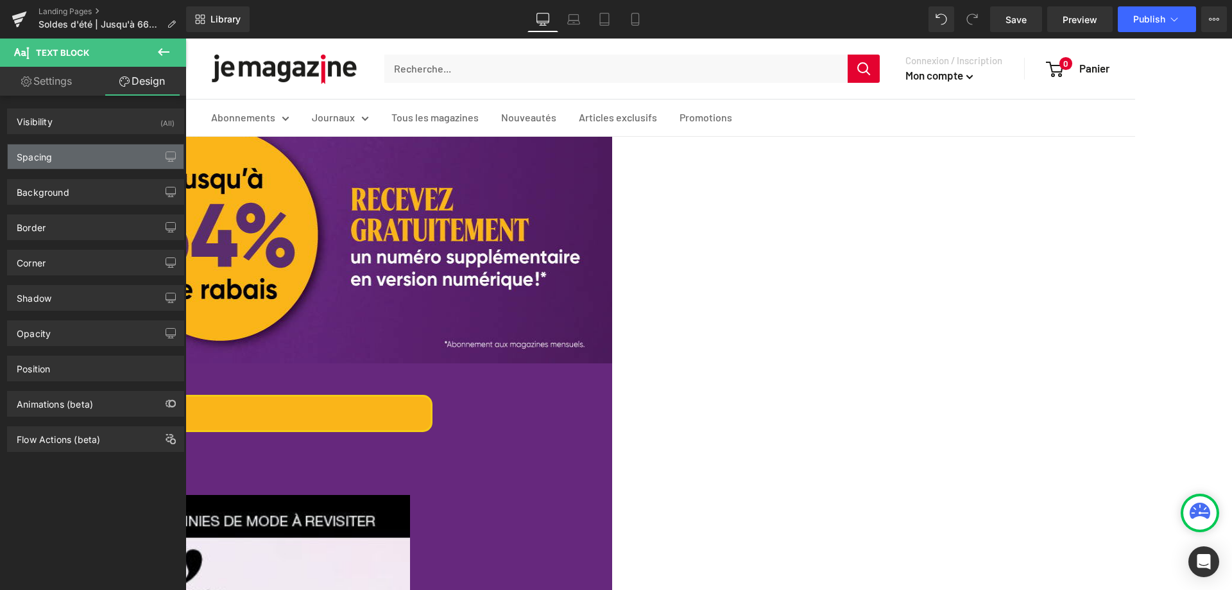
click at [69, 154] on div "Spacing" at bounding box center [96, 156] width 176 height 24
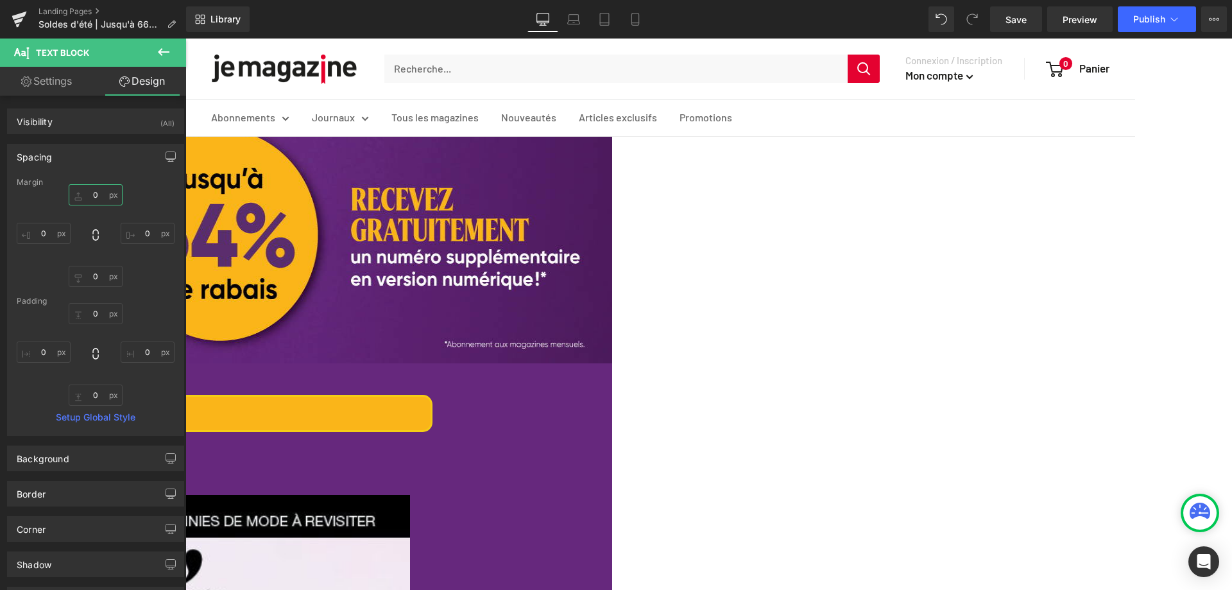
click at [104, 195] on input "0" at bounding box center [96, 194] width 54 height 21
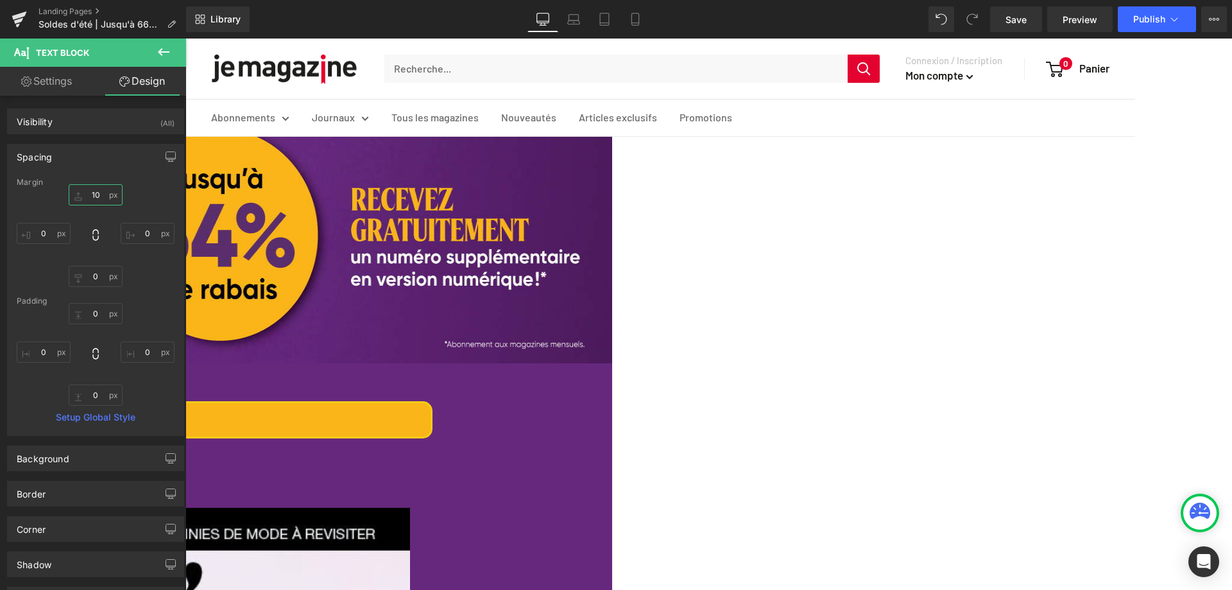
type input "1"
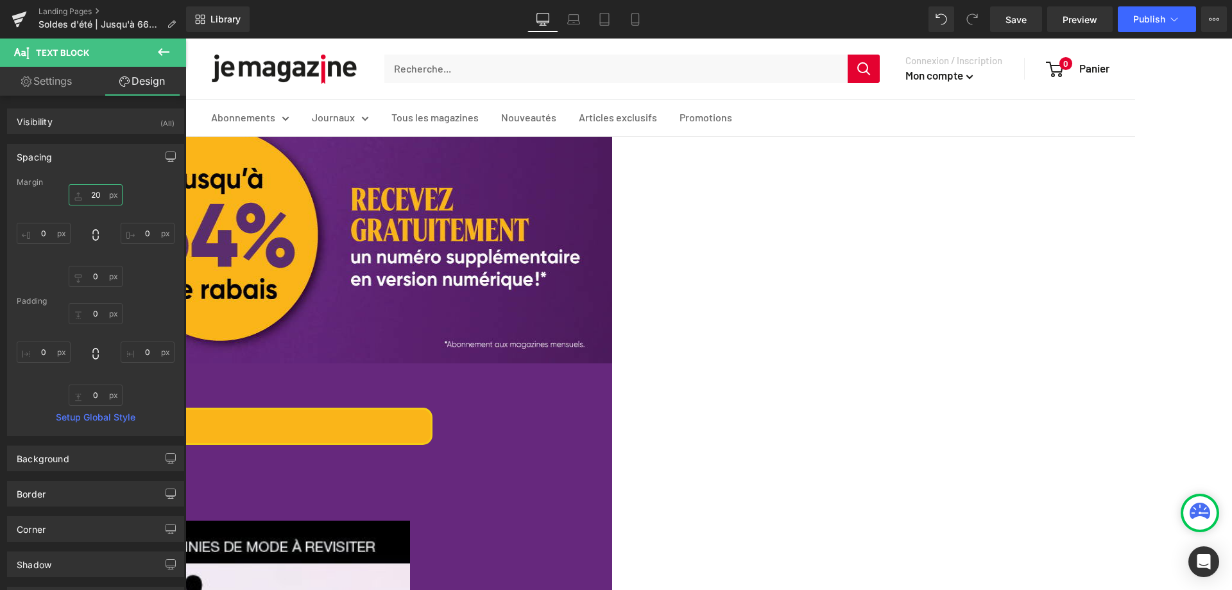
type input "20"
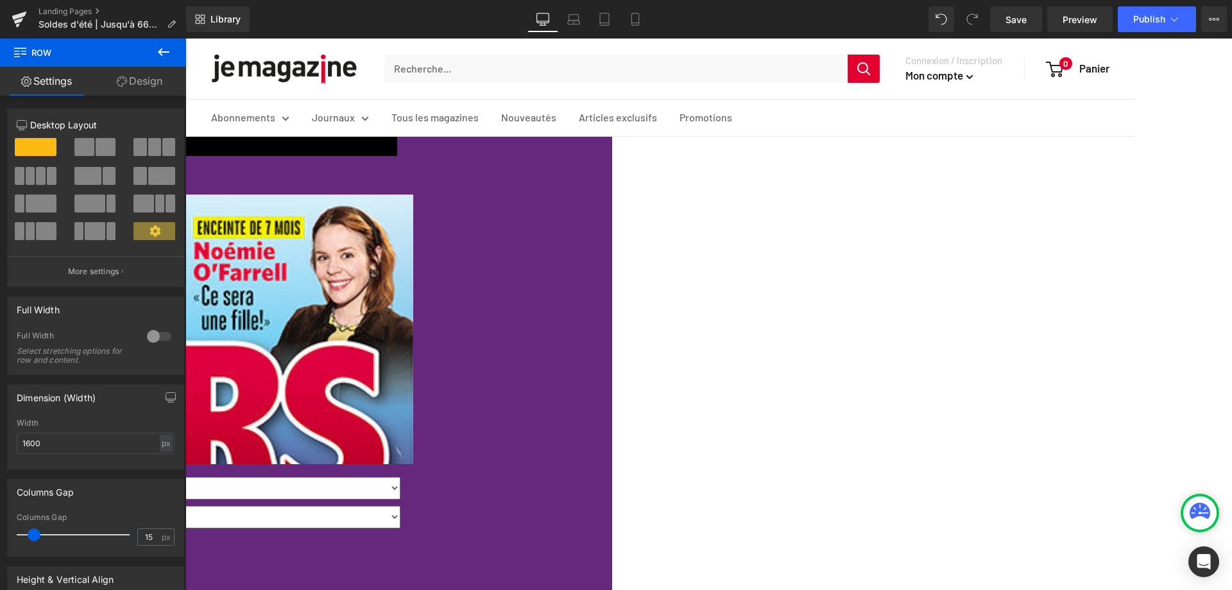
scroll to position [2245, 0]
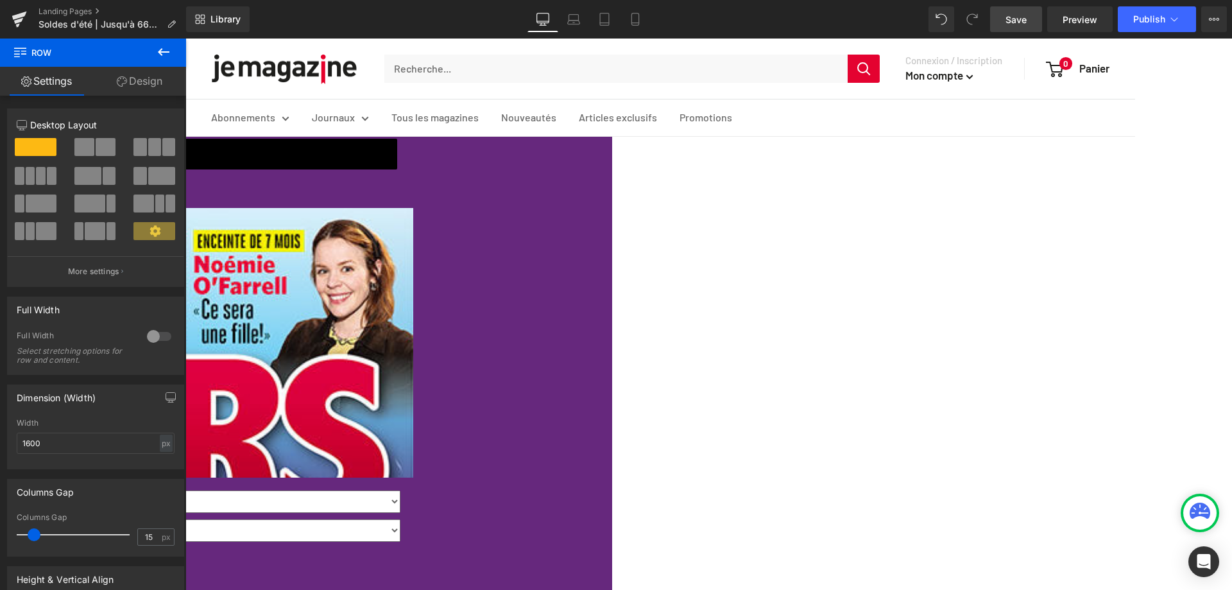
click at [1024, 19] on span "Save" at bounding box center [1015, 19] width 21 height 13
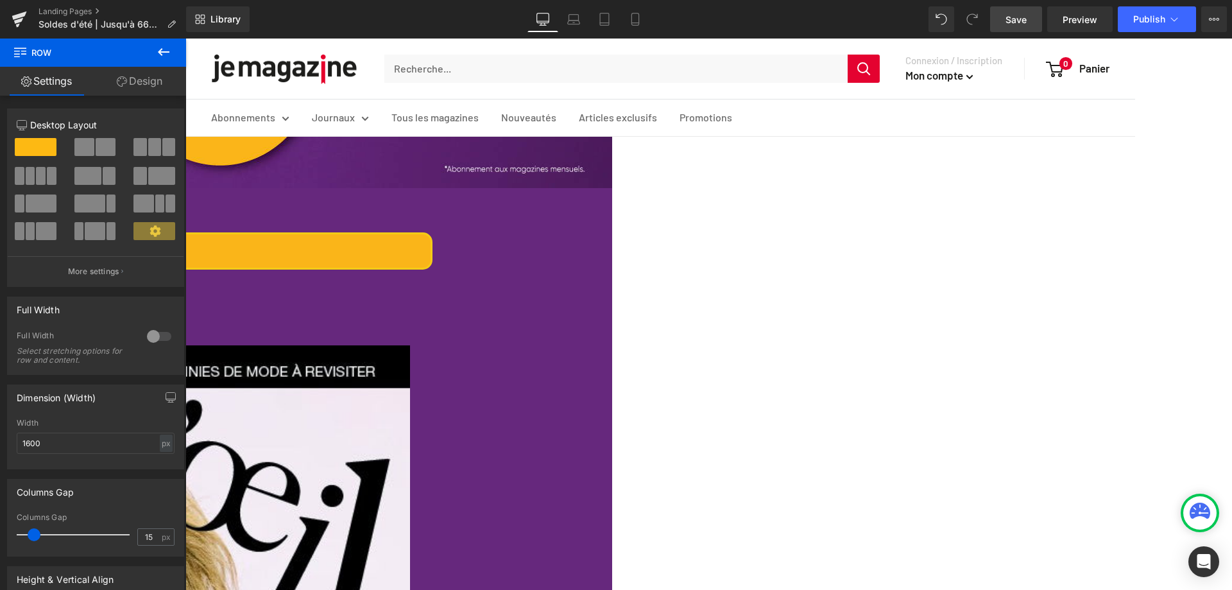
scroll to position [0, 0]
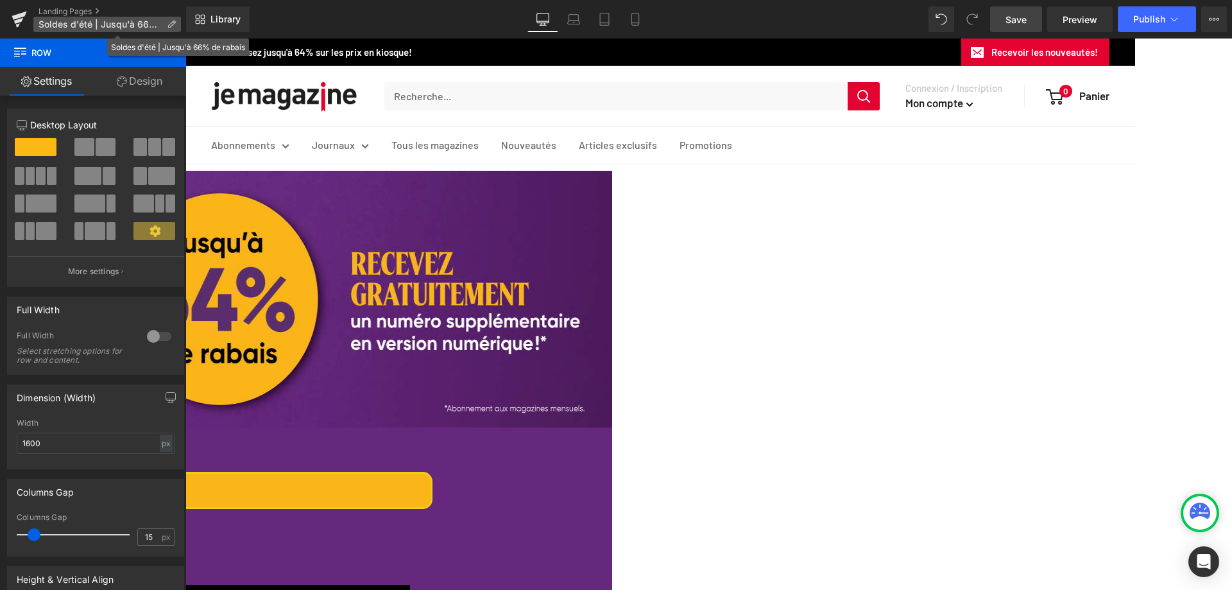
click at [116, 24] on span "Soldes d'été | Jusqu'à 66% de rabais" at bounding box center [99, 24] width 123 height 10
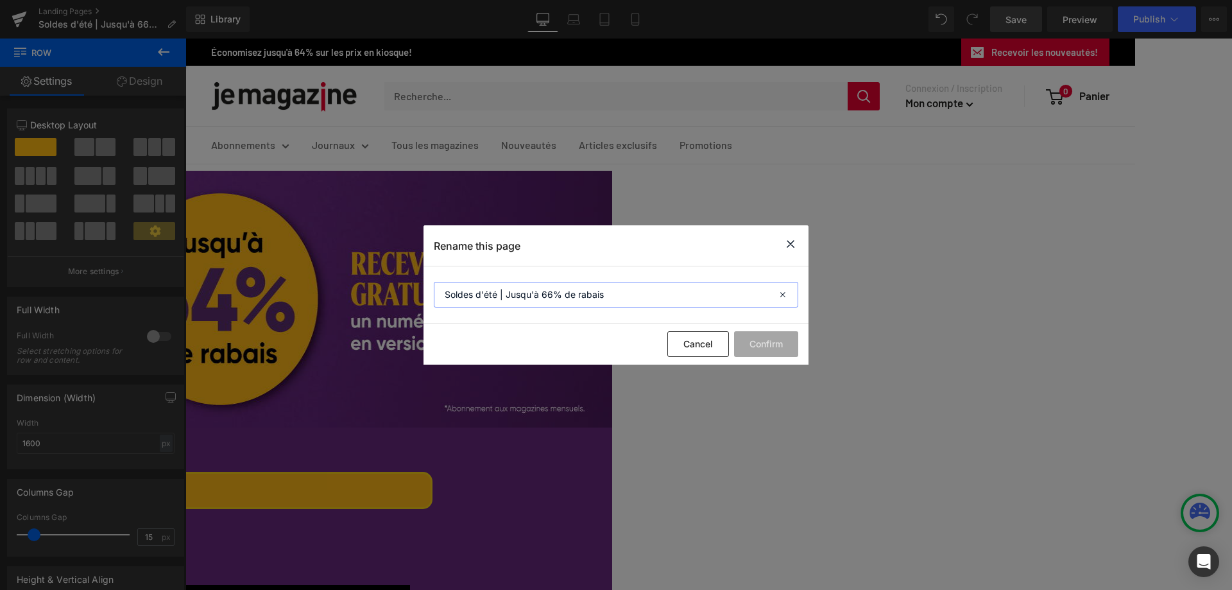
click at [496, 293] on input "Soldes d'été | Jusqu'à 66% de rabais" at bounding box center [616, 295] width 364 height 26
click at [575, 296] on input "Soldes d'automne | Jusqu'à 66% de rabais" at bounding box center [616, 295] width 364 height 26
type input "Soldes d'automne | Jusqu'à 64% de rabais"
click at [774, 339] on button "Confirm" at bounding box center [766, 344] width 64 height 26
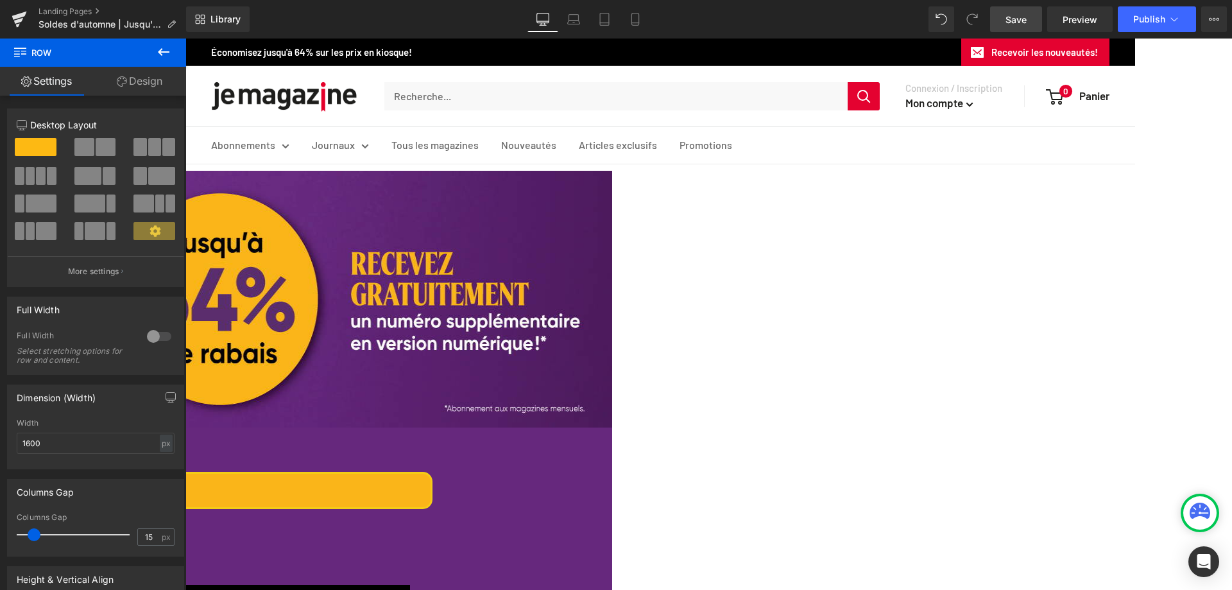
click at [1004, 19] on link "Save" at bounding box center [1016, 19] width 52 height 26
